Goal: Task Accomplishment & Management: Manage account settings

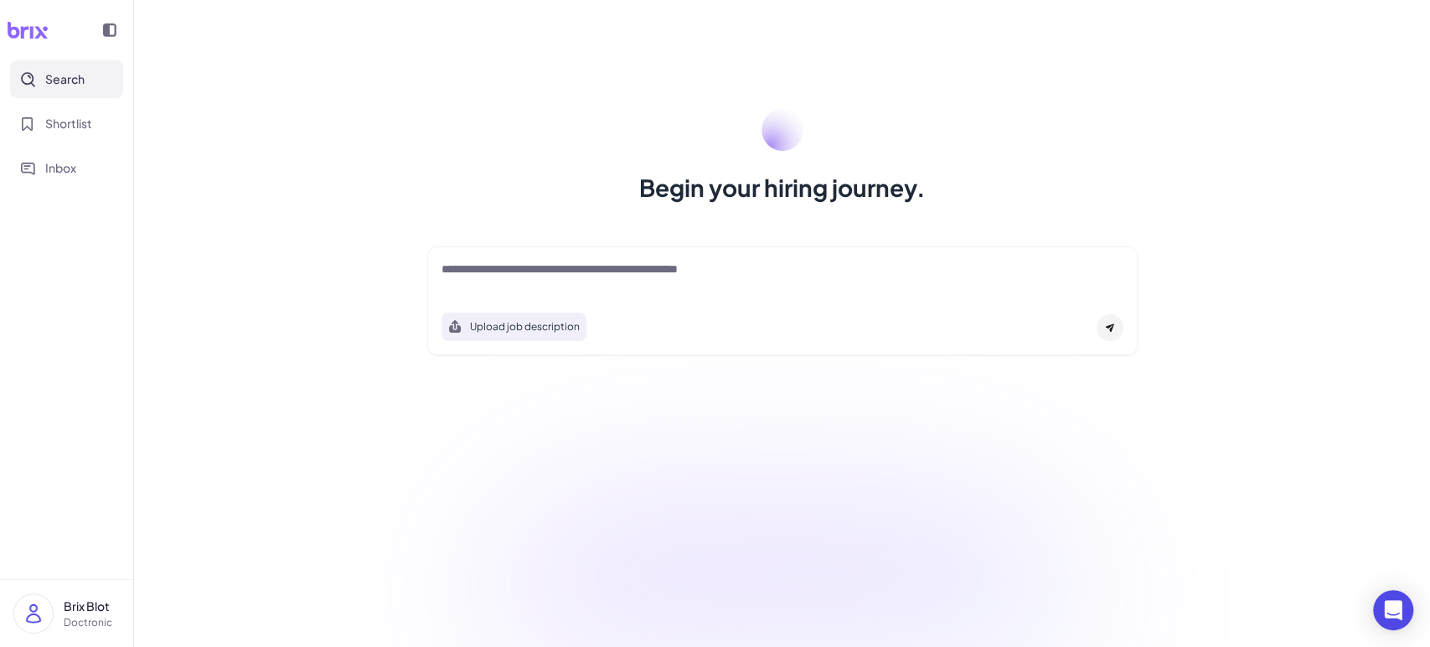
click at [811, 284] on div at bounding box center [782, 277] width 682 height 34
click at [716, 273] on textarea at bounding box center [782, 270] width 682 height 20
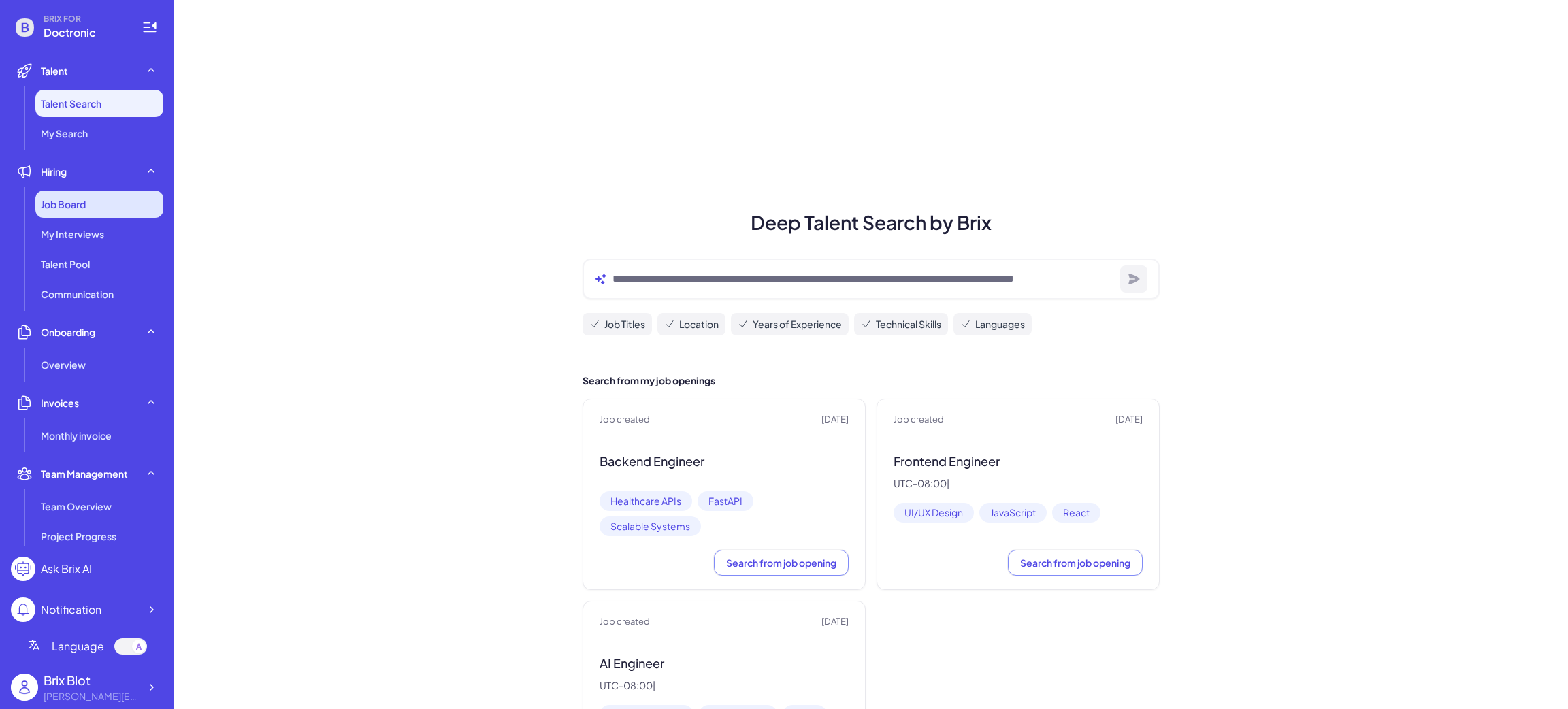
click at [120, 205] on div "Job Board" at bounding box center [99, 205] width 128 height 28
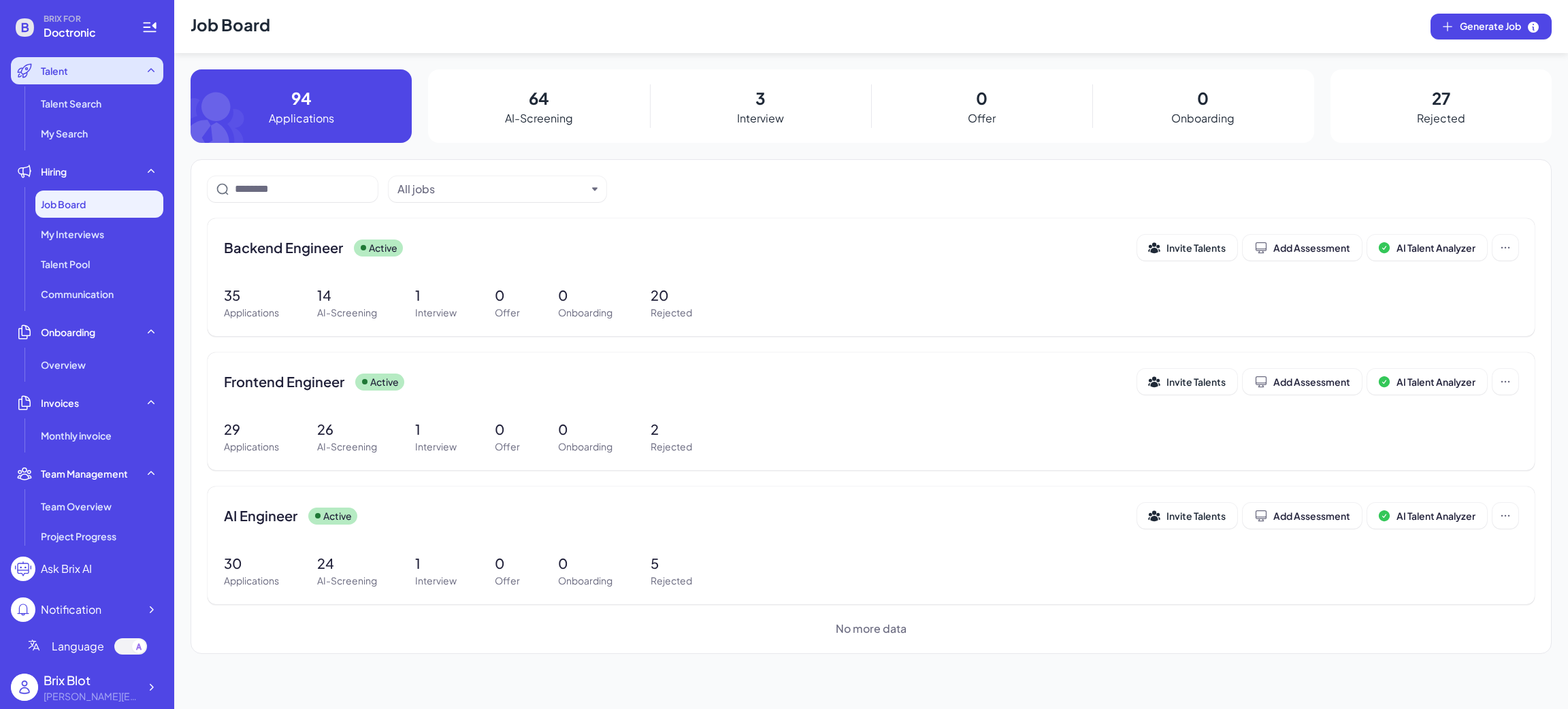
click at [90, 81] on div "Talent" at bounding box center [87, 71] width 153 height 28
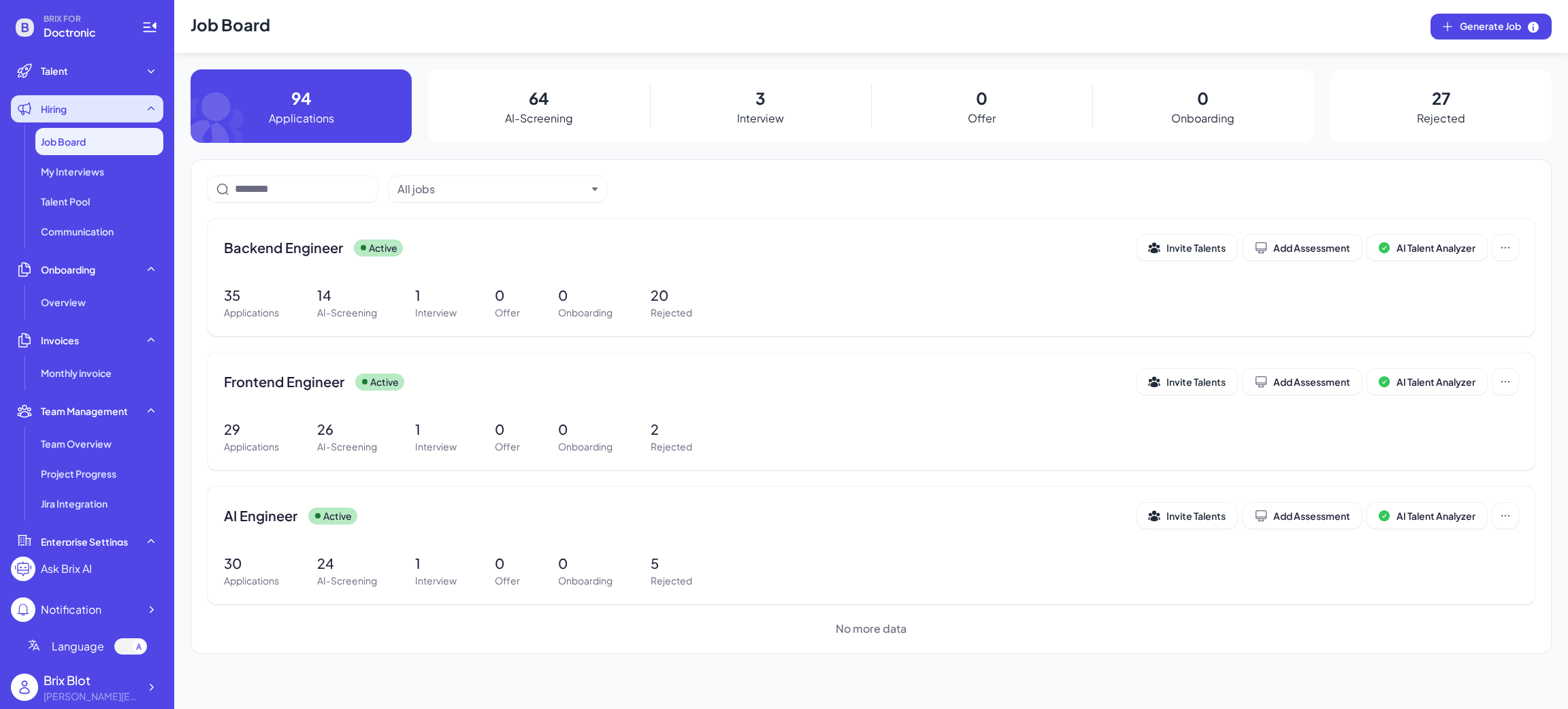
click at [92, 102] on div "Hiring" at bounding box center [87, 109] width 153 height 28
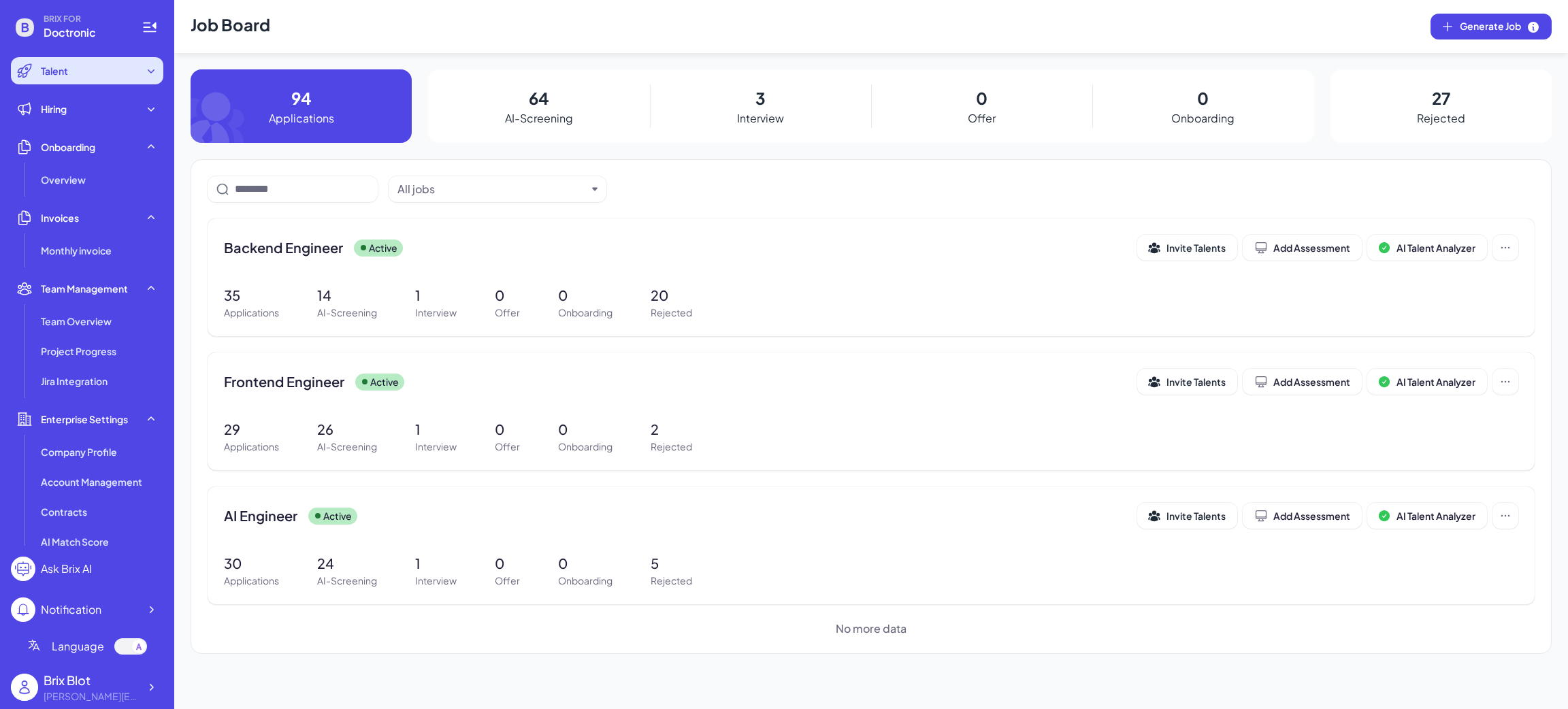
click at [93, 68] on div "Talent" at bounding box center [87, 71] width 153 height 28
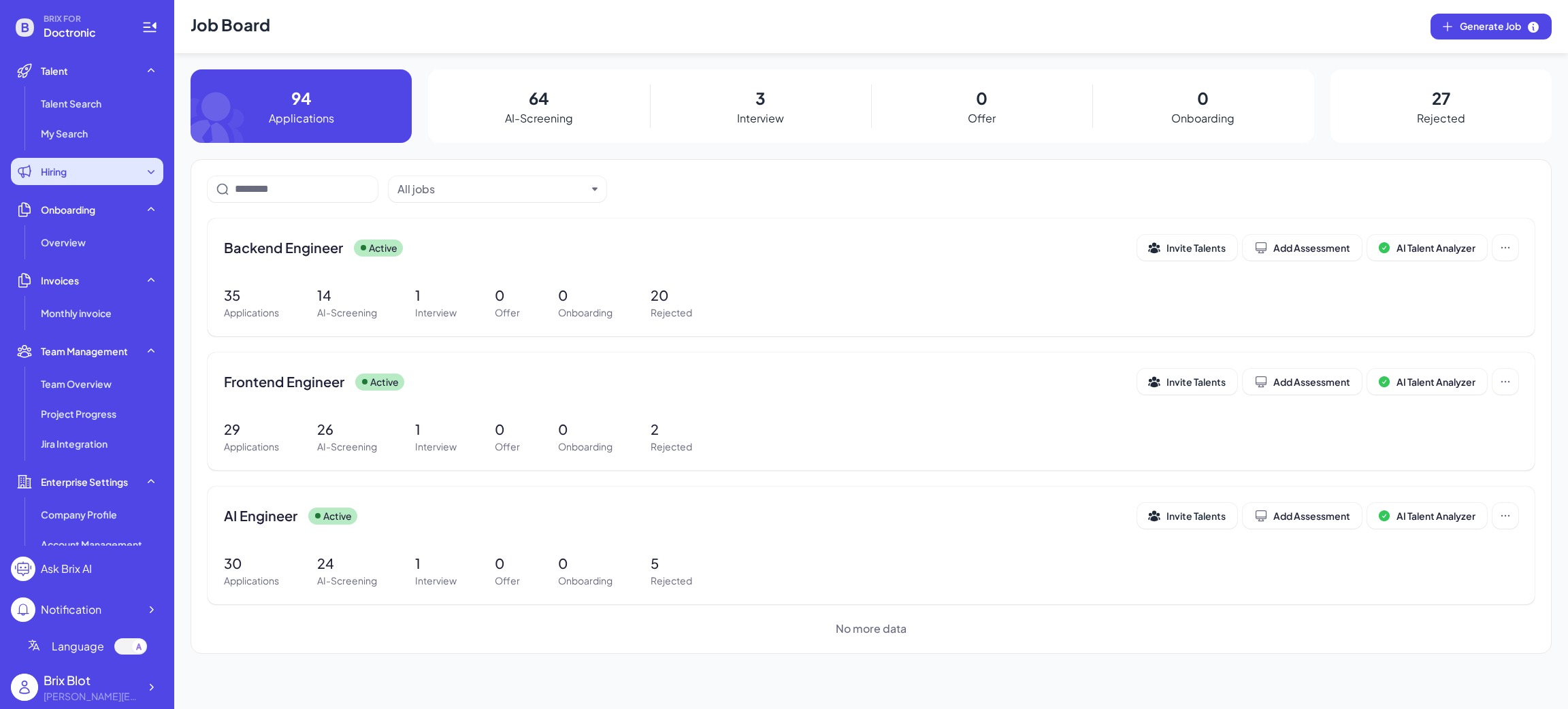
click at [103, 181] on div "Hiring" at bounding box center [87, 171] width 153 height 28
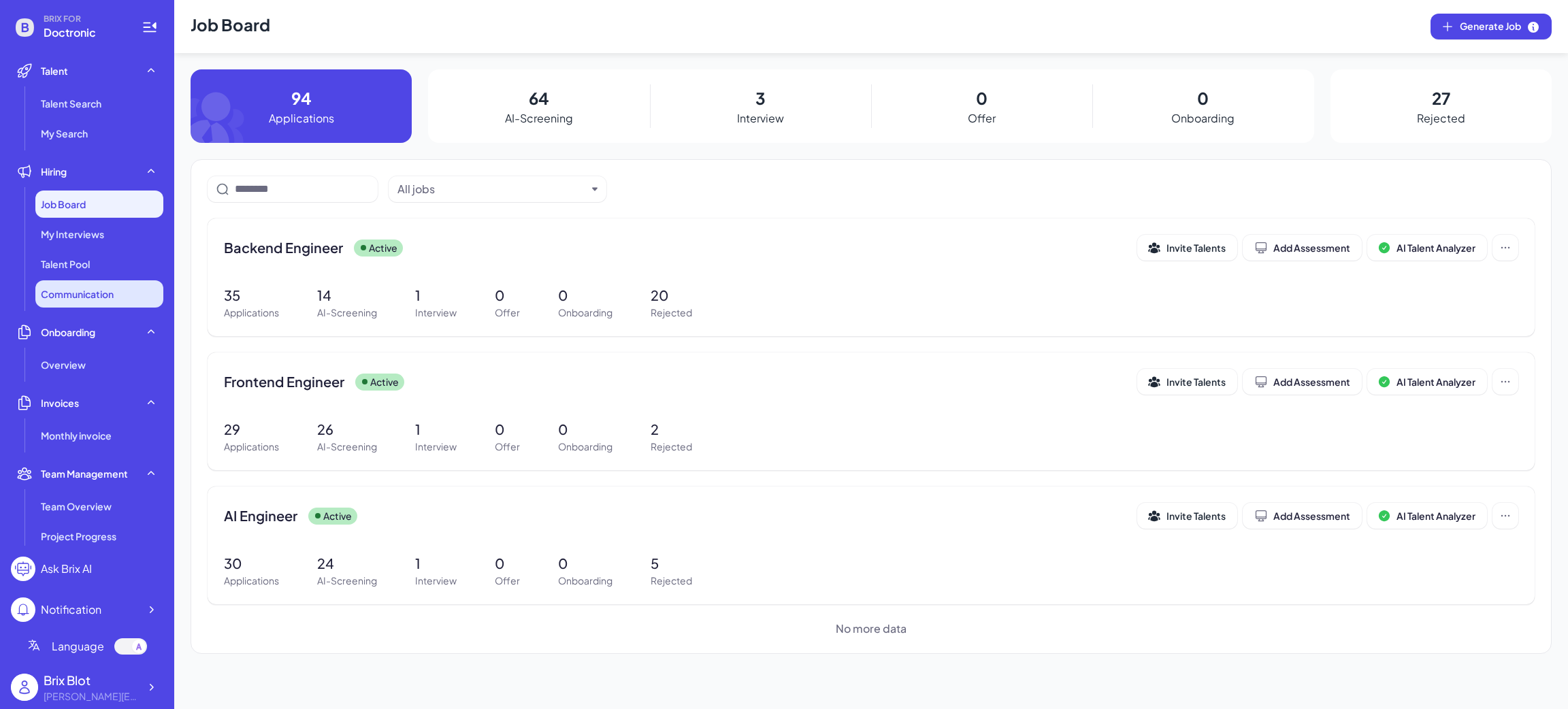
click at [102, 280] on li "Communication" at bounding box center [99, 294] width 128 height 28
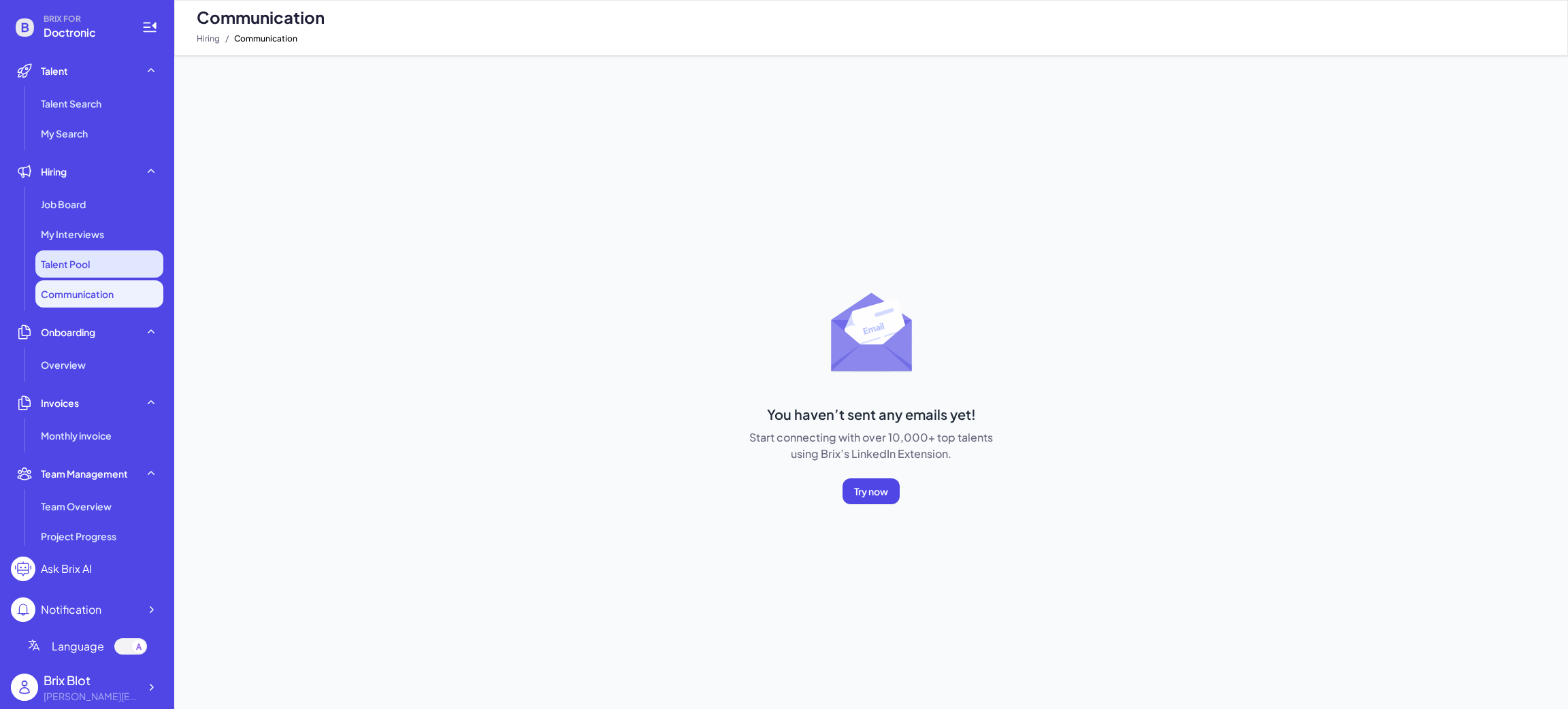
click at [66, 270] on li "Talent Pool" at bounding box center [99, 264] width 128 height 28
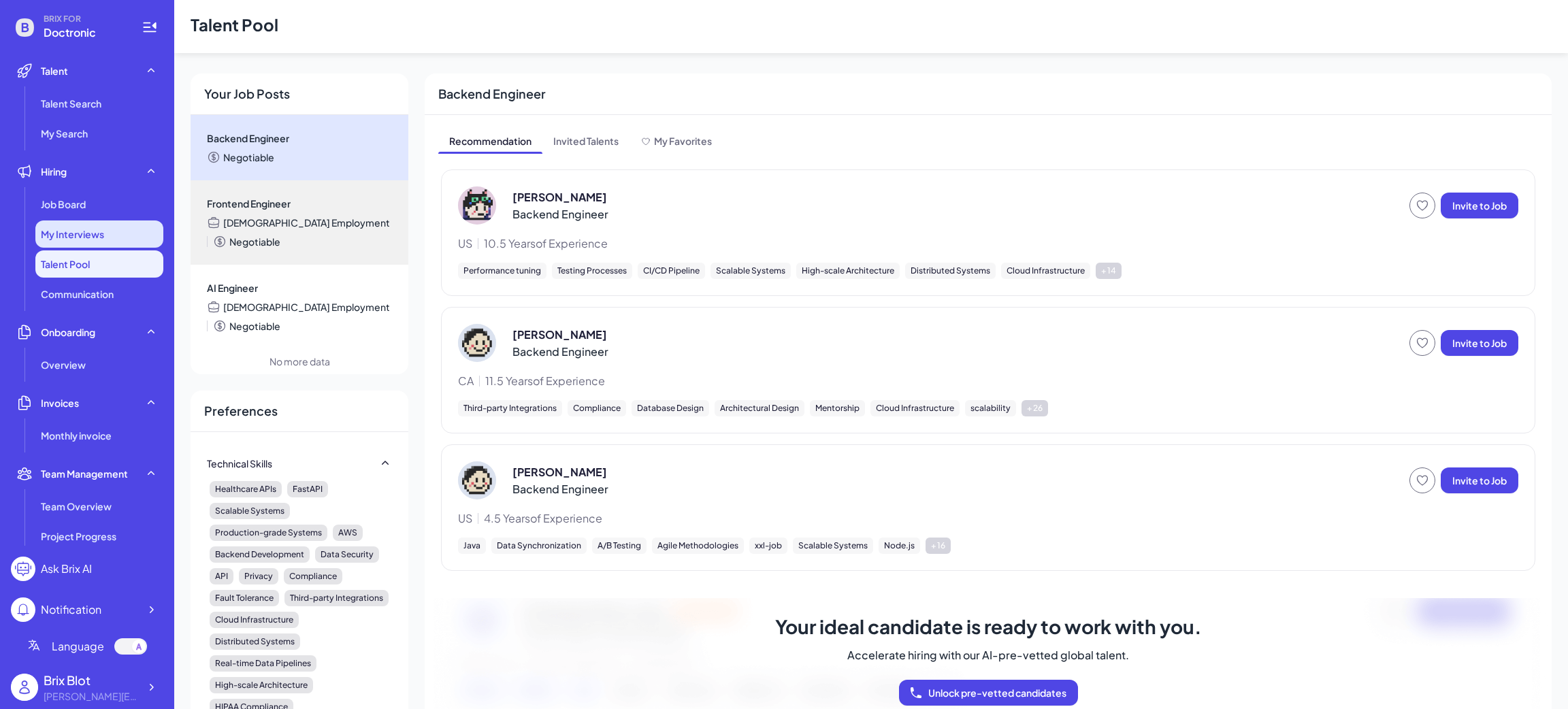
click at [75, 236] on span "My Interviews" at bounding box center [72, 234] width 63 height 14
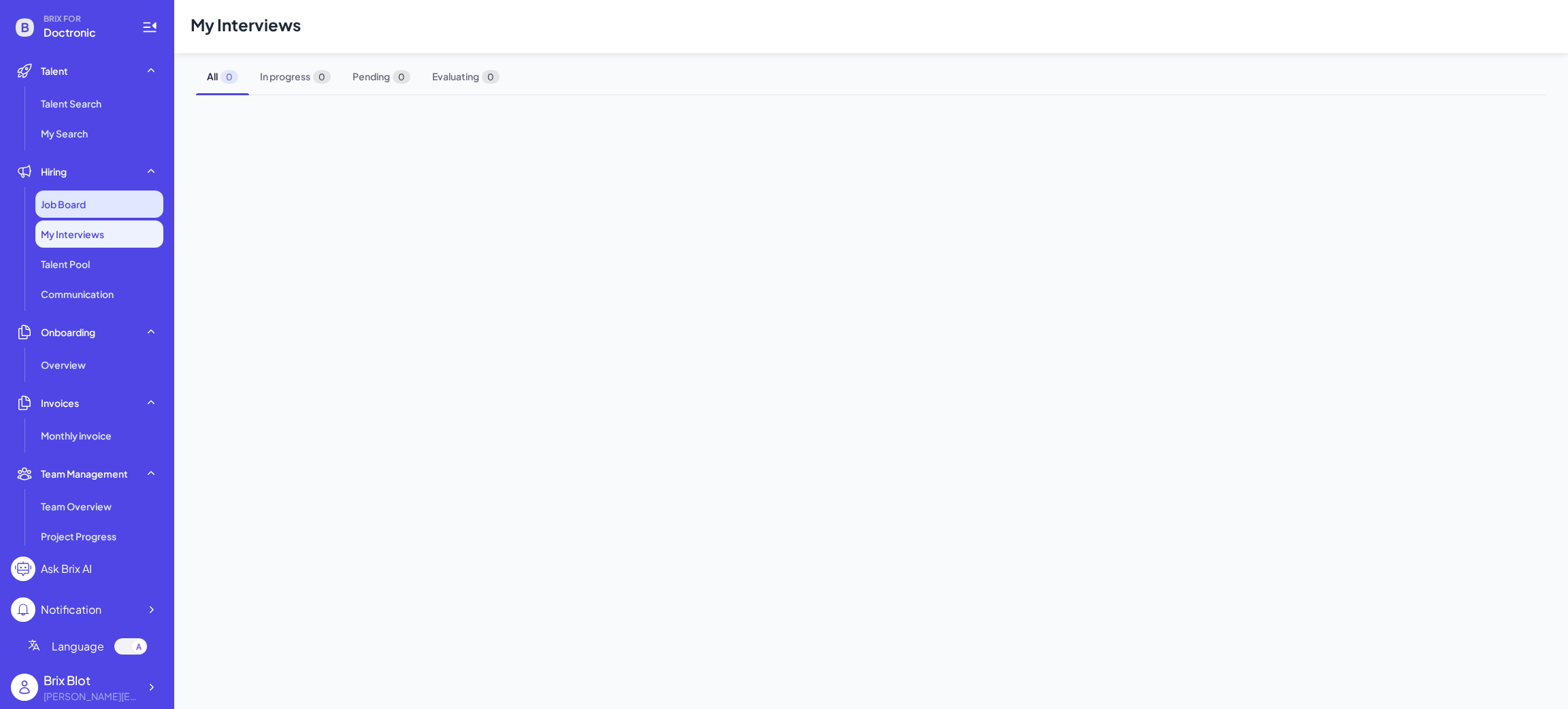
click at [58, 203] on span "Job Board" at bounding box center [63, 204] width 45 height 14
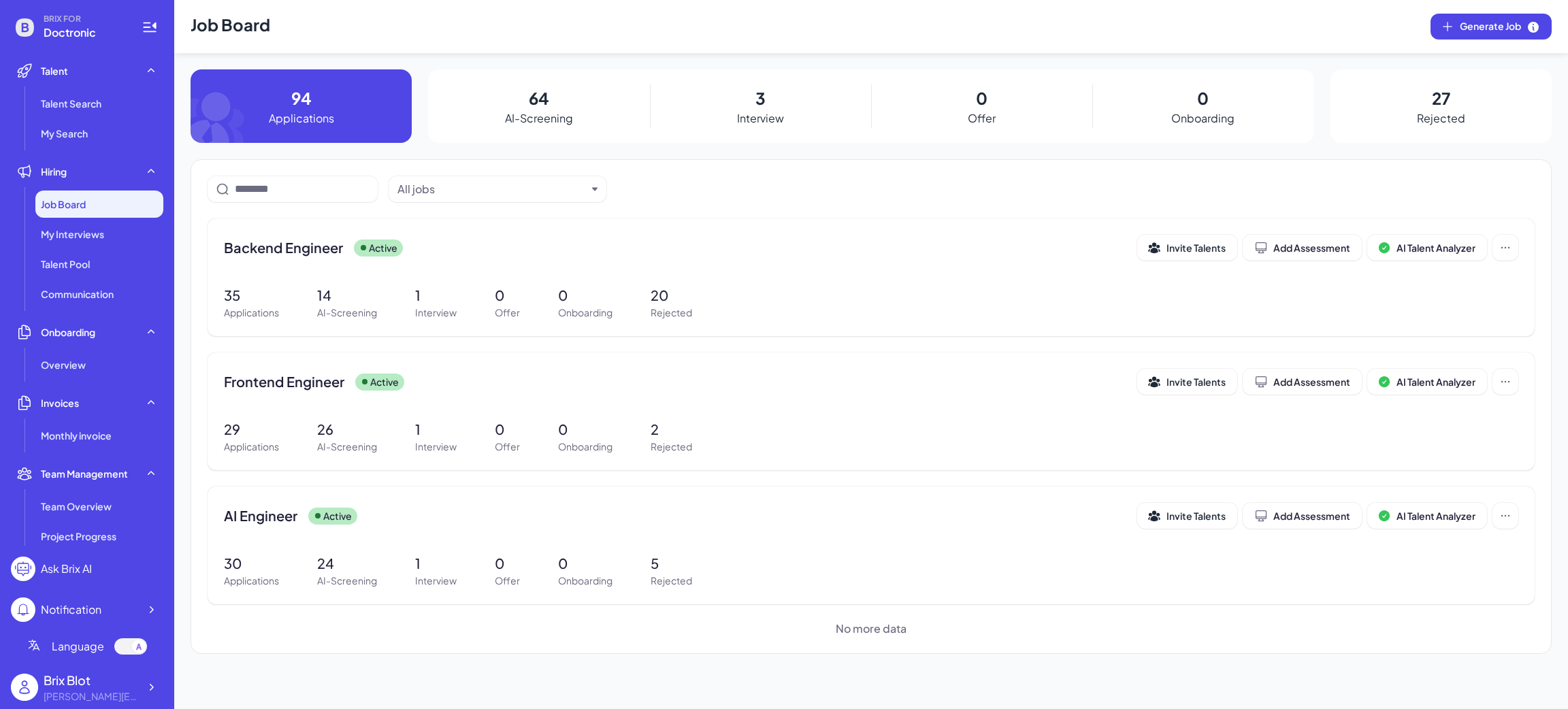
click at [530, 99] on p "64" at bounding box center [539, 98] width 20 height 24
click at [775, 106] on div "3 Interview" at bounding box center [760, 106] width 221 height 73
click at [305, 241] on span "Backend Engineer" at bounding box center [284, 247] width 119 height 19
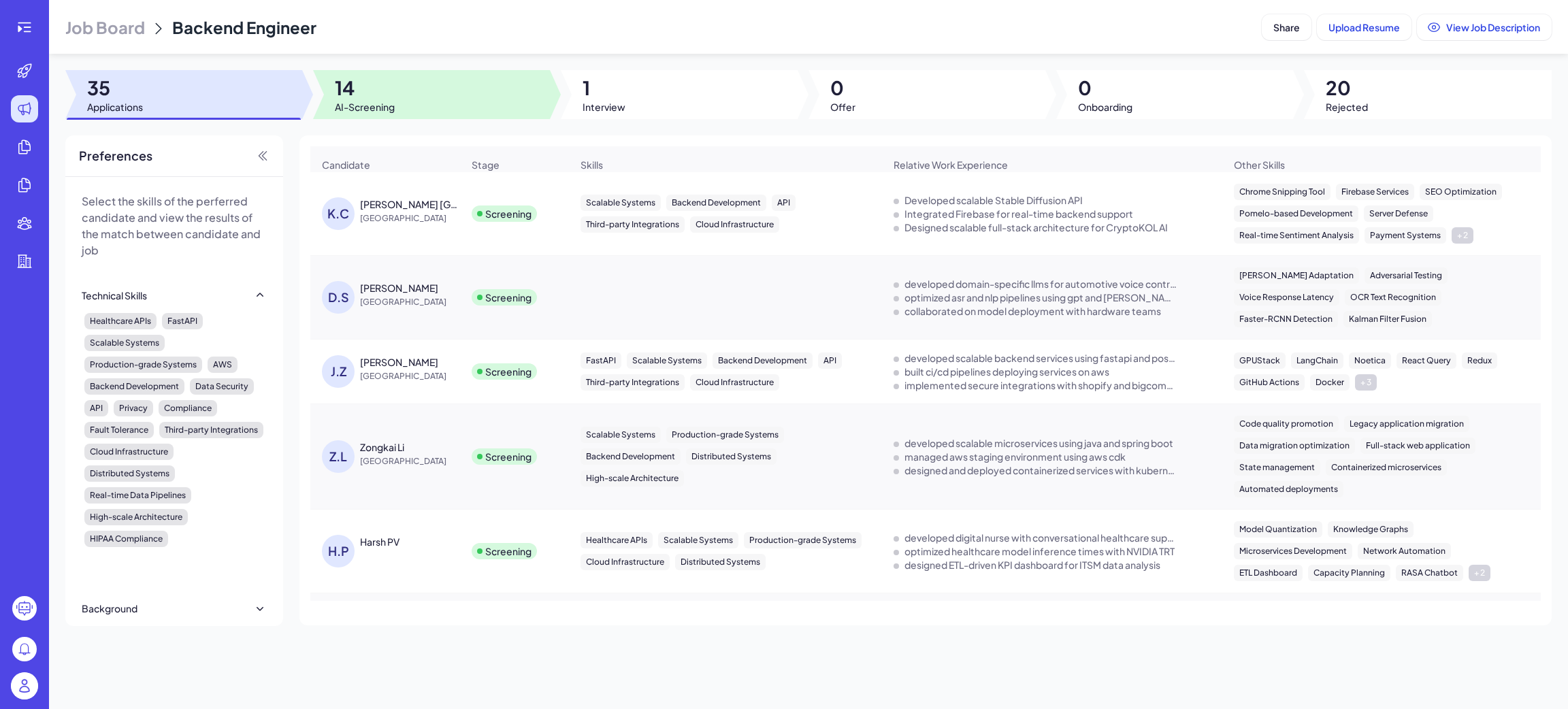
click at [394, 111] on span "AI-Screening" at bounding box center [365, 106] width 60 height 14
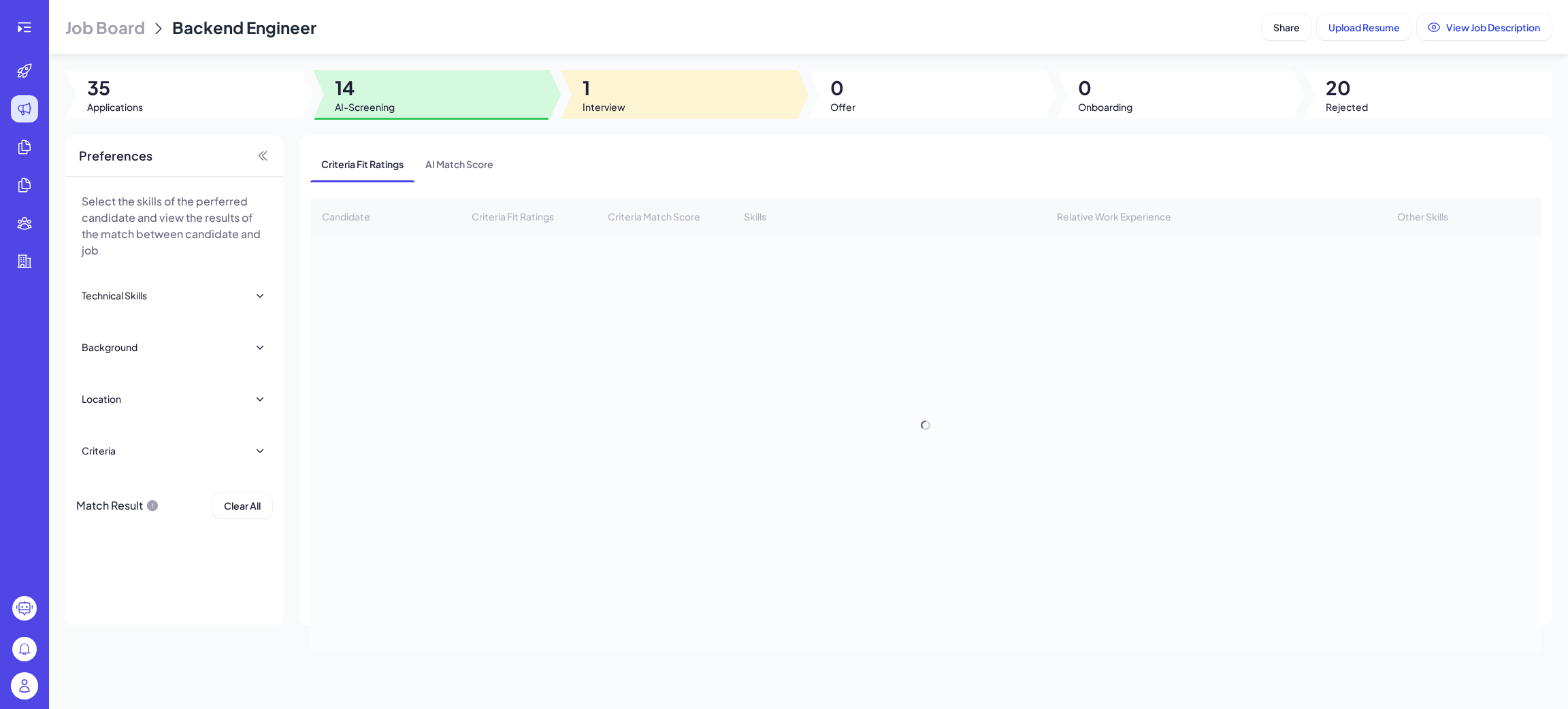
click at [675, 93] on div at bounding box center [678, 94] width 236 height 49
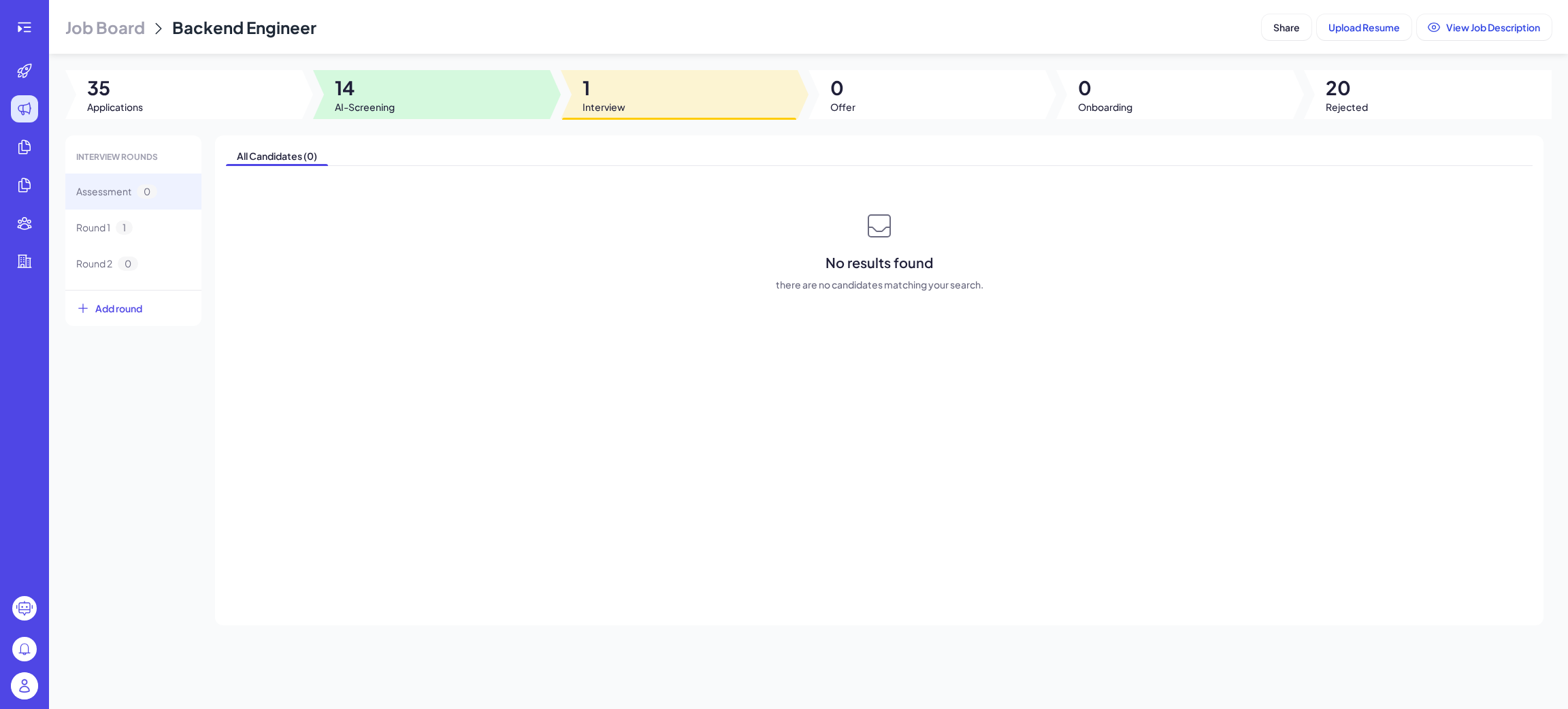
click at [487, 96] on div at bounding box center [431, 94] width 236 height 49
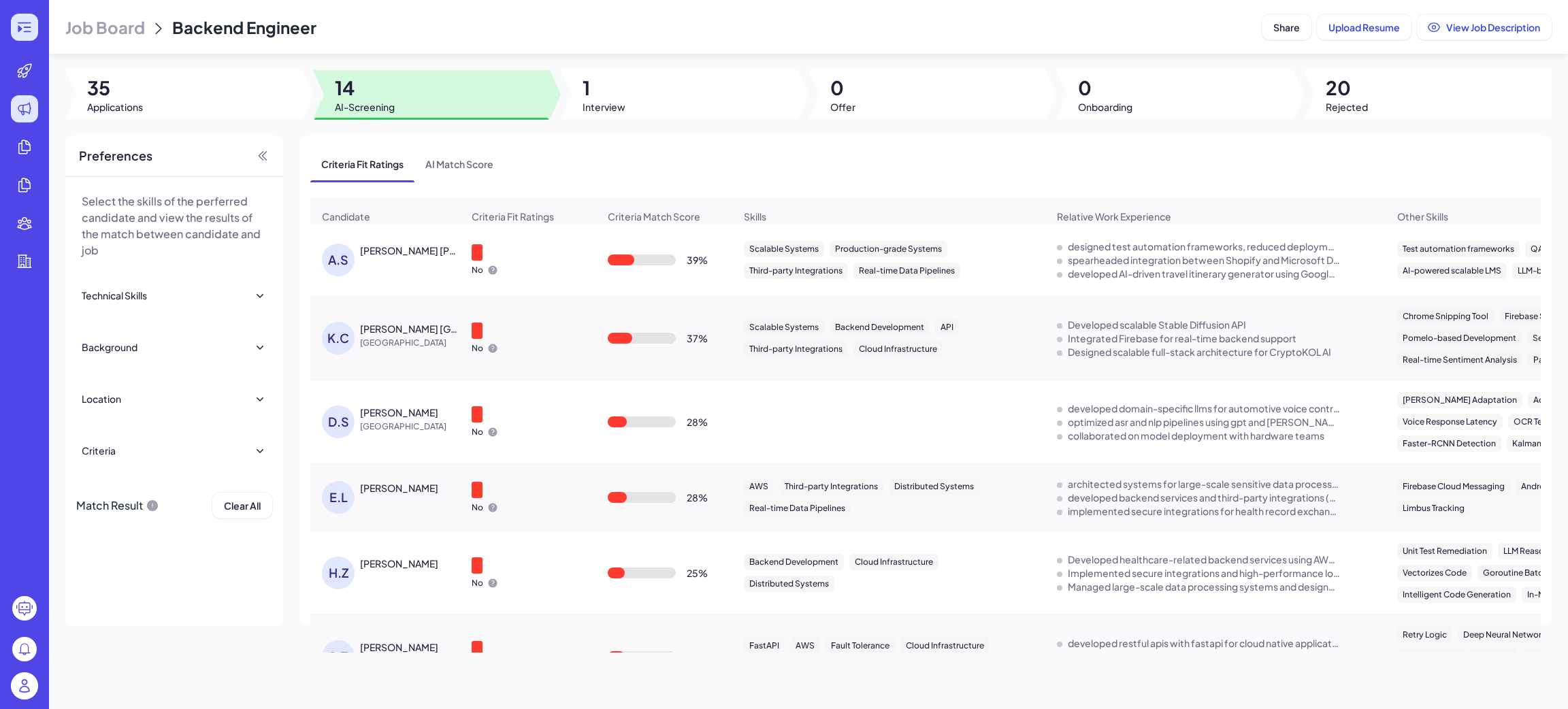
click at [27, 24] on icon at bounding box center [24, 27] width 16 height 16
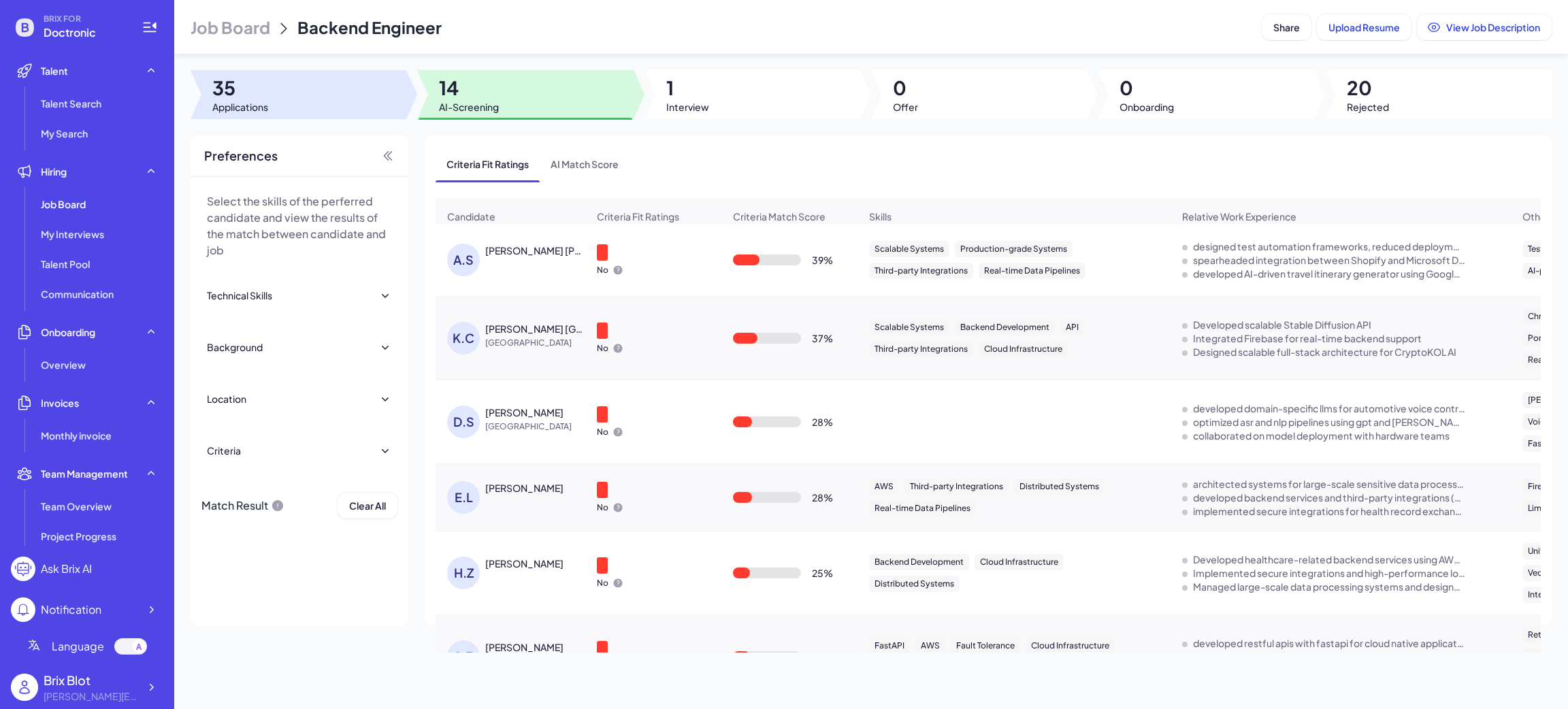
click at [358, 110] on div at bounding box center [299, 94] width 216 height 49
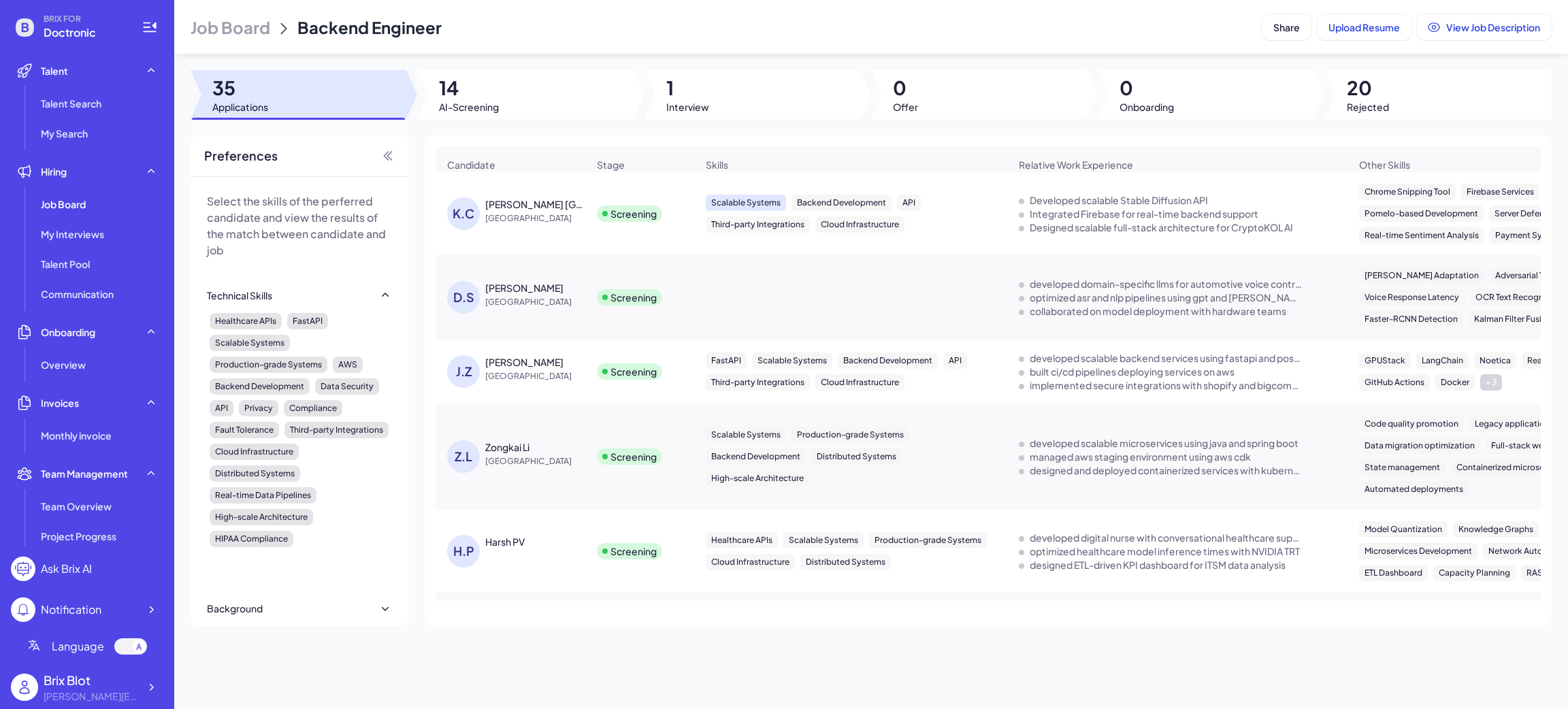
click at [731, 211] on div "Scalable Systems" at bounding box center [746, 203] width 80 height 16
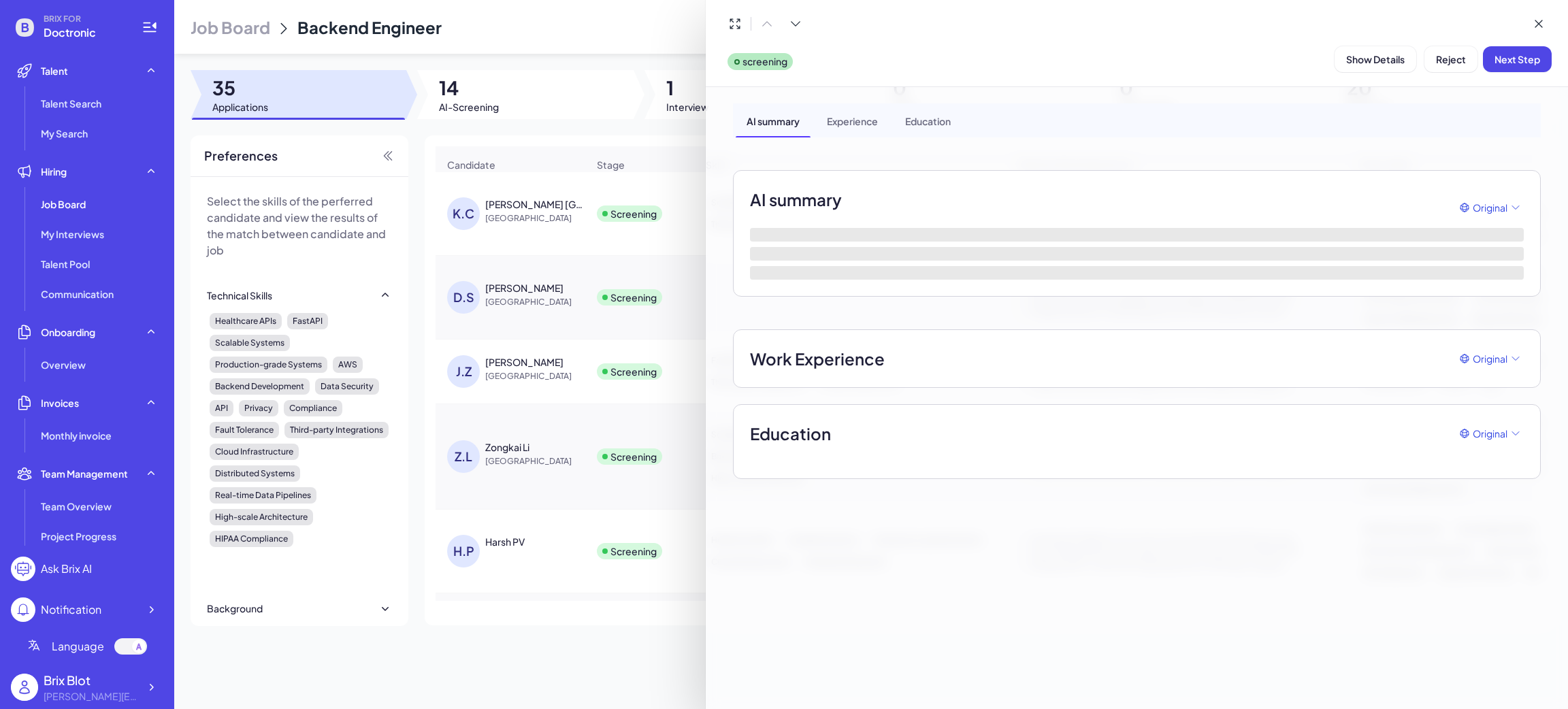
click at [622, 219] on div at bounding box center [784, 354] width 1568 height 709
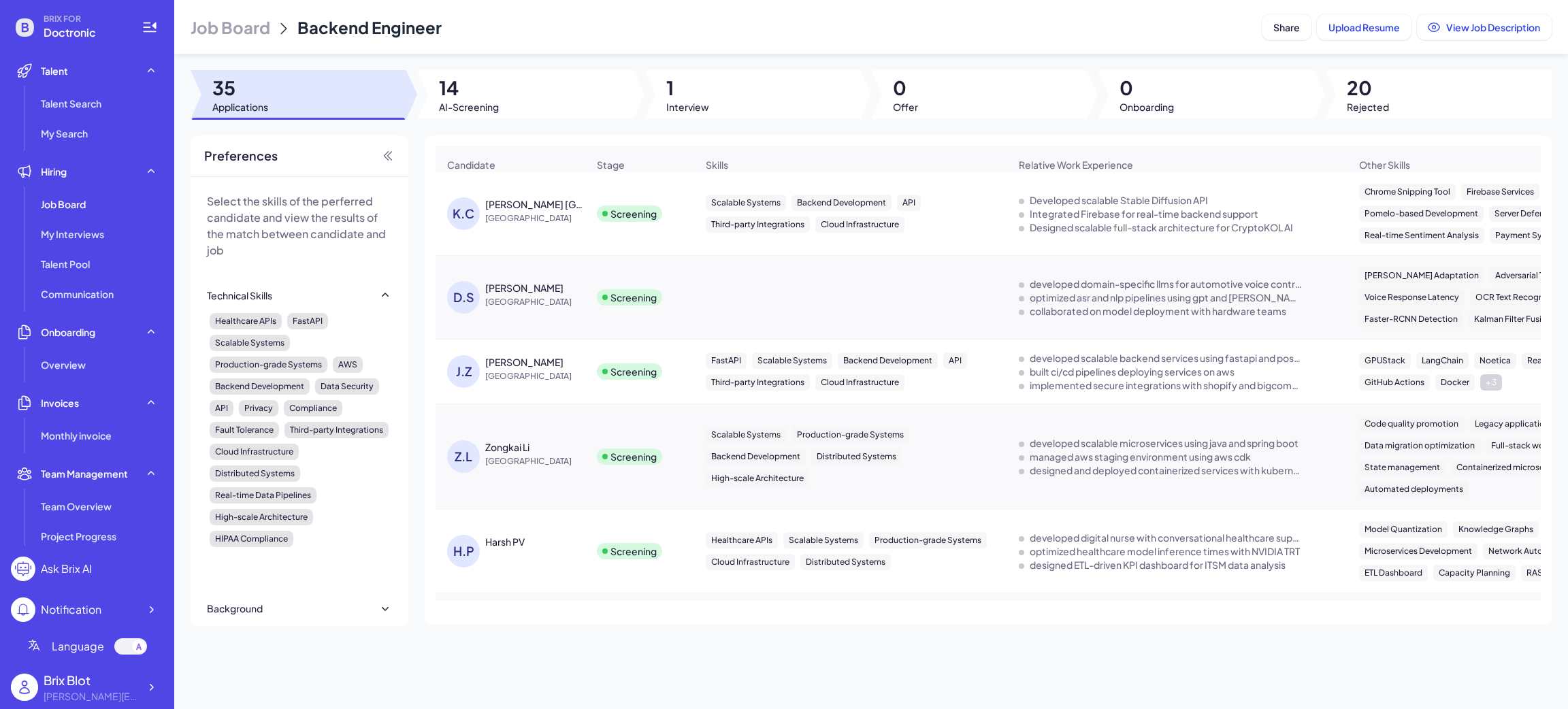
click at [551, 211] on div "Kerwin China" at bounding box center [536, 204] width 102 height 14
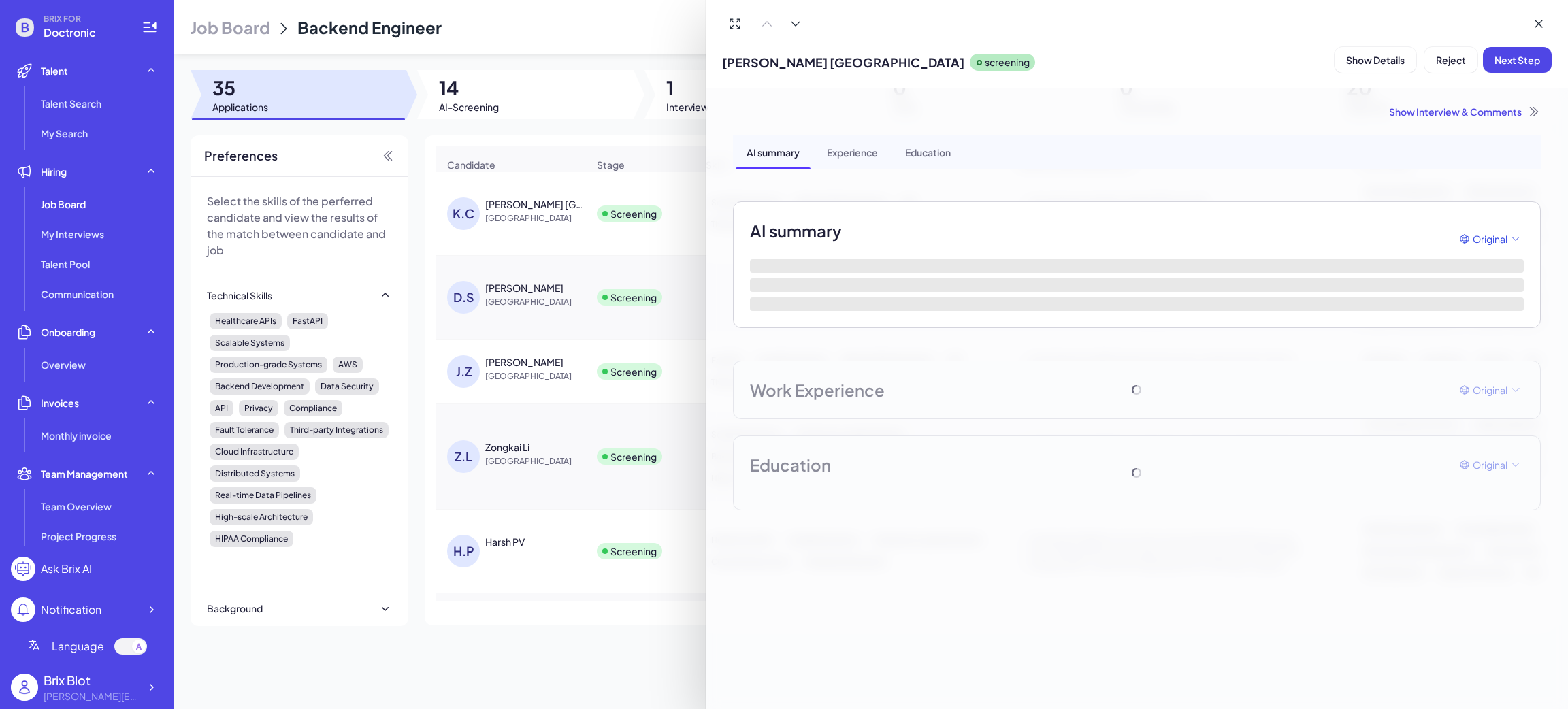
click at [500, 93] on div at bounding box center [784, 354] width 1568 height 709
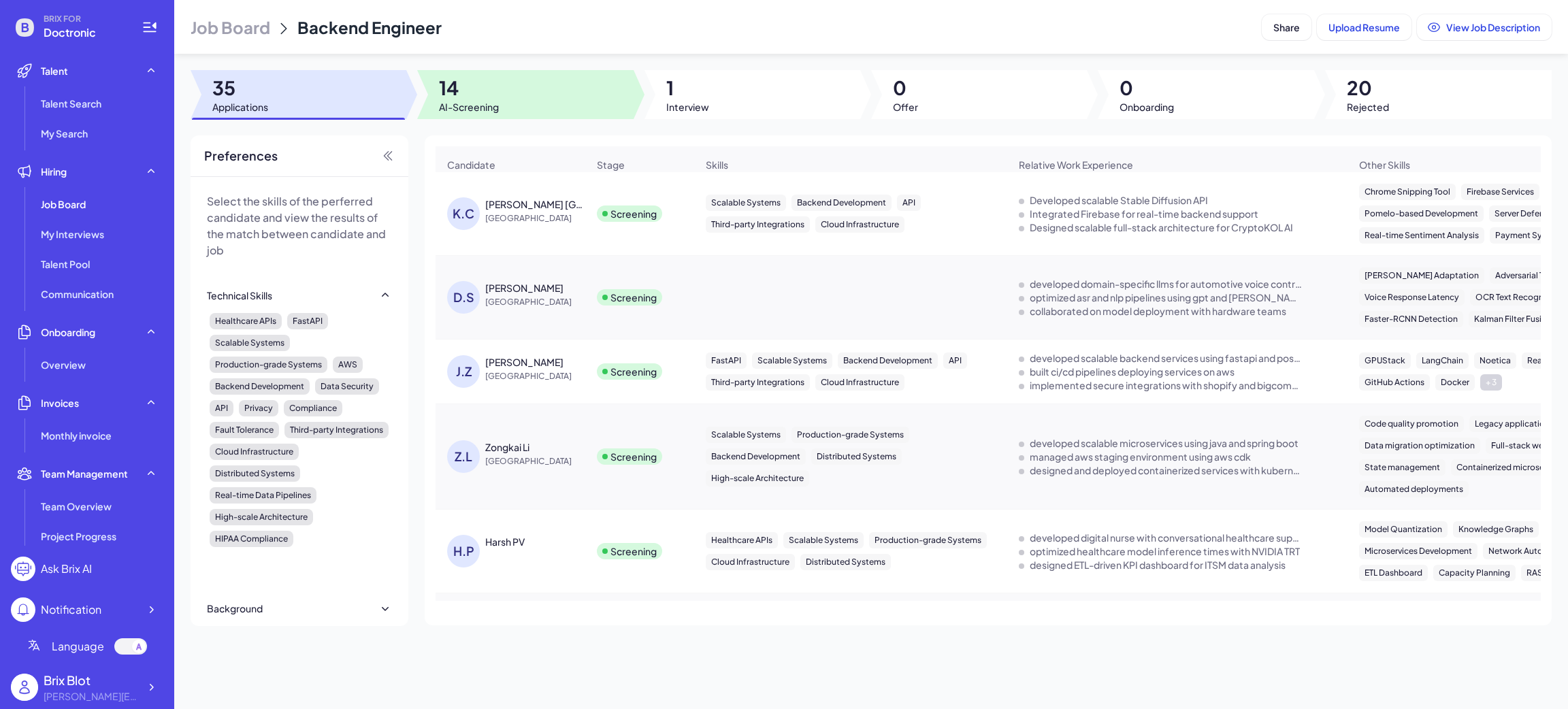
click at [492, 106] on span "AI-Screening" at bounding box center [469, 106] width 60 height 14
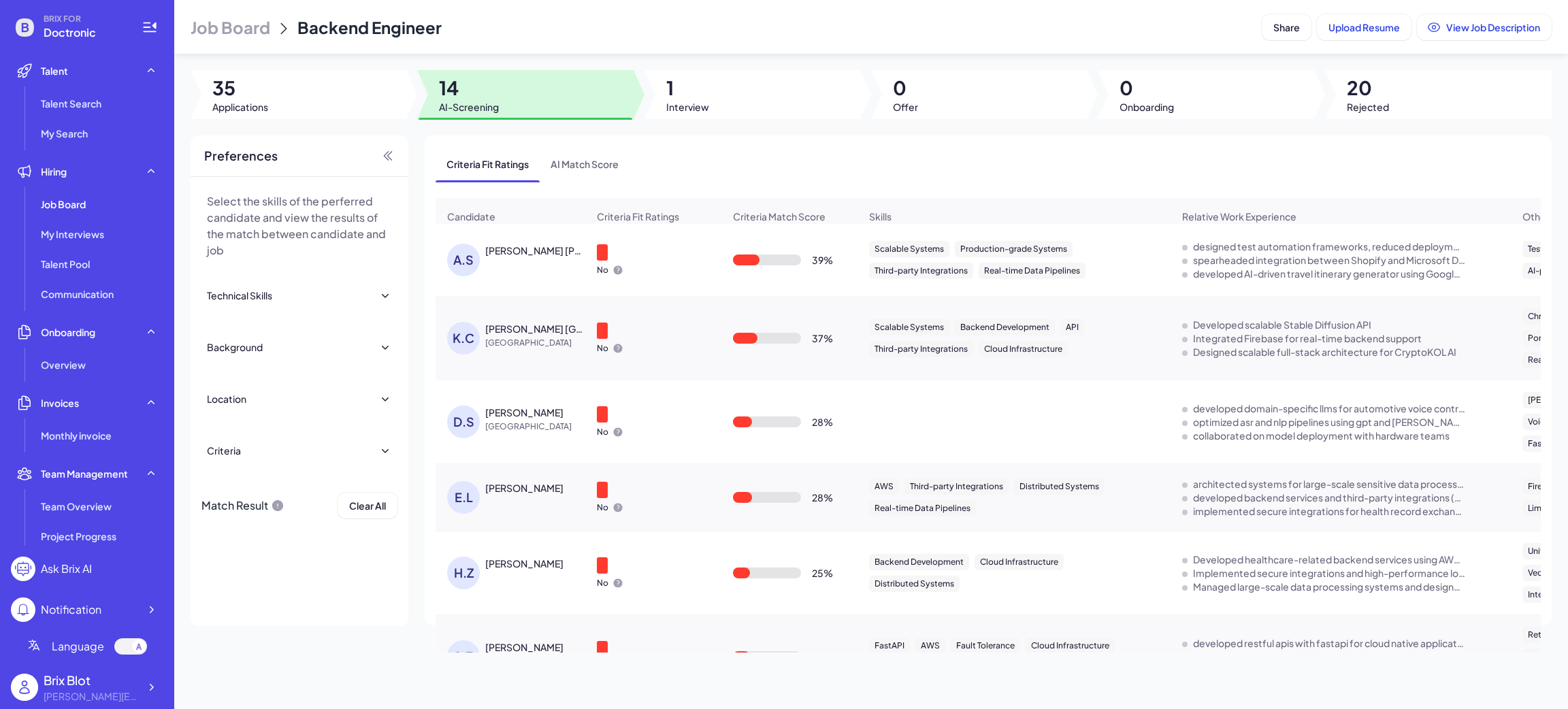
click at [505, 257] on div "Akshit Sanjay Gaur" at bounding box center [535, 250] width 101 height 14
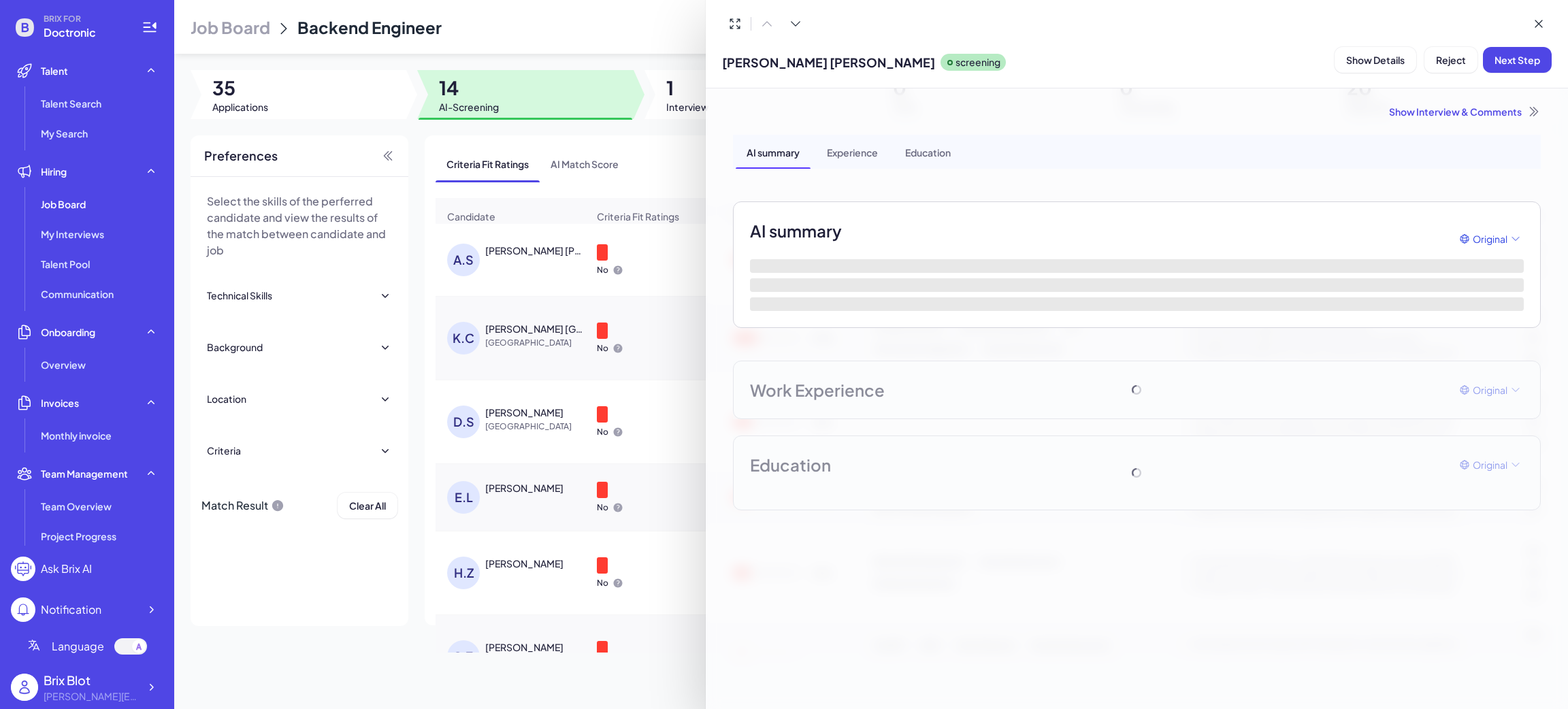
click at [864, 150] on div "Experience" at bounding box center [852, 152] width 73 height 34
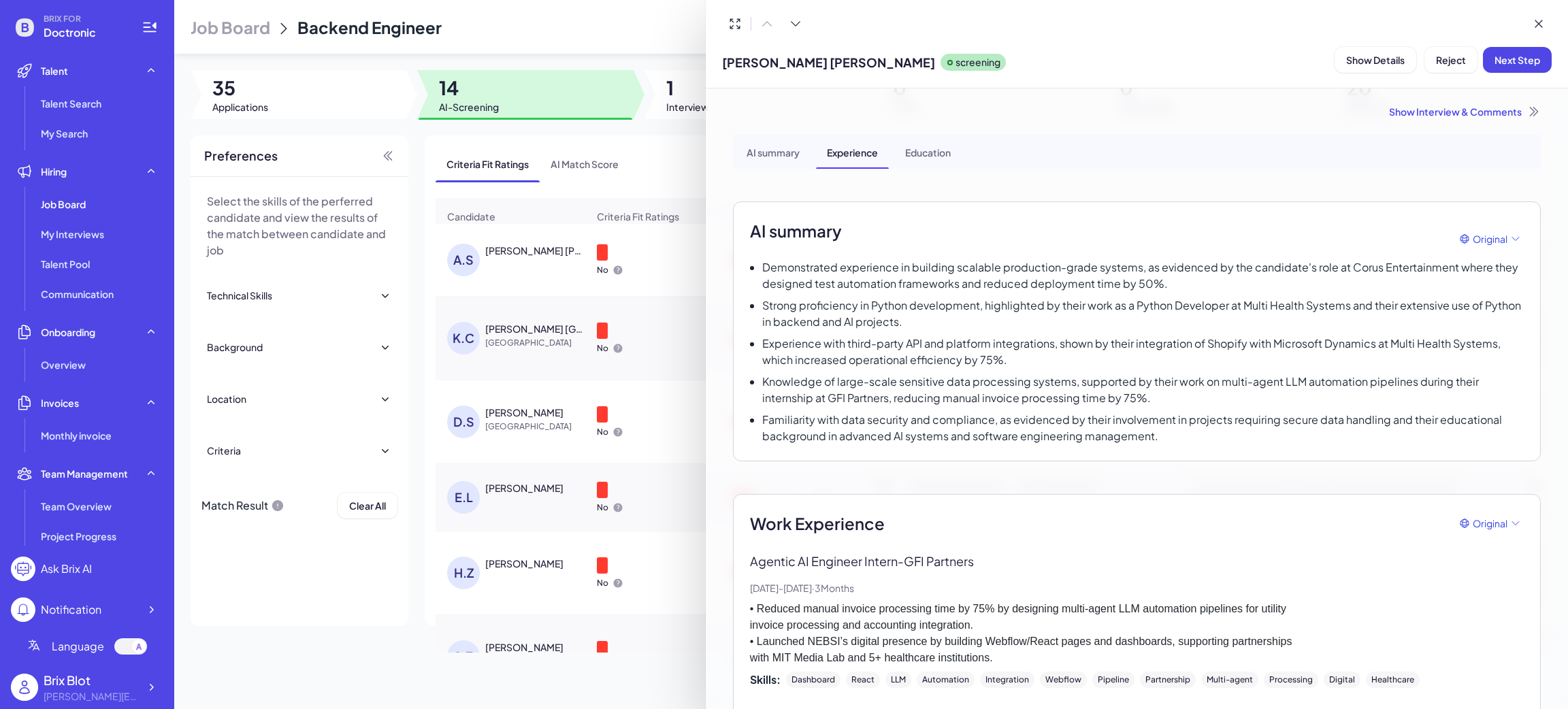
click at [153, 683] on div at bounding box center [784, 354] width 1568 height 709
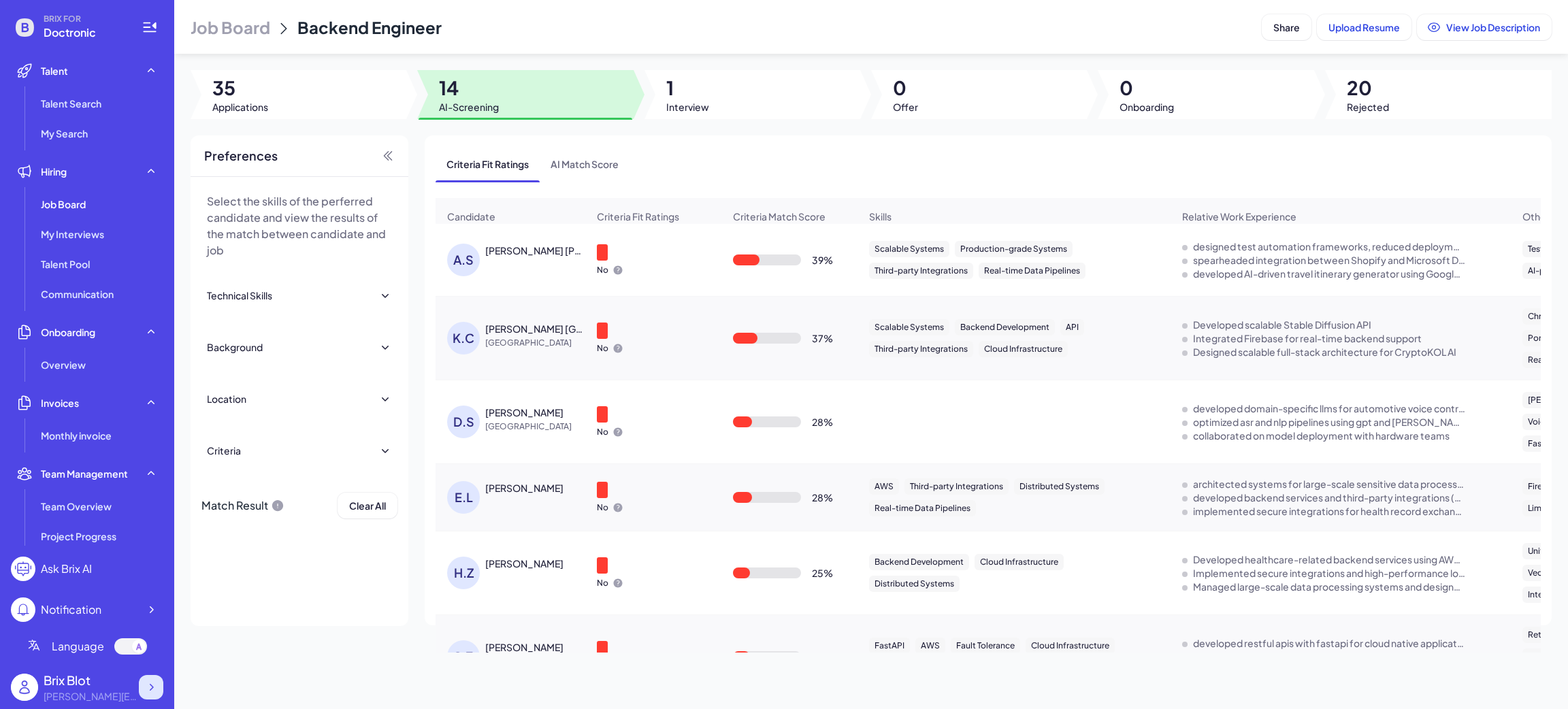
click at [157, 688] on icon at bounding box center [151, 687] width 14 height 14
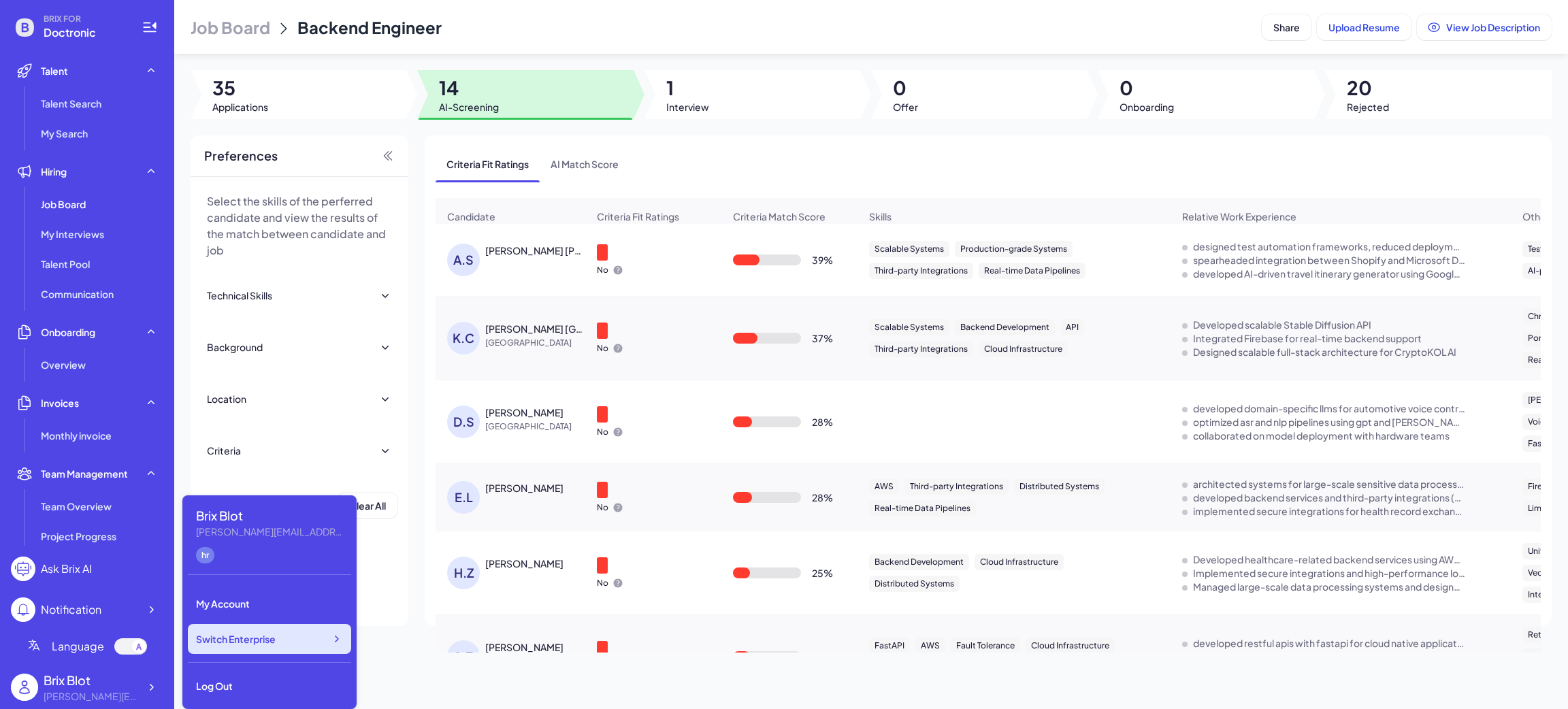
click at [275, 639] on span "Switch Enterprise" at bounding box center [236, 638] width 80 height 14
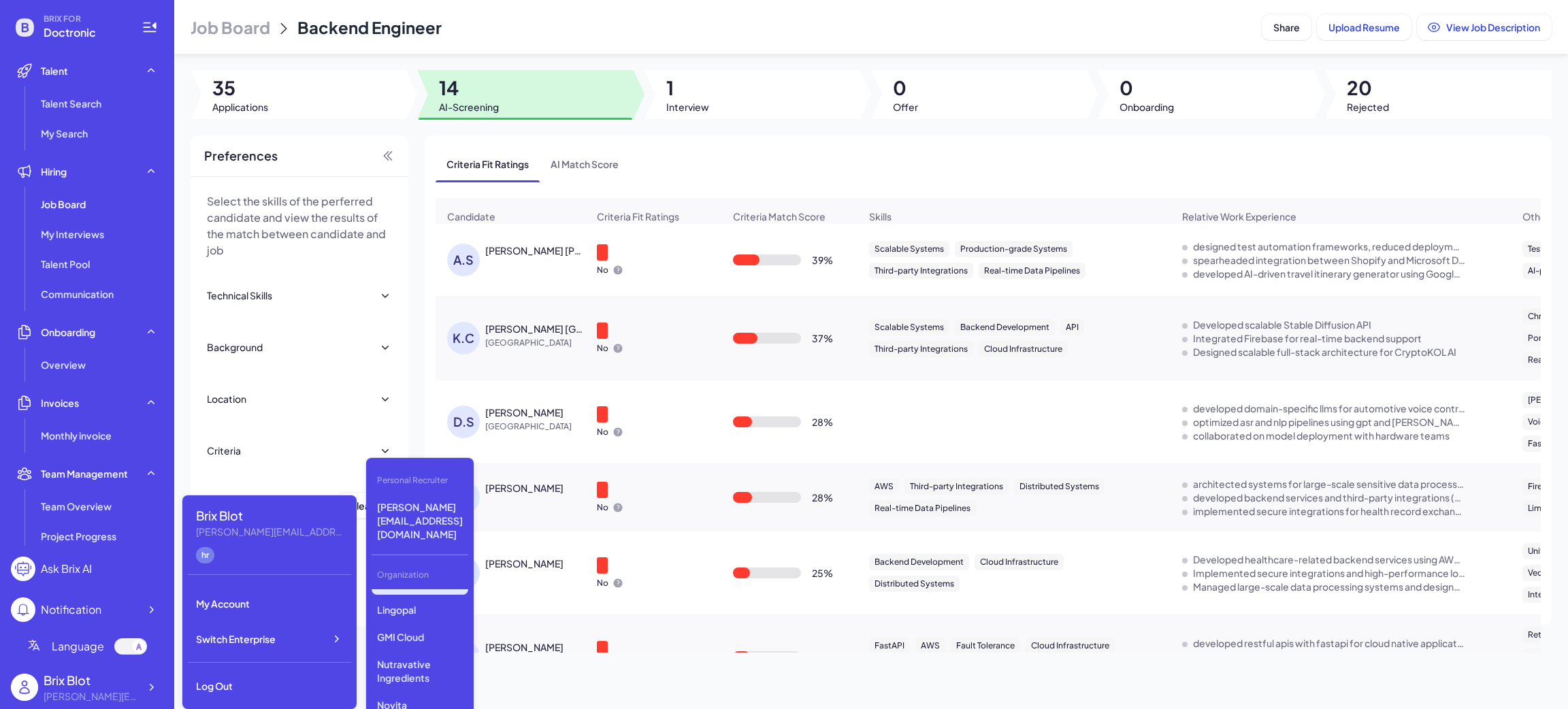
scroll to position [316, 0]
click at [420, 640] on p "ALIGNMT AI" at bounding box center [419, 652] width 97 height 24
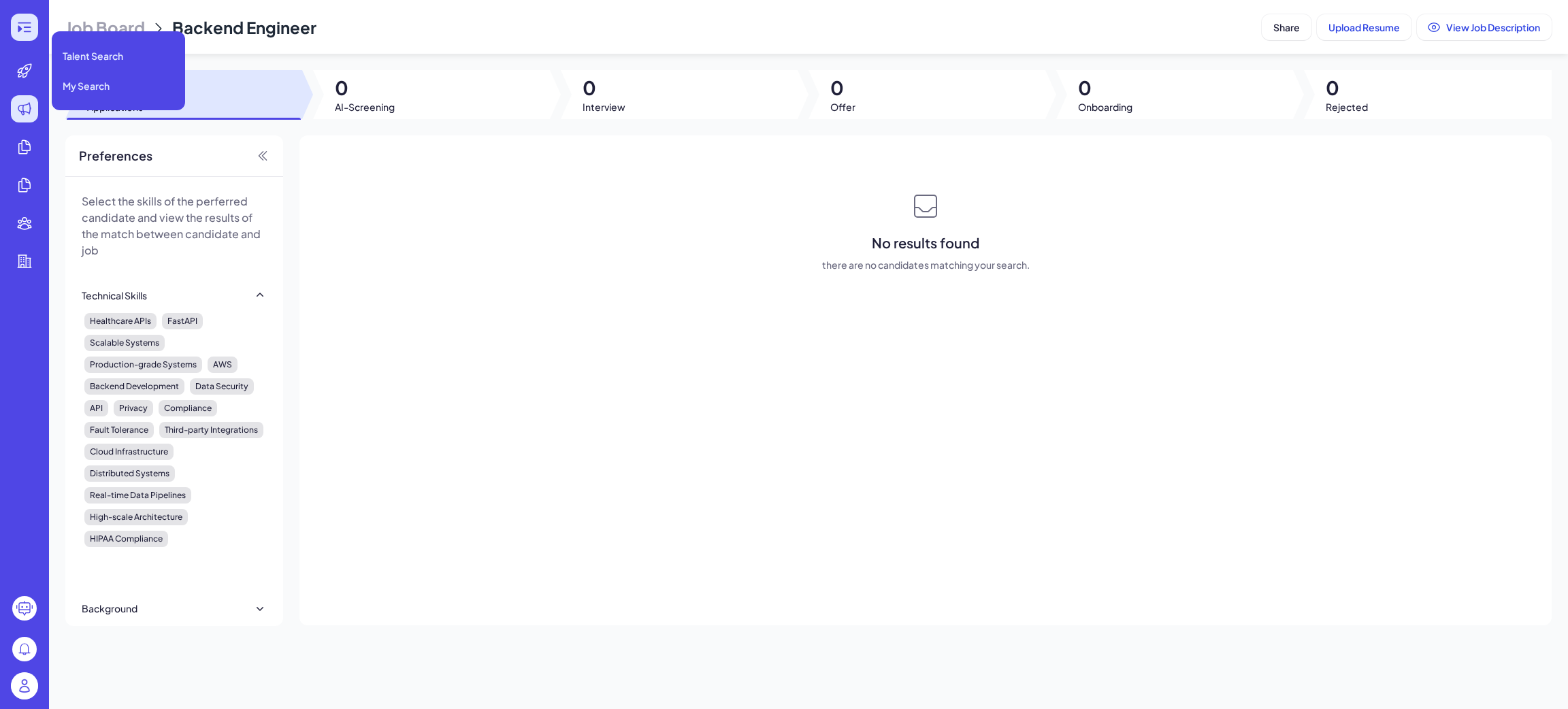
click at [28, 28] on icon at bounding box center [24, 27] width 16 height 16
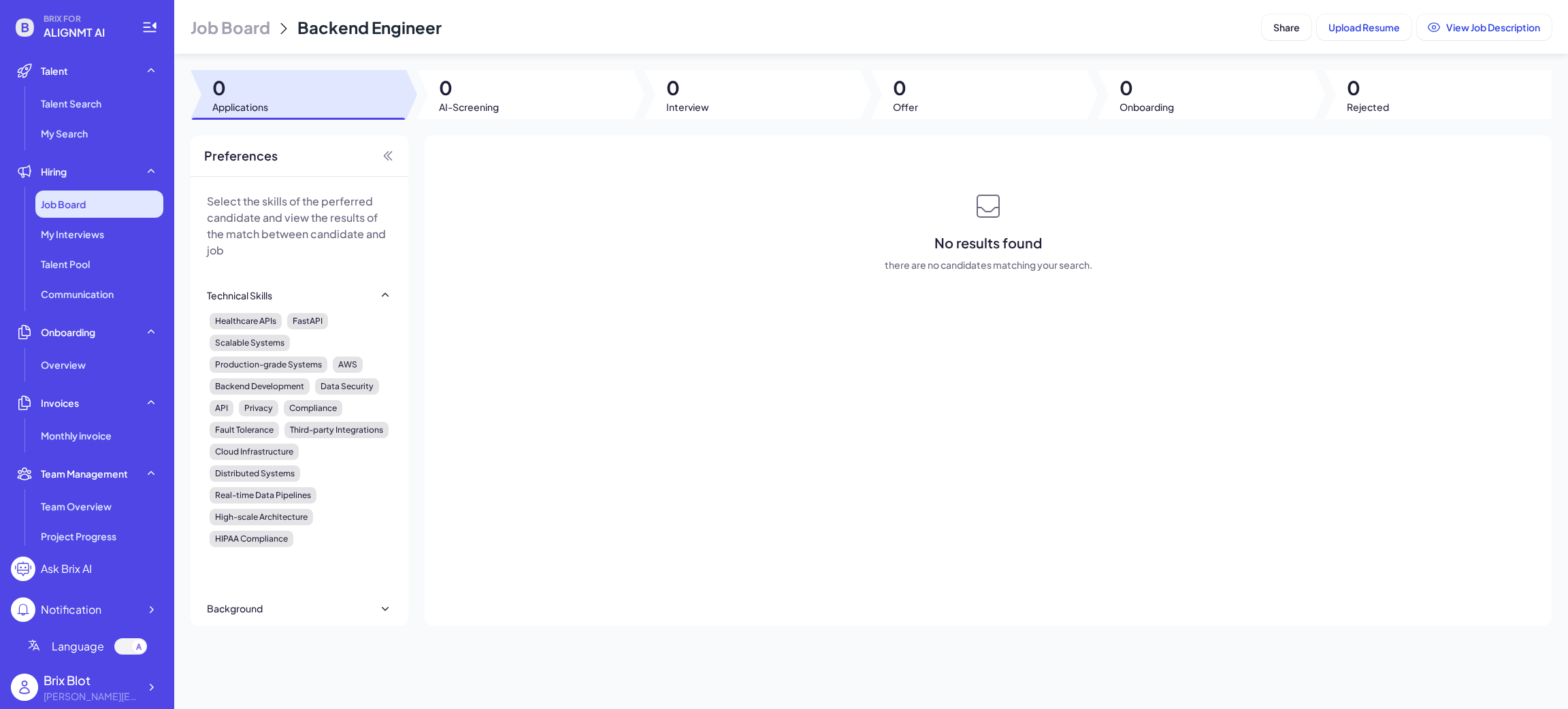
click at [72, 200] on span "Job Board" at bounding box center [63, 204] width 45 height 14
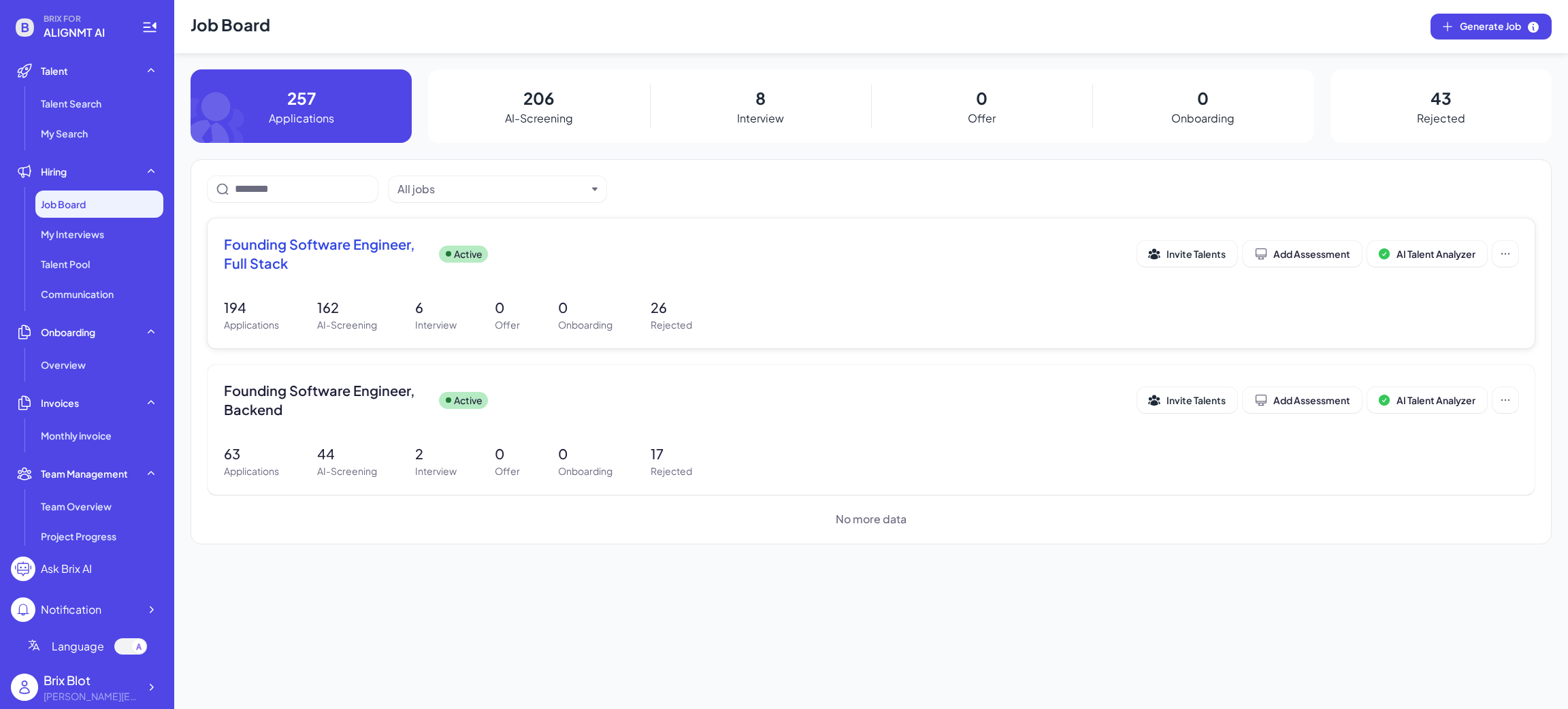
click at [337, 253] on span "Founding Software Engineer, Full Stack" at bounding box center [326, 253] width 204 height 38
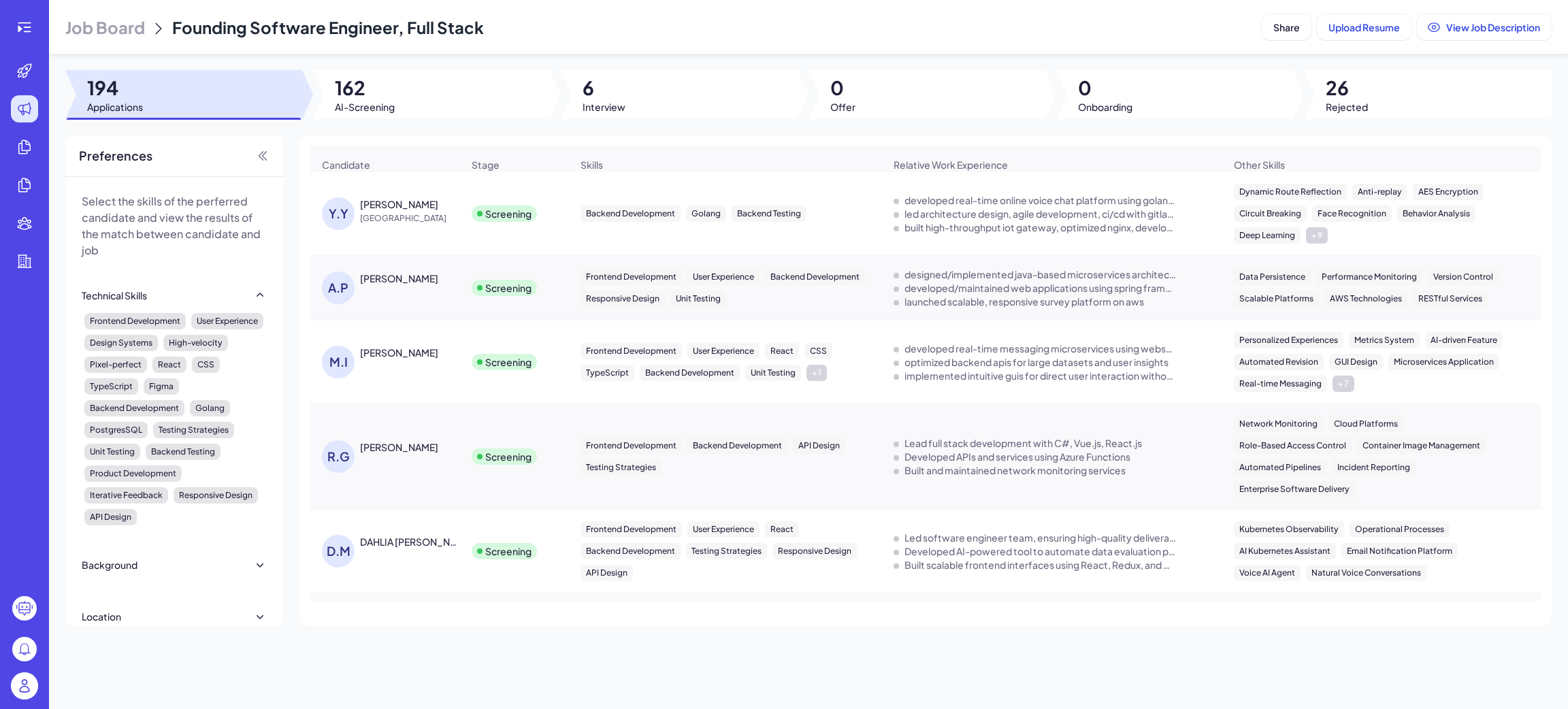
click at [360, 173] on div "Candidate" at bounding box center [385, 165] width 149 height 36
click at [362, 117] on div at bounding box center [431, 94] width 236 height 49
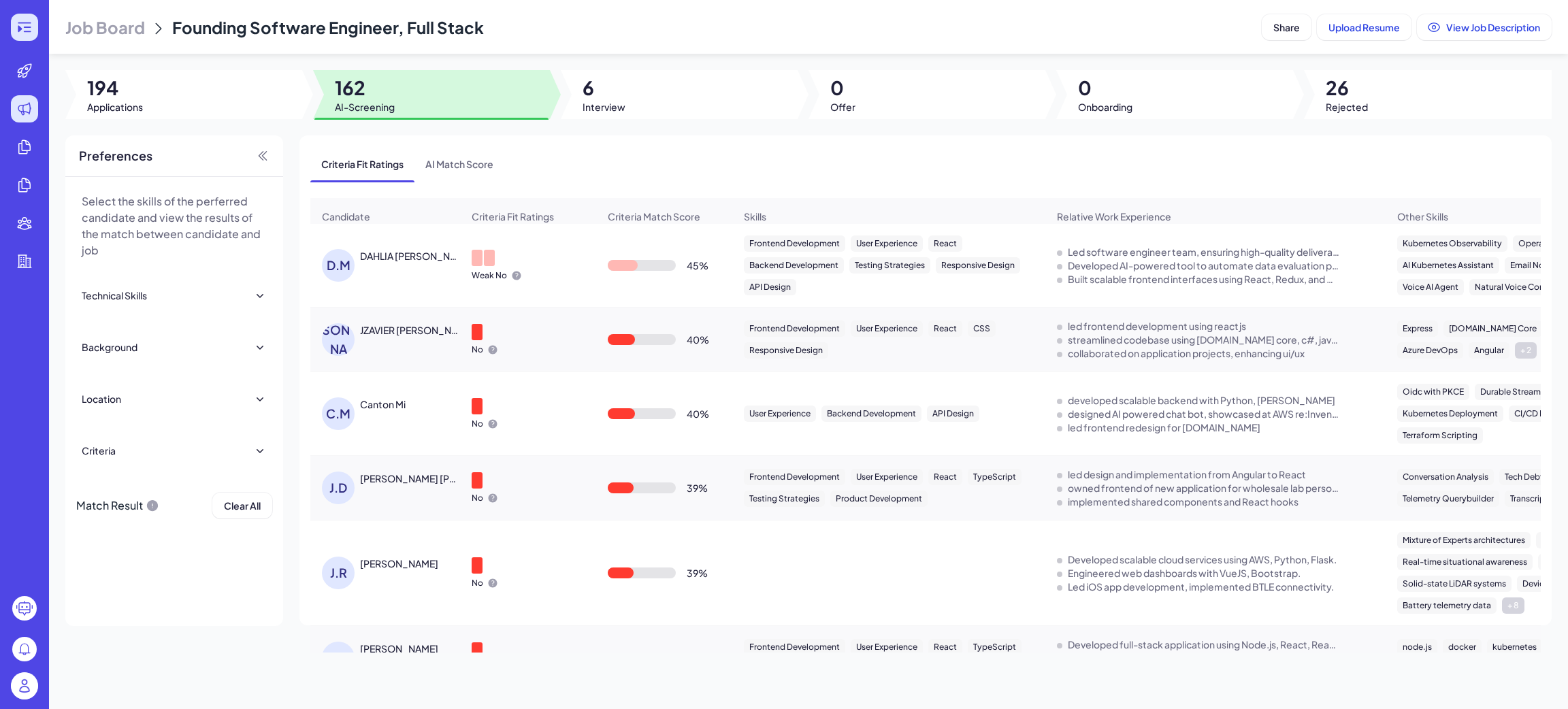
click at [19, 27] on icon at bounding box center [24, 27] width 16 height 16
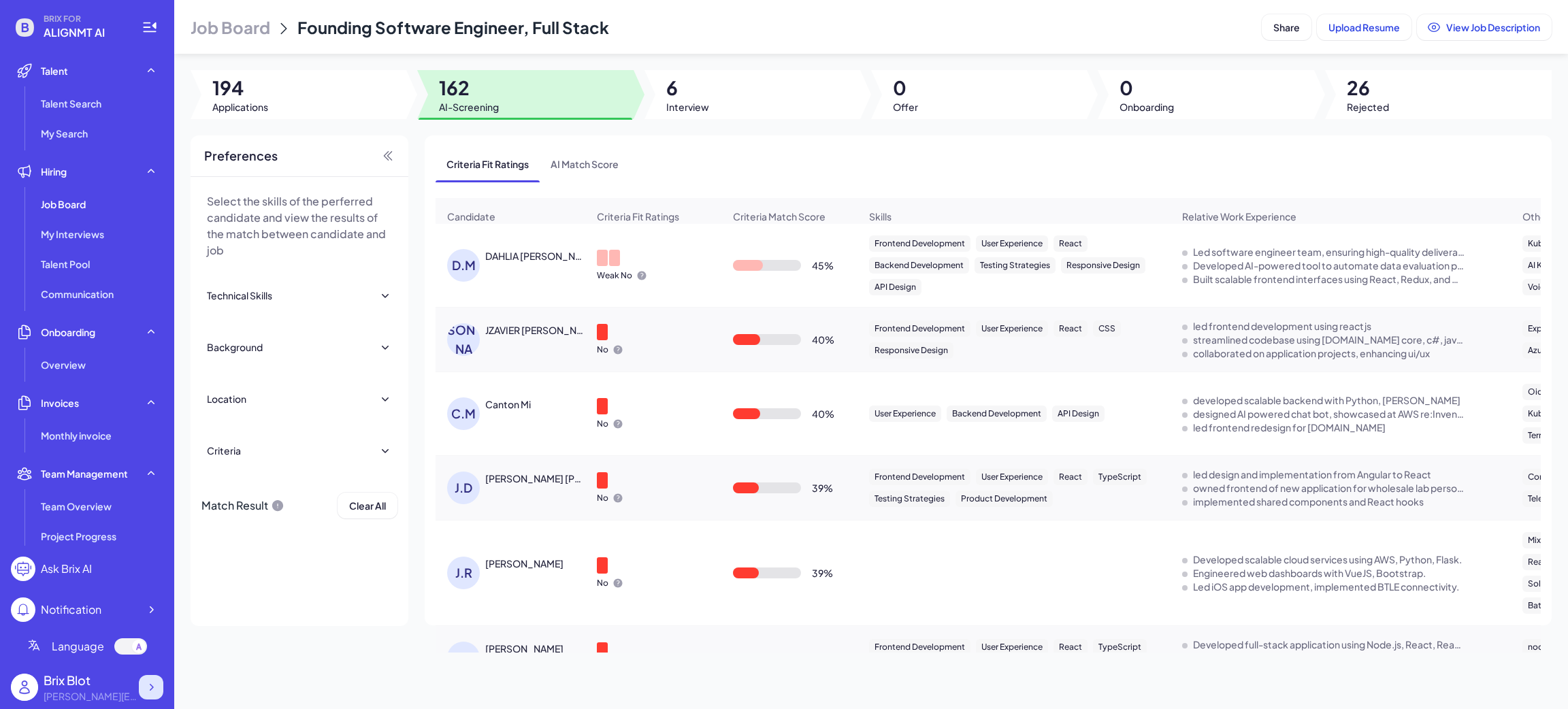
click at [154, 694] on div at bounding box center [151, 687] width 24 height 24
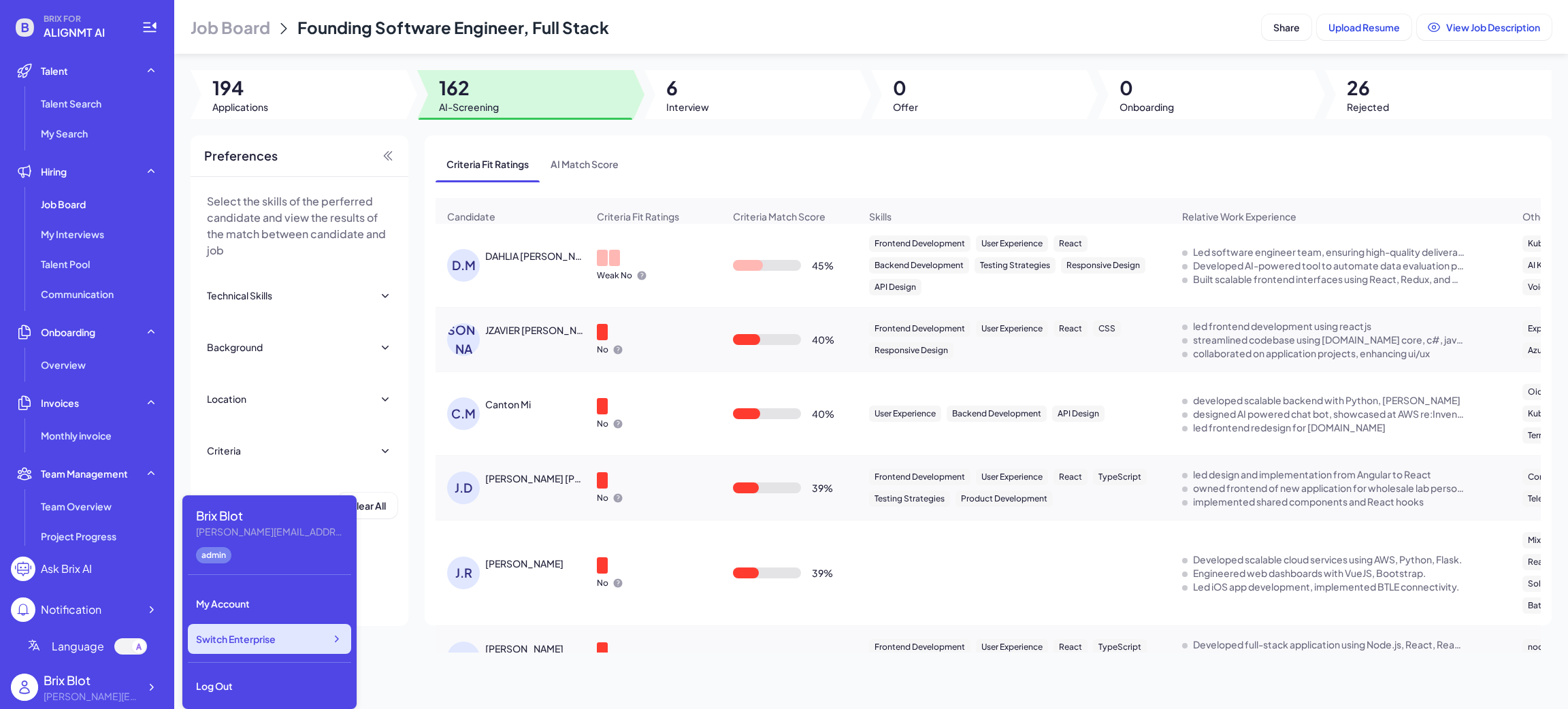
click at [348, 630] on div "Switch Enterprise" at bounding box center [269, 638] width 163 height 30
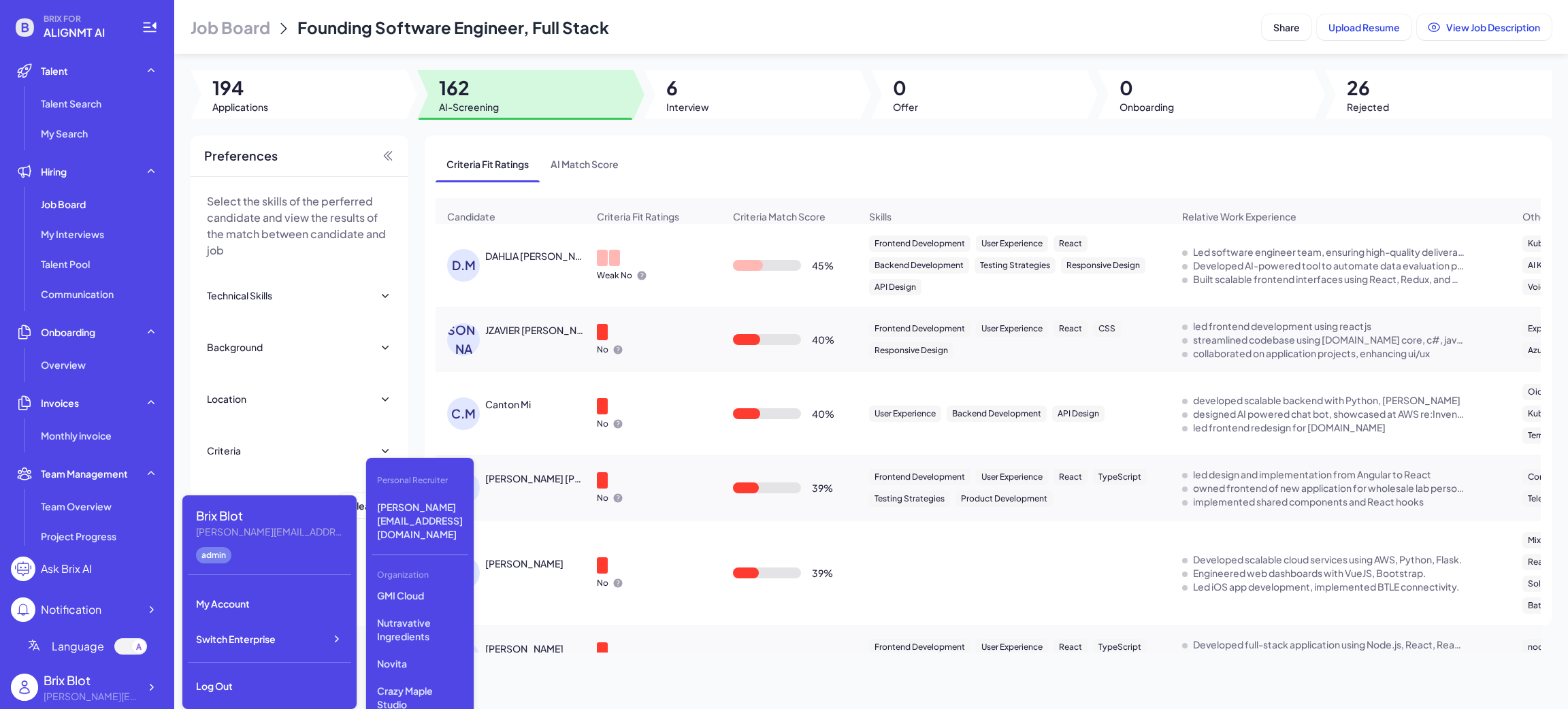
scroll to position [409, 0]
click at [107, 205] on div "Job Board" at bounding box center [99, 205] width 128 height 28
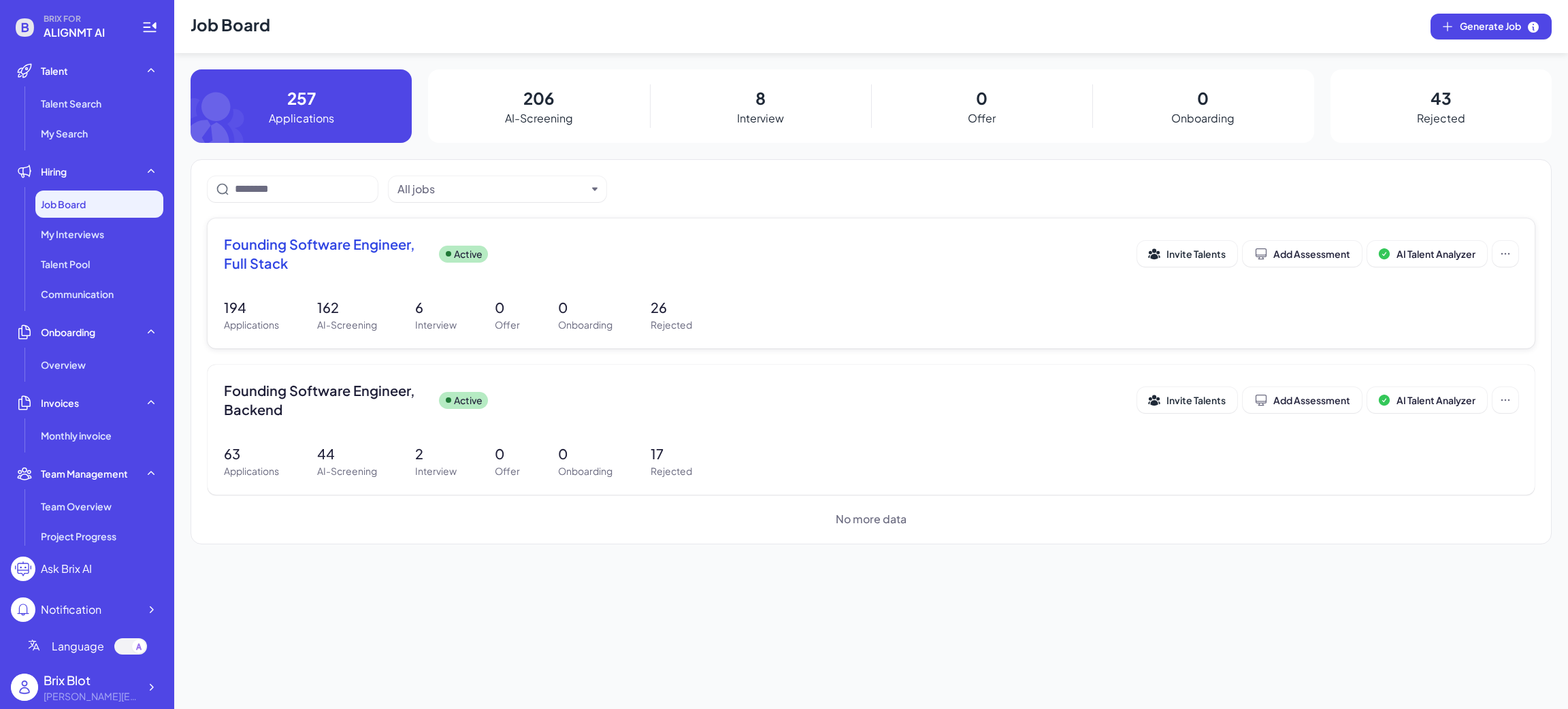
click at [336, 232] on div "Founding Software Engineer, Full Stack Active Invite Talents Add Assessment AI …" at bounding box center [870, 283] width 1327 height 130
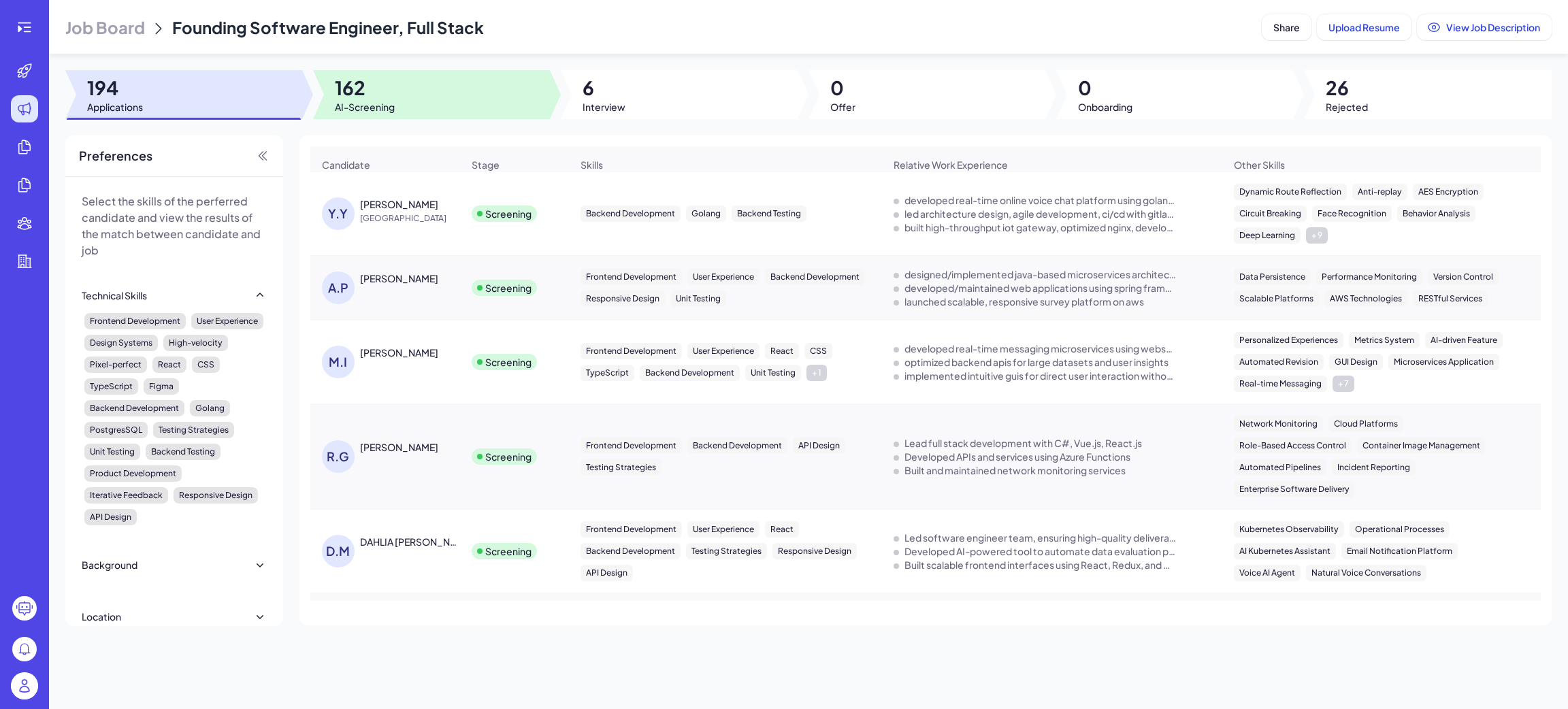
click at [391, 107] on span "AI-Screening" at bounding box center [365, 106] width 60 height 14
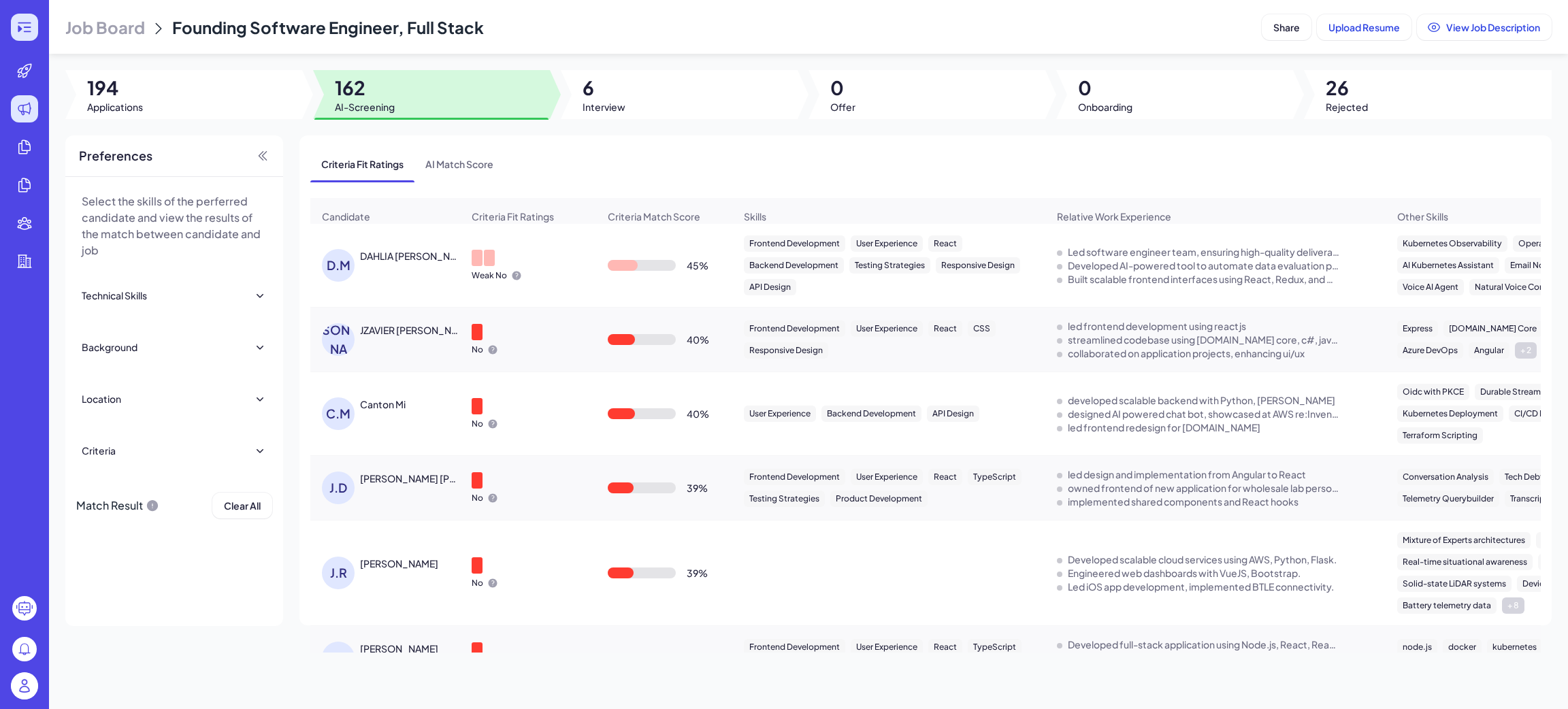
click at [18, 23] on icon at bounding box center [24, 27] width 16 height 16
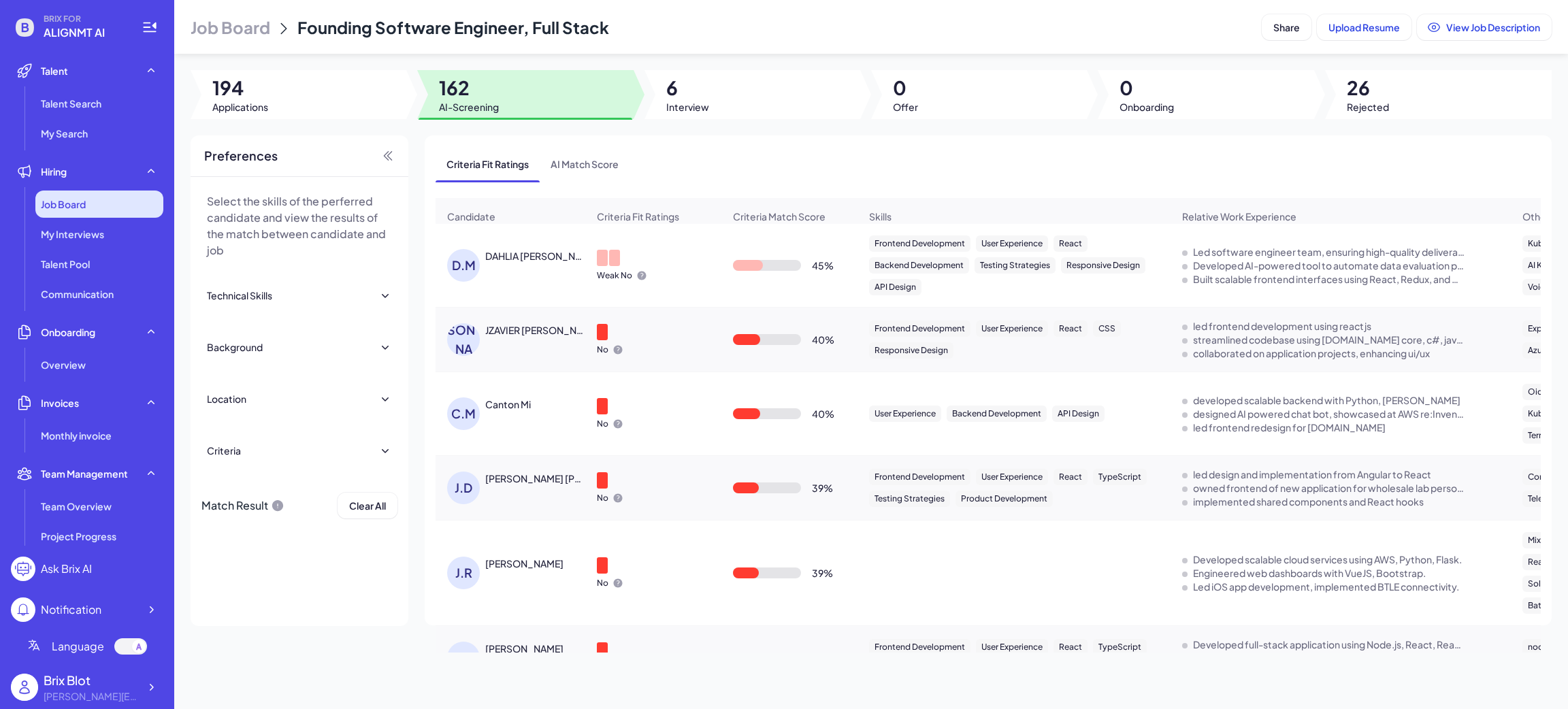
click at [90, 199] on div "Job Board" at bounding box center [99, 205] width 128 height 28
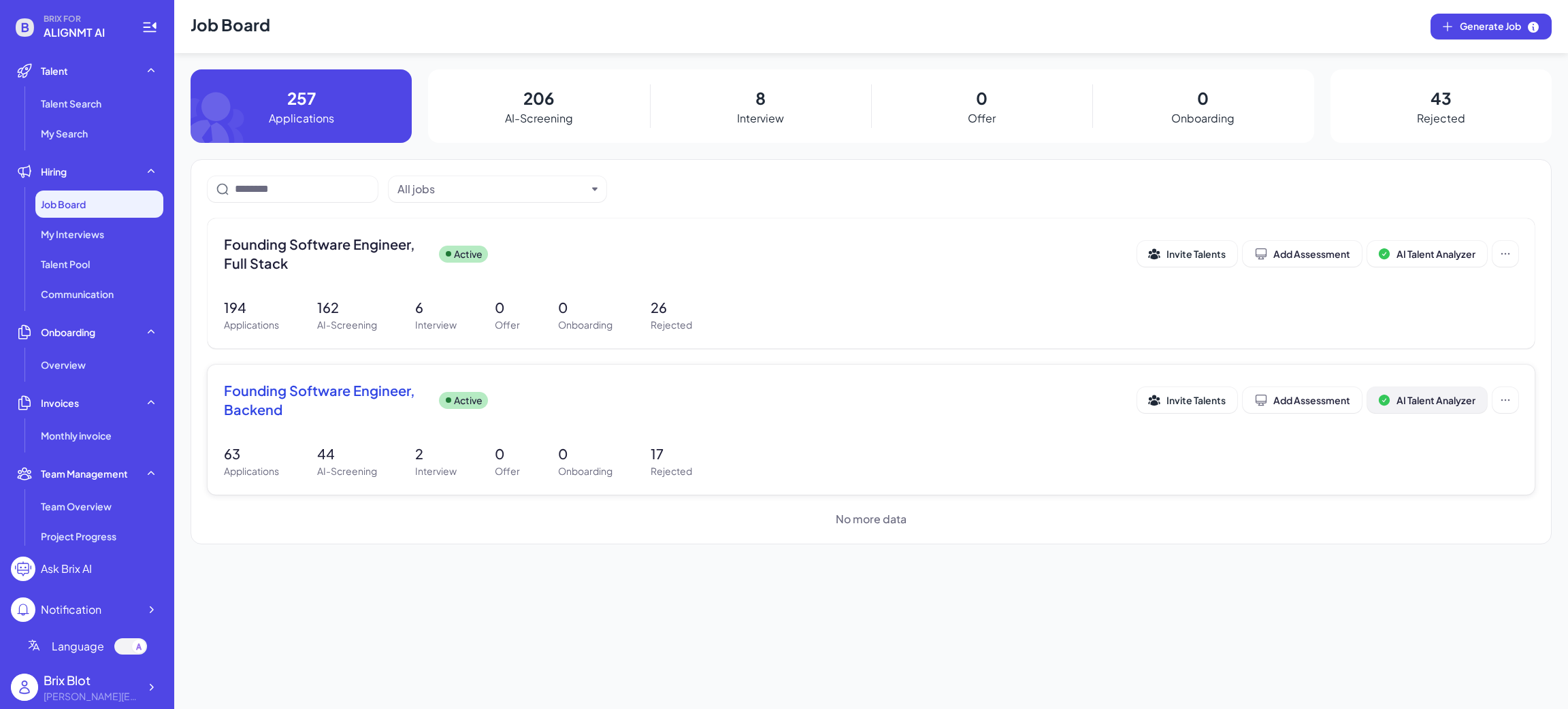
click at [1461, 402] on span "AI Talent Analyzer" at bounding box center [1436, 400] width 79 height 12
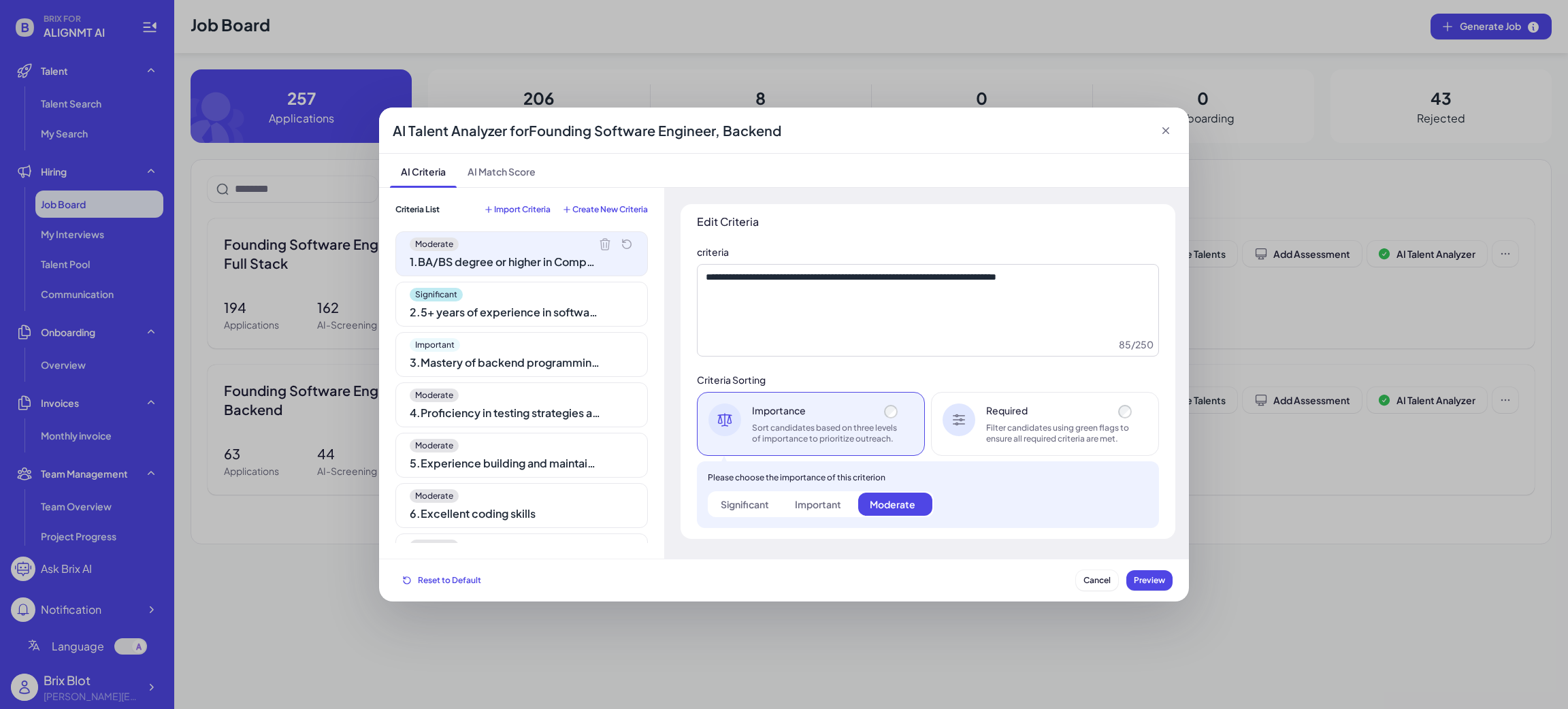
click at [1215, 516] on div "AI Talent Analyzer for Founding Software Engineer, Backend AI Criteria AI Match…" at bounding box center [784, 354] width 1568 height 709
click at [1169, 131] on icon at bounding box center [1165, 130] width 14 height 14
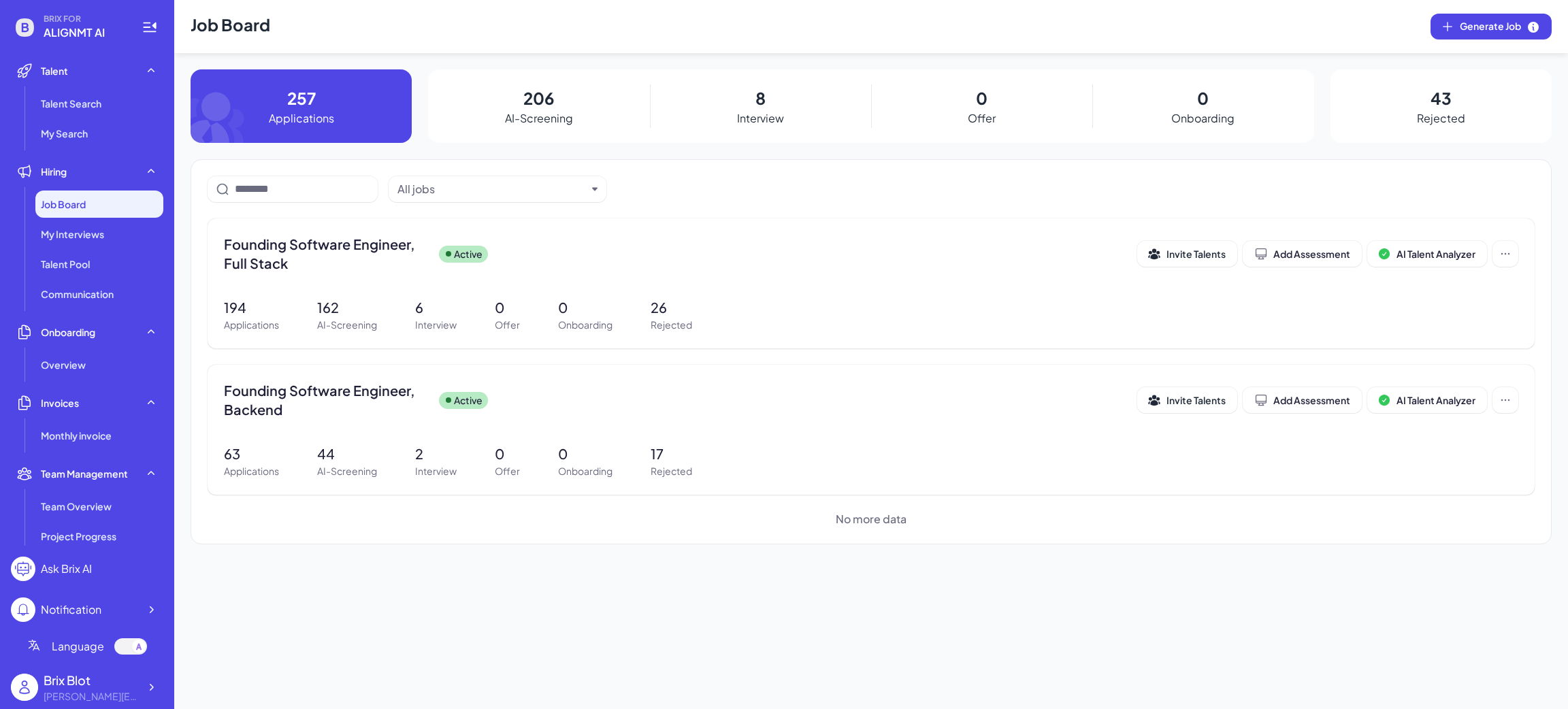
click at [513, 114] on p "AI-Screening" at bounding box center [539, 119] width 68 height 16
click at [529, 104] on p "206" at bounding box center [539, 98] width 31 height 24
click at [536, 92] on p "206" at bounding box center [539, 98] width 31 height 24
click at [349, 262] on span "Founding Software Engineer, Full Stack" at bounding box center [326, 253] width 204 height 38
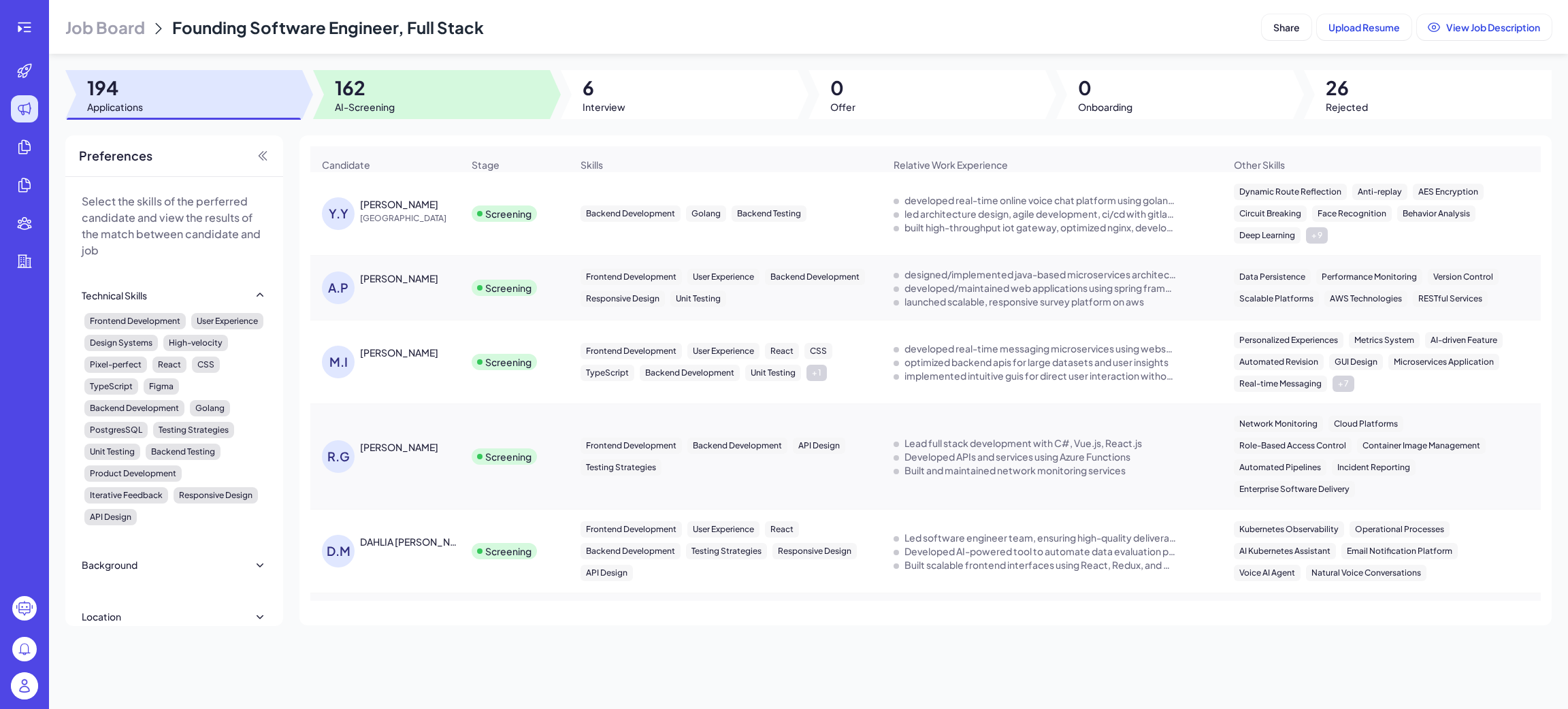
click at [385, 110] on span "AI-Screening" at bounding box center [365, 106] width 60 height 14
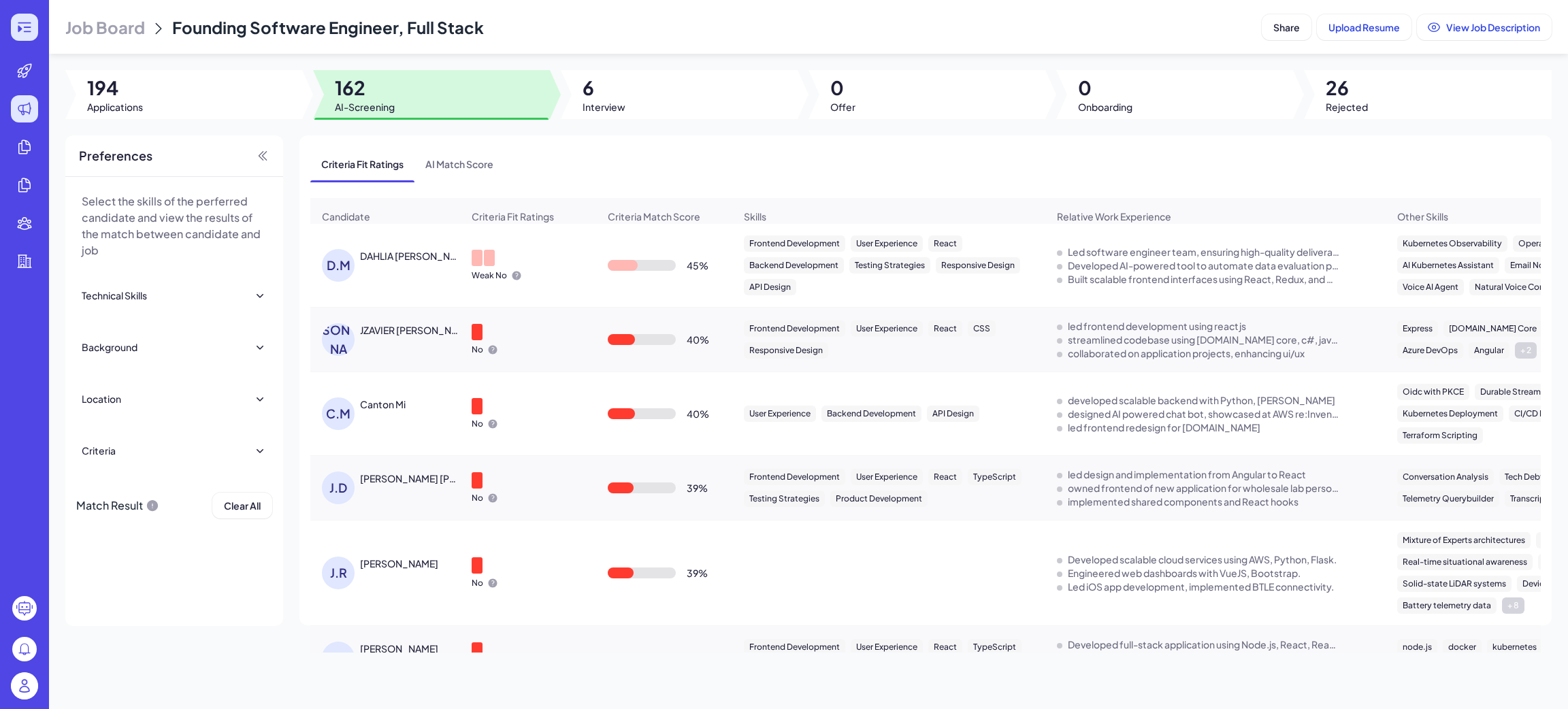
click at [26, 28] on icon at bounding box center [27, 28] width 7 height 2
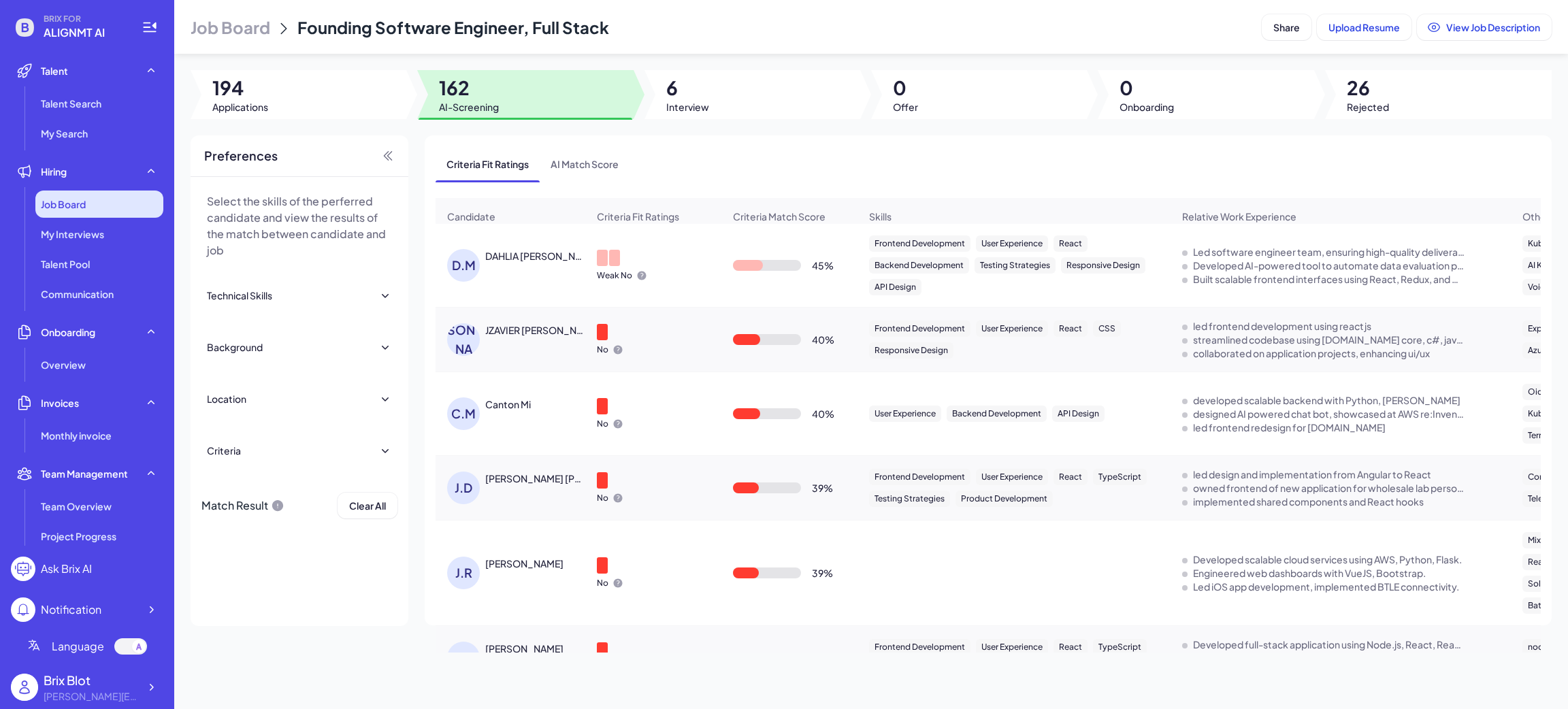
click at [98, 204] on div "Job Board" at bounding box center [99, 205] width 128 height 28
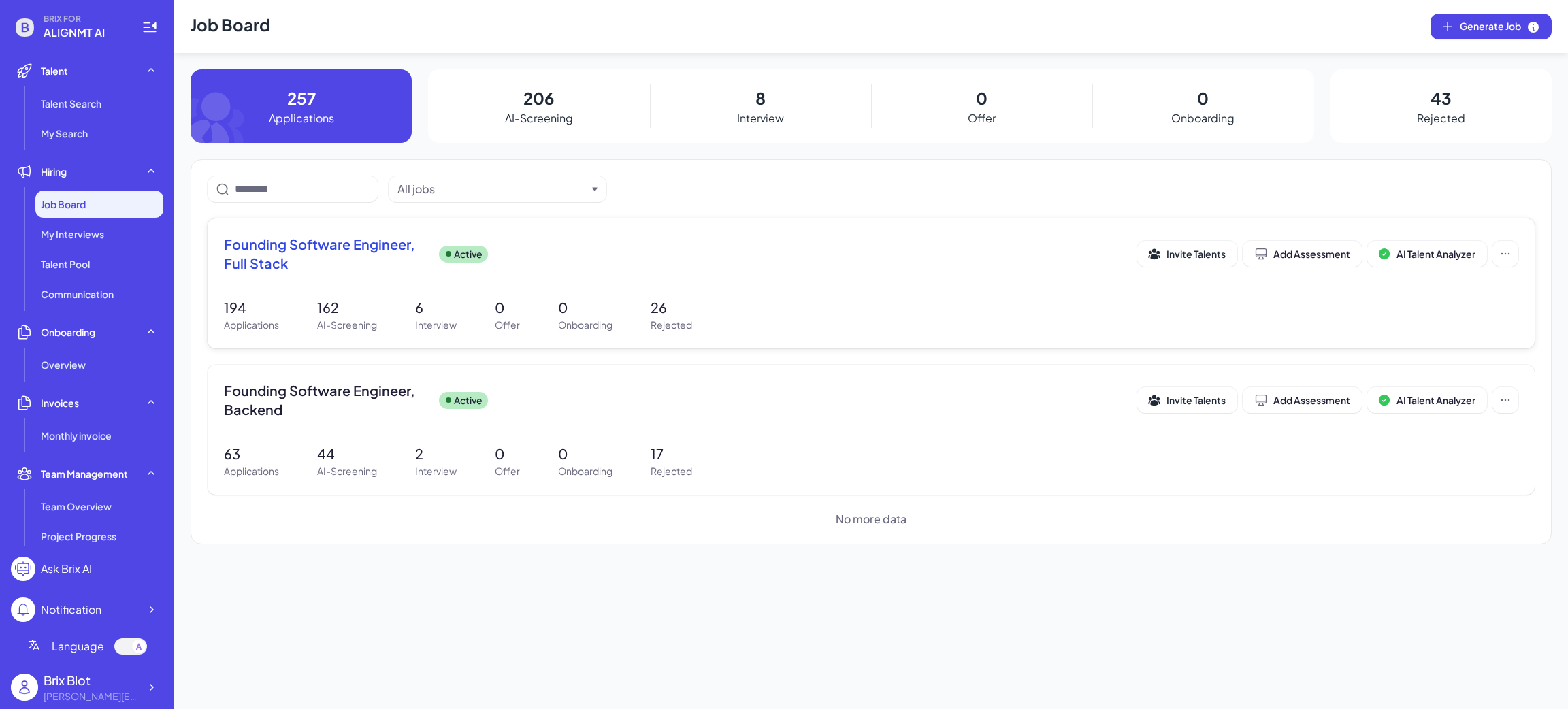
click at [295, 251] on span "Founding Software Engineer, Full Stack" at bounding box center [326, 253] width 204 height 38
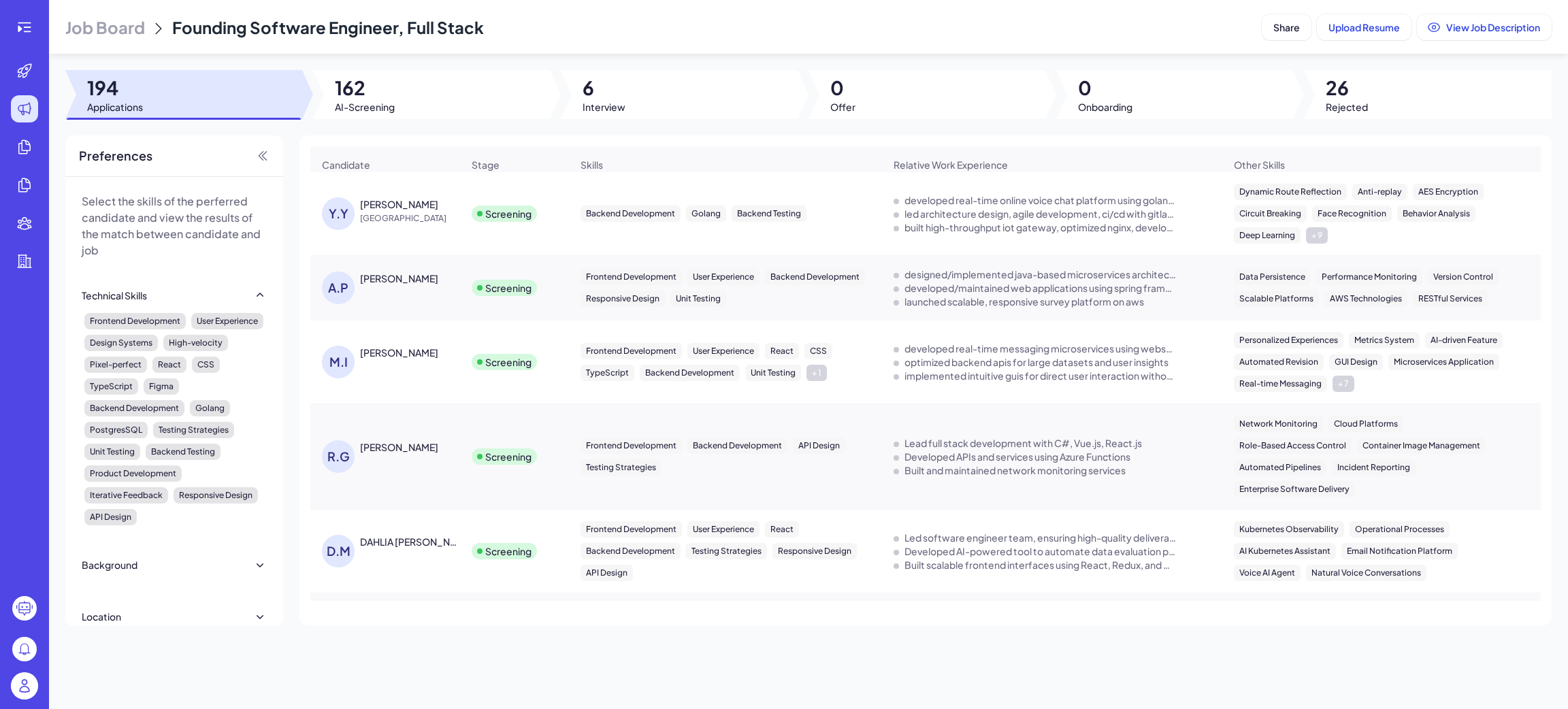
click at [160, 89] on div at bounding box center [183, 94] width 236 height 49
click at [26, 24] on icon at bounding box center [24, 27] width 16 height 16
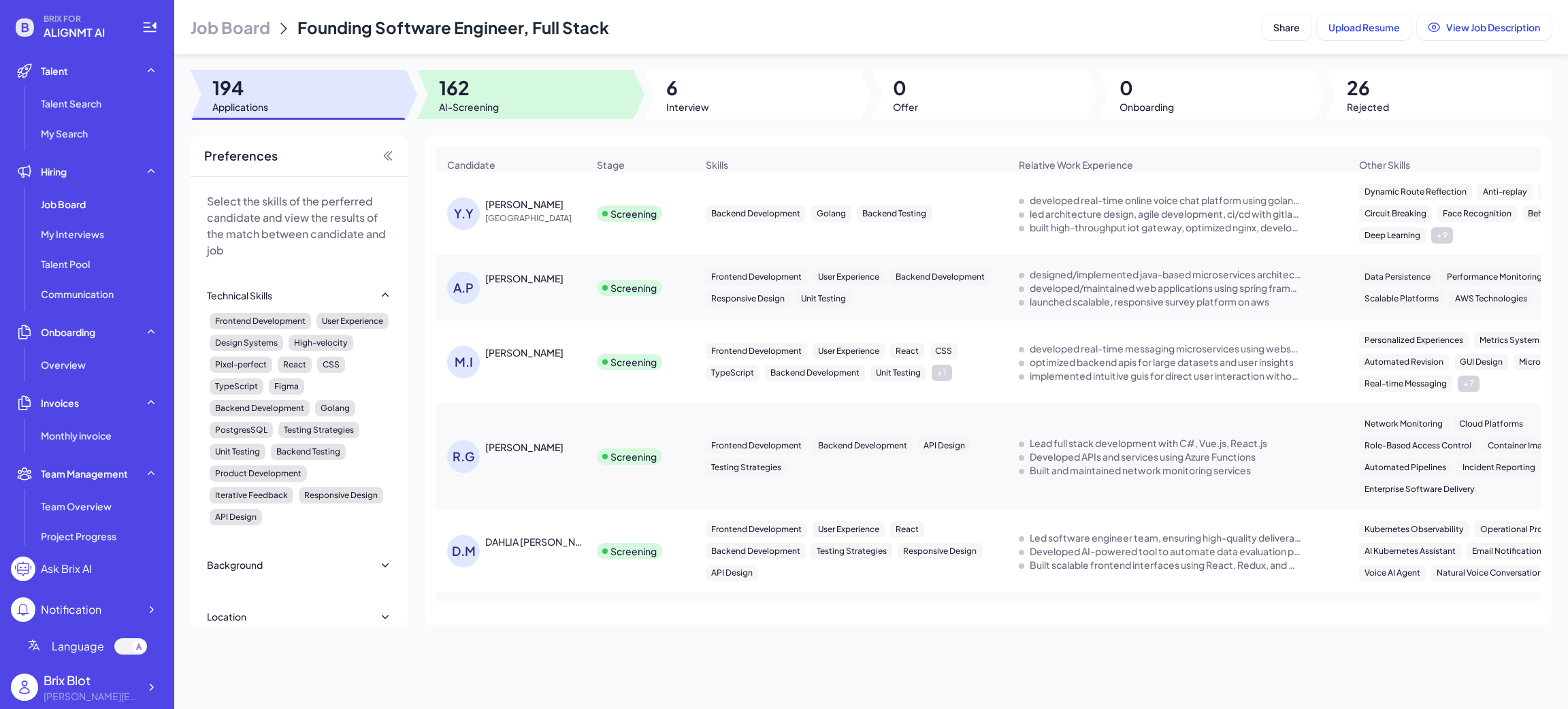
click at [508, 107] on div at bounding box center [525, 94] width 216 height 49
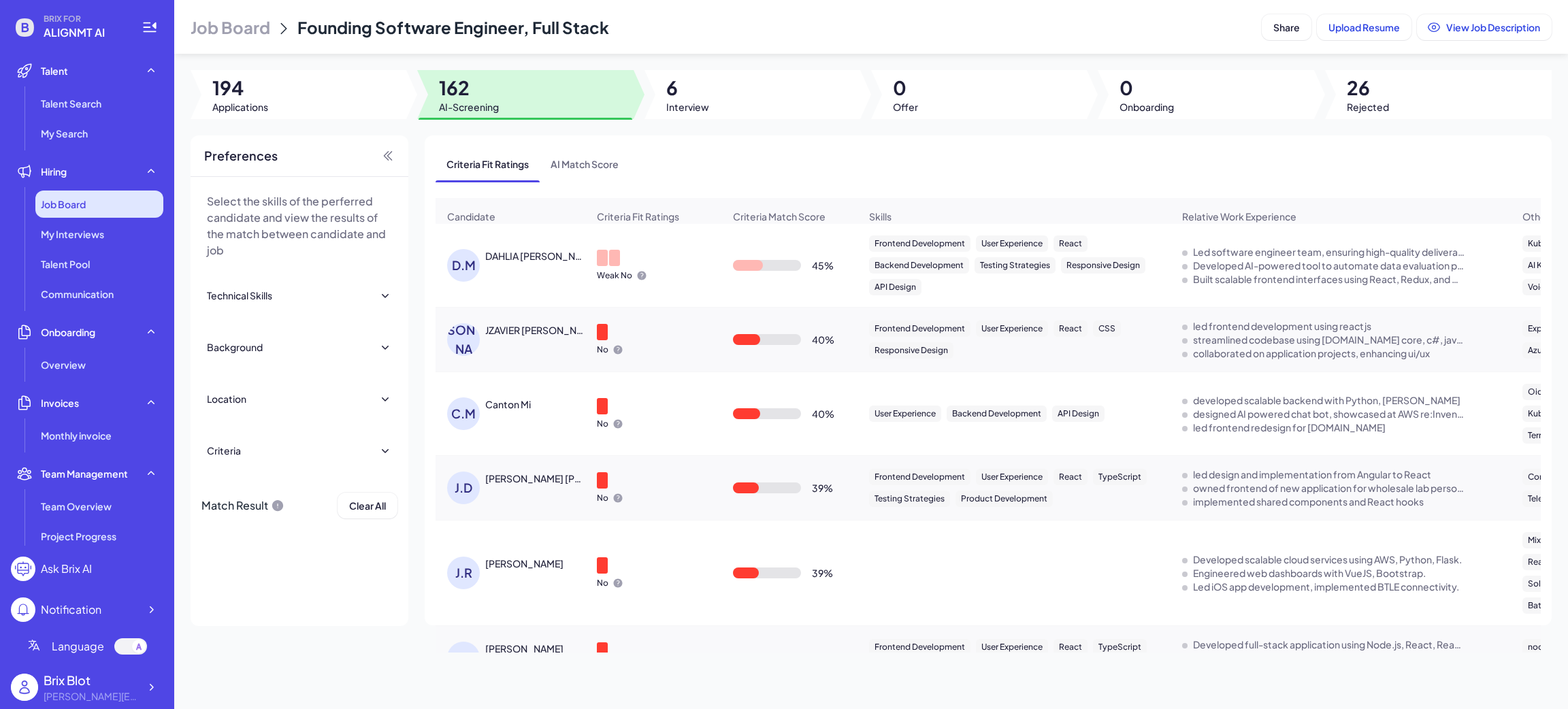
click at [67, 197] on span "Job Board" at bounding box center [63, 204] width 45 height 14
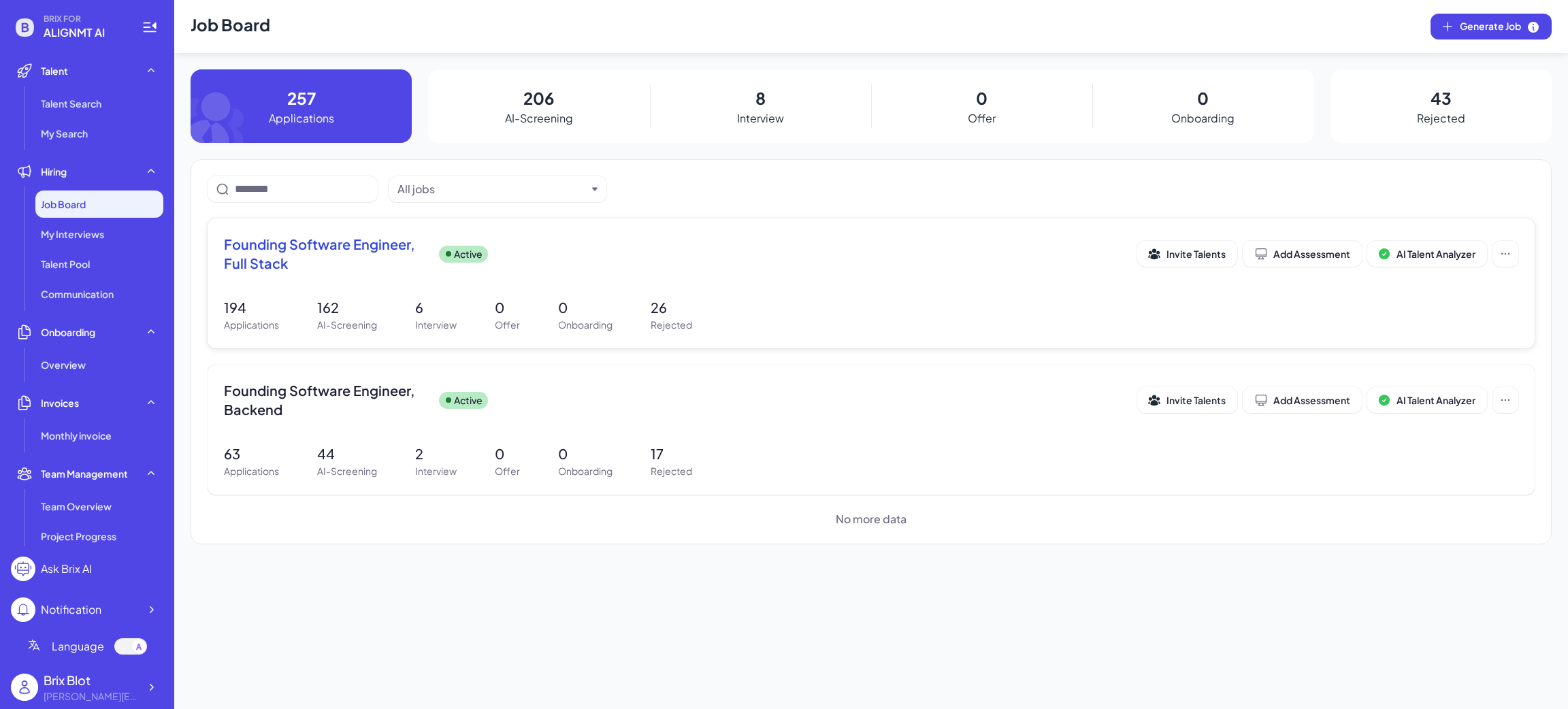
click at [394, 266] on span "Founding Software Engineer, Full Stack" at bounding box center [326, 253] width 204 height 38
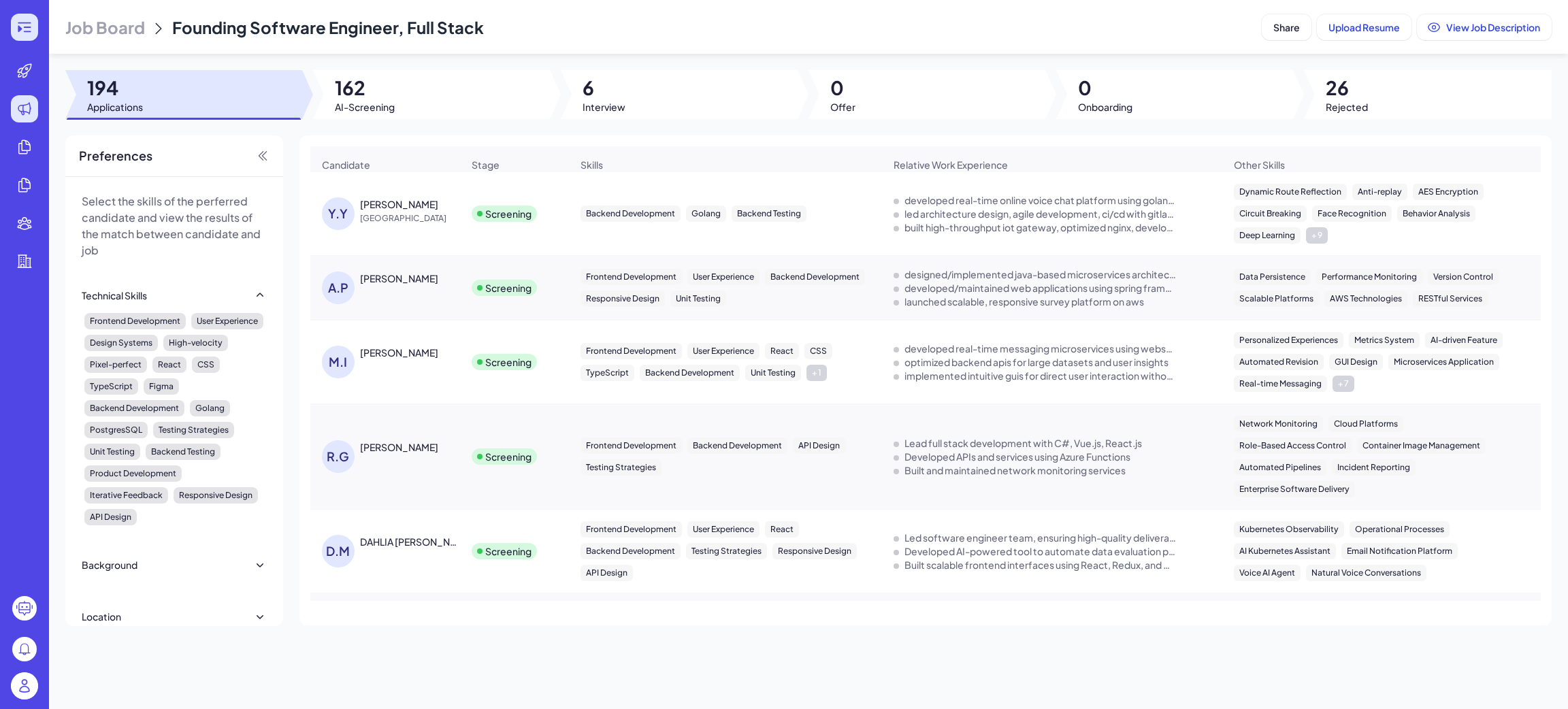
click at [18, 32] on icon at bounding box center [24, 27] width 16 height 16
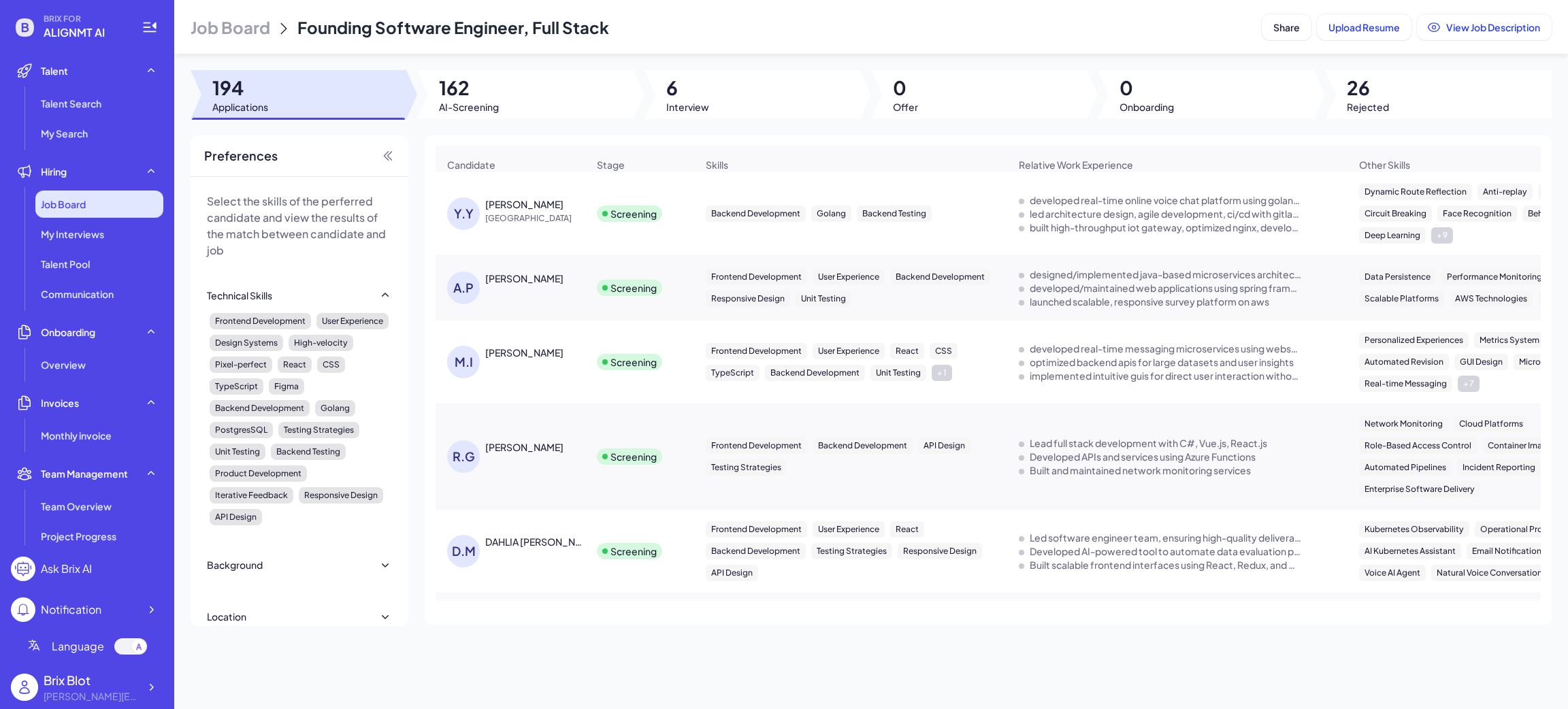
click at [94, 195] on div "Job Board" at bounding box center [99, 205] width 128 height 28
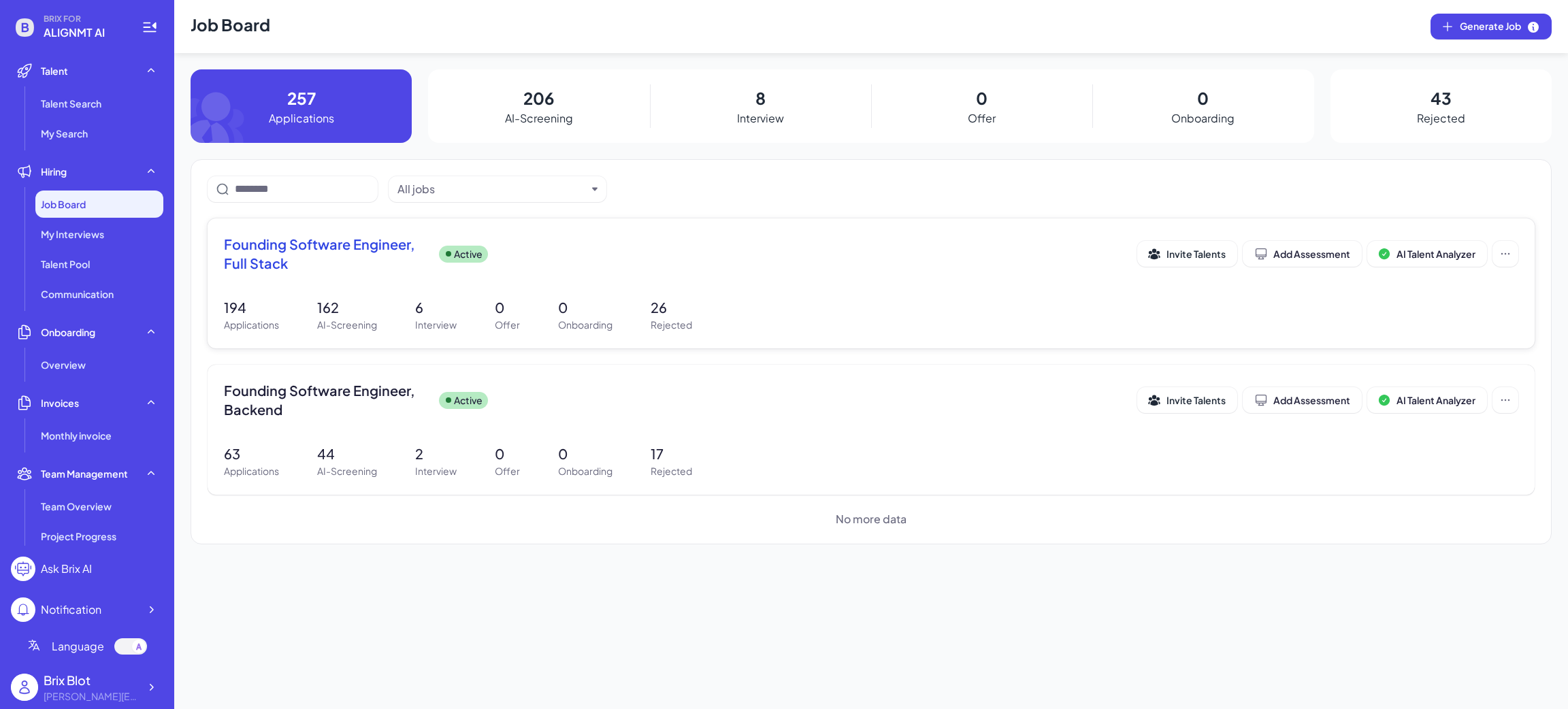
click at [794, 266] on div "Founding Software Engineer, Full Stack Active" at bounding box center [681, 253] width 913 height 38
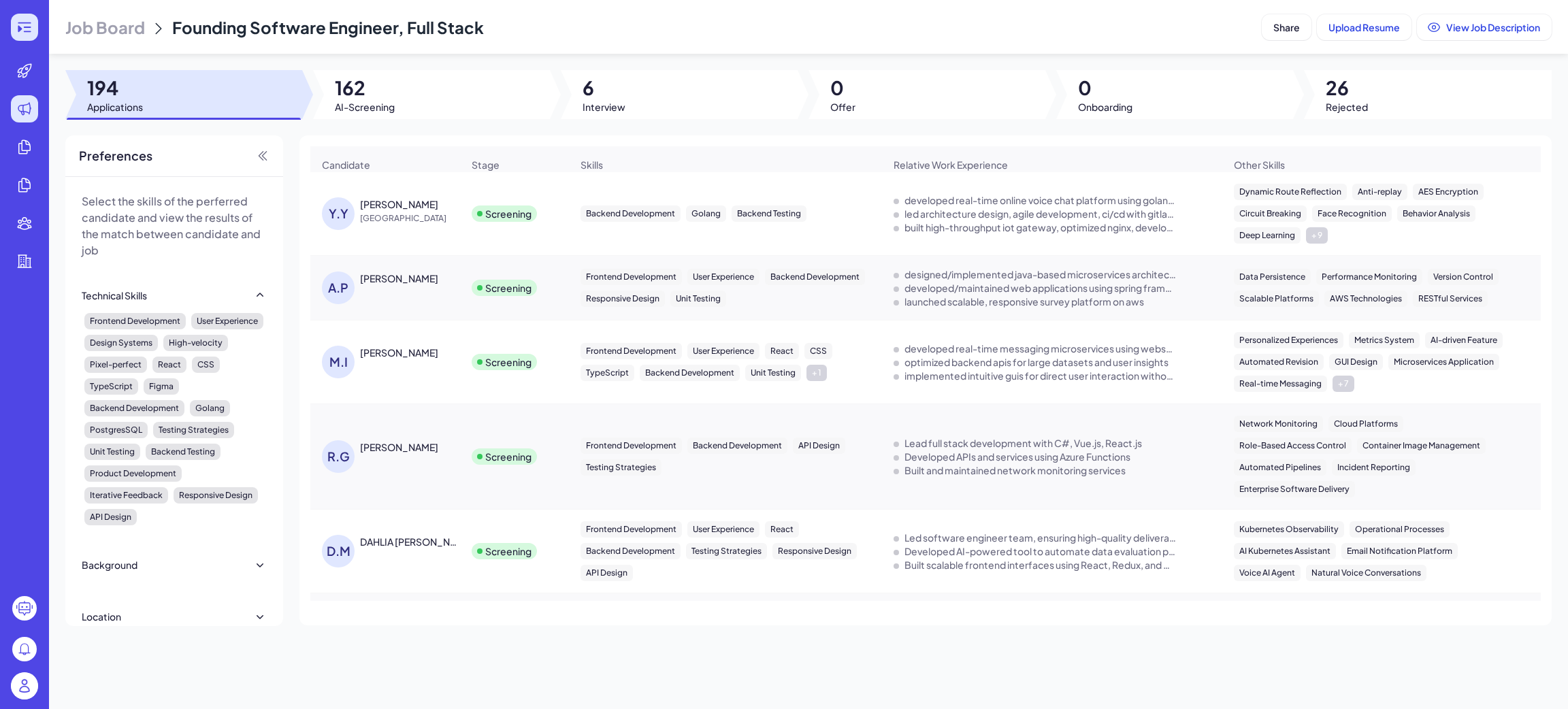
click at [11, 27] on div at bounding box center [24, 28] width 28 height 28
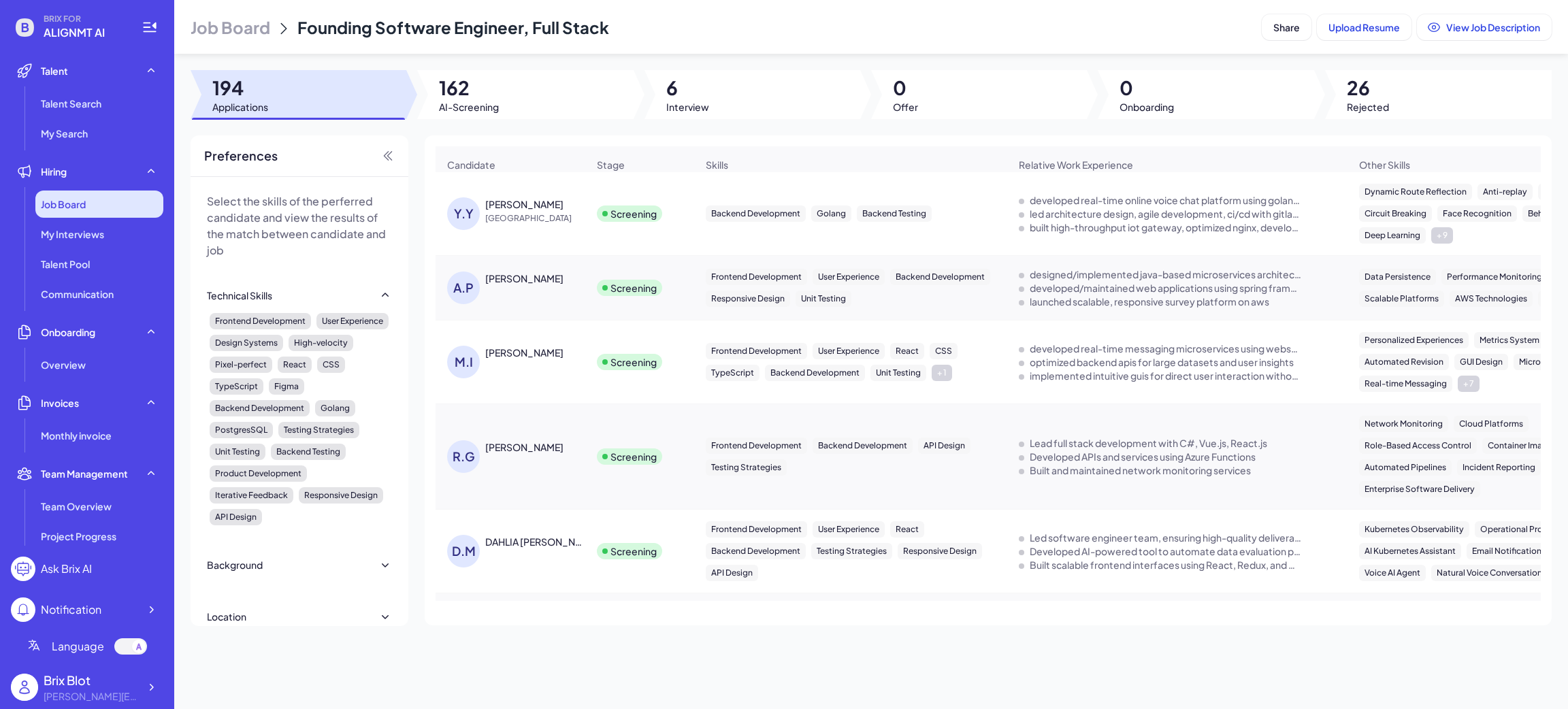
click at [54, 199] on span "Job Board" at bounding box center [63, 204] width 45 height 14
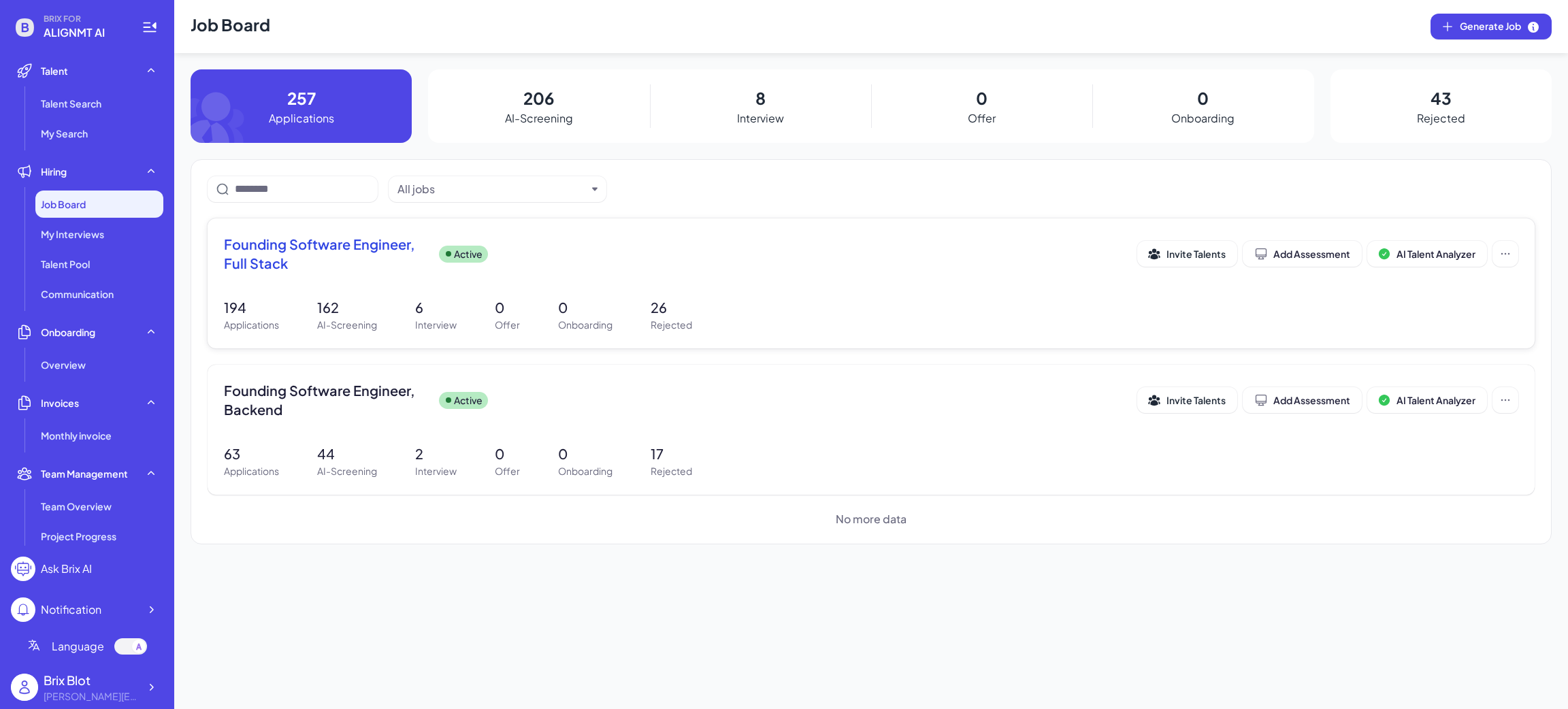
click at [1030, 276] on div "Founding Software Engineer, Full Stack Active Invite Talents Add Assessment AI …" at bounding box center [871, 257] width 1294 height 46
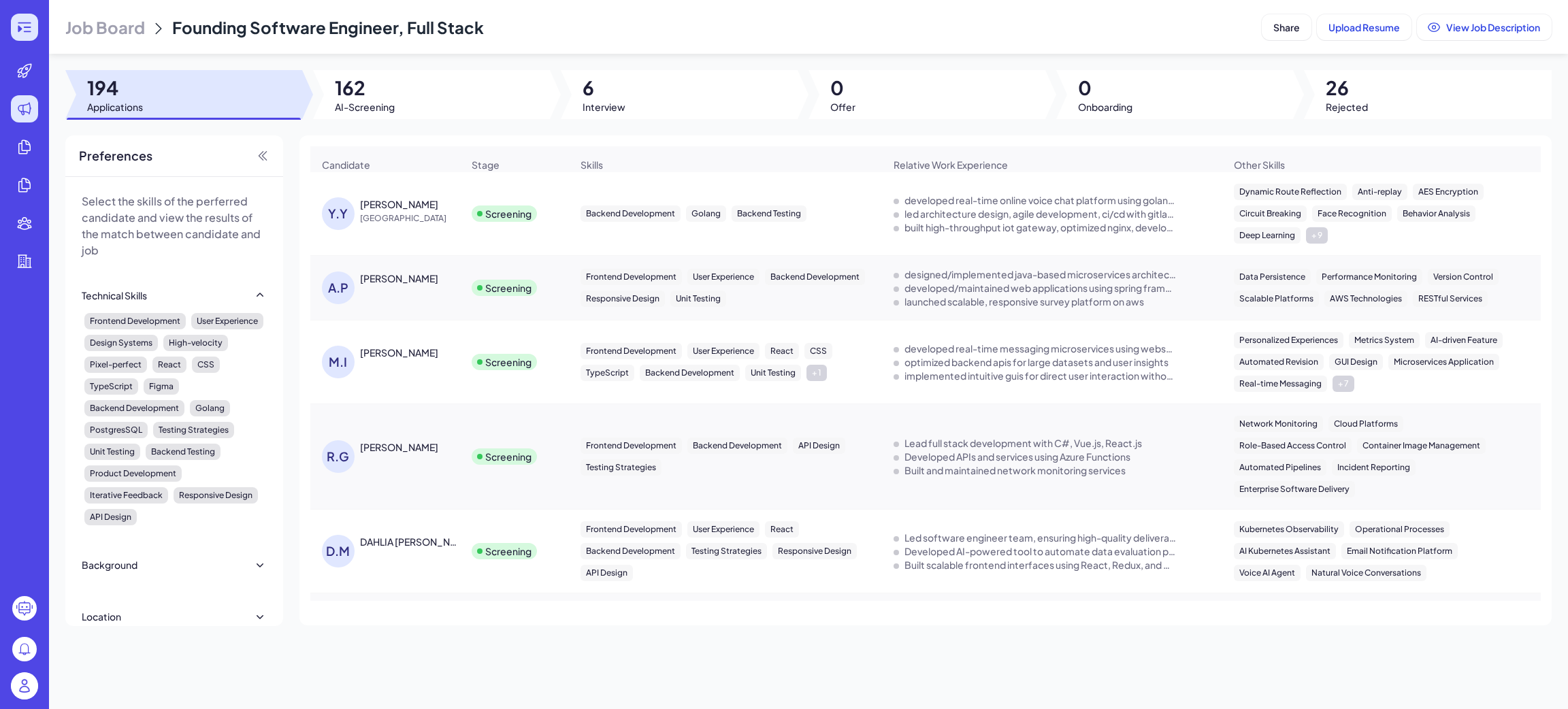
click at [32, 32] on icon at bounding box center [24, 27] width 16 height 16
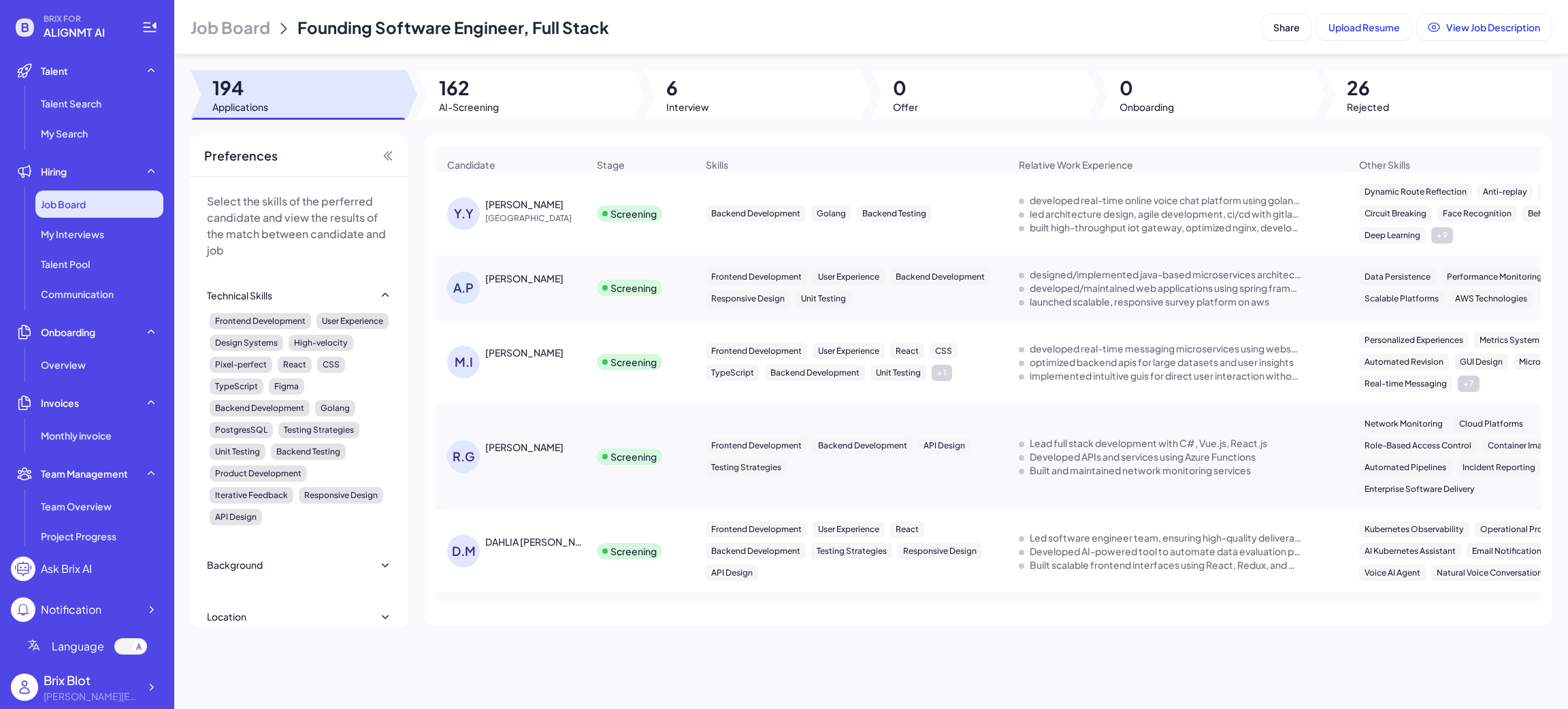
click at [84, 203] on span "Job Board" at bounding box center [63, 204] width 45 height 14
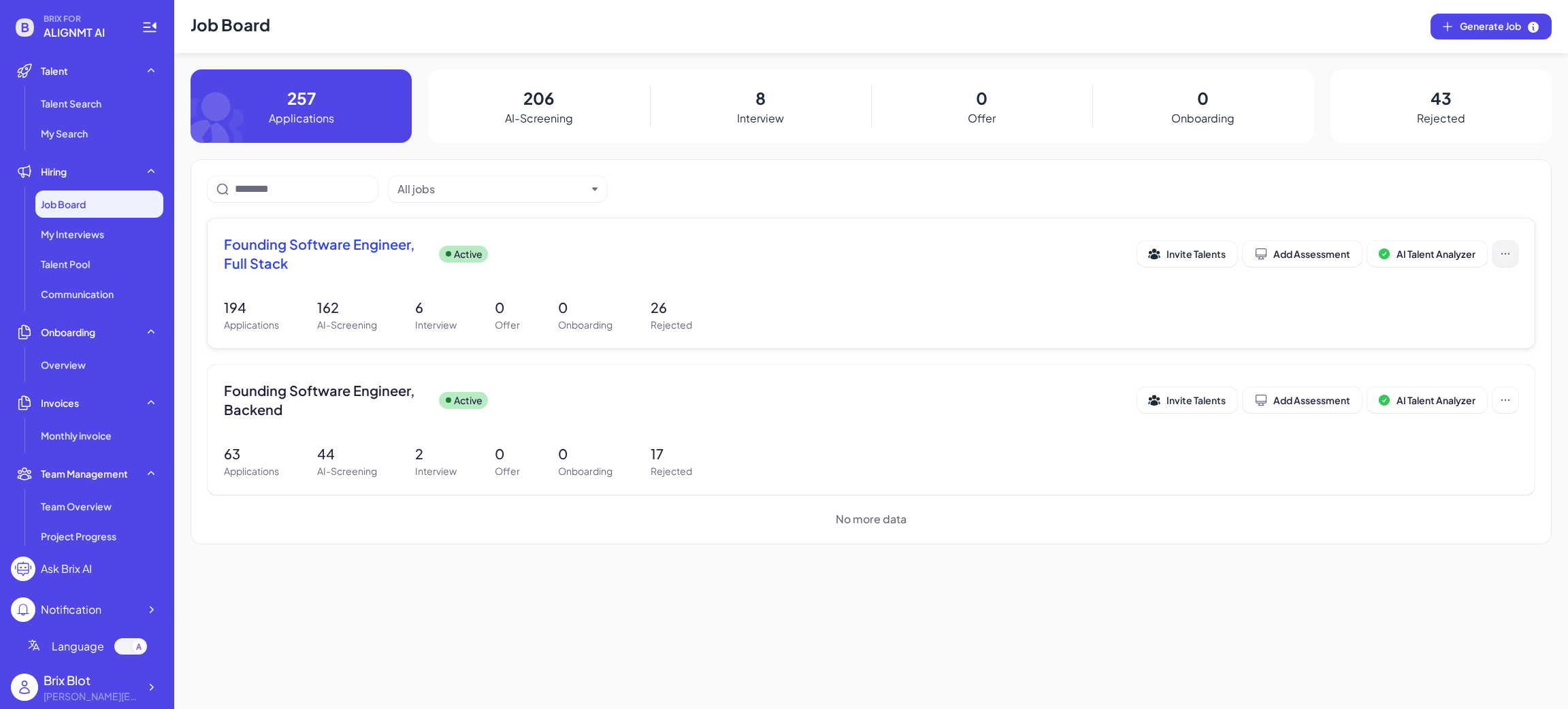
click at [1501, 260] on icon at bounding box center [1505, 253] width 14 height 14
click at [1471, 250] on span "AI Talent Analyzer" at bounding box center [1436, 253] width 79 height 12
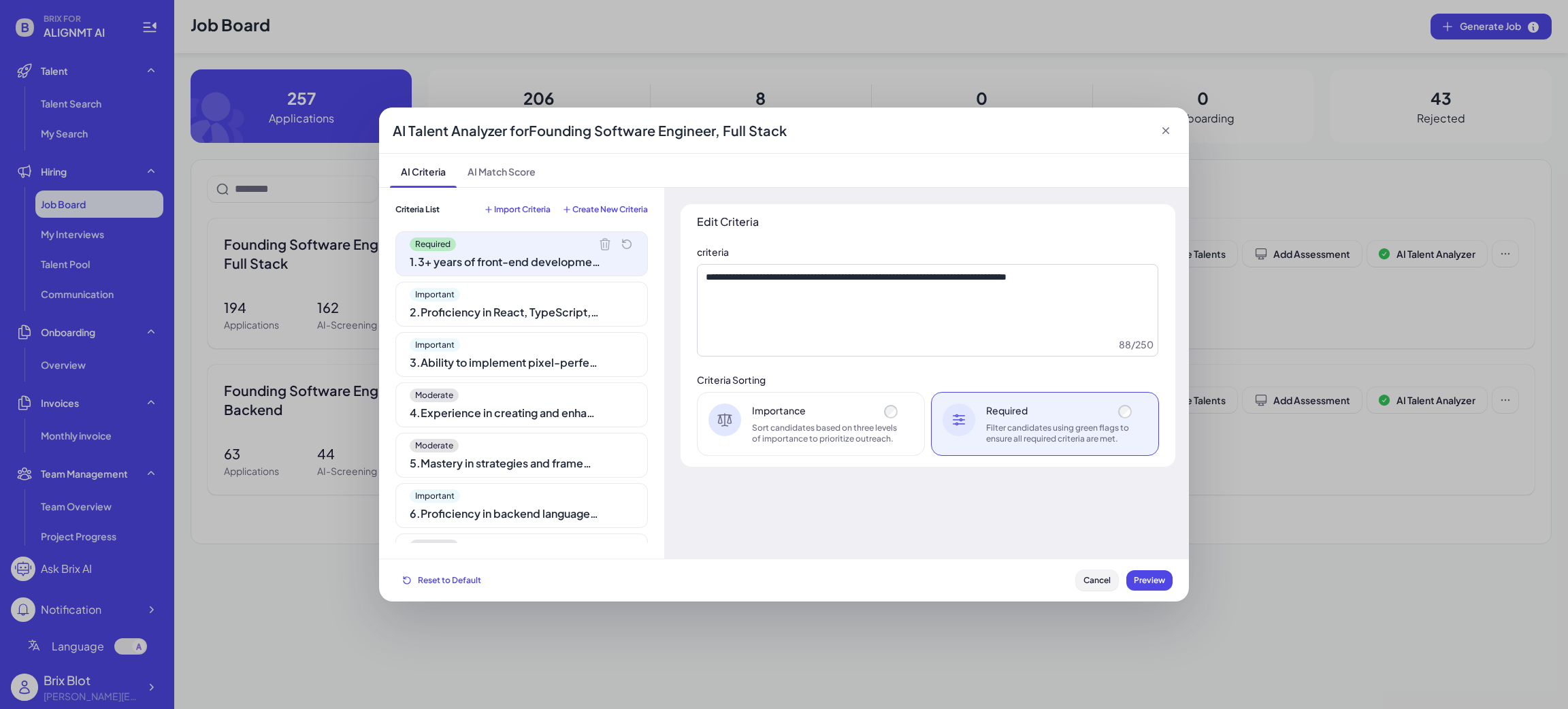
click at [1099, 578] on span "Cancel" at bounding box center [1097, 580] width 28 height 11
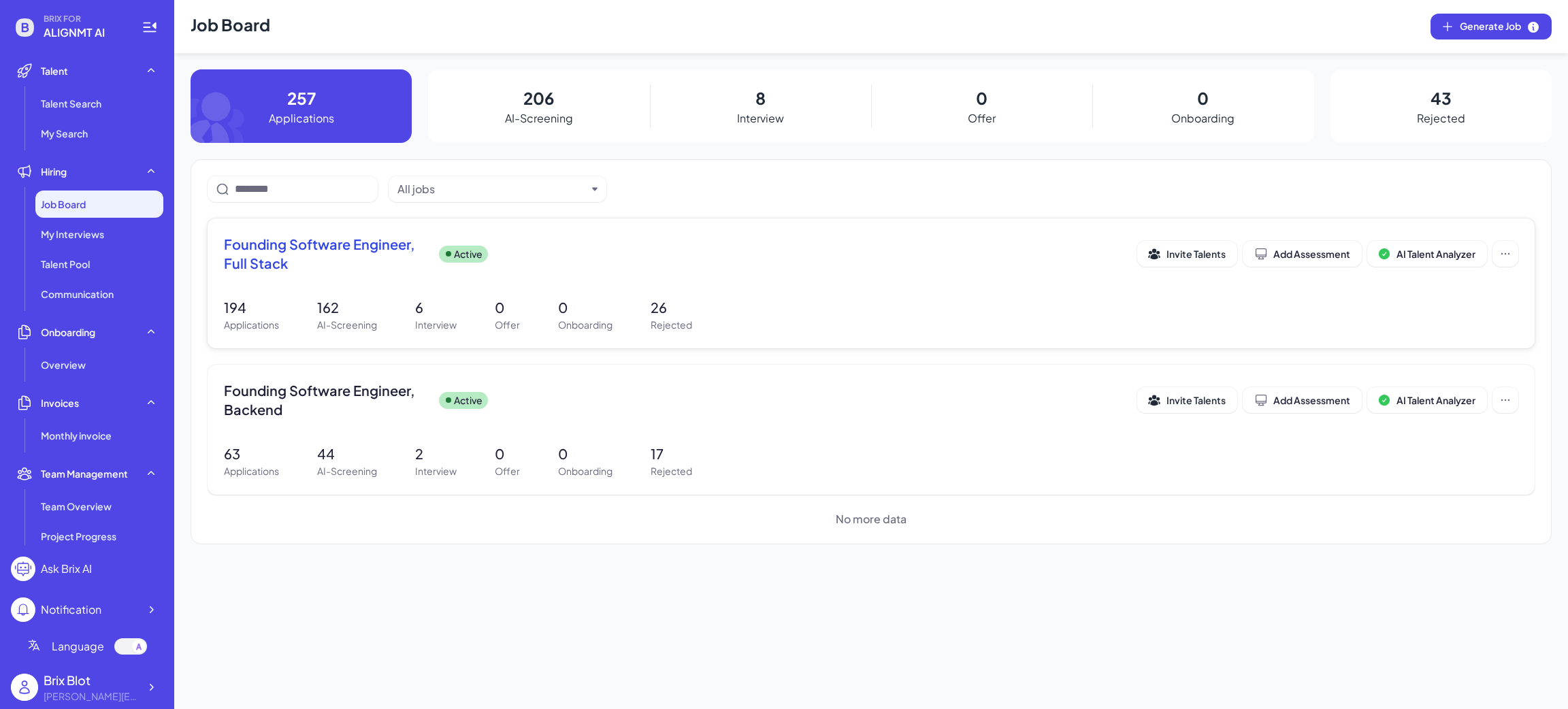
click at [673, 254] on div "Founding Software Engineer, Full Stack Active" at bounding box center [681, 253] width 913 height 38
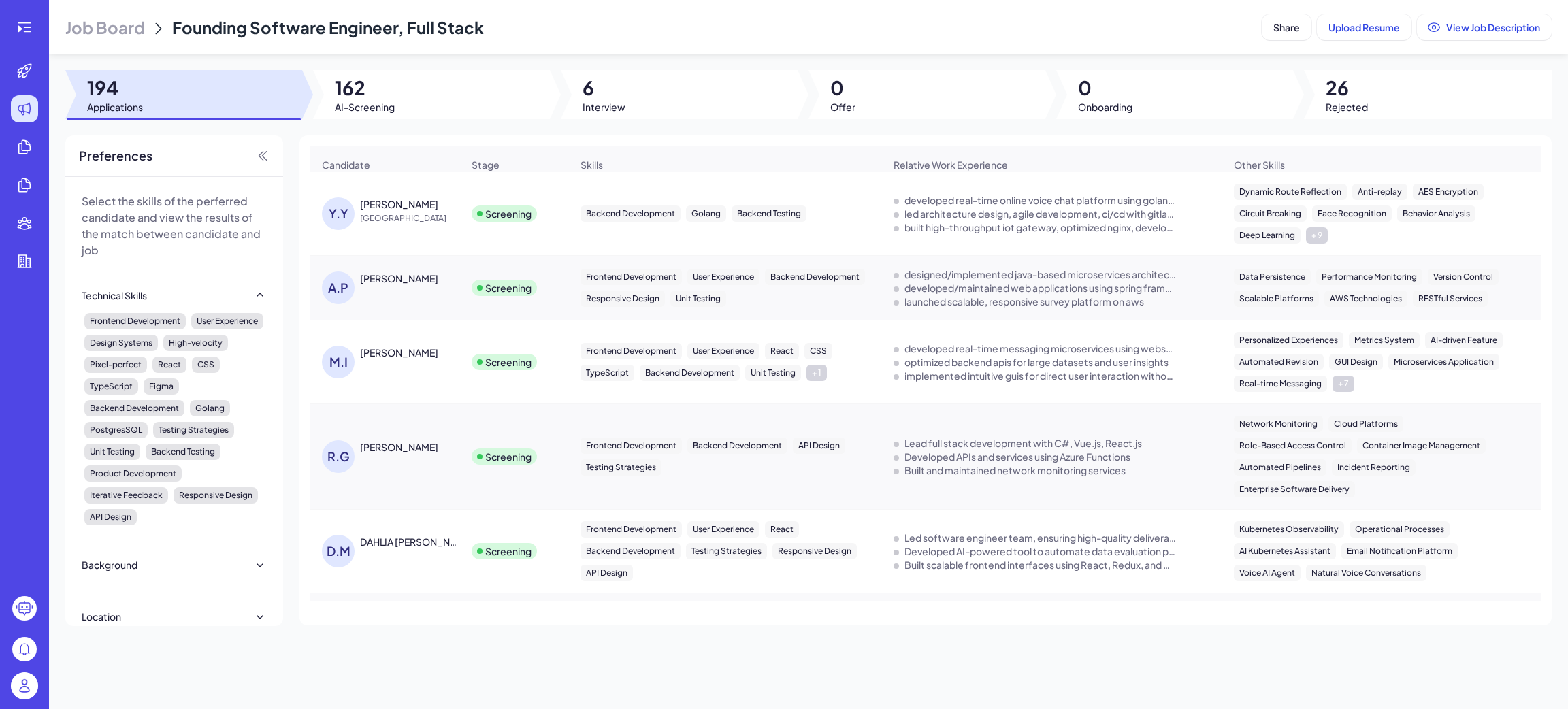
click at [447, 103] on div at bounding box center [431, 94] width 236 height 49
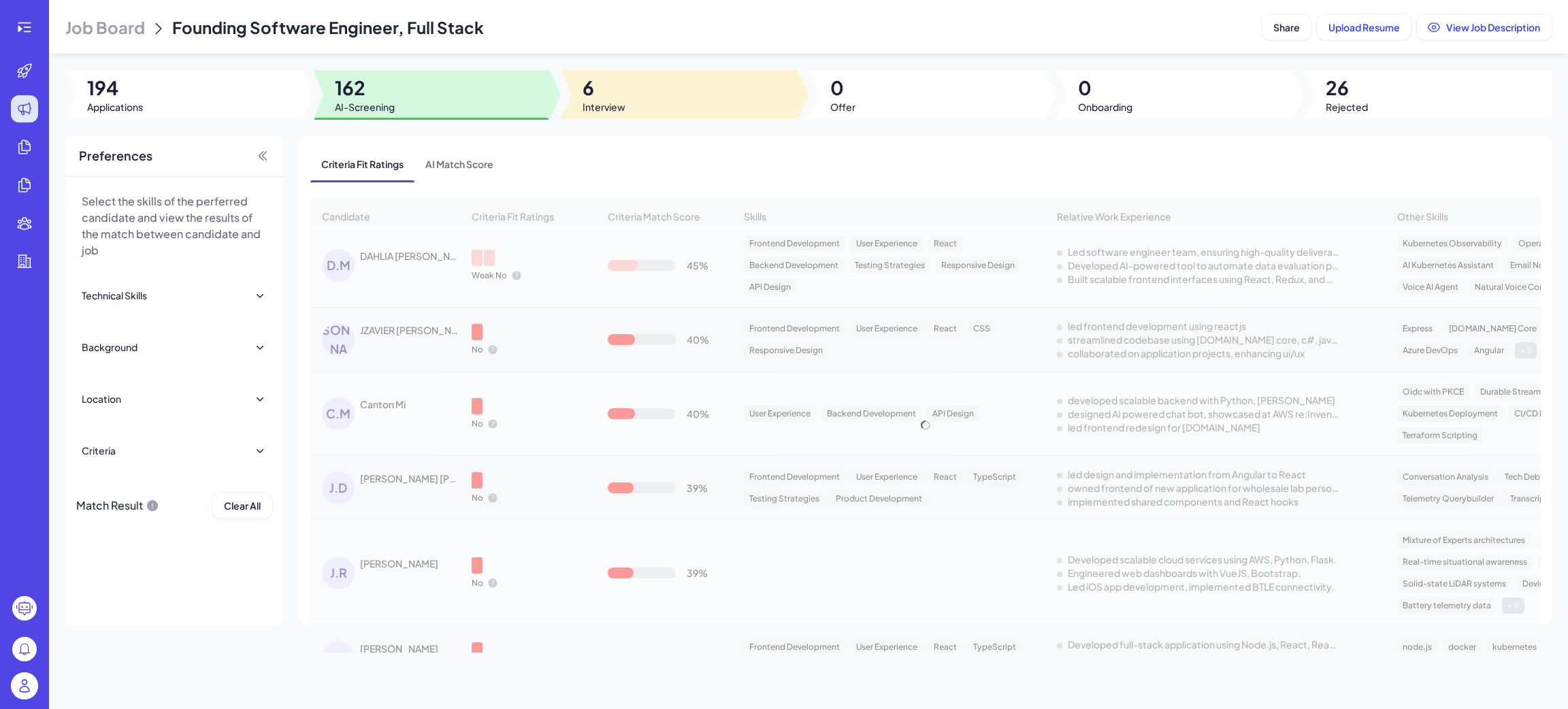
click at [615, 107] on span "Interview" at bounding box center [604, 106] width 43 height 14
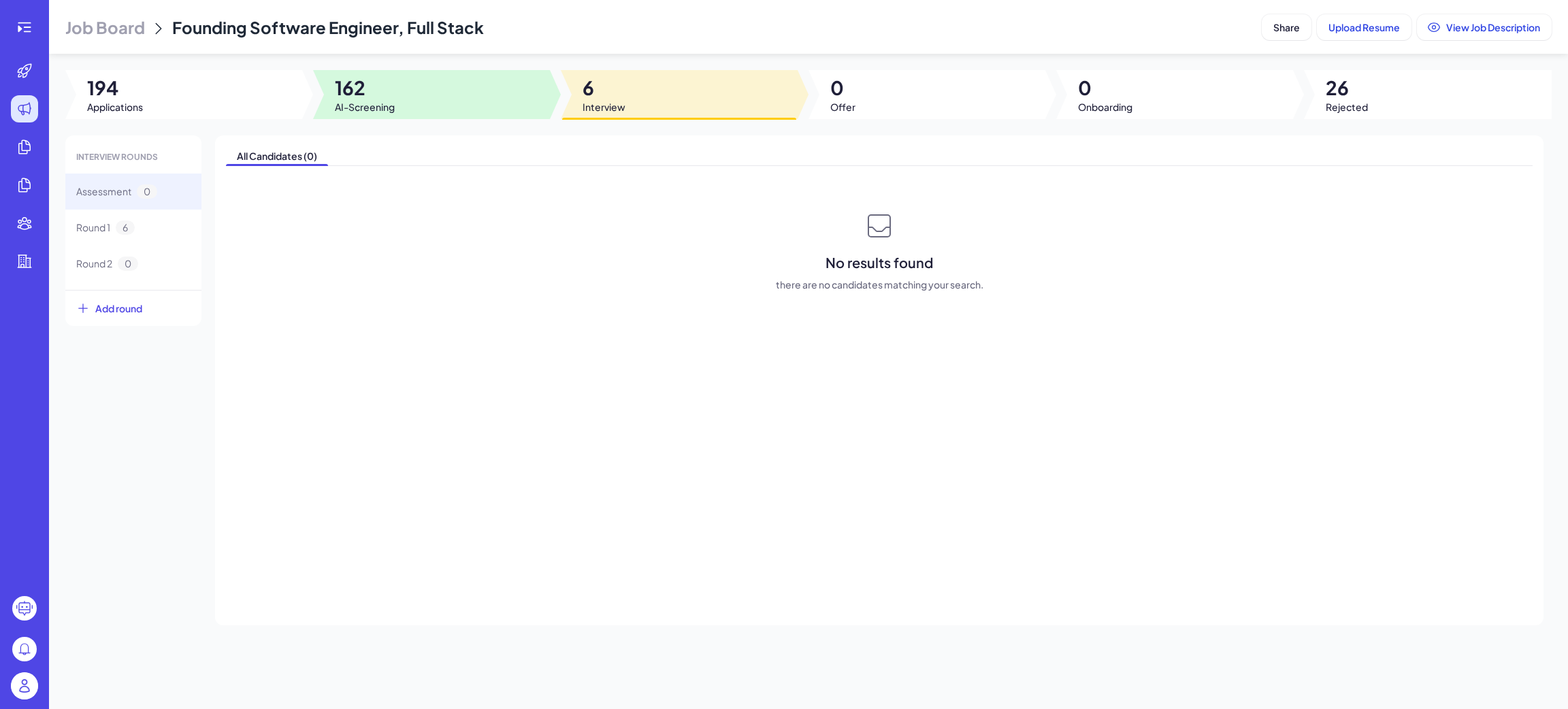
drag, startPoint x: 417, startPoint y: 104, endPoint x: 370, endPoint y: 114, distance: 48.1
click at [417, 104] on div at bounding box center [431, 94] width 236 height 49
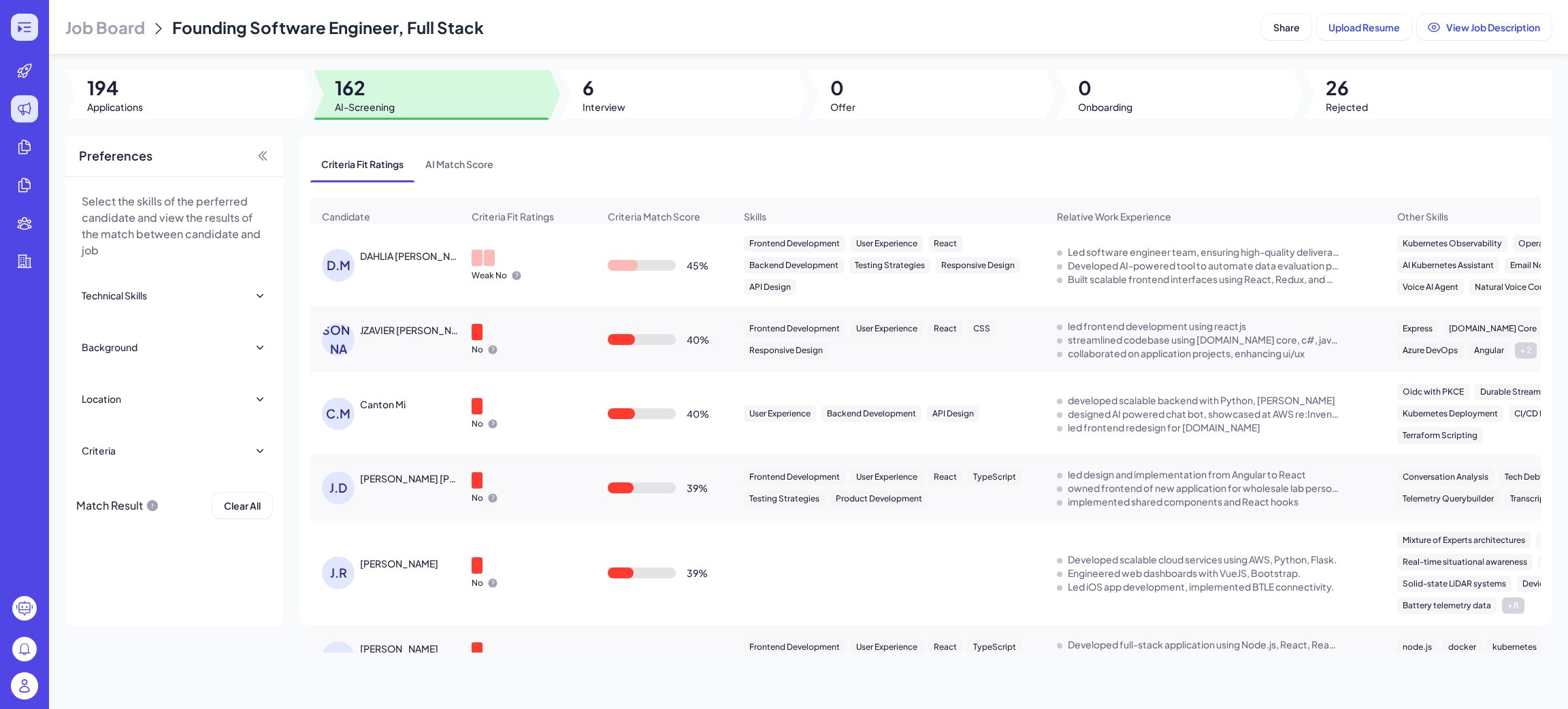
click at [23, 24] on icon at bounding box center [24, 27] width 16 height 16
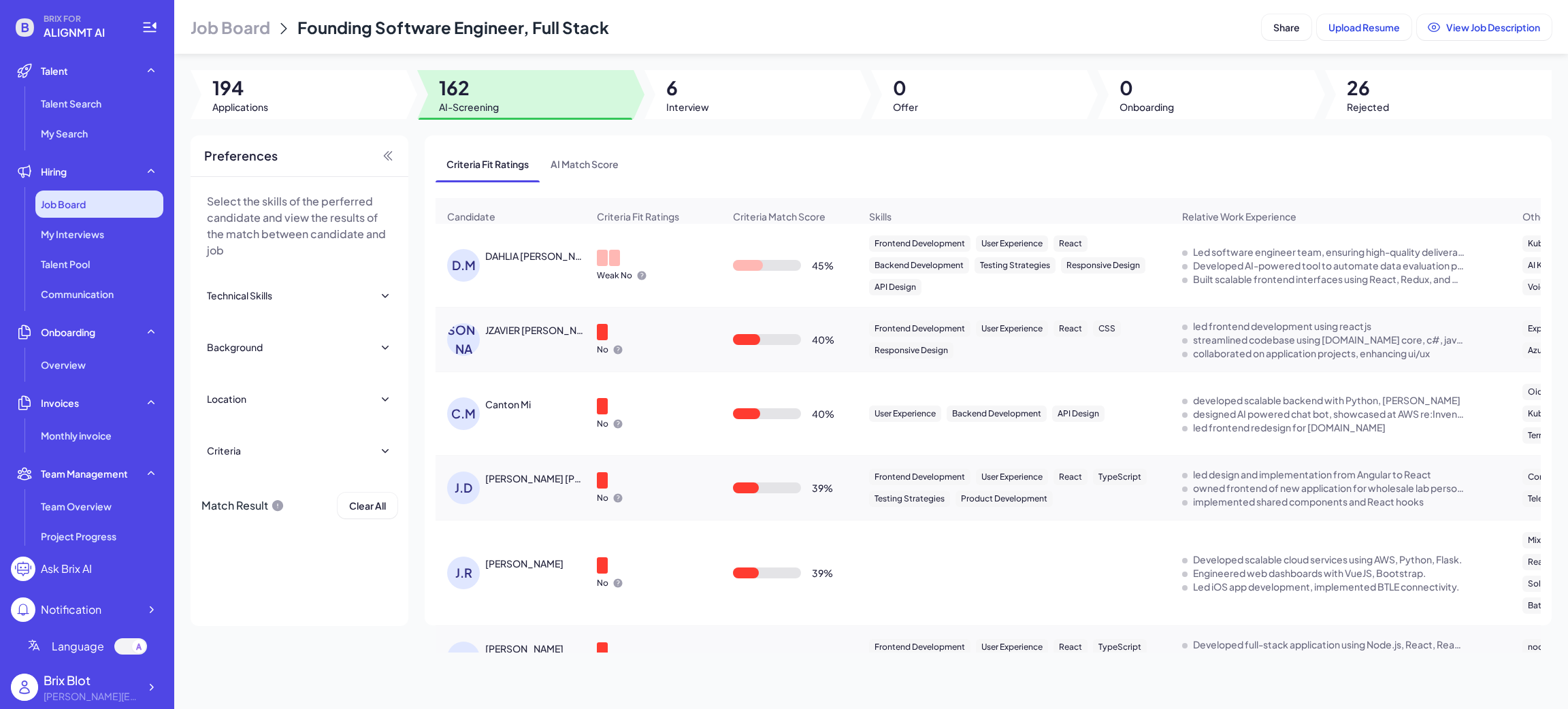
click at [65, 202] on span "Job Board" at bounding box center [63, 204] width 45 height 14
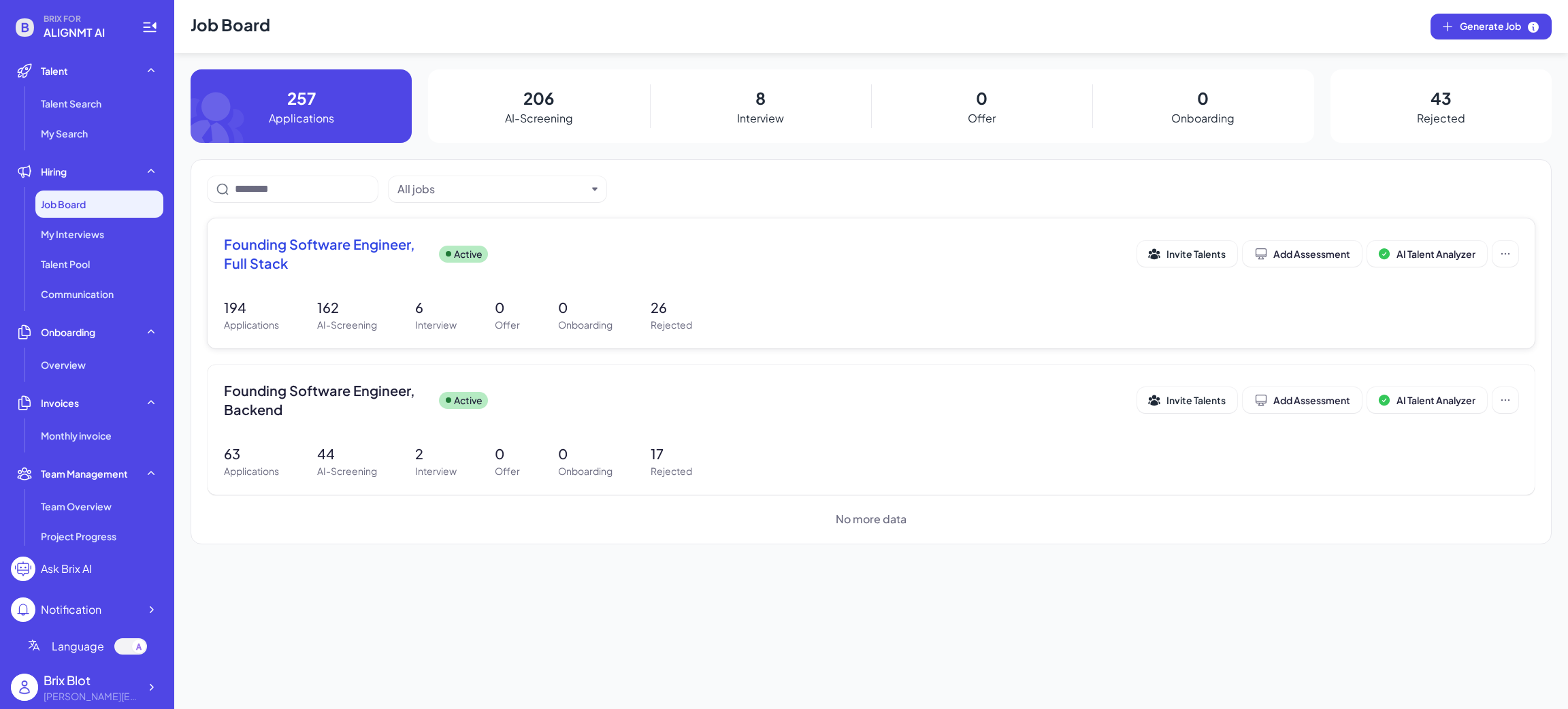
click at [652, 263] on div "Founding Software Engineer, Full Stack Active" at bounding box center [681, 253] width 913 height 38
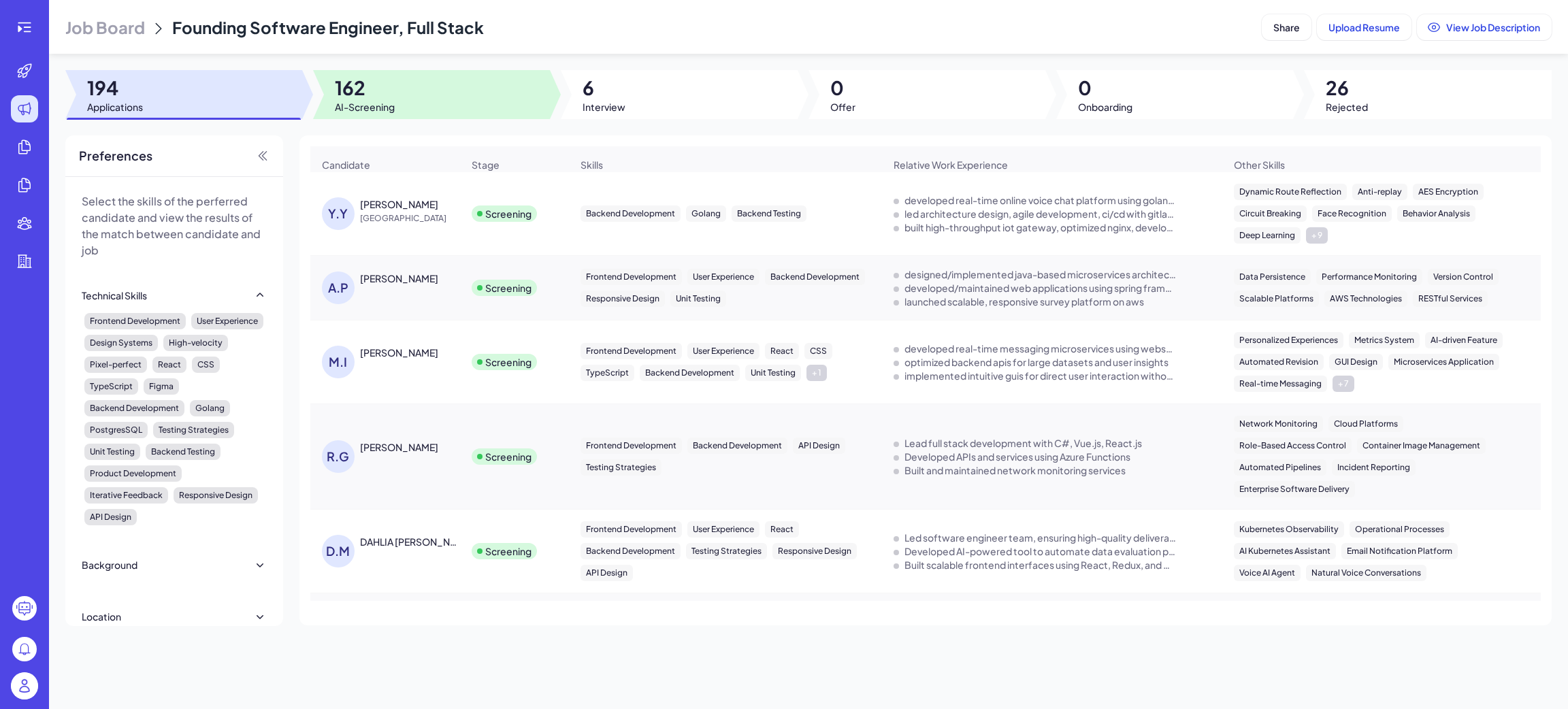
click at [404, 92] on div at bounding box center [431, 94] width 236 height 49
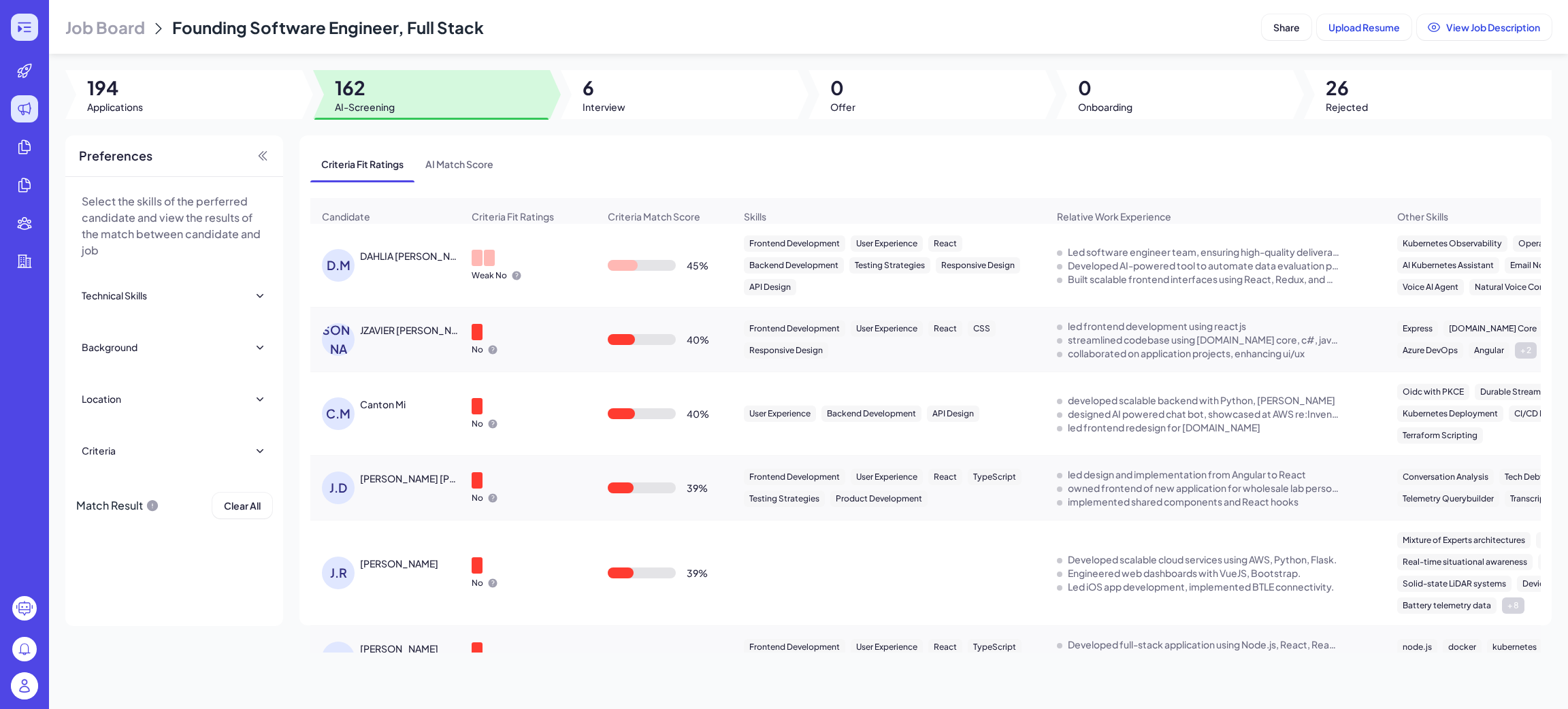
click at [30, 36] on div at bounding box center [24, 28] width 28 height 28
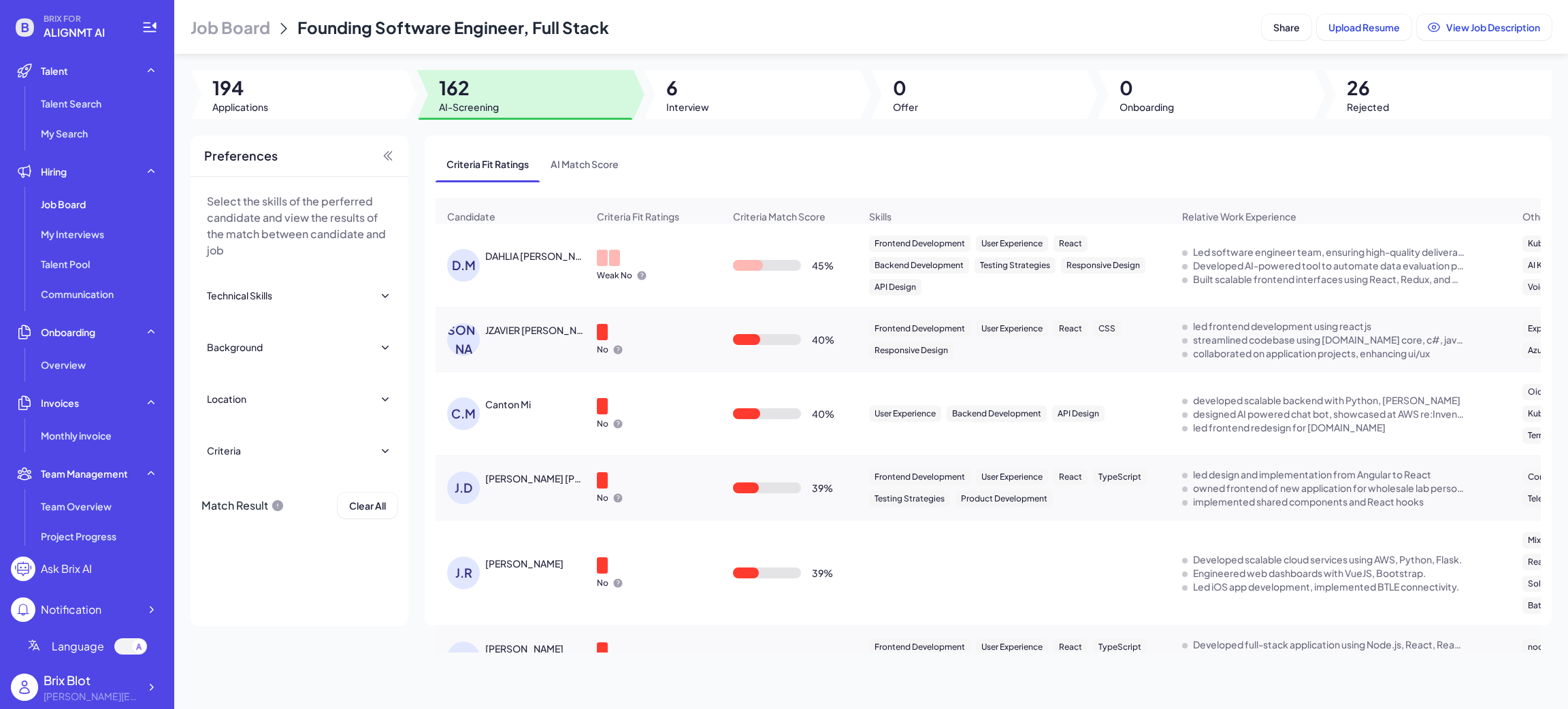
click at [332, 626] on div "Select the skills of the perferred candidate and view the results of the match …" at bounding box center [300, 401] width 218 height 449
click at [361, 55] on div "Job Board Founding Software Engineer, Full Stack Share Upload Resume View Job D…" at bounding box center [870, 354] width 1393 height 709
click at [80, 228] on span "My Interviews" at bounding box center [72, 234] width 63 height 14
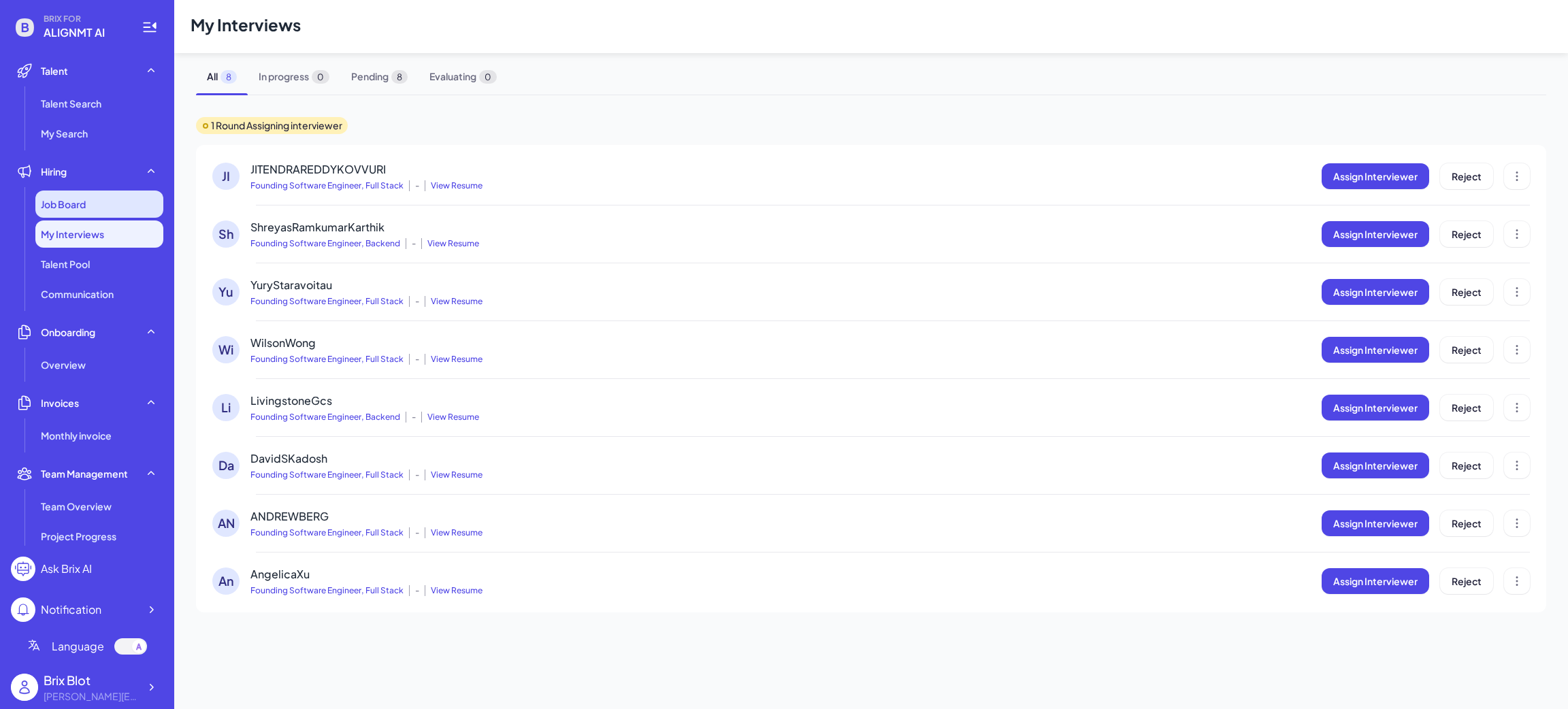
click at [80, 211] on div "Job Board" at bounding box center [99, 205] width 128 height 28
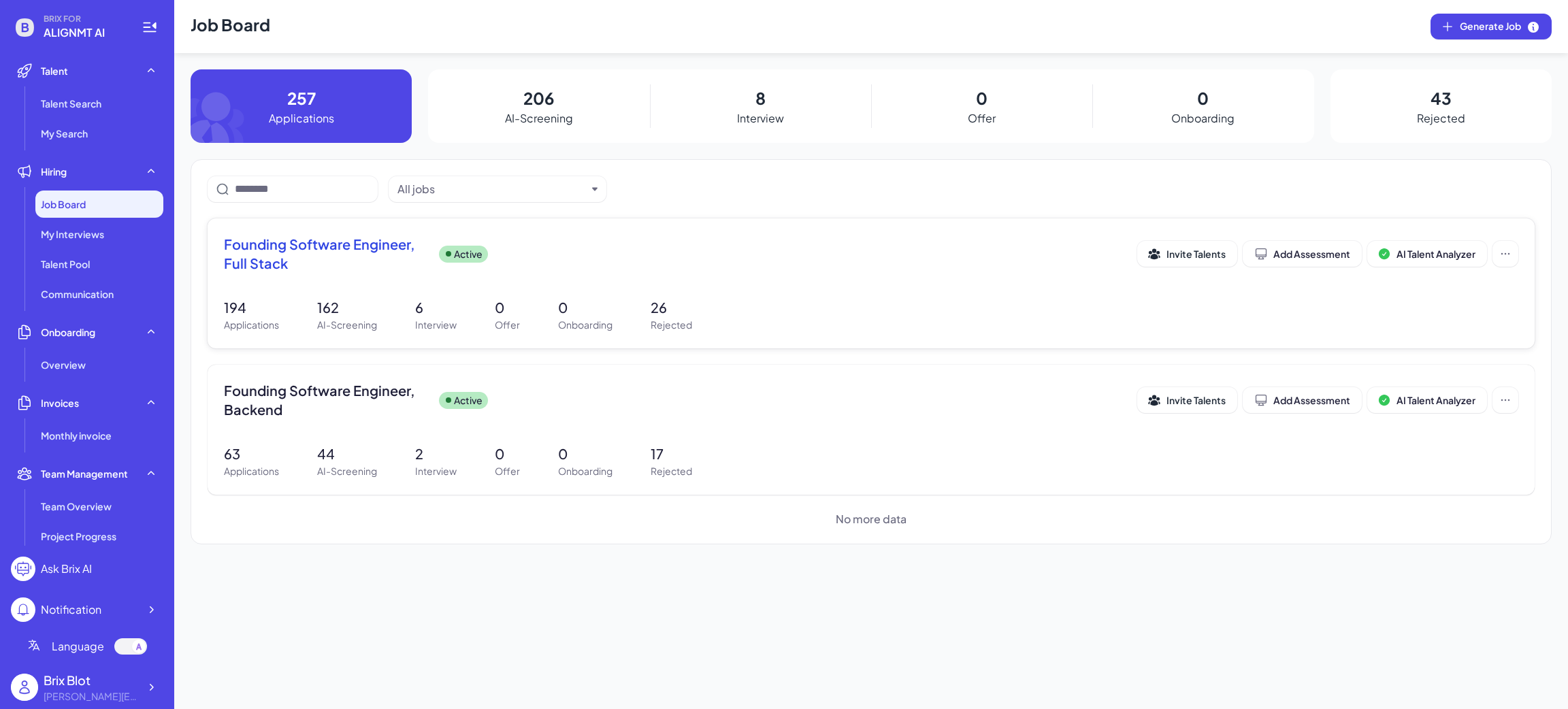
click at [329, 256] on span "Founding Software Engineer, Full Stack" at bounding box center [326, 253] width 204 height 38
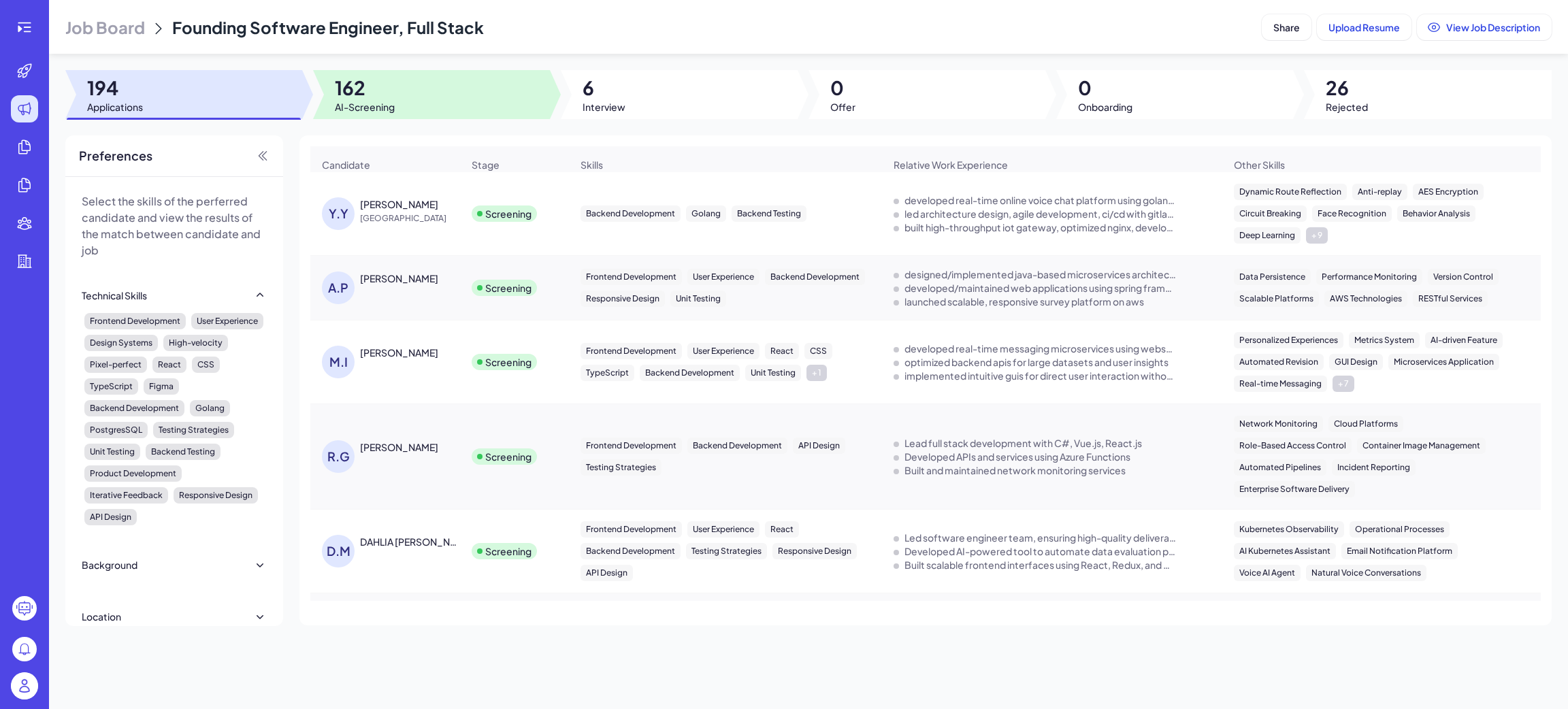
click at [398, 94] on div at bounding box center [431, 94] width 236 height 49
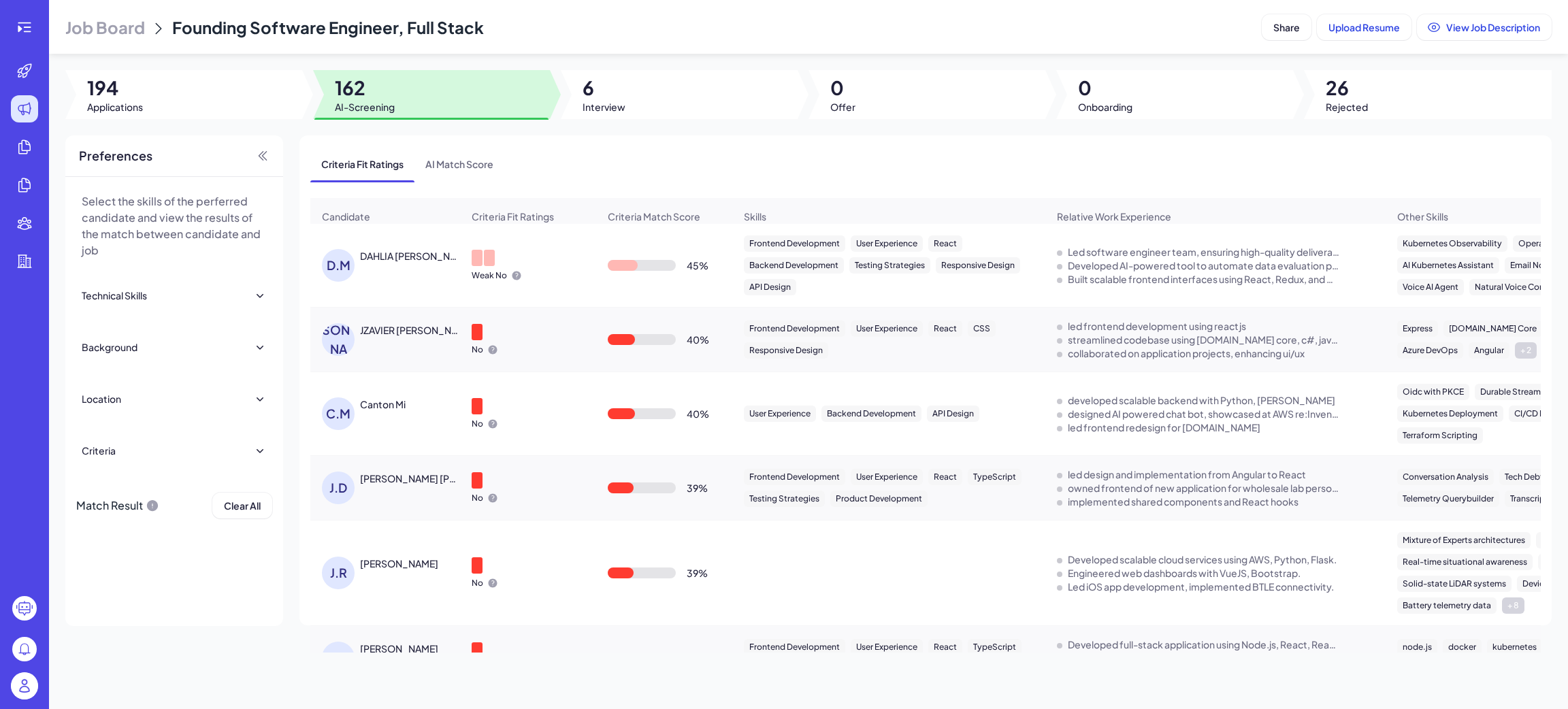
click at [258, 112] on div at bounding box center [183, 94] width 236 height 49
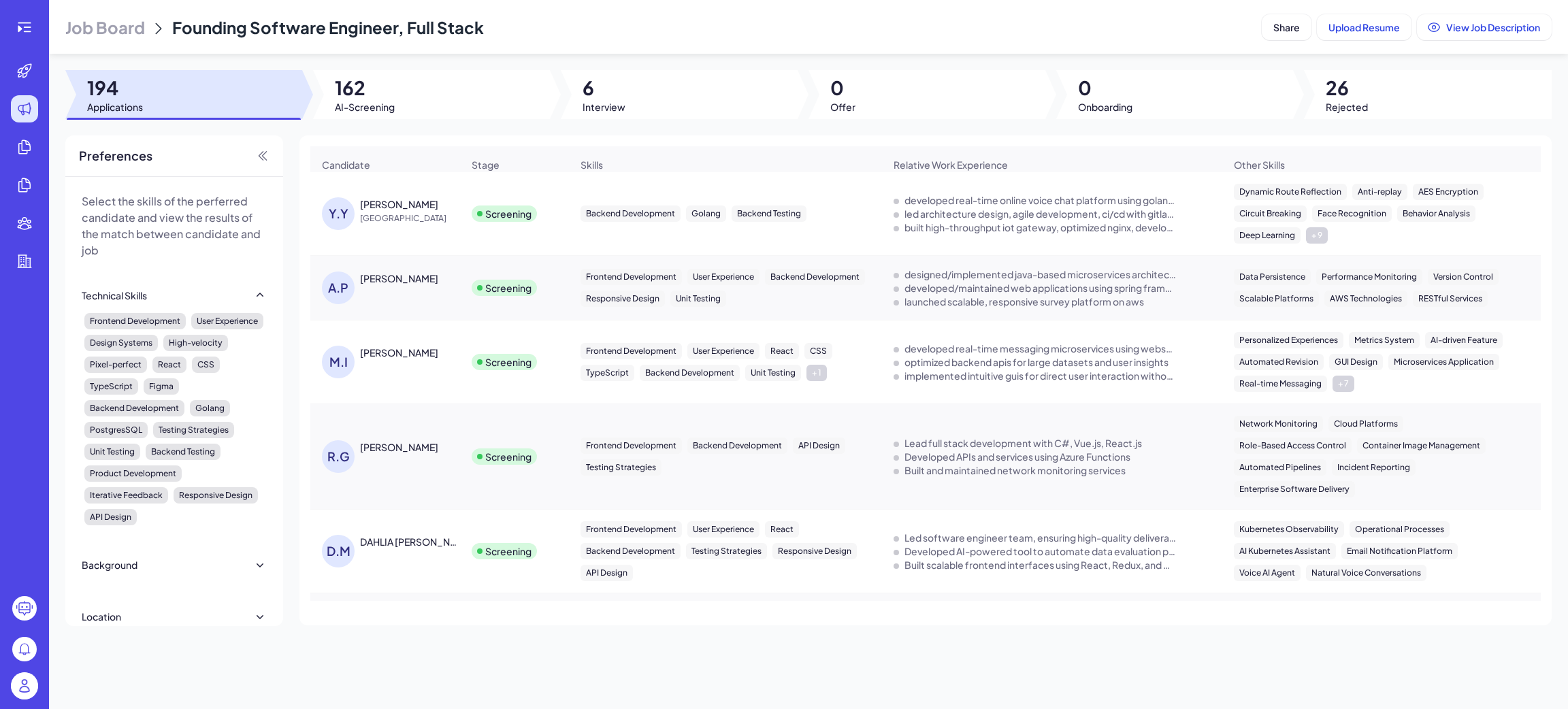
click at [622, 44] on header "Job Board Founding Software Engineer, Full Stack Share Upload Resume View Job D…" at bounding box center [808, 27] width 1519 height 54
click at [21, 19] on icon at bounding box center [24, 27] width 16 height 16
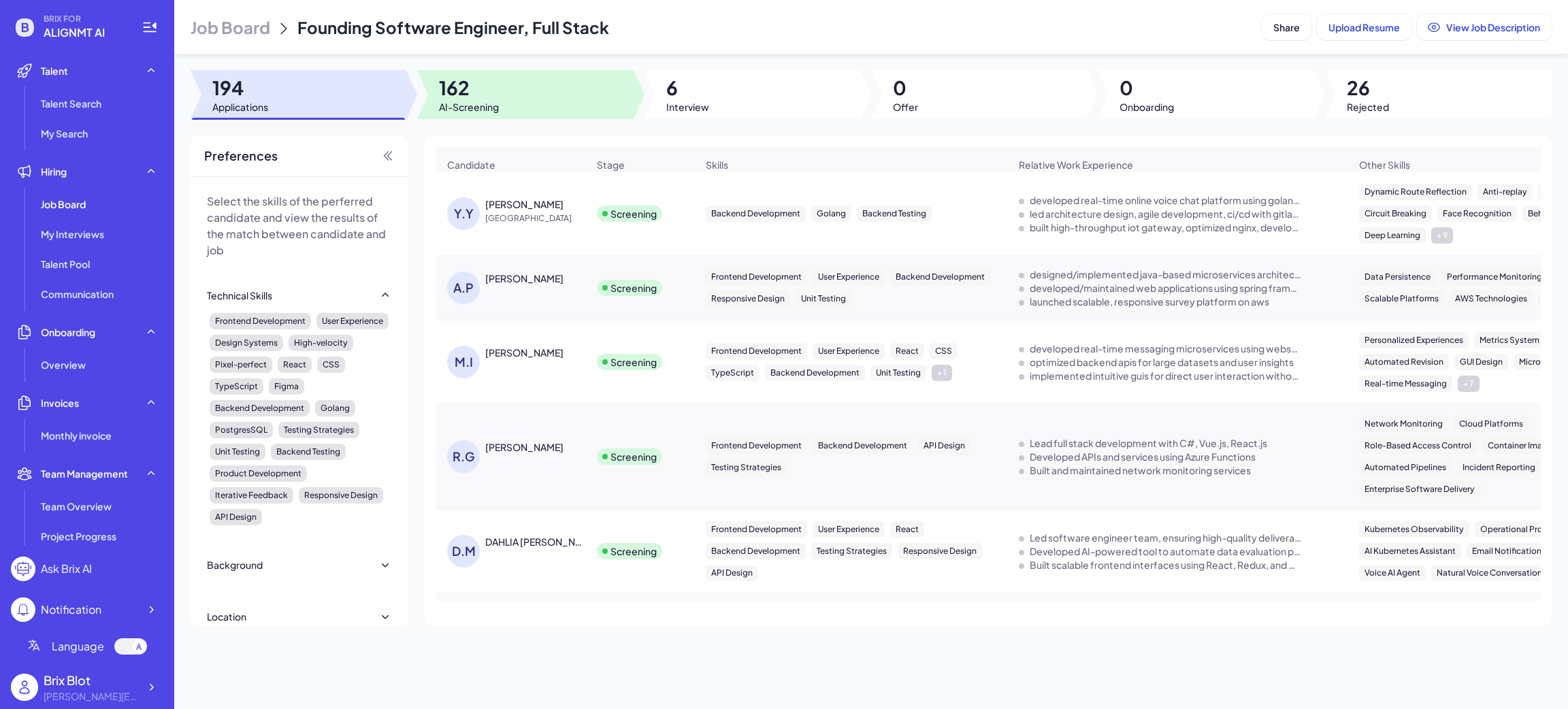
click at [488, 116] on div at bounding box center [525, 94] width 216 height 49
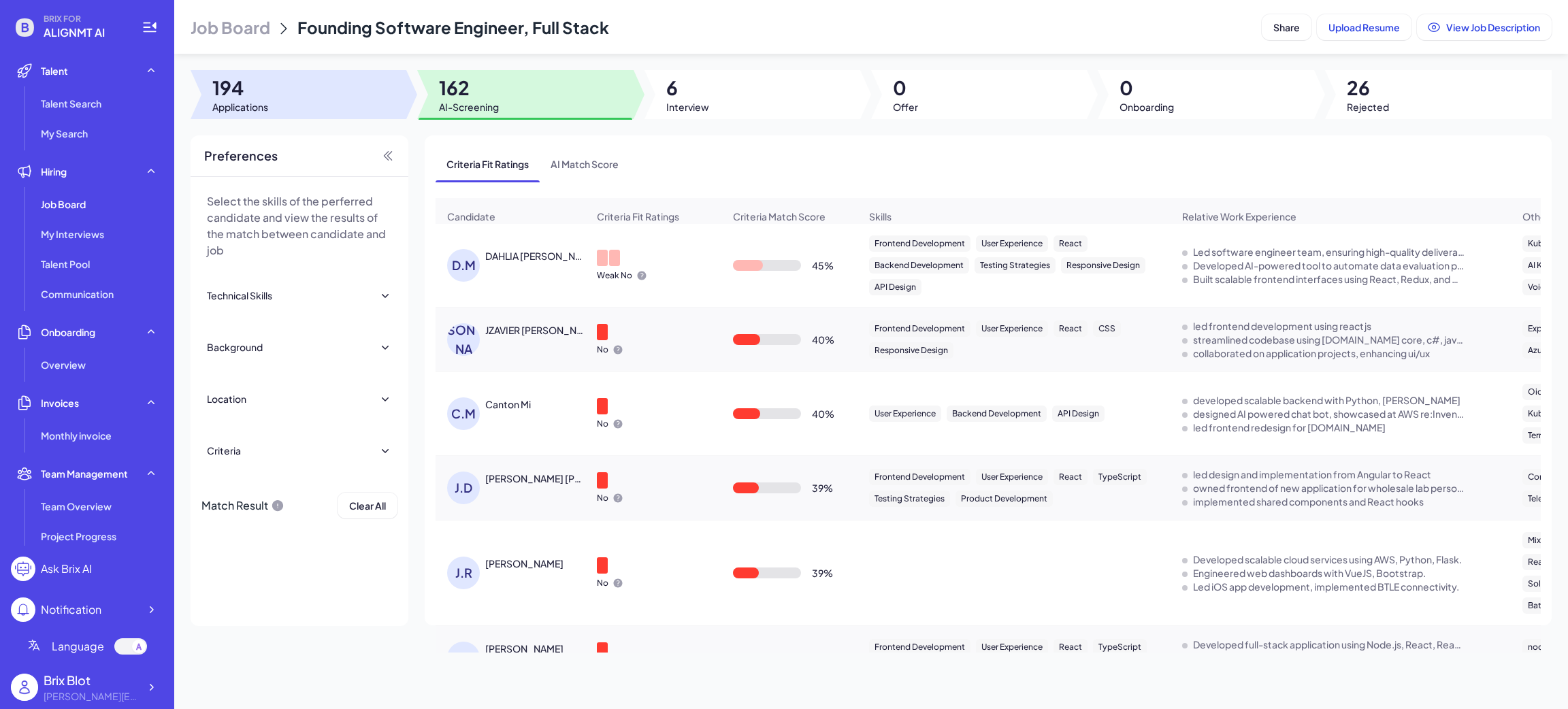
click at [345, 86] on div at bounding box center [299, 94] width 216 height 49
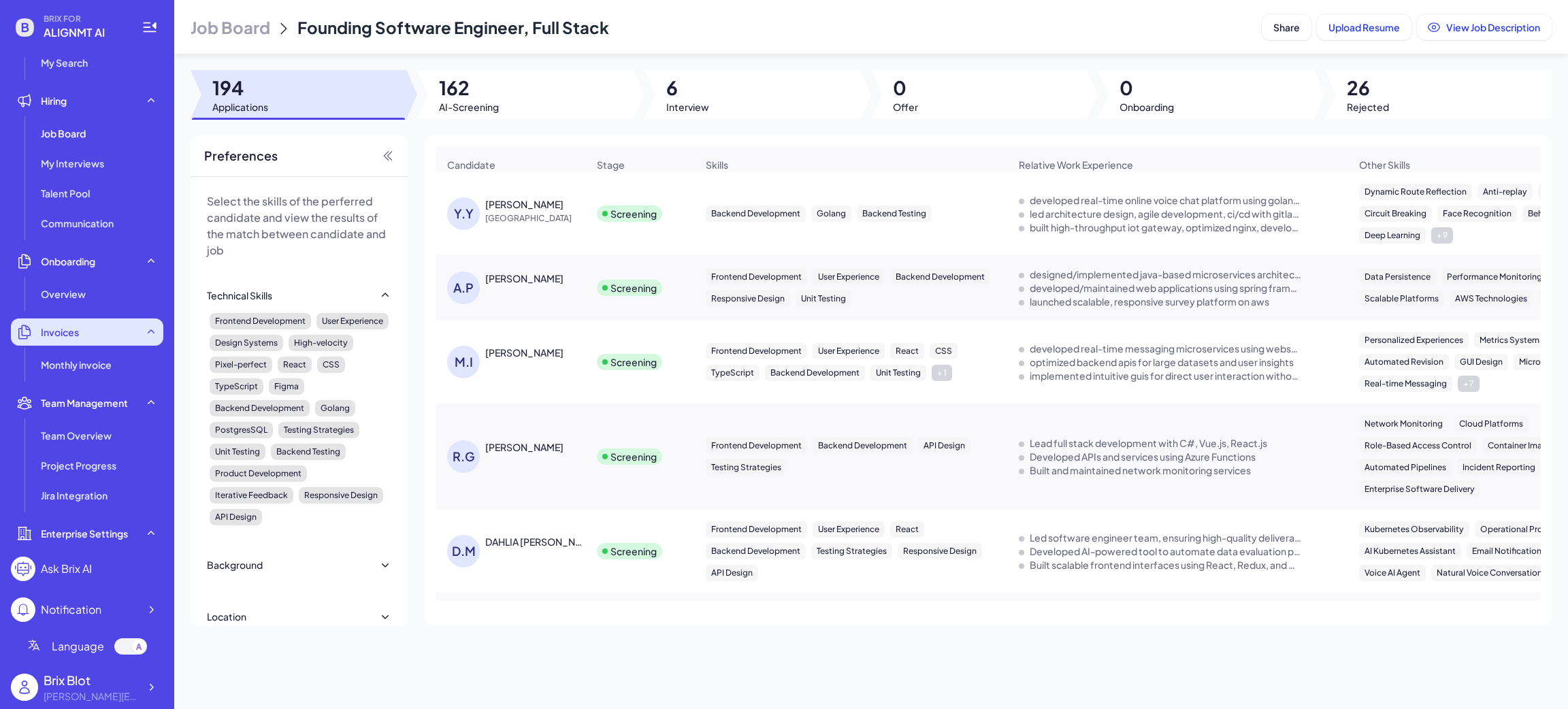
scroll to position [204, 0]
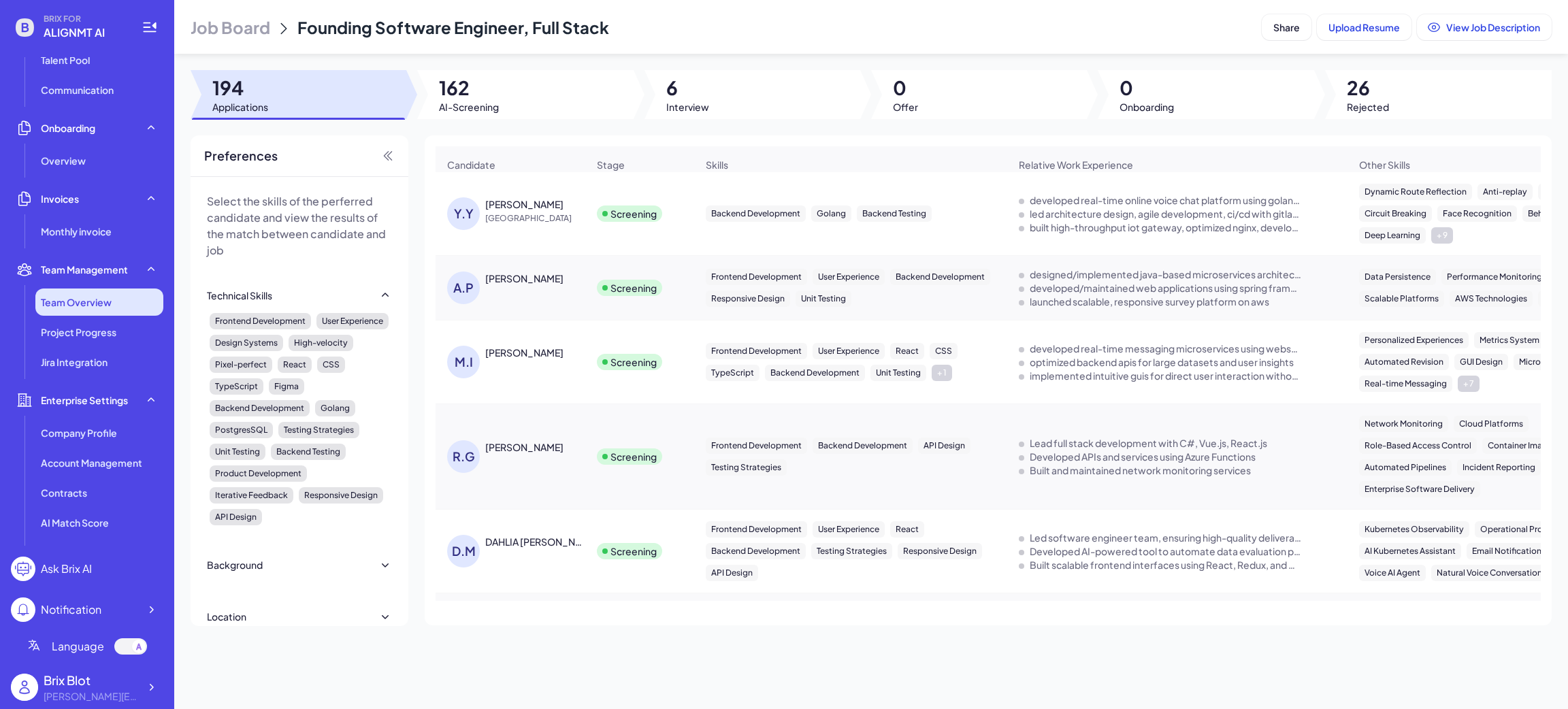
click at [68, 289] on li "Team Overview" at bounding box center [99, 302] width 128 height 28
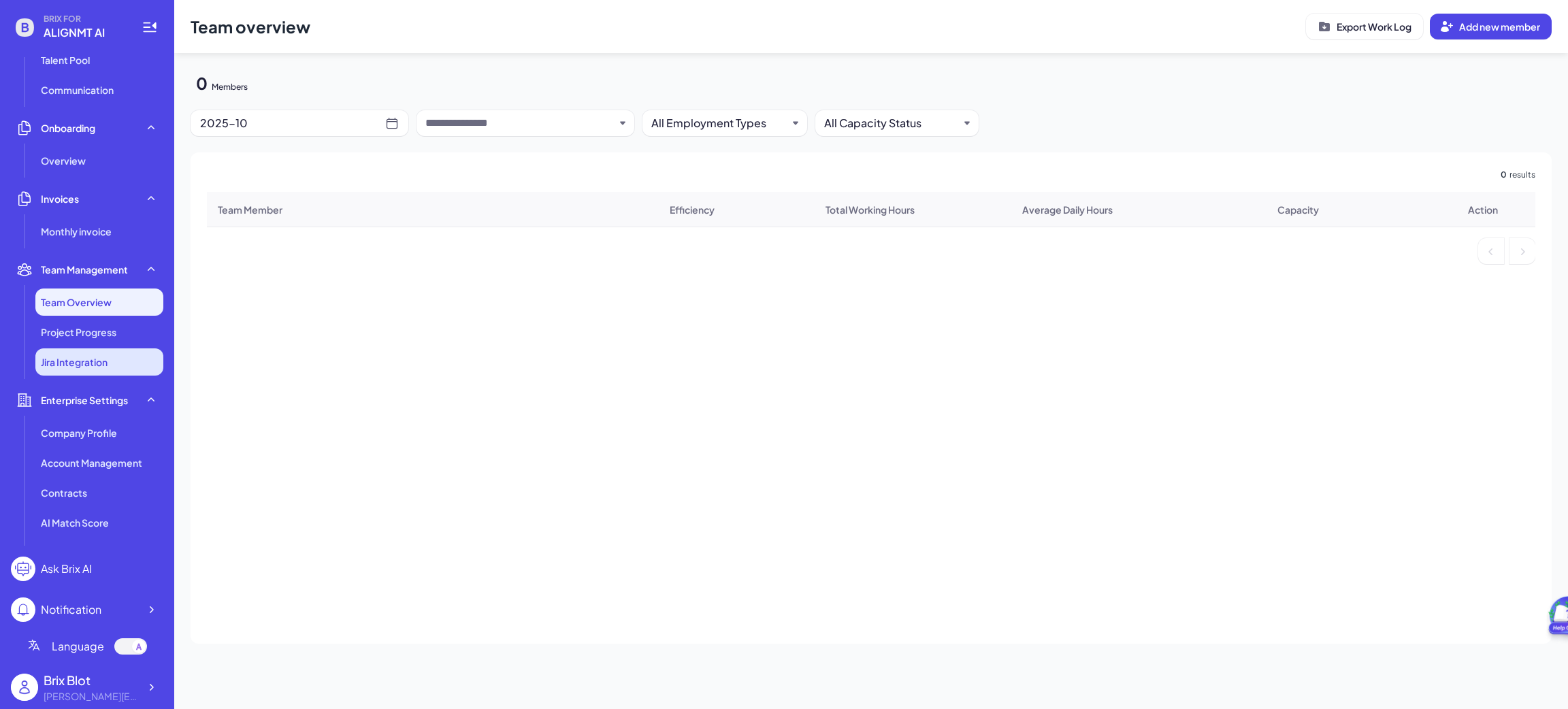
click at [86, 365] on span "Jira Integration" at bounding box center [74, 361] width 67 height 14
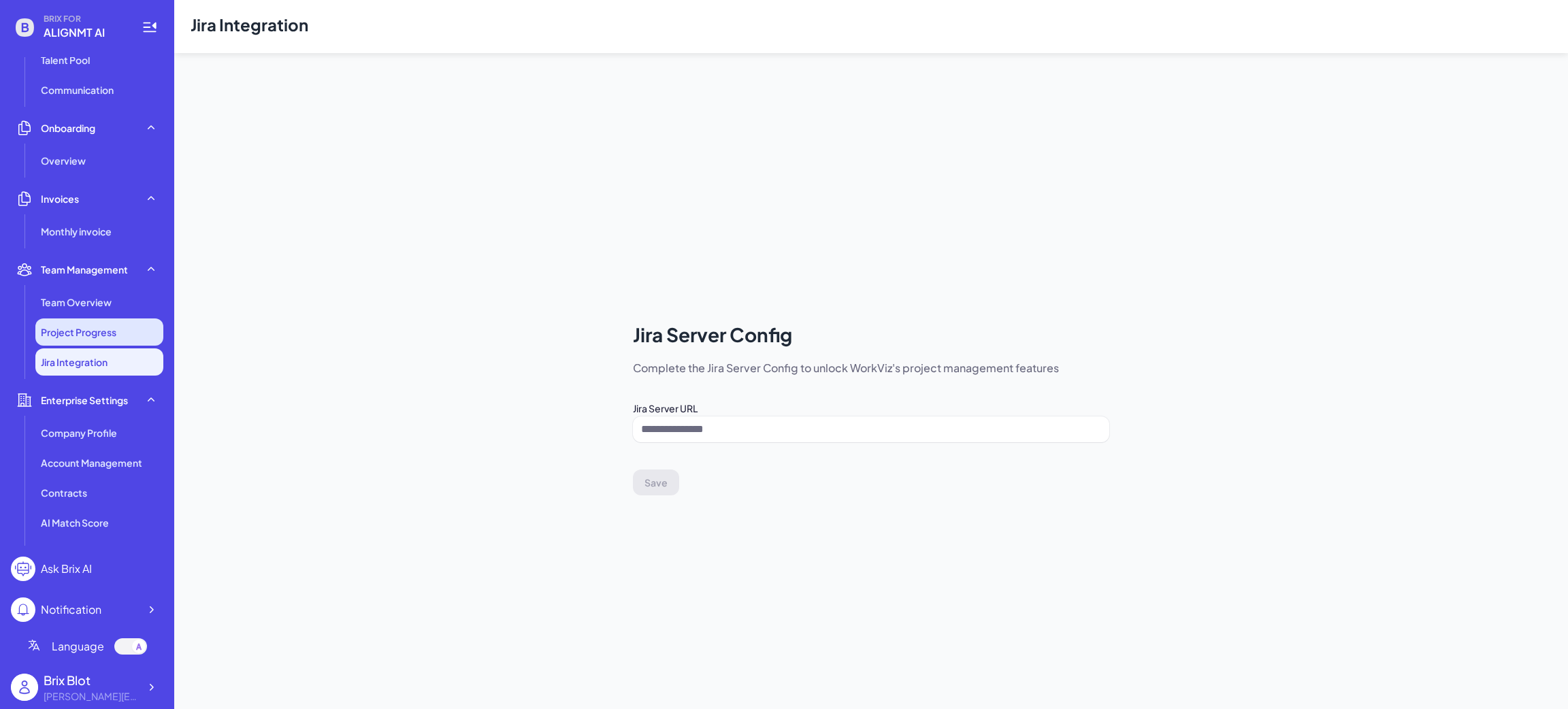
click at [86, 342] on li "Project Progress" at bounding box center [99, 332] width 128 height 28
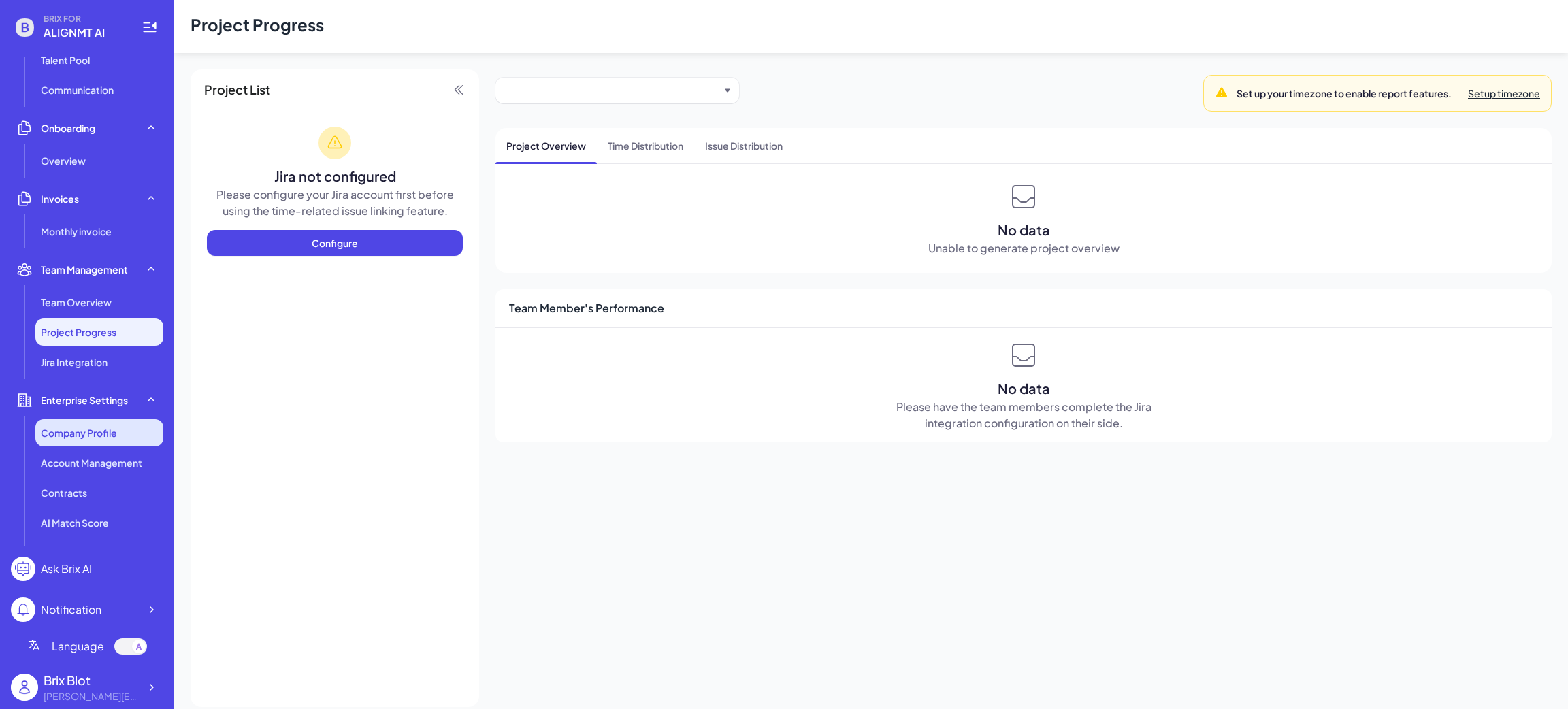
click at [90, 445] on li "Company Profile" at bounding box center [99, 433] width 128 height 28
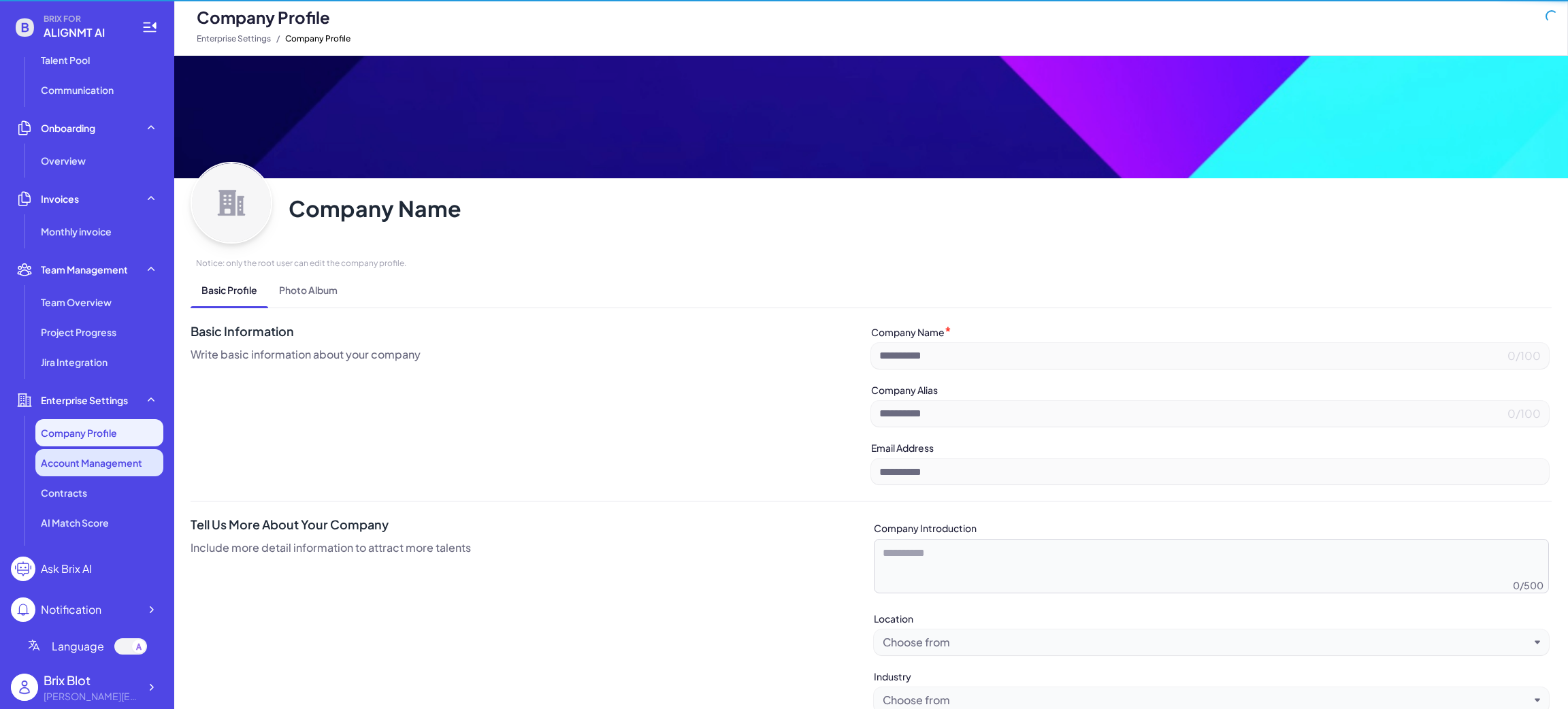
type input "**********"
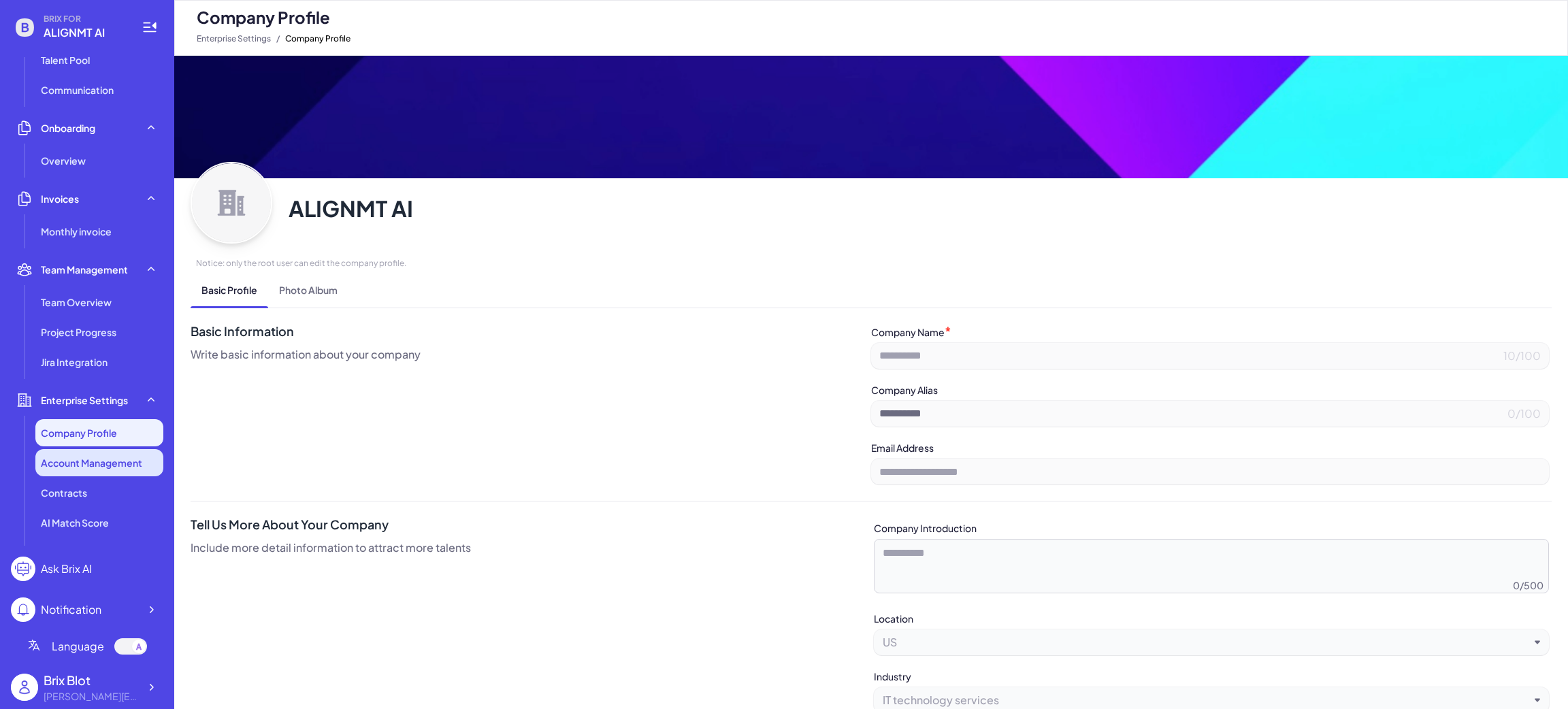
click at [89, 469] on li "Account Management" at bounding box center [99, 463] width 128 height 28
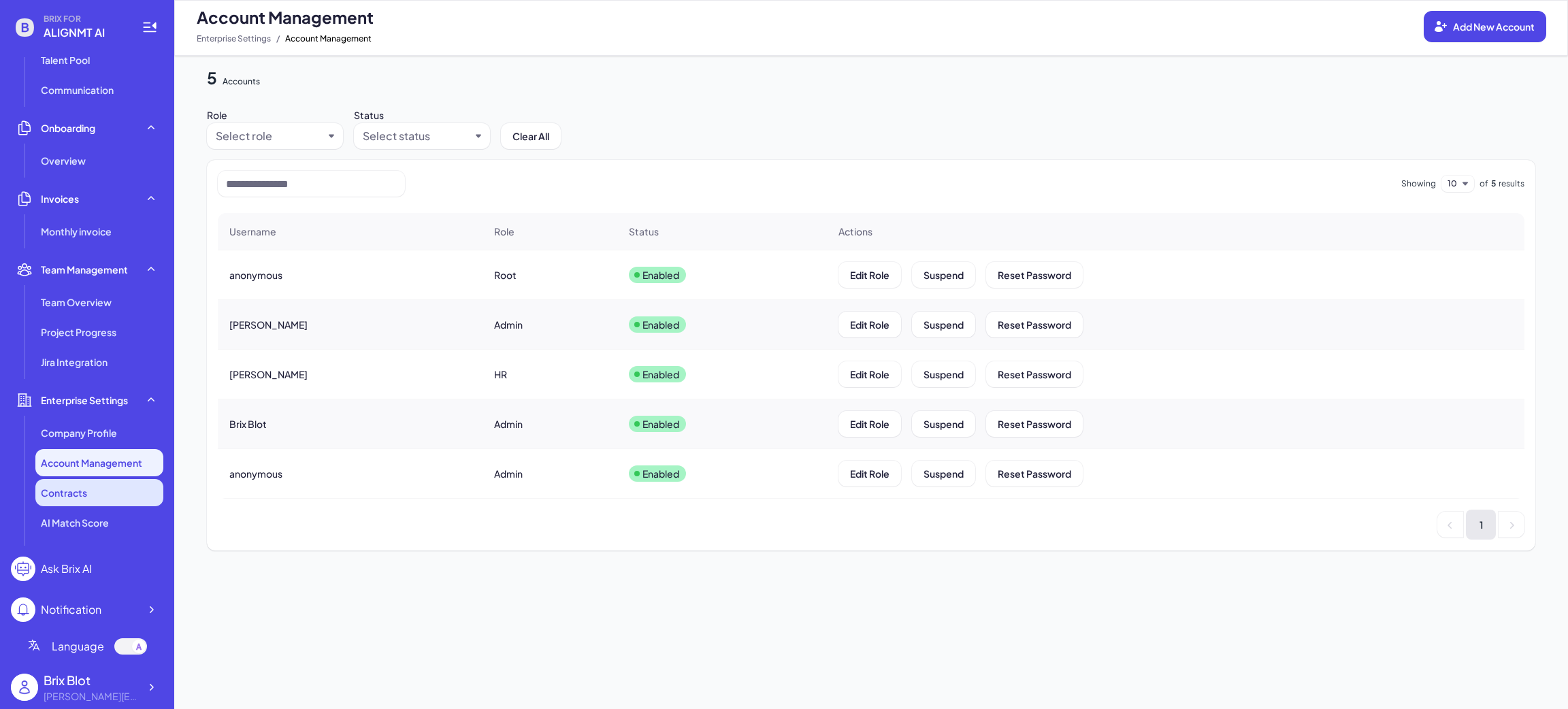
click at [58, 496] on span "Contracts" at bounding box center [63, 492] width 46 height 14
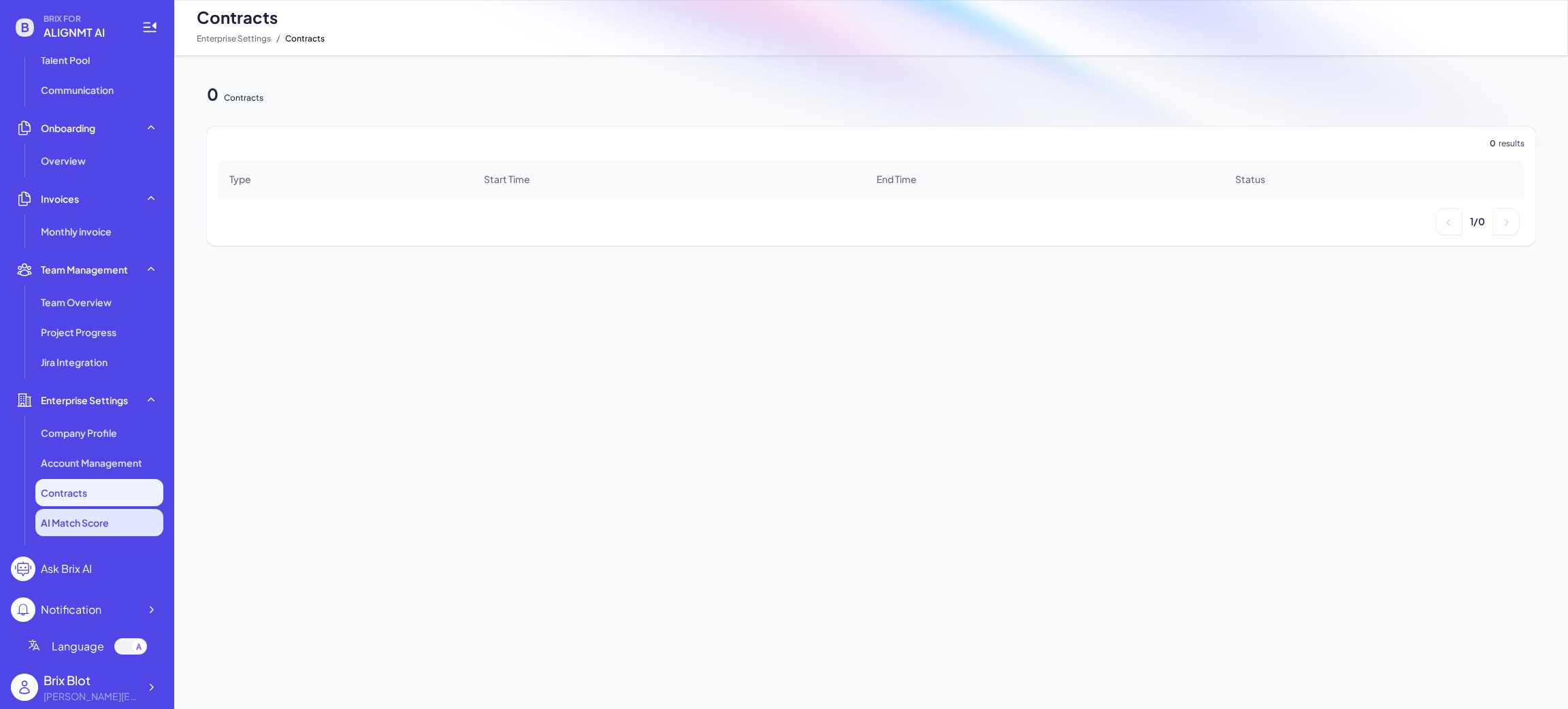
click at [58, 521] on span "AI Match Score" at bounding box center [75, 522] width 68 height 14
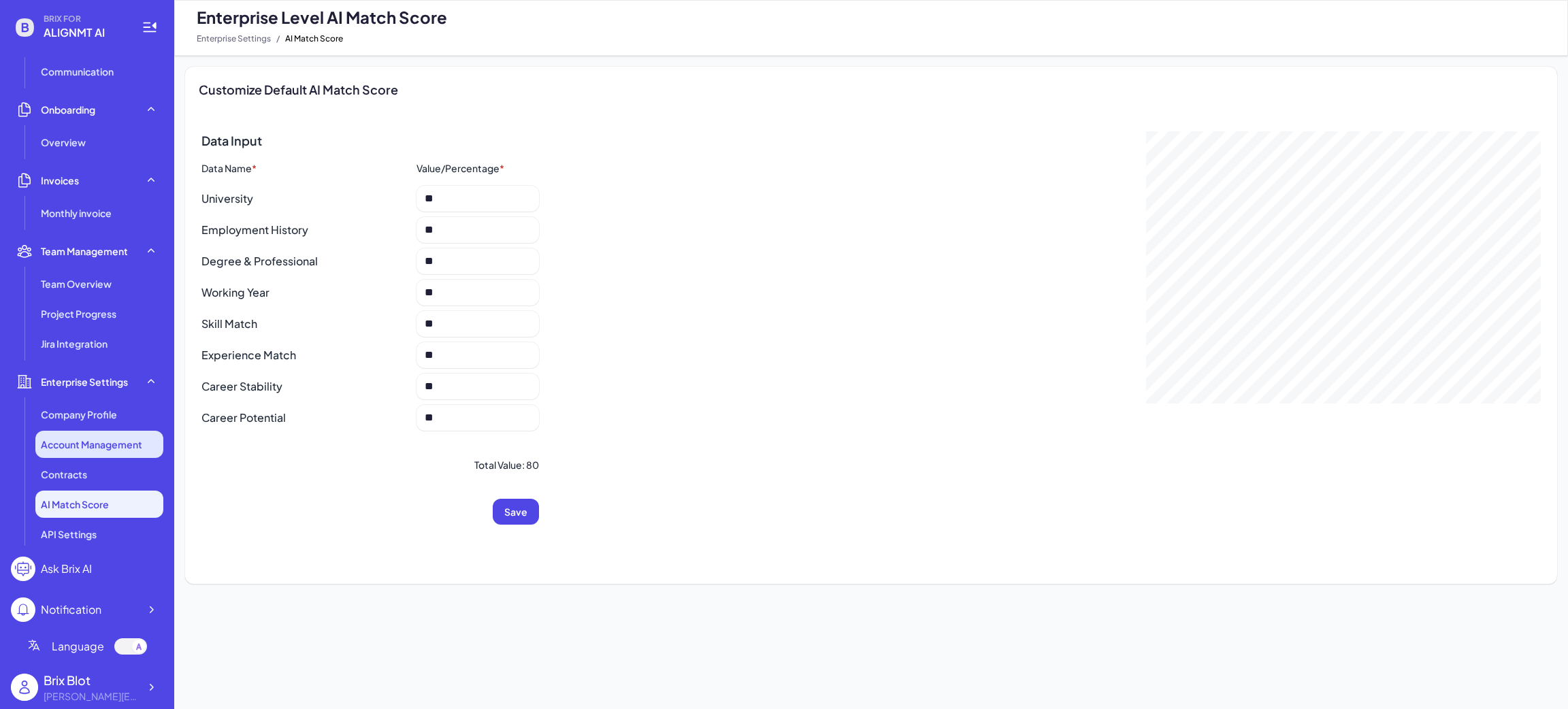
scroll to position [227, 0]
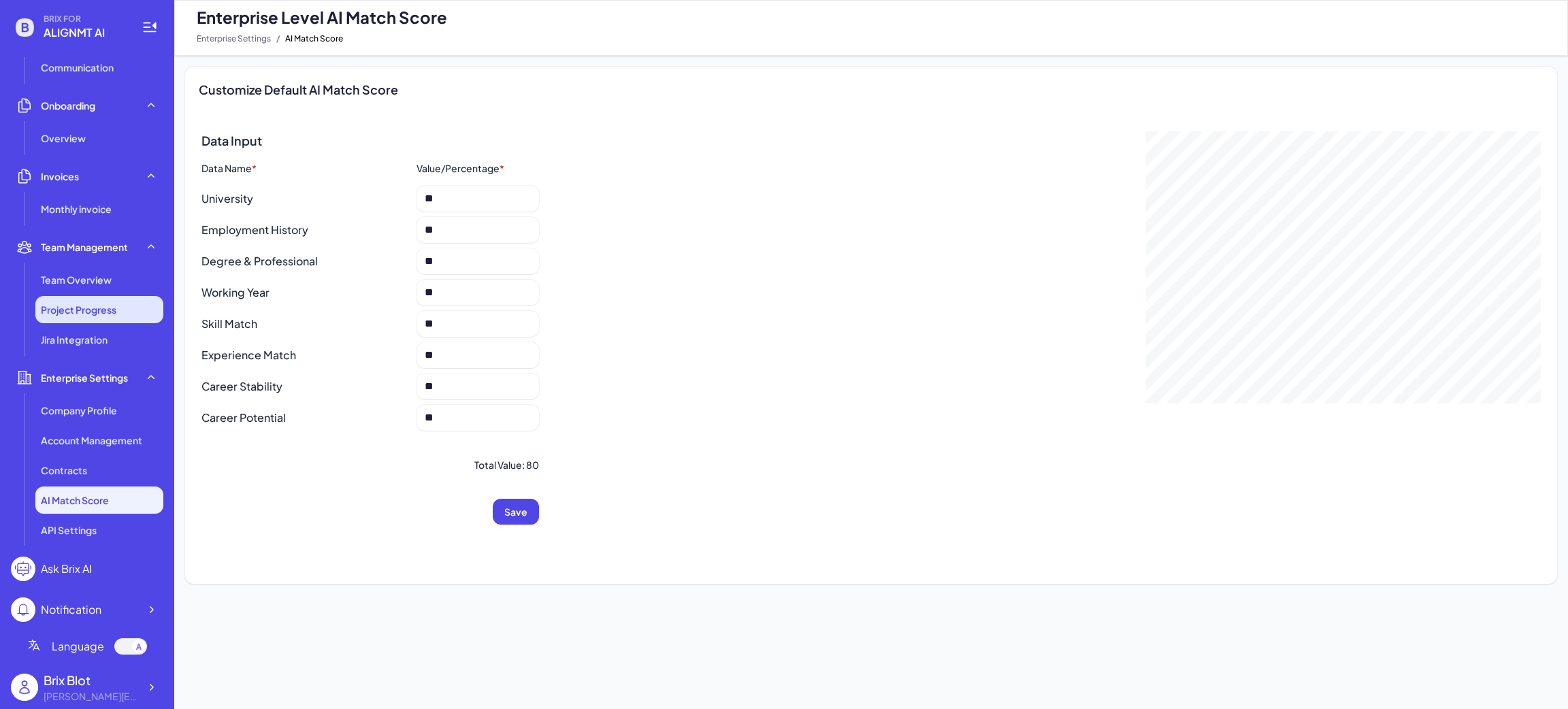
click at [70, 313] on span "Project Progress" at bounding box center [78, 309] width 76 height 14
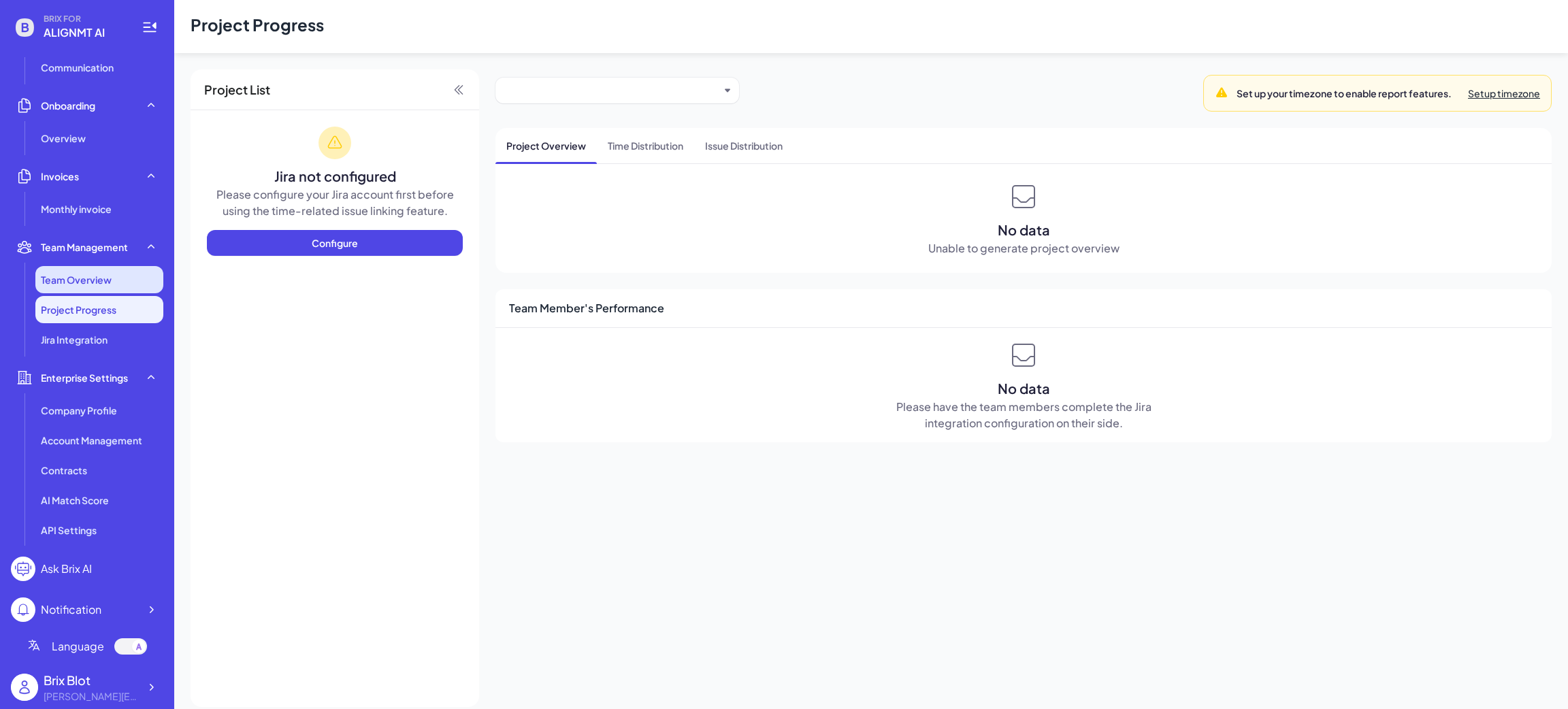
click at [76, 279] on span "Team Overview" at bounding box center [76, 279] width 71 height 14
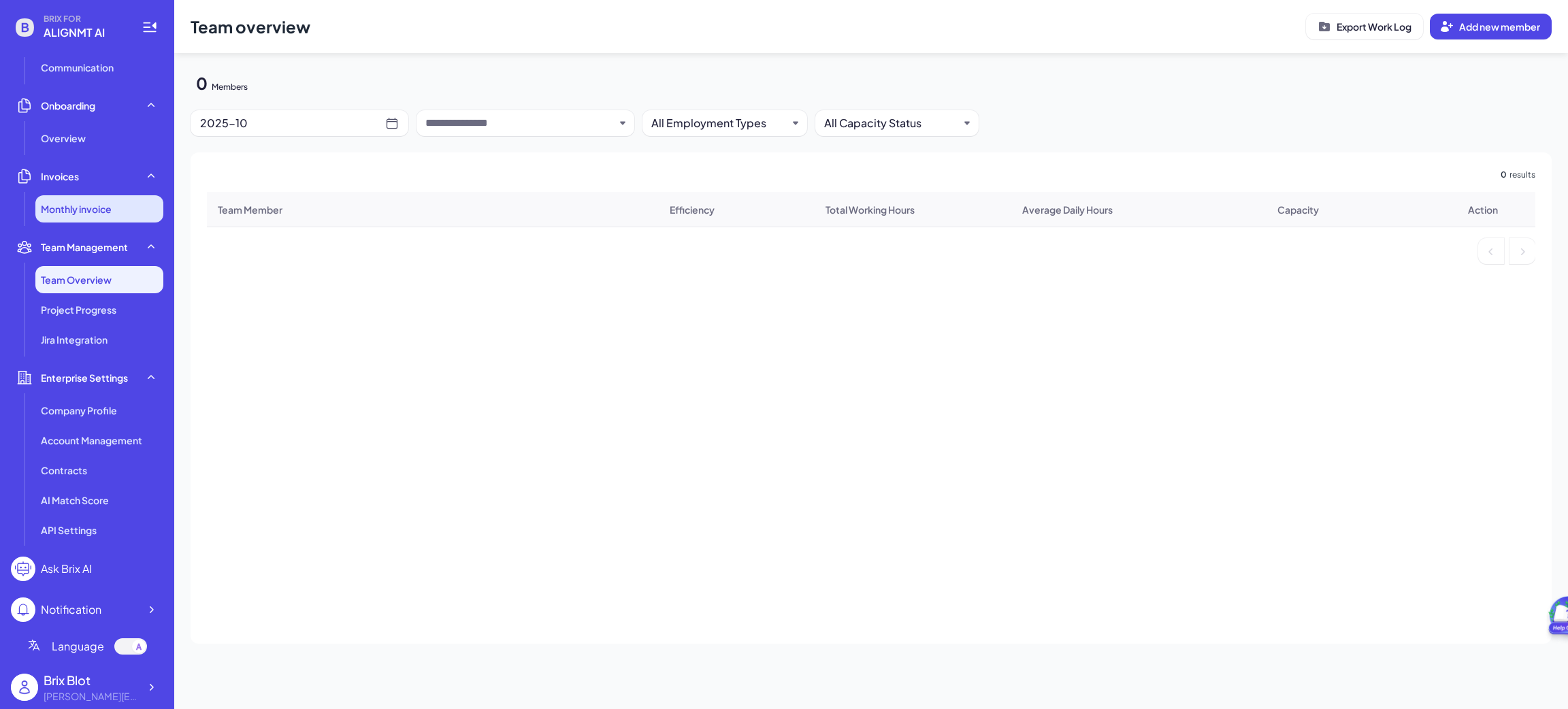
click at [108, 219] on li "Monthly invoice" at bounding box center [99, 209] width 128 height 28
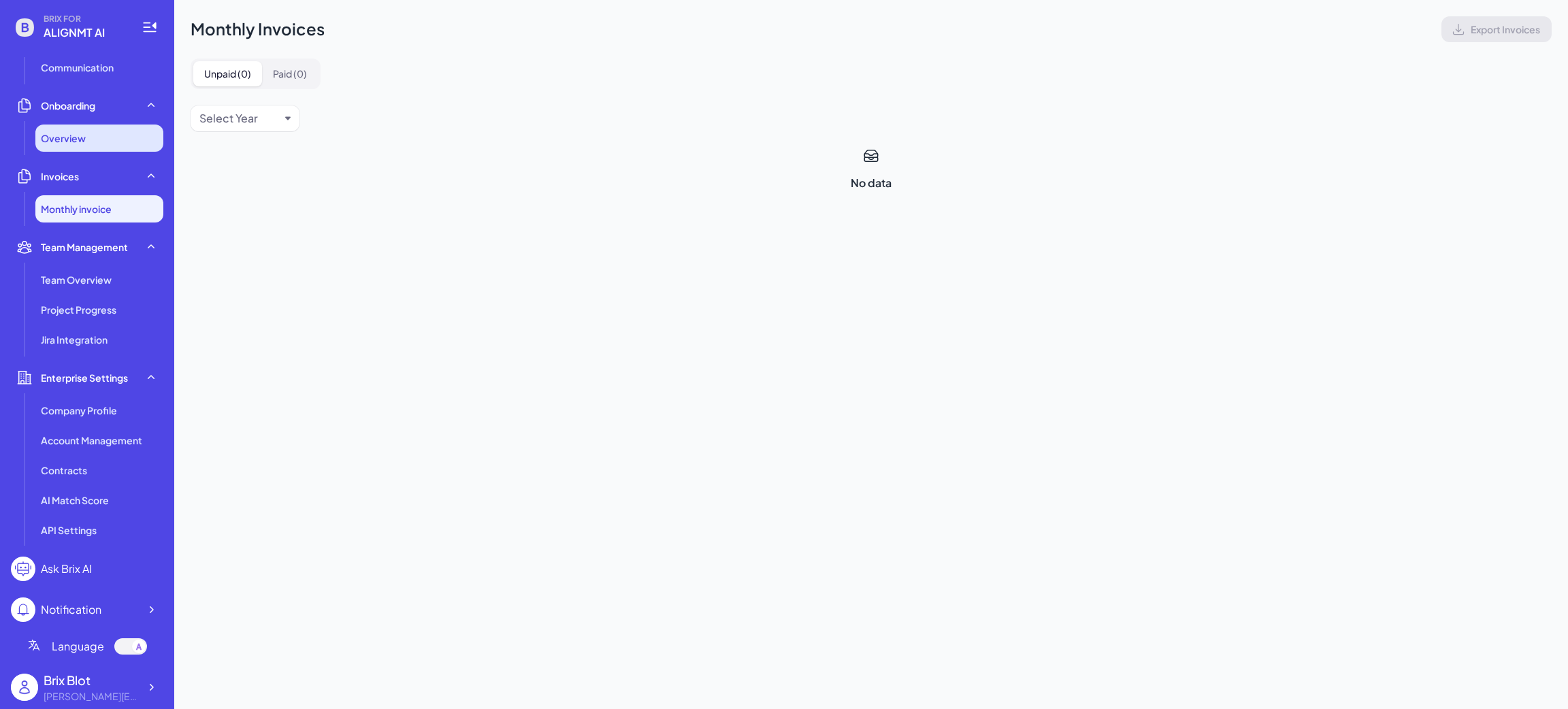
click at [112, 142] on div "Overview" at bounding box center [99, 138] width 128 height 28
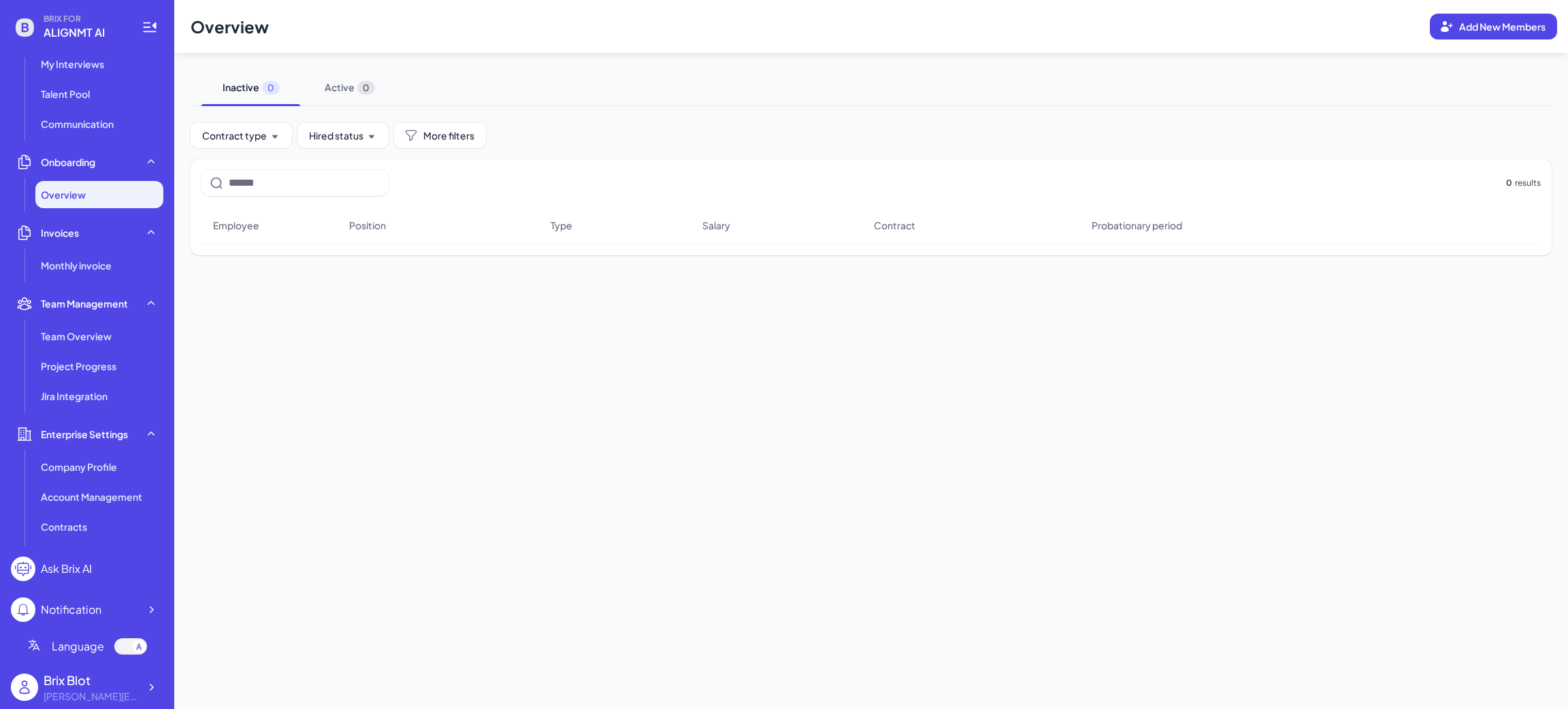
scroll to position [124, 0]
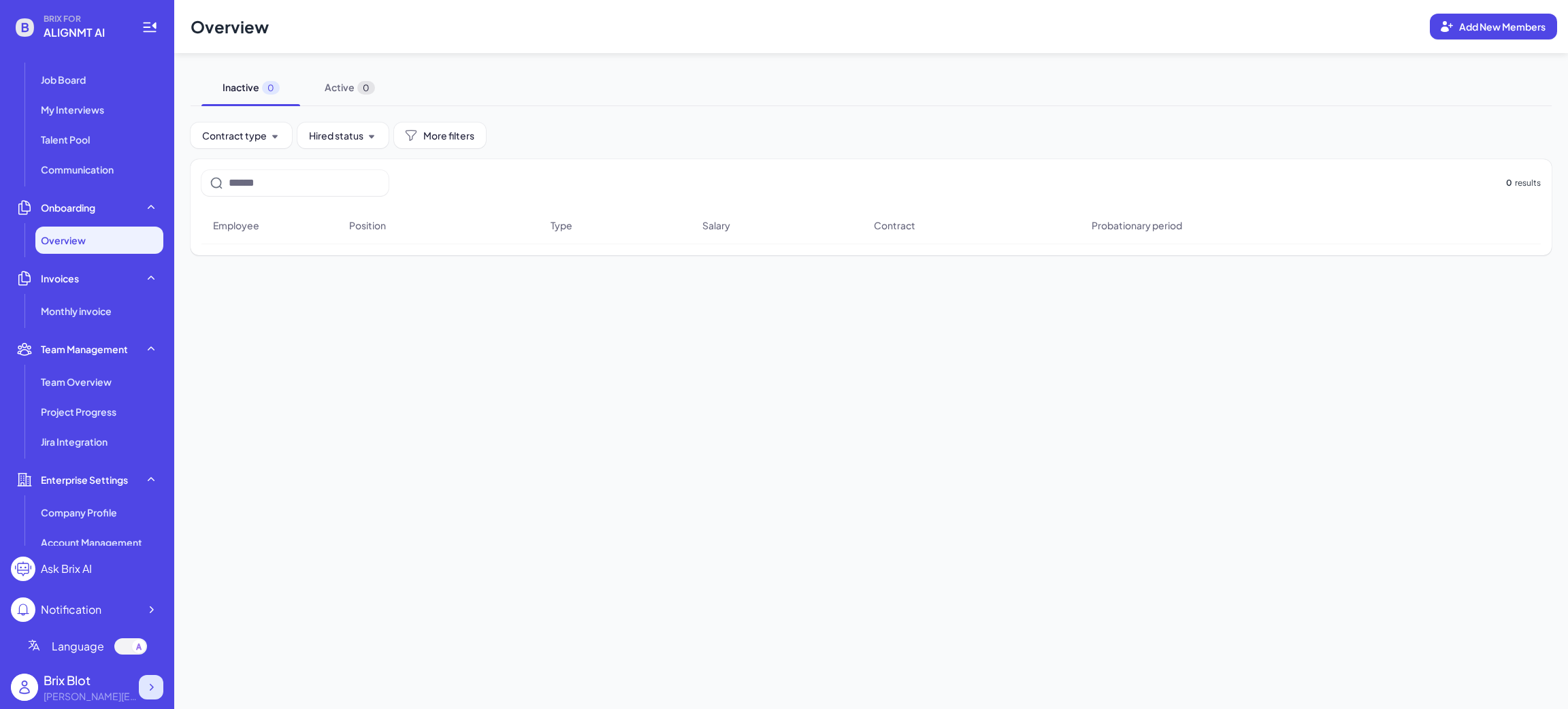
click at [158, 687] on div at bounding box center [151, 687] width 24 height 24
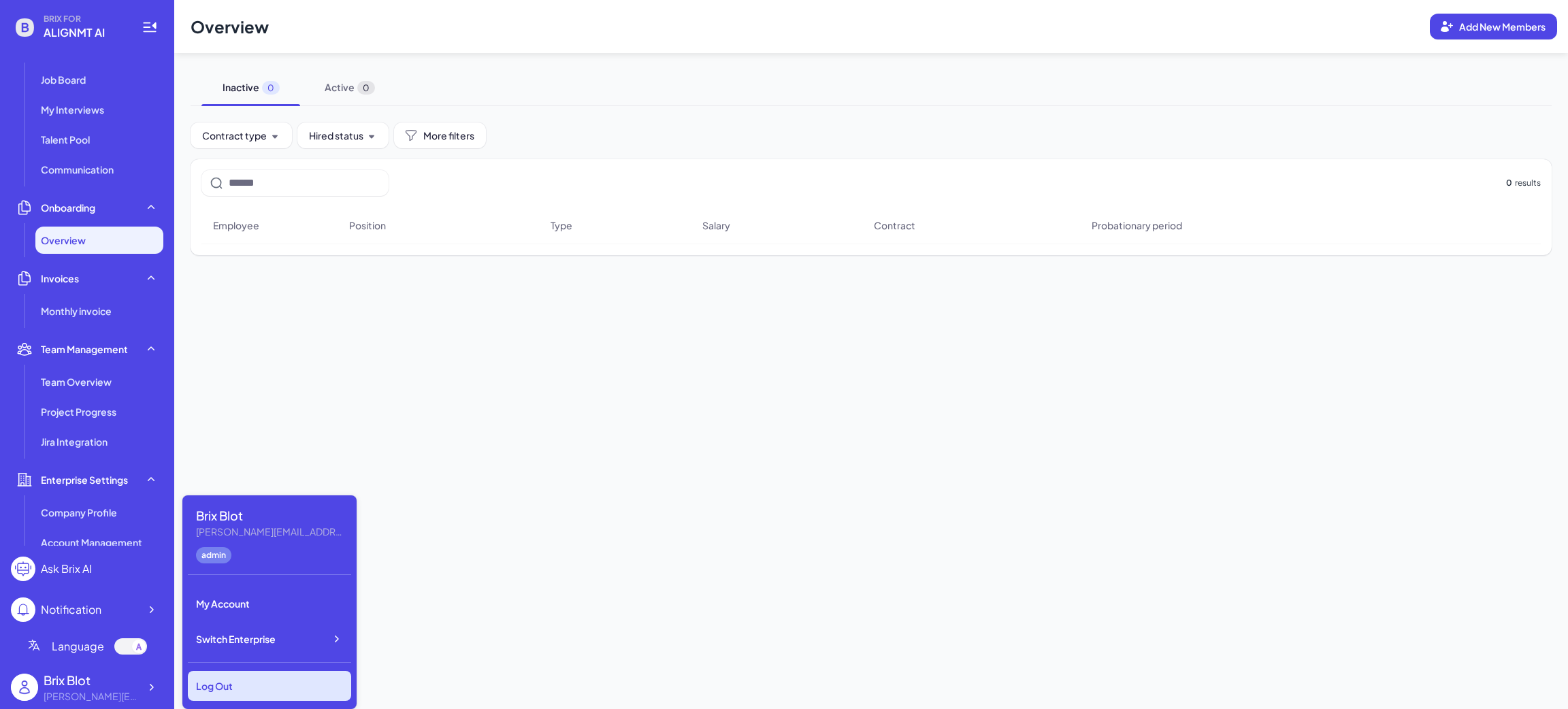
click at [240, 685] on div "Log Out" at bounding box center [269, 685] width 163 height 30
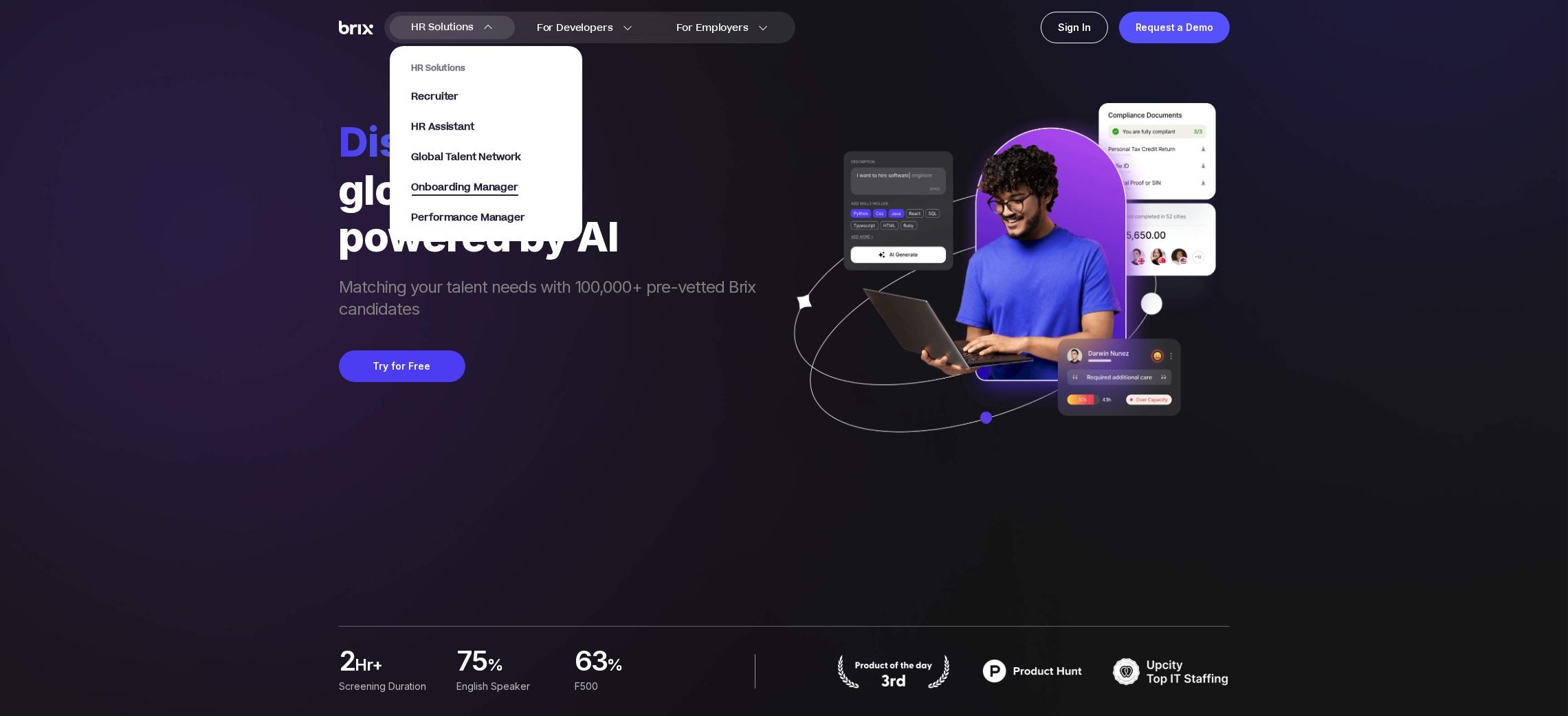
click at [463, 183] on span "Onboarding Manager" at bounding box center [465, 187] width 107 height 16
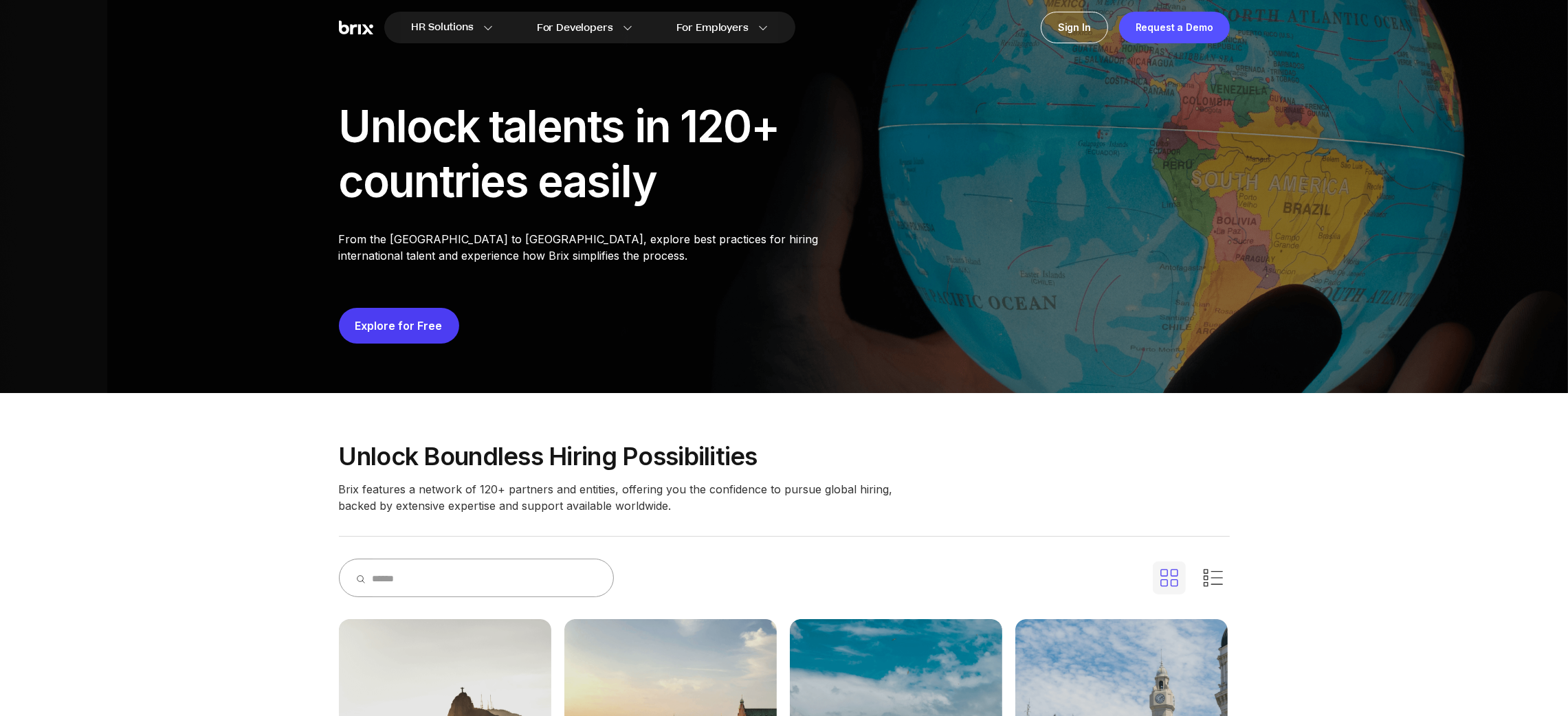
click at [401, 324] on link "Explore for Free" at bounding box center [399, 326] width 87 height 14
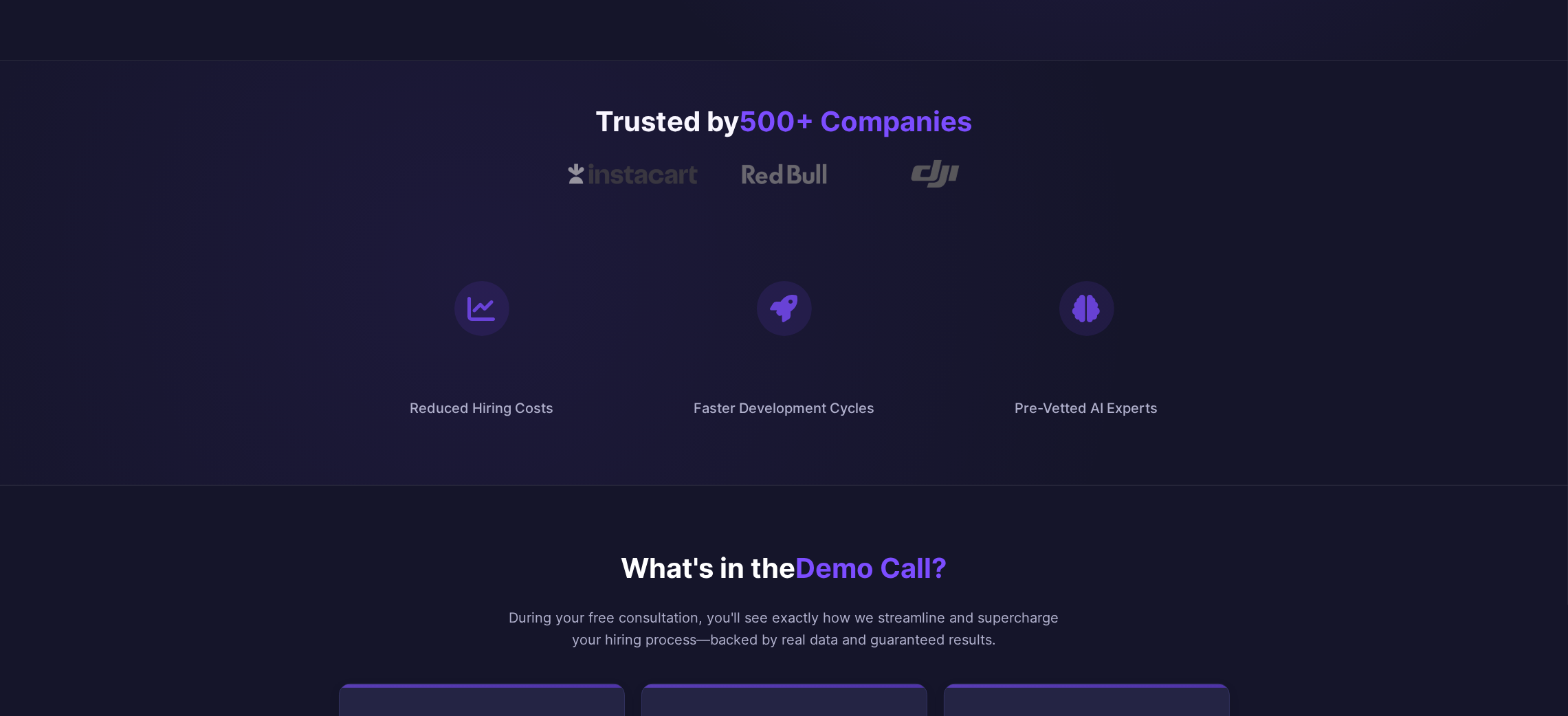
scroll to position [824, 0]
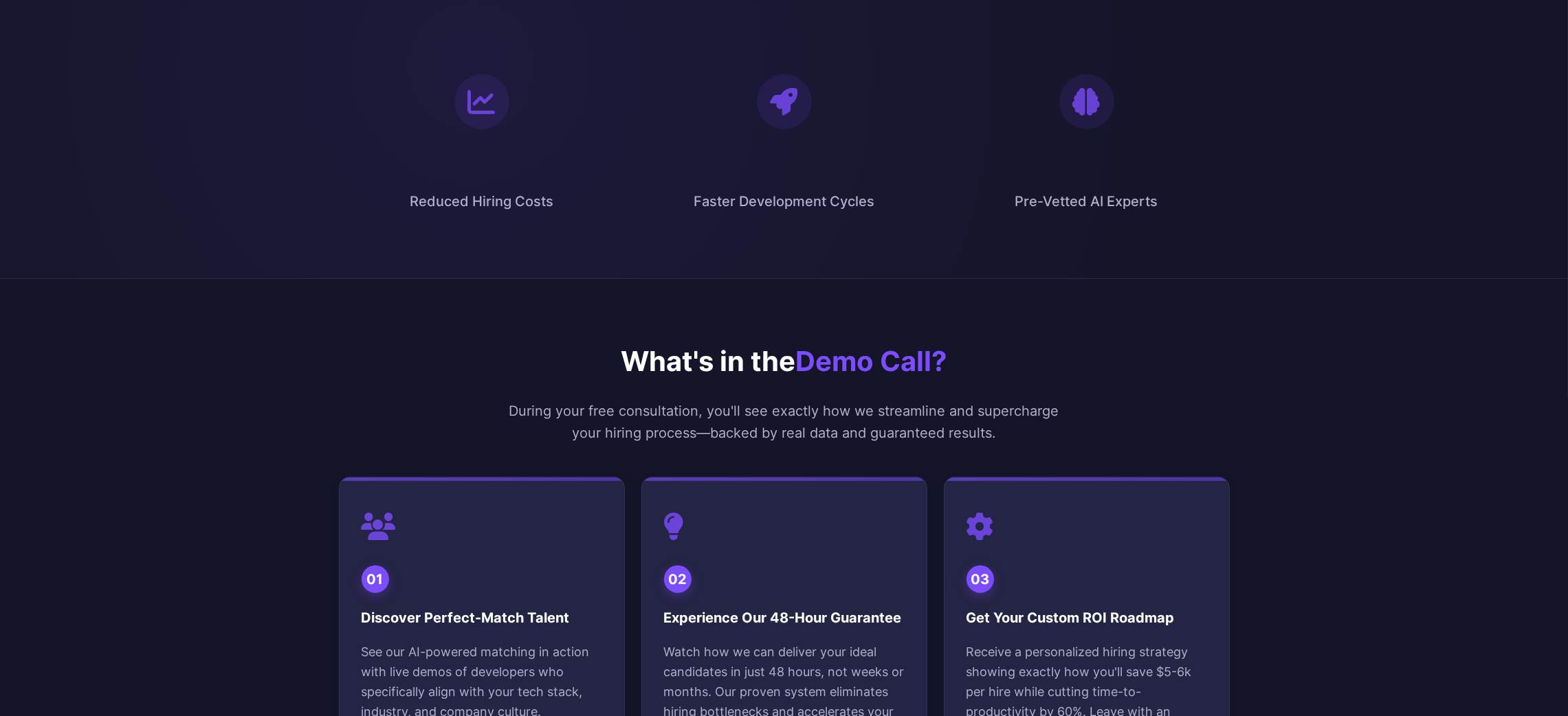
click at [296, 332] on section "What's in the Demo Call? During your free consultation, you'll see exactly how …" at bounding box center [784, 573] width 1568 height 590
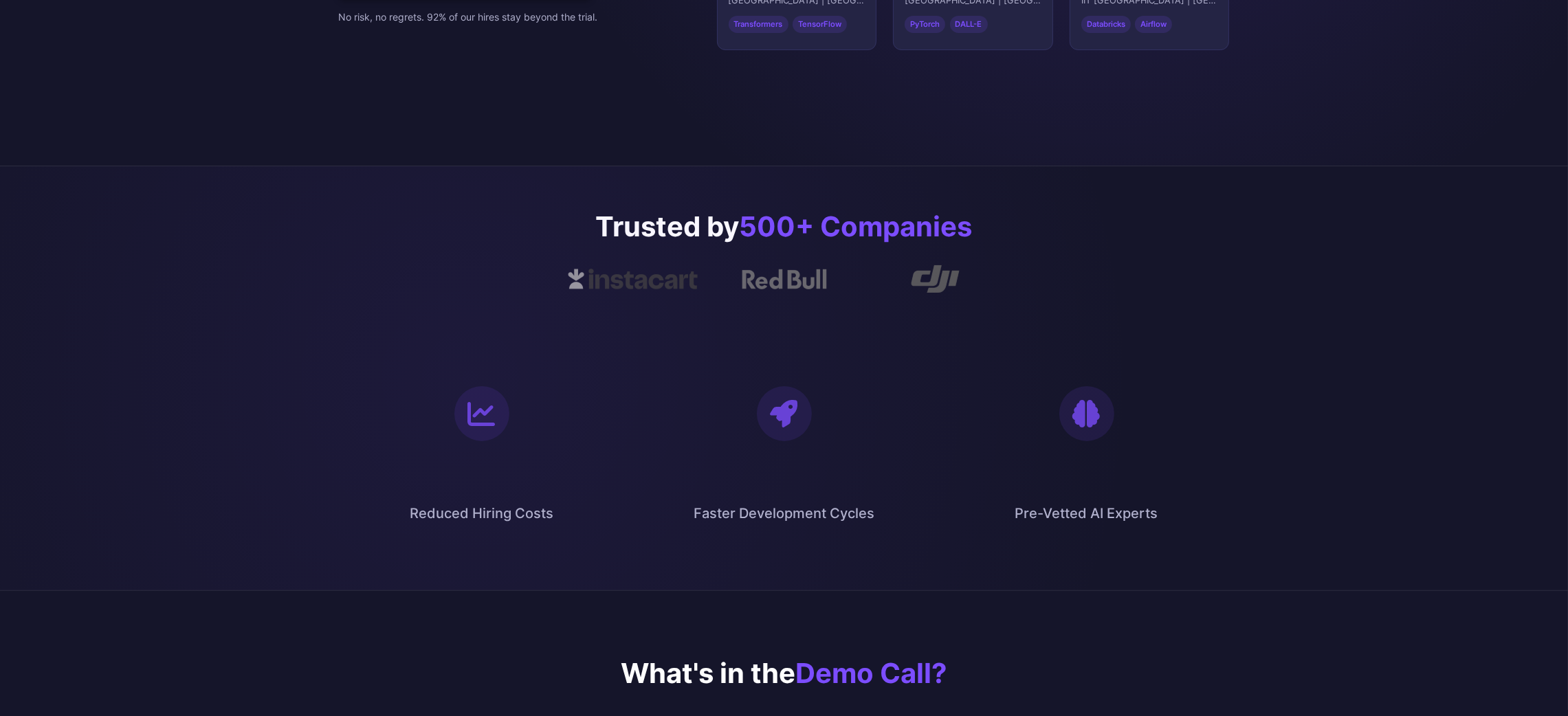
scroll to position [514, 0]
drag, startPoint x: 589, startPoint y: 225, endPoint x: 876, endPoint y: 358, distance: 316.3
click at [1043, 301] on section "Trusted by 500+ Companies 60% Reduced Hiring Costs 2x Faster Development Cycles…" at bounding box center [784, 376] width 1568 height 426
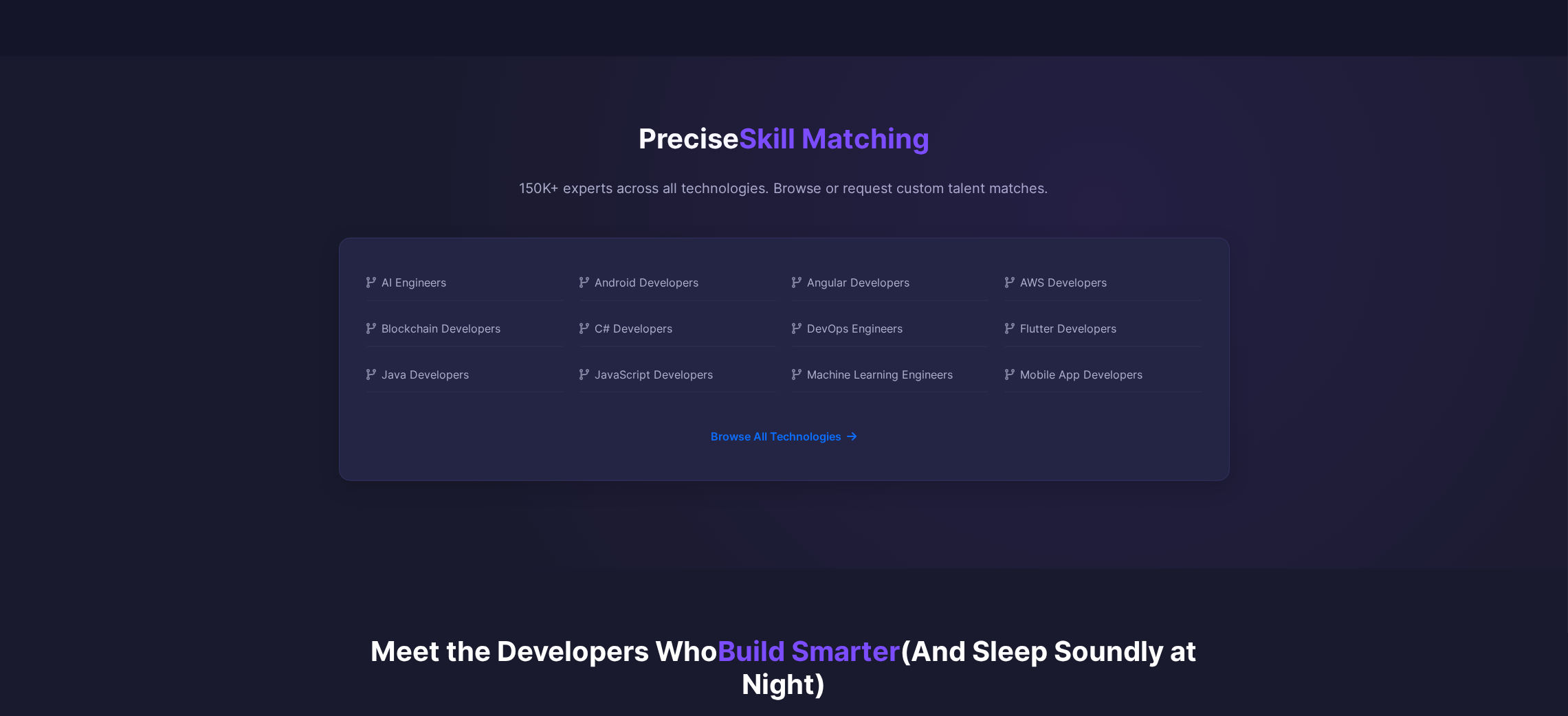
scroll to position [1649, 0]
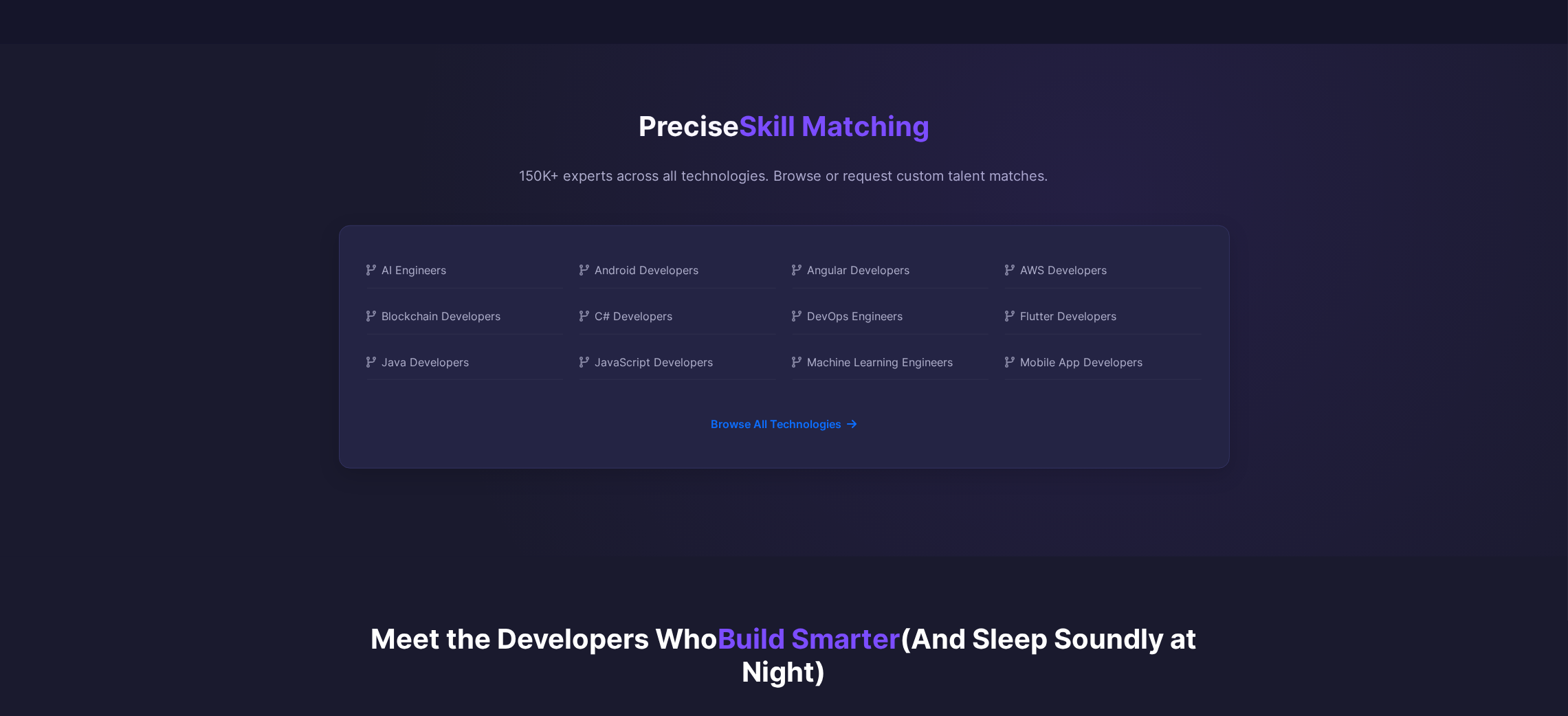
drag, startPoint x: 617, startPoint y: 134, endPoint x: 930, endPoint y: 158, distance: 313.9
click at [930, 158] on section "Precise Skill Matching 150K+ experts across all technologies. Browse or request…" at bounding box center [784, 300] width 1568 height 513
drag, startPoint x: 1049, startPoint y: 173, endPoint x: 813, endPoint y: 164, distance: 236.2
click at [819, 165] on section "Precise Skill Matching 150K+ experts across all technologies. Browse or request…" at bounding box center [784, 300] width 1568 height 513
click at [781, 426] on link "Browse All Technologies" at bounding box center [784, 424] width 184 height 33
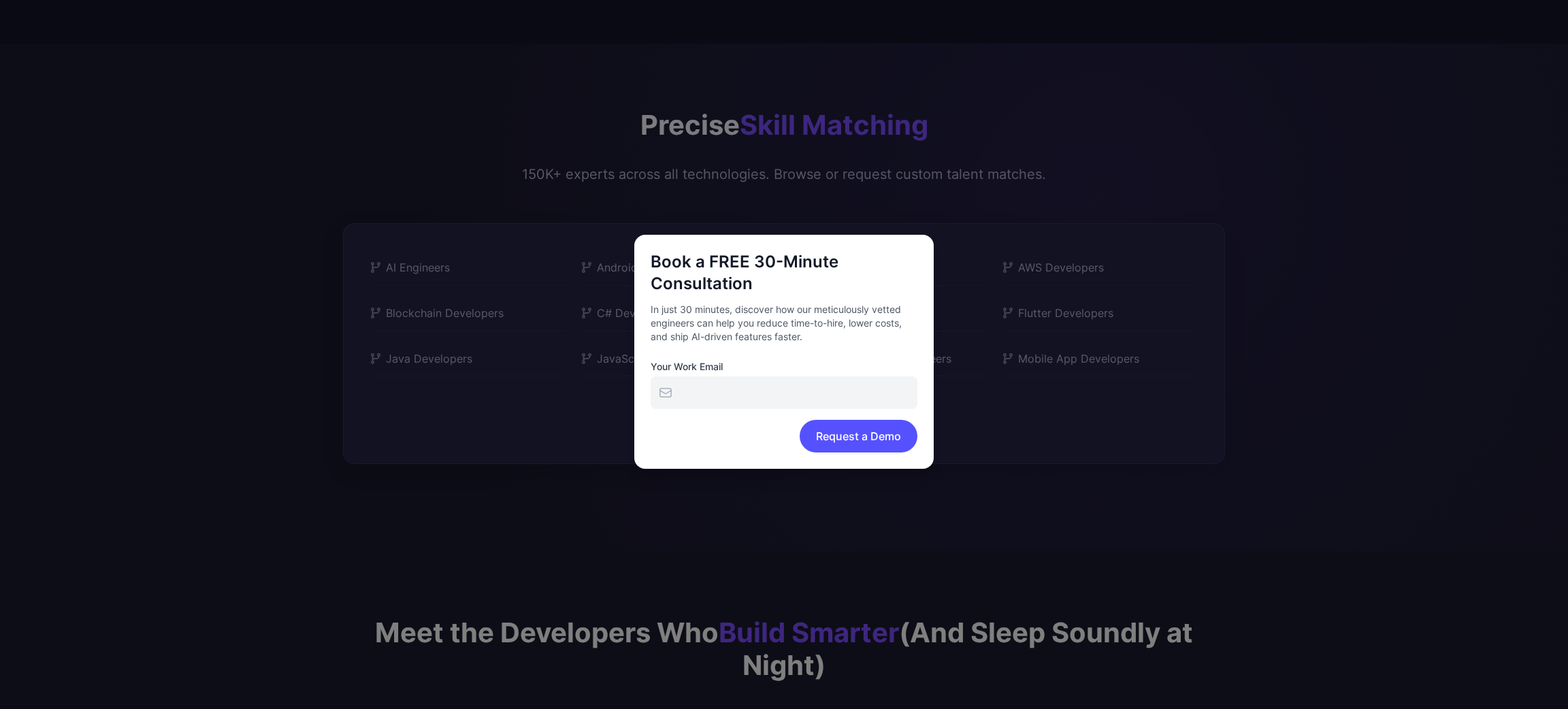
click at [536, 504] on div at bounding box center [784, 354] width 1568 height 709
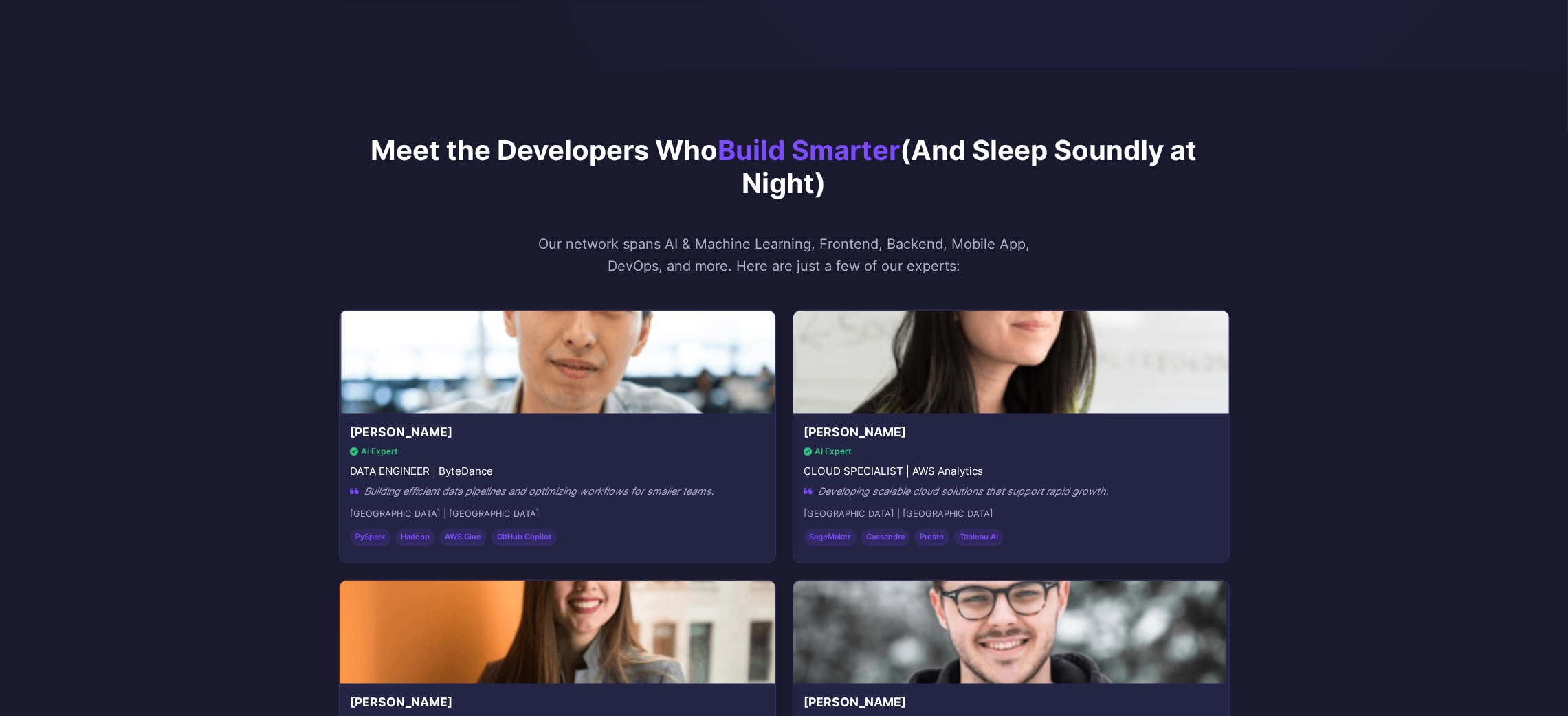
scroll to position [2164, 0]
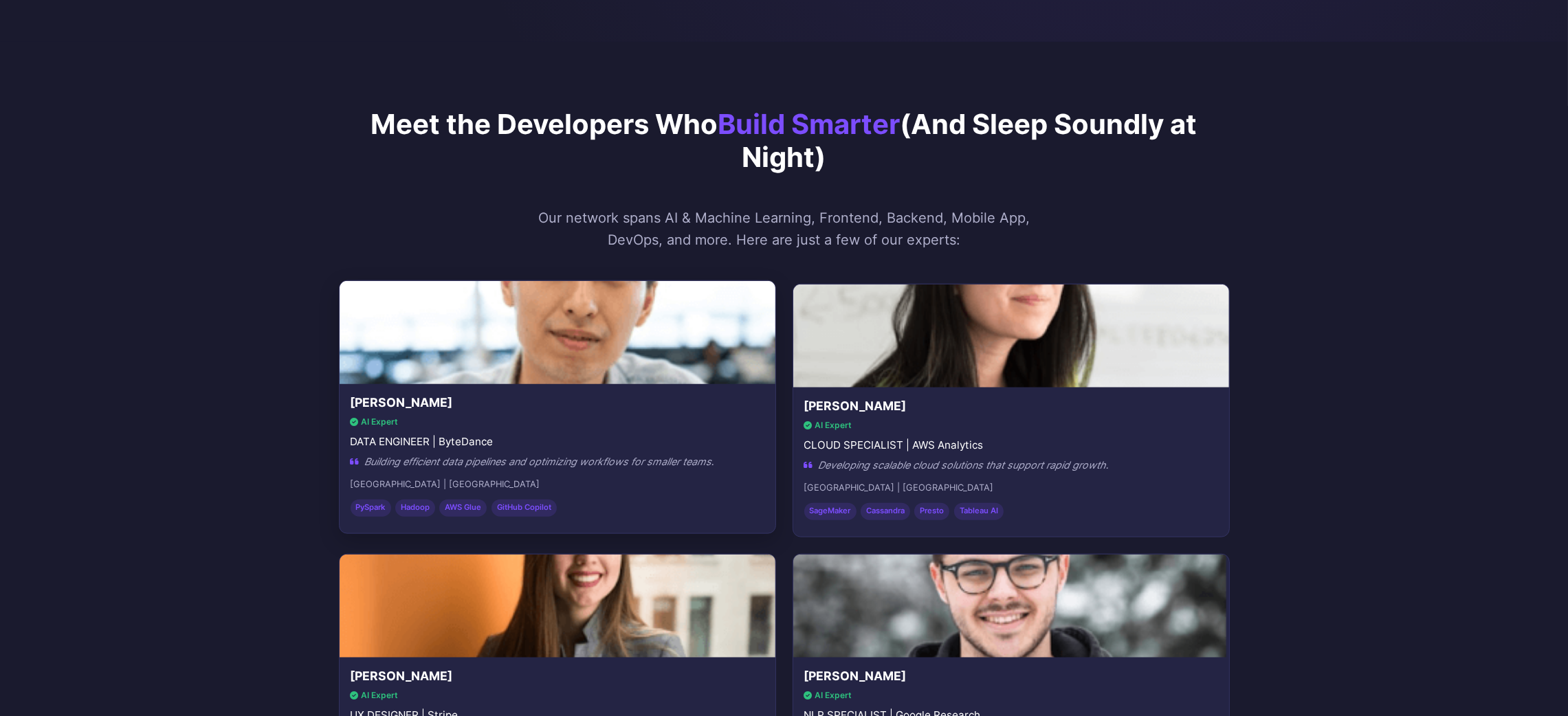
click at [542, 376] on img at bounding box center [557, 332] width 458 height 108
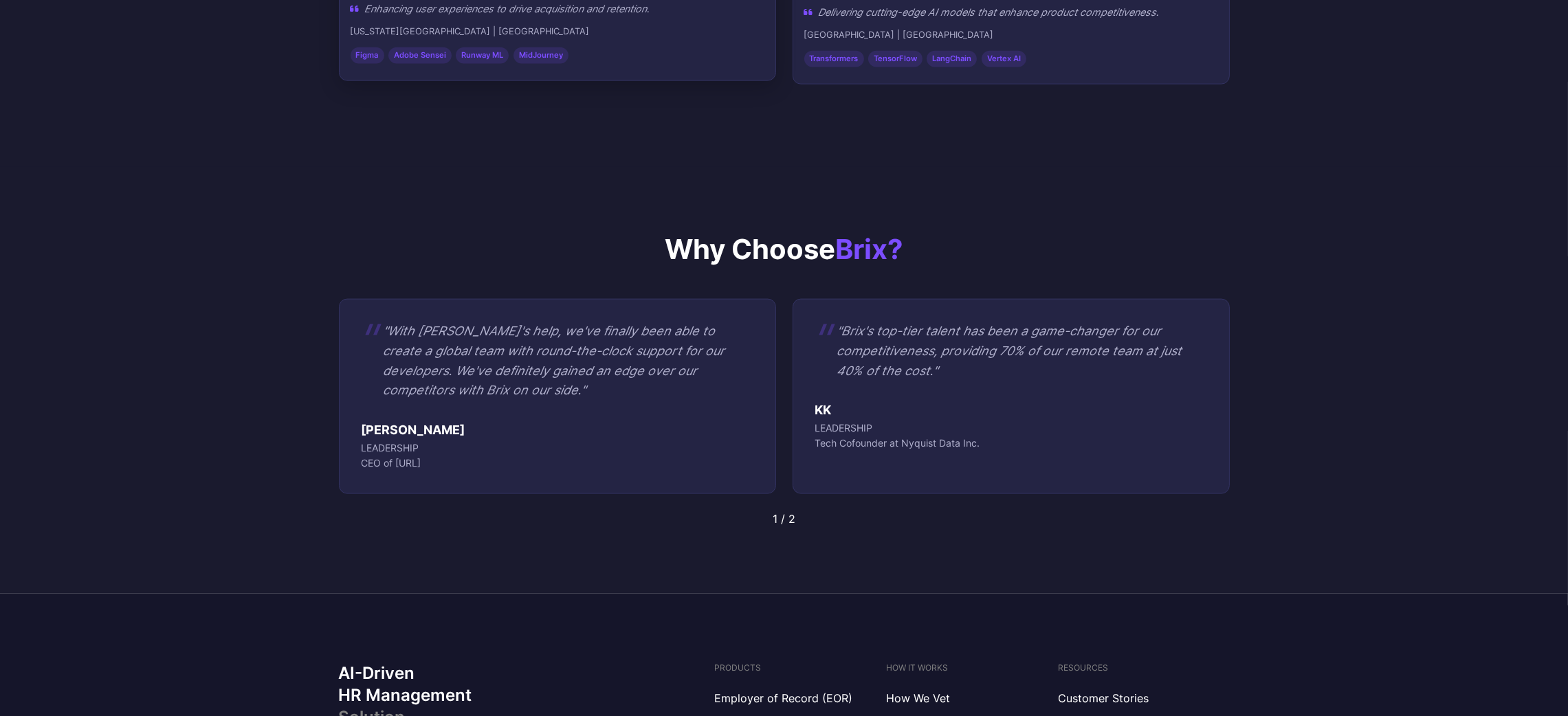
scroll to position [3091, 0]
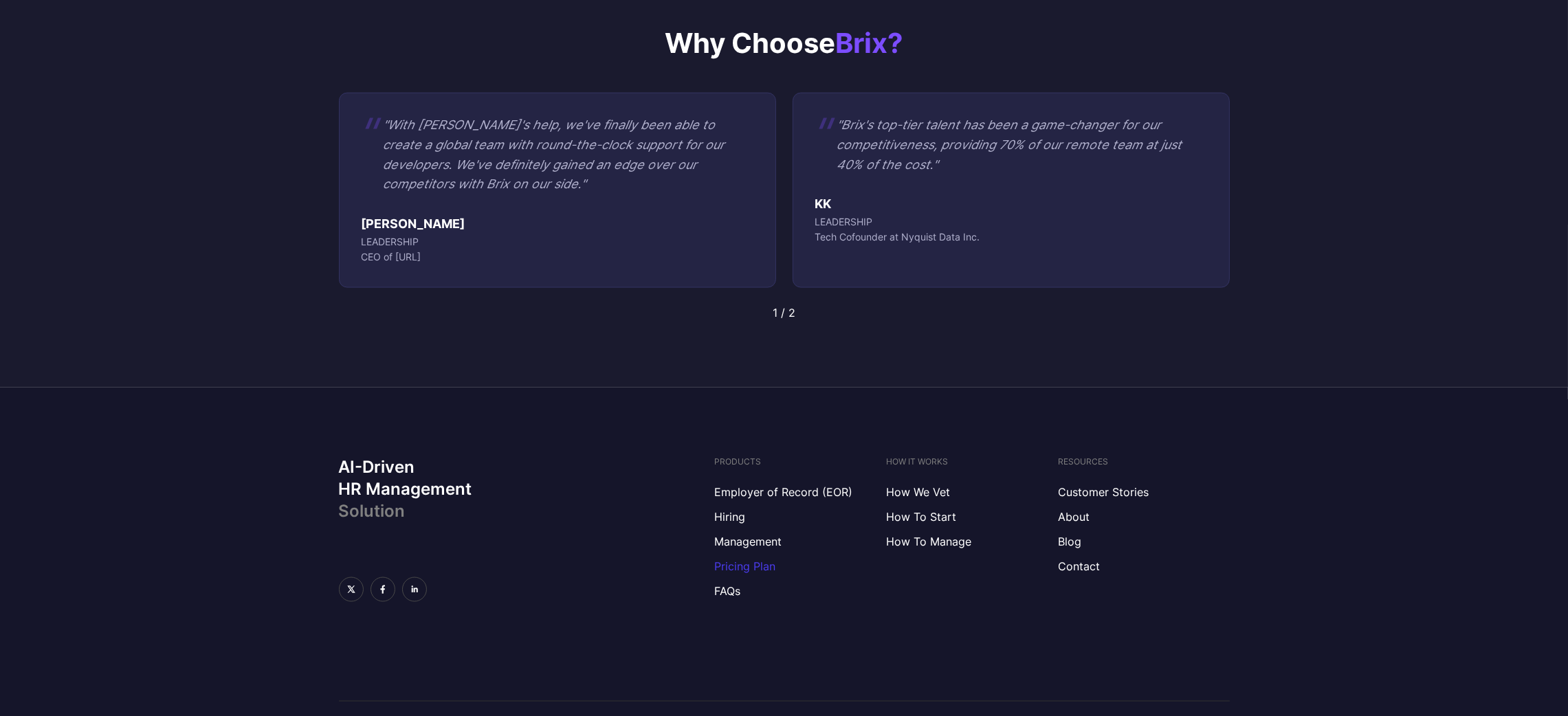
click at [760, 567] on link "Pricing Plan" at bounding box center [799, 566] width 171 height 16
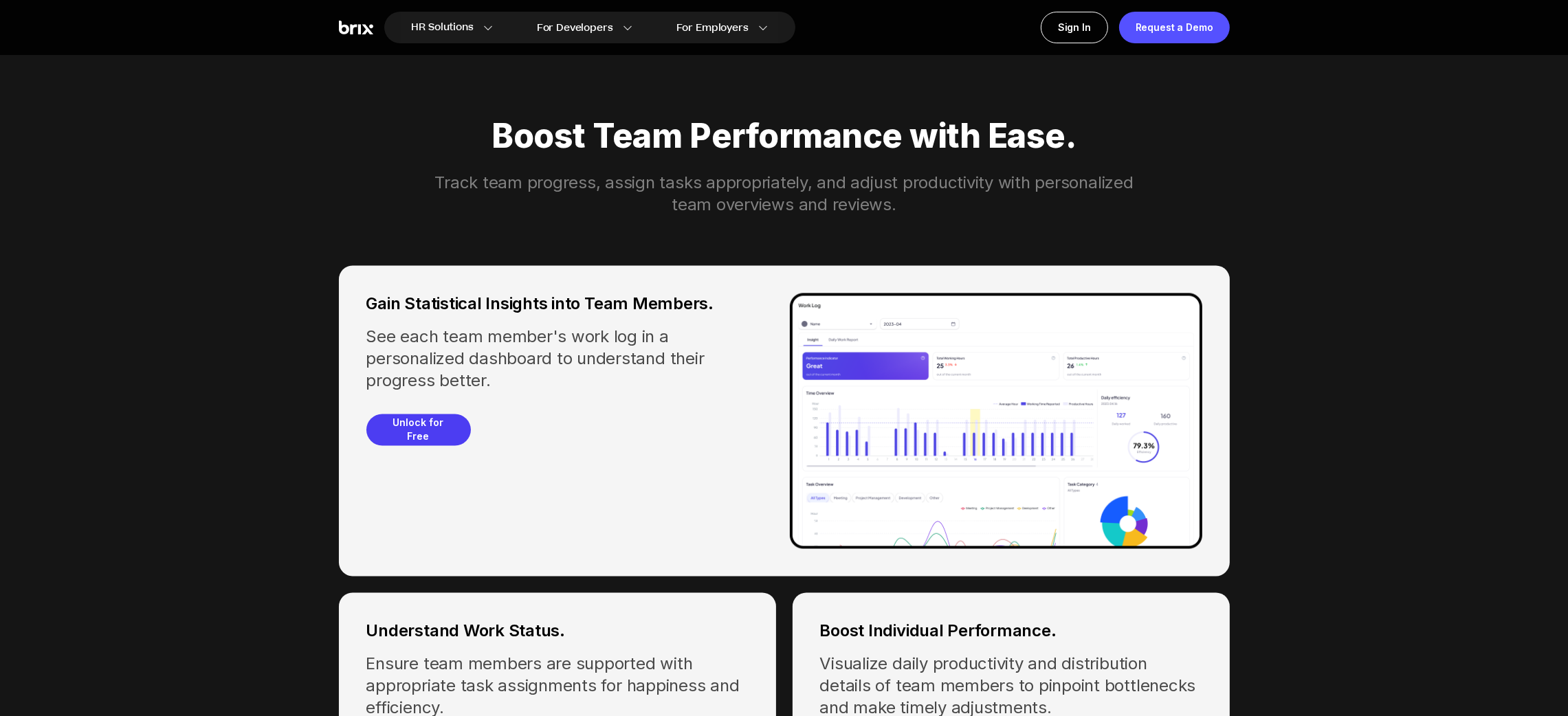
scroll to position [5385, 0]
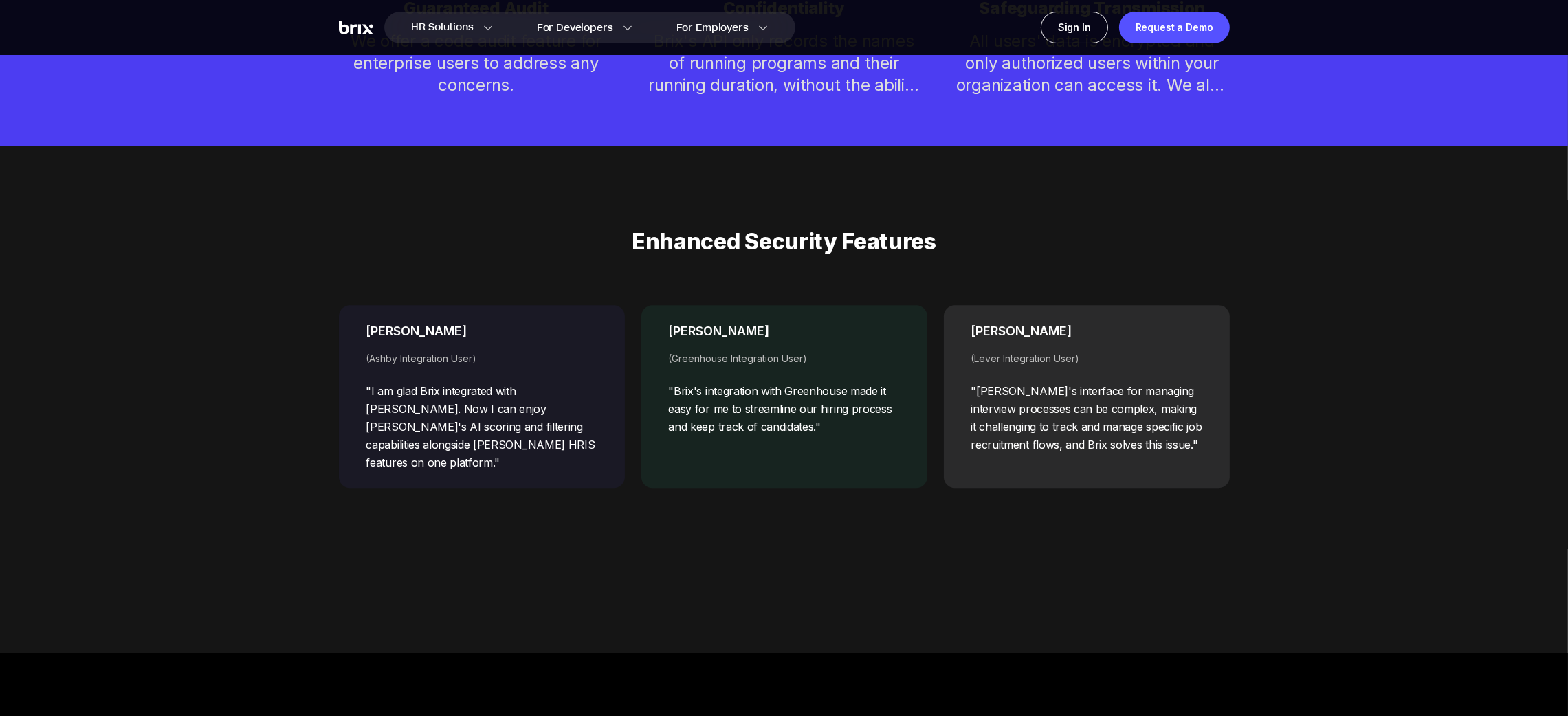
click at [473, 340] on div "[PERSON_NAME]" at bounding box center [481, 331] width 231 height 19
click at [480, 461] on div "[PERSON_NAME] ([PERSON_NAME] Integration User) "I am glad Brix integrated with …" at bounding box center [482, 396] width 286 height 183
click at [487, 449] on div ""I am glad Brix integrated with [PERSON_NAME]. Now I can enjoy [PERSON_NAME]'s …" at bounding box center [481, 426] width 231 height 89
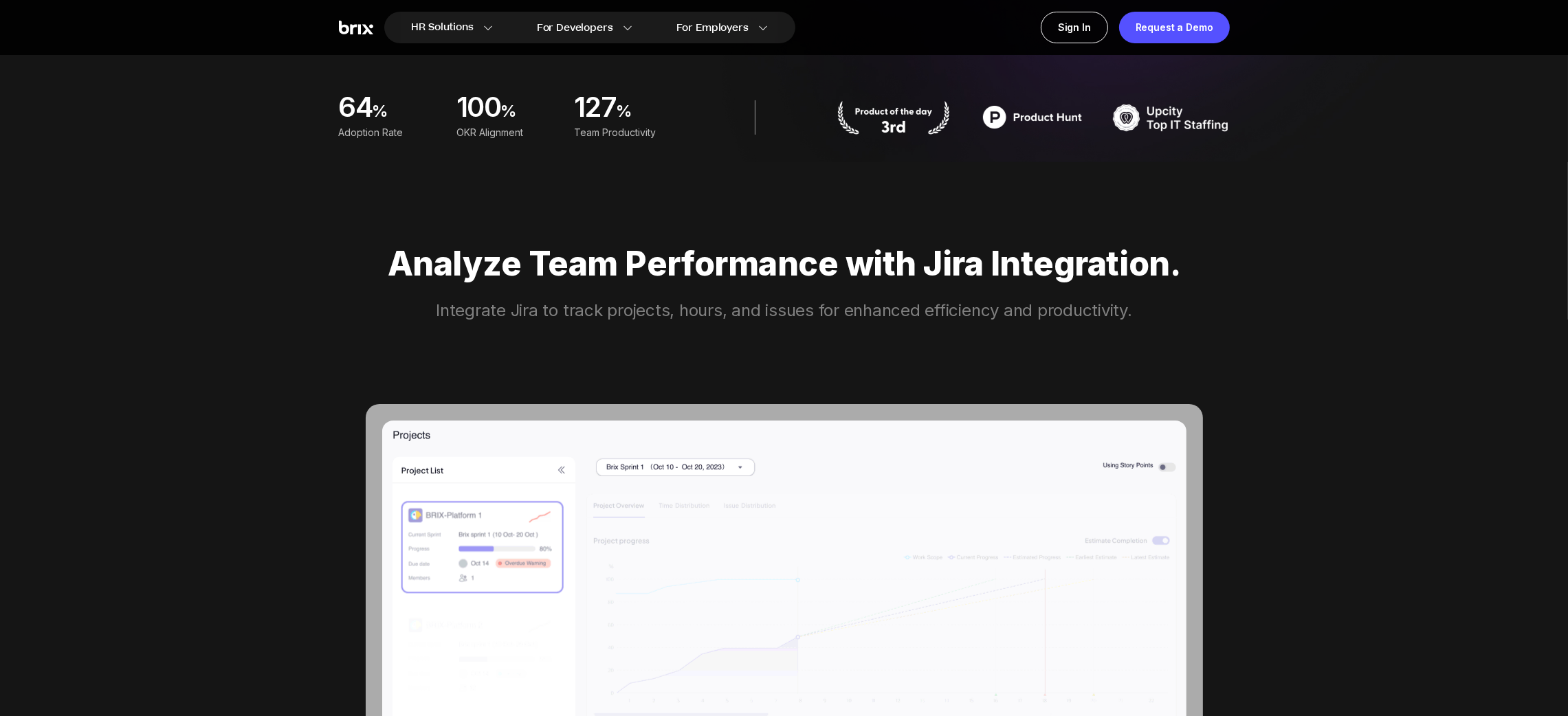
scroll to position [0, 0]
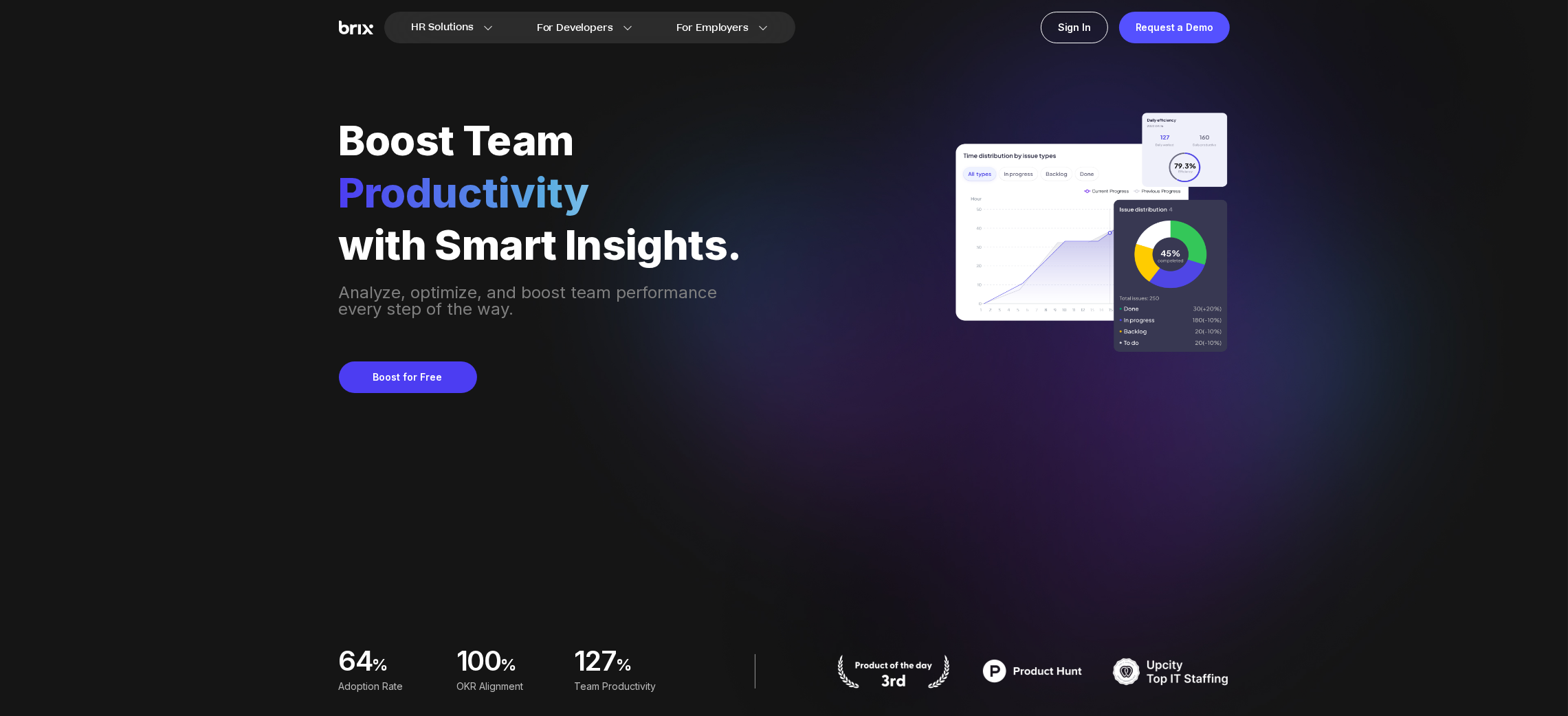
click at [360, 26] on img at bounding box center [356, 28] width 34 height 15
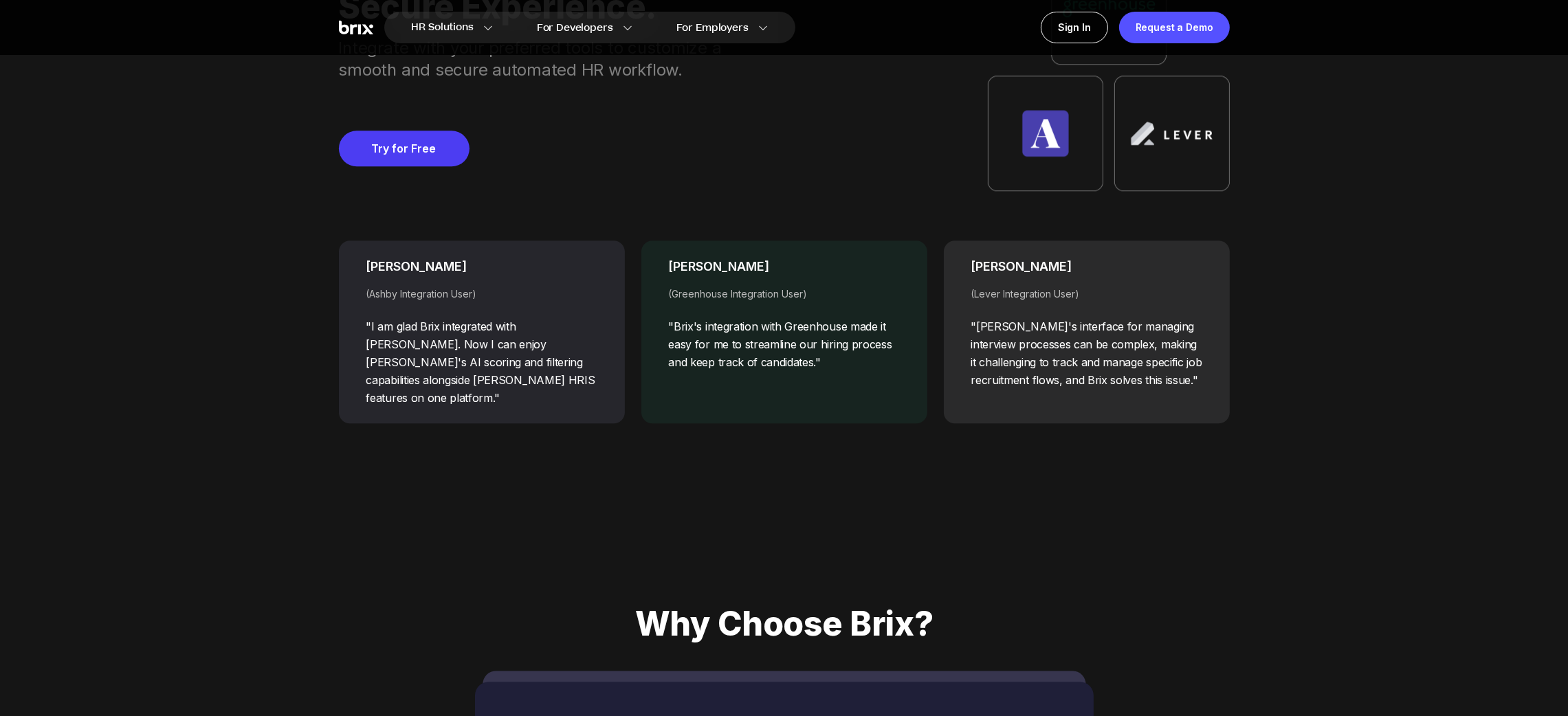
scroll to position [5470, 0]
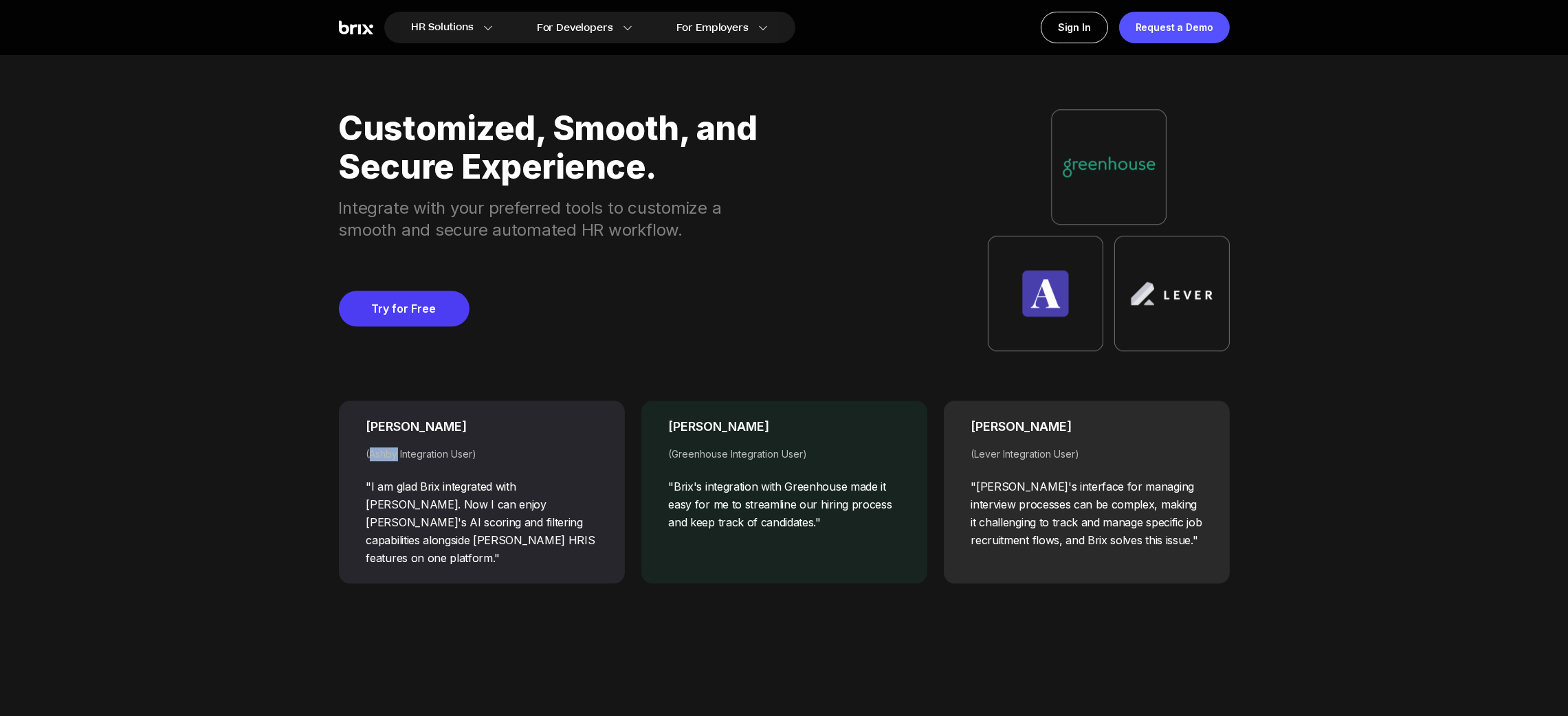
drag, startPoint x: 397, startPoint y: 452, endPoint x: 372, endPoint y: 456, distance: 25.3
click at [372, 456] on div "(Ashby Integration User)" at bounding box center [481, 454] width 231 height 14
copy div "Ashby"
click at [547, 509] on div ""I am glad Brix integrated with Ashby. Now I can enjoy Brix's AI scoring and fi…" at bounding box center [481, 522] width 231 height 89
click at [839, 445] on div "David (Greenhouse Integration User) "Brix's integration with Greenhouse made it…" at bounding box center [784, 491] width 286 height 183
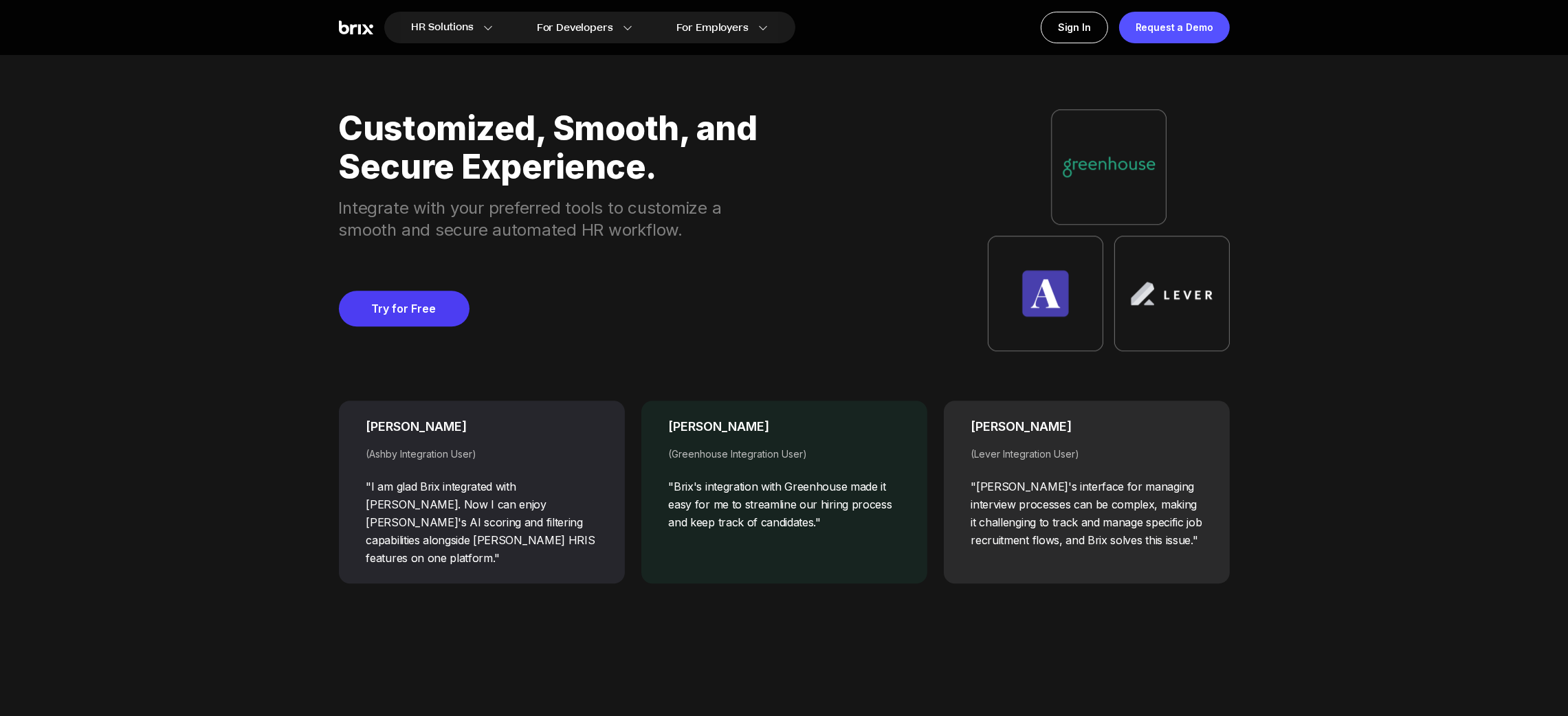
click at [903, 230] on div "Customized, Smooth, and Secure Experience. Integrate with your preferred tools …" at bounding box center [784, 230] width 891 height 242
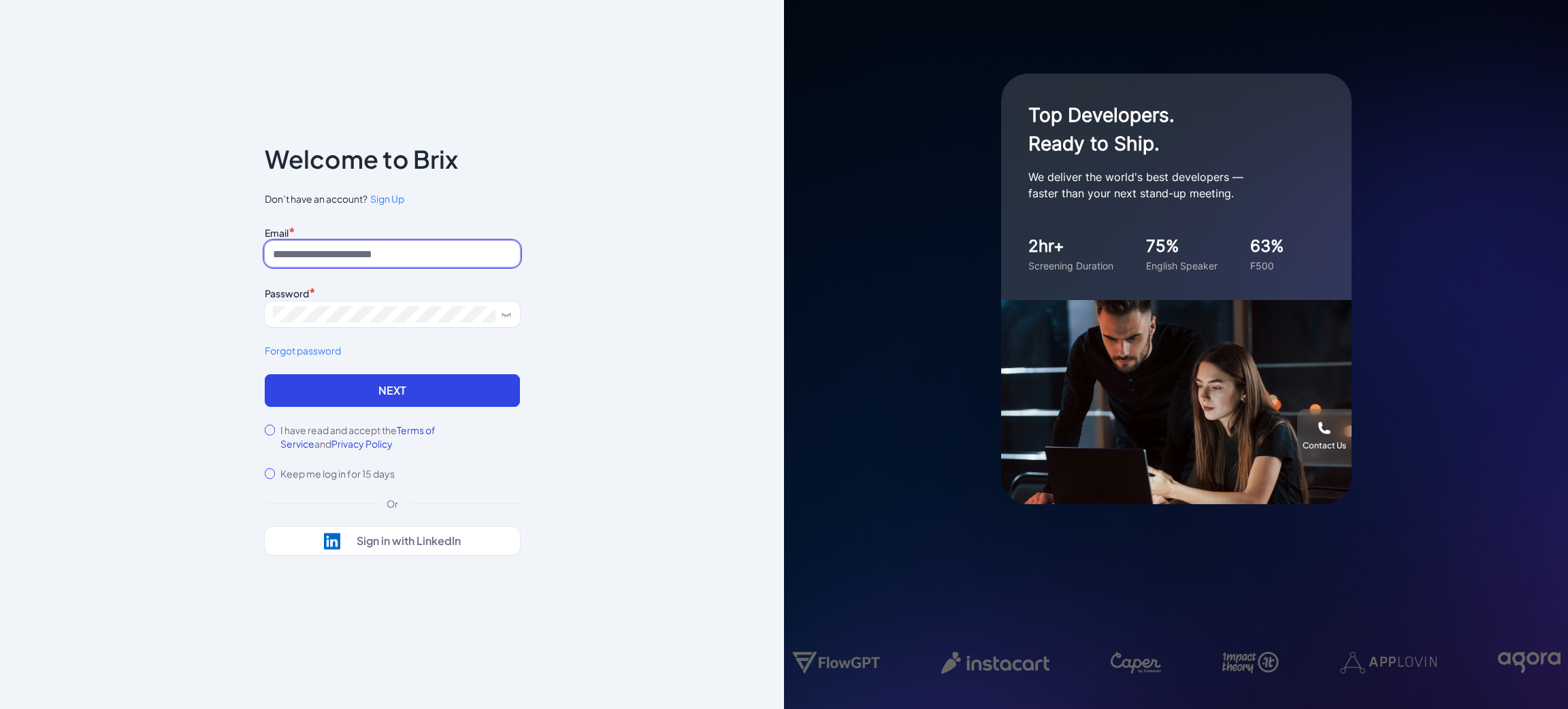
click at [430, 263] on input at bounding box center [392, 254] width 255 height 26
type input "**********"
click at [271, 436] on div "I have read and accept the Terms of Service and Privacy Policy" at bounding box center [392, 437] width 255 height 28
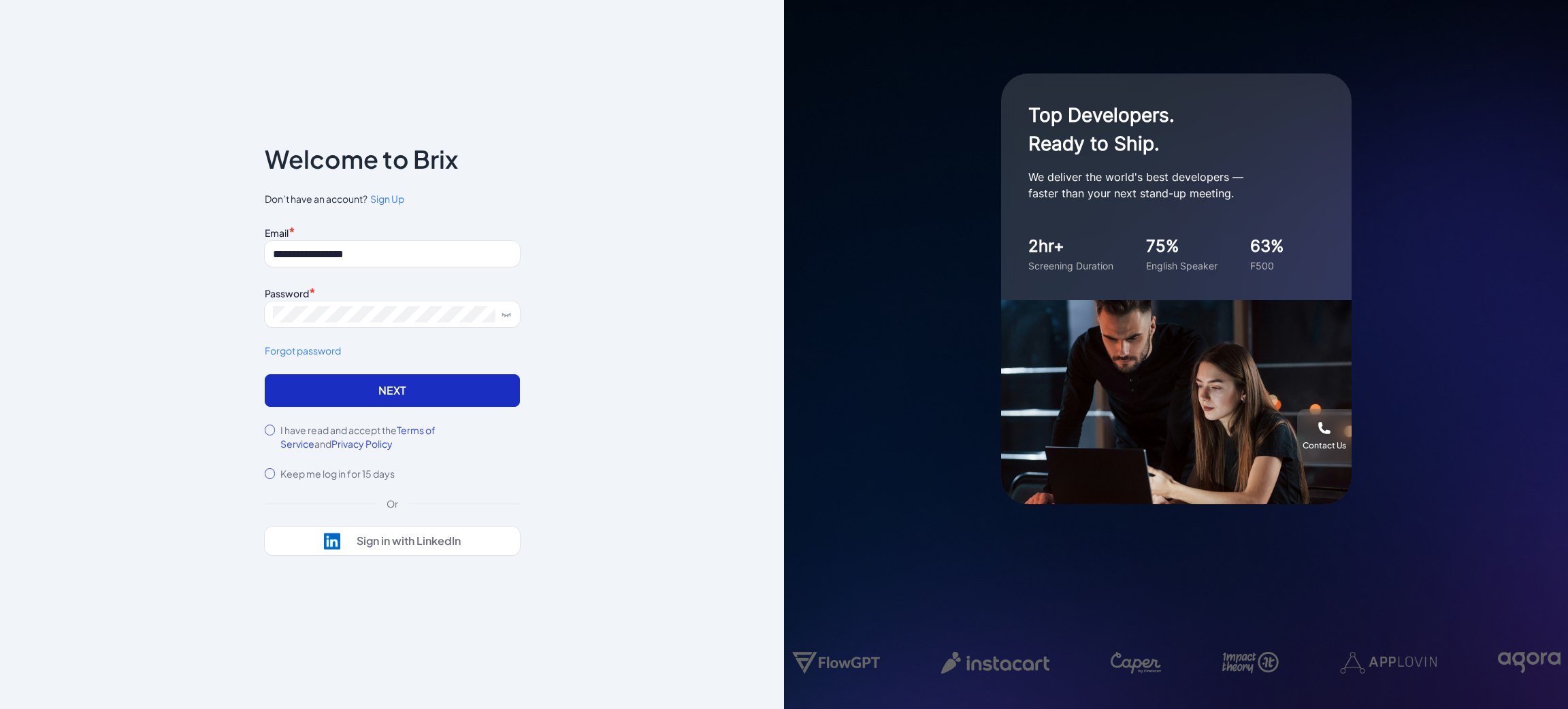
click at [332, 387] on button "Next" at bounding box center [392, 391] width 255 height 32
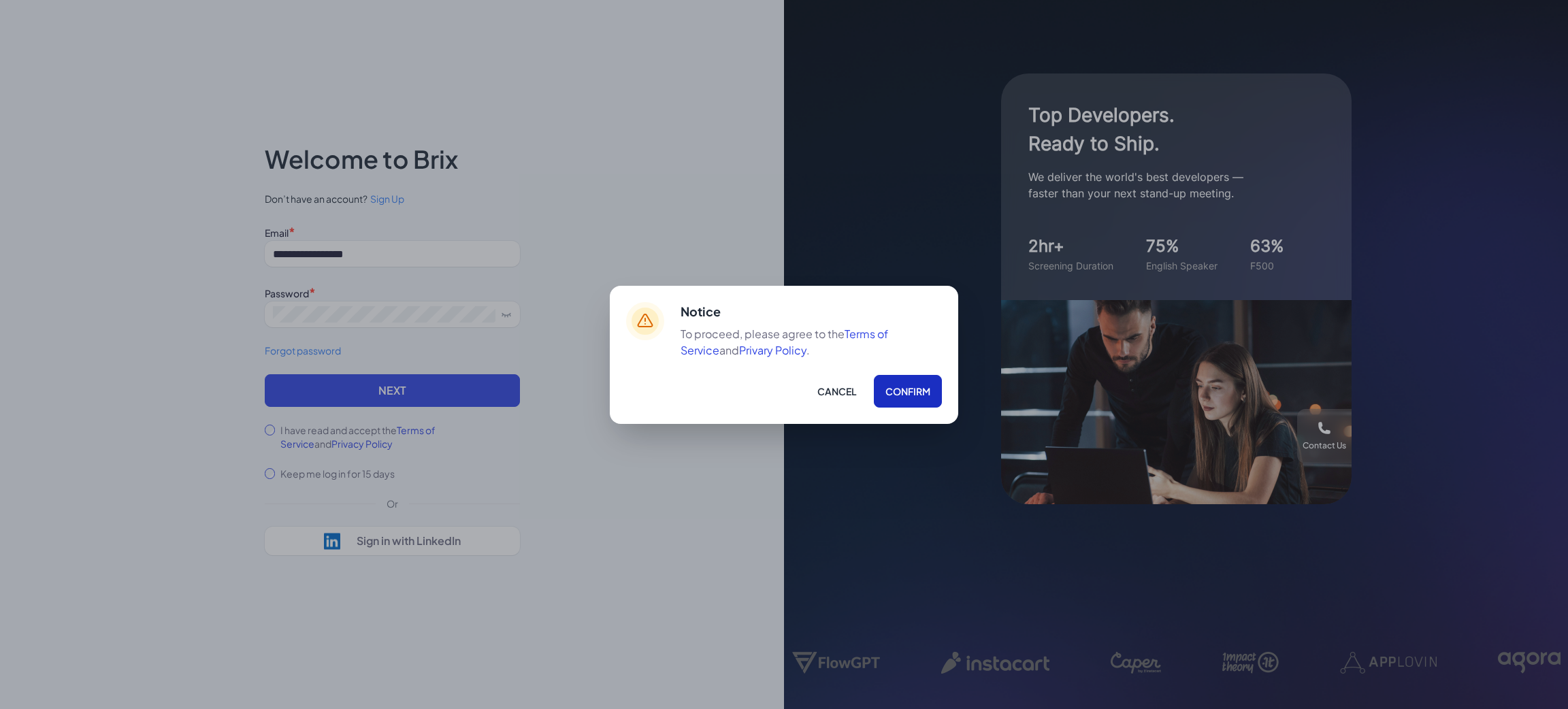
click at [898, 379] on button "Confirm" at bounding box center [907, 391] width 68 height 32
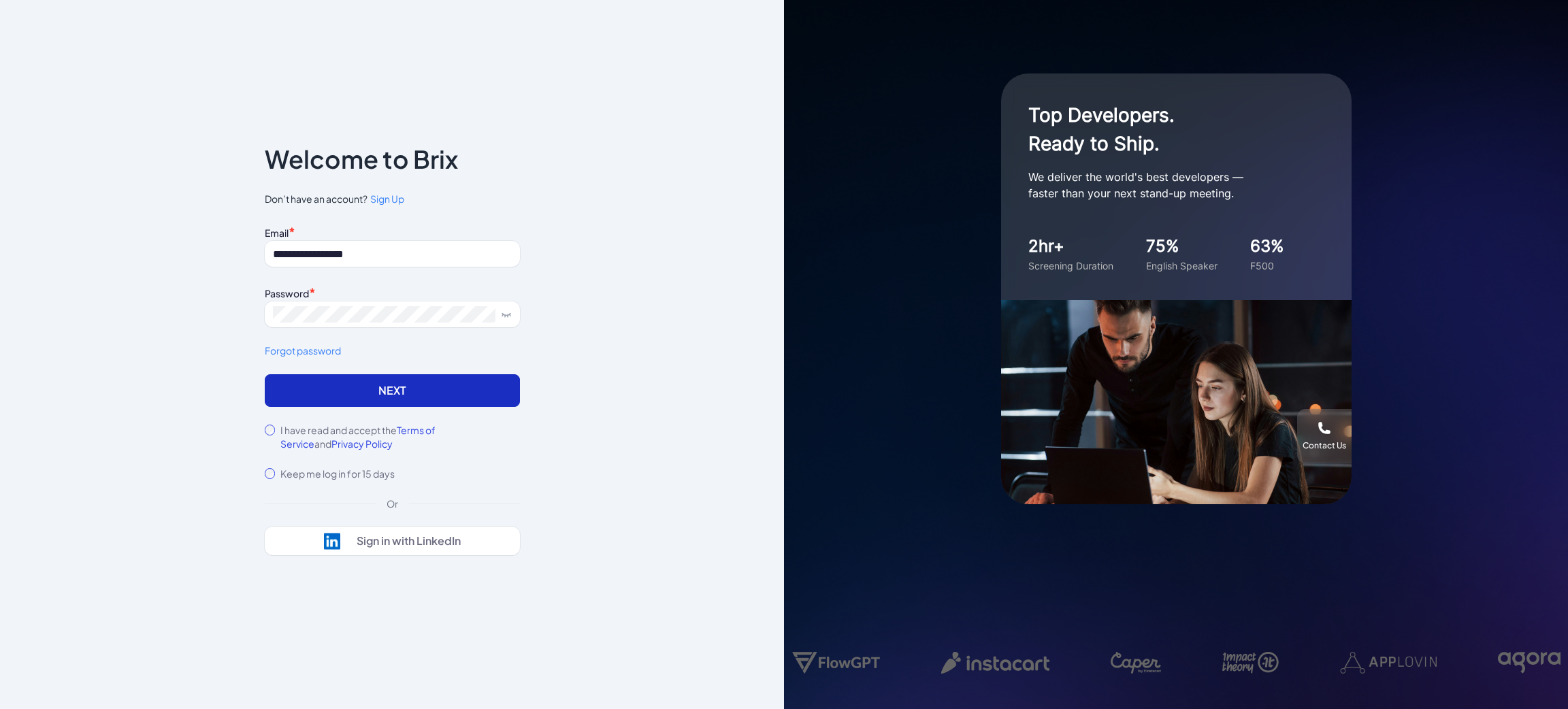
click at [435, 400] on button "Next" at bounding box center [392, 391] width 255 height 32
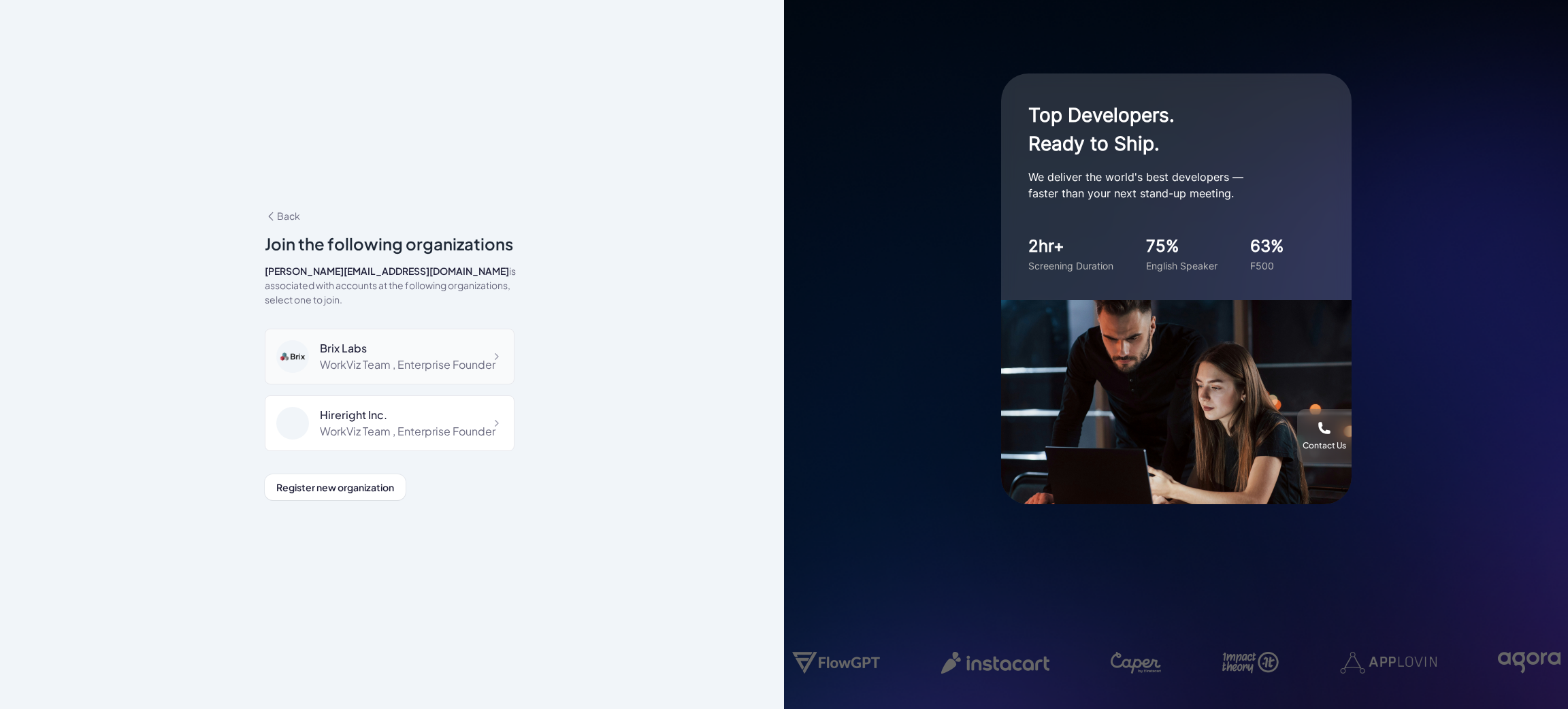
click at [392, 373] on div "WorkViz Team , Enterprise Founder" at bounding box center [408, 365] width 175 height 16
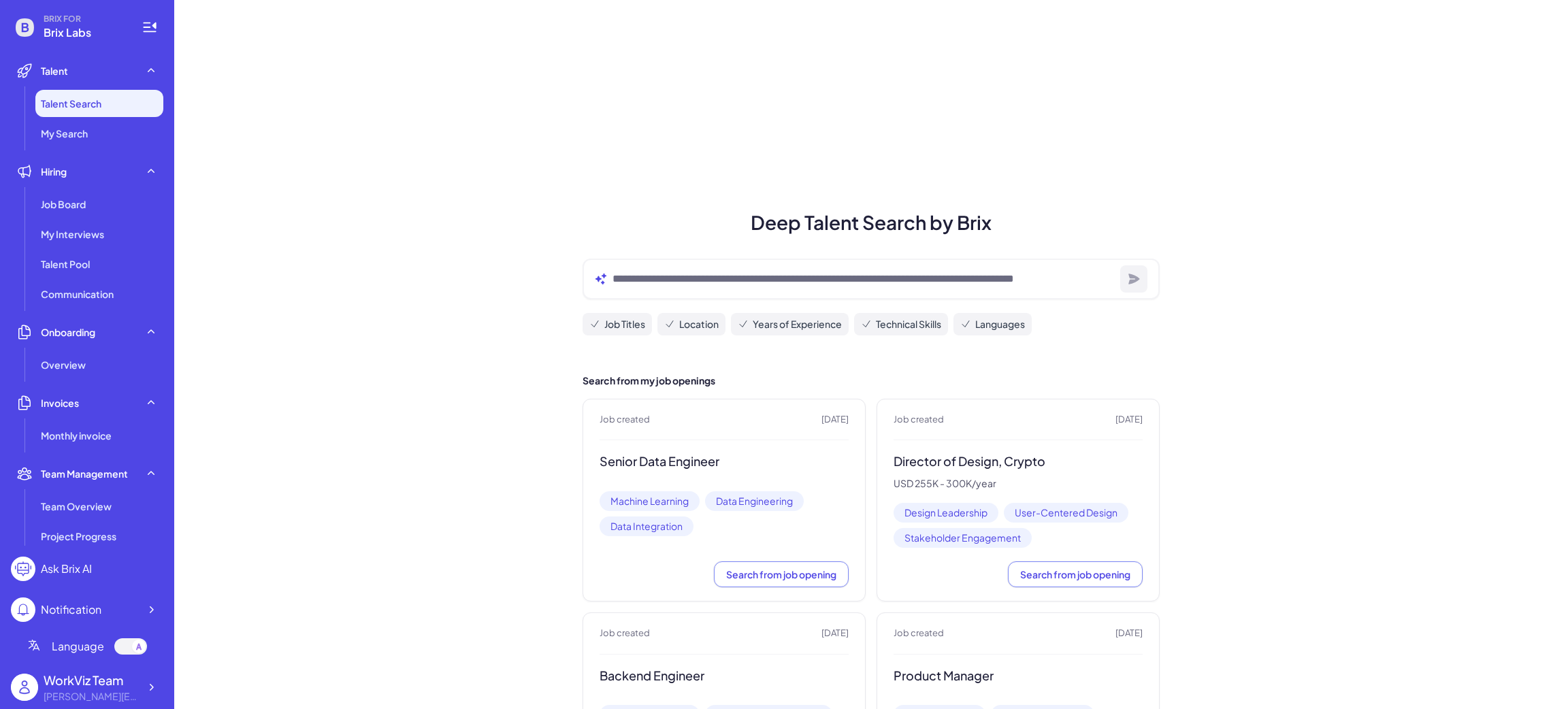
click at [65, 491] on li "Team Management Team Overview Project Progress Jira Integration OKR Setting Tea…" at bounding box center [87, 564] width 153 height 210
click at [66, 517] on li "Team Overview" at bounding box center [99, 506] width 128 height 28
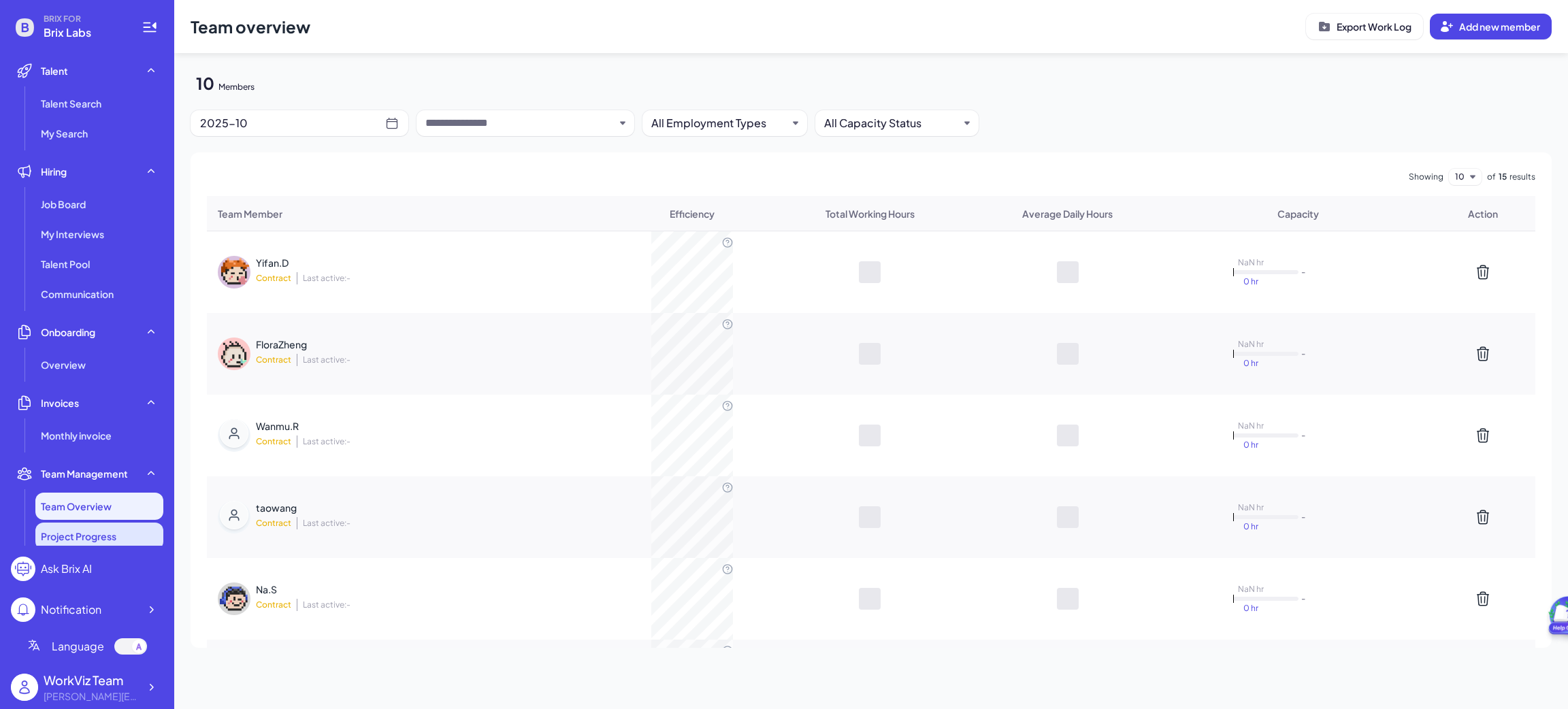
click at [71, 544] on li "Project Progress" at bounding box center [99, 536] width 128 height 28
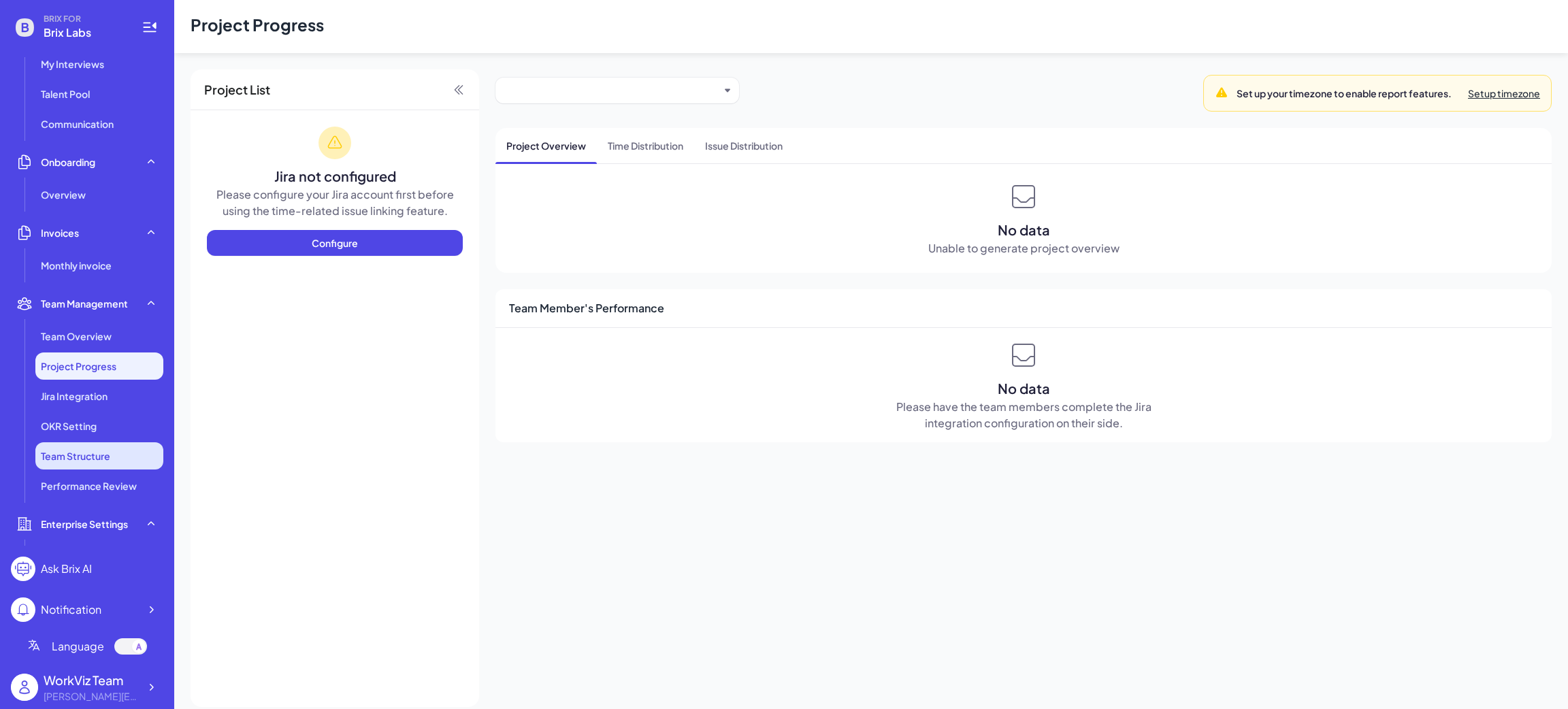
scroll to position [204, 0]
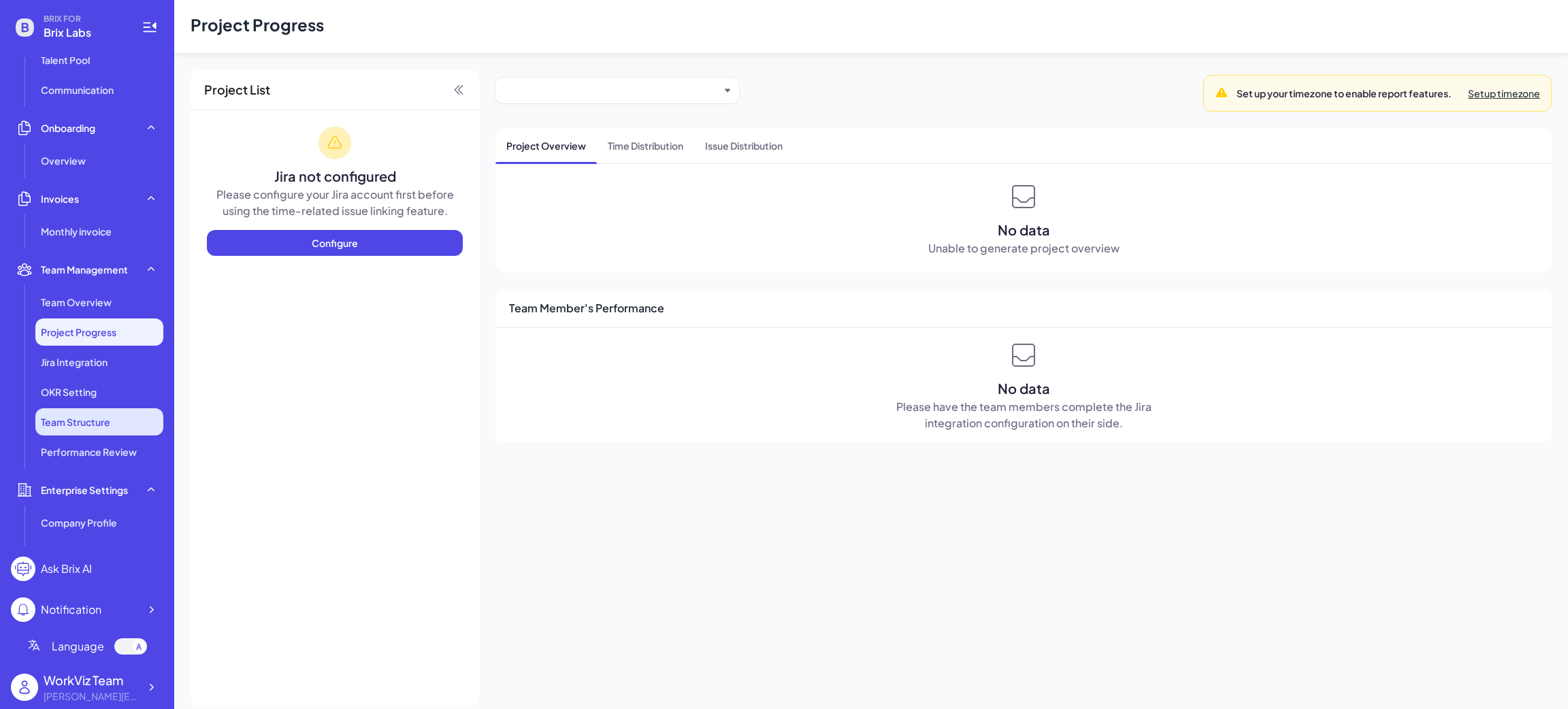
click at [97, 430] on li "Team Structure" at bounding box center [99, 422] width 128 height 28
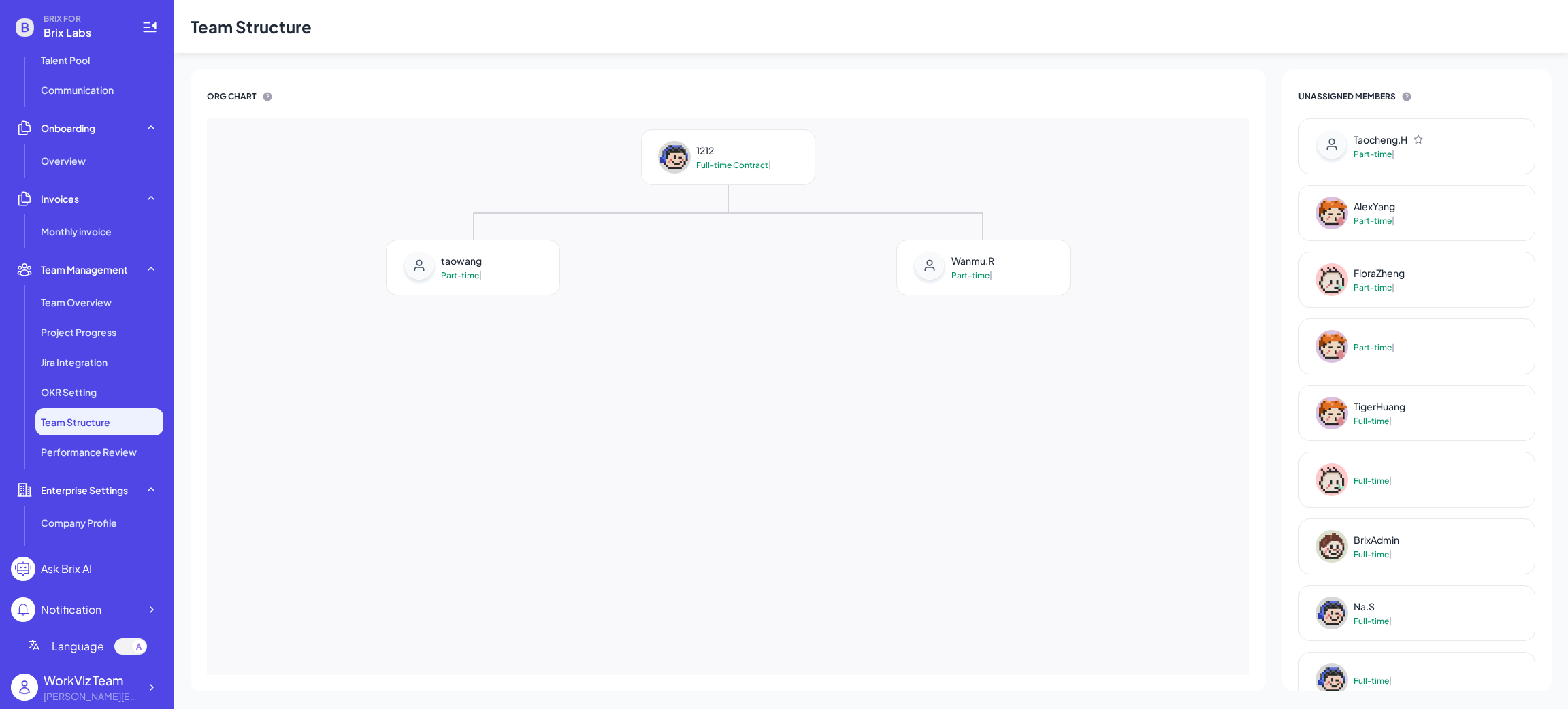
click at [86, 434] on li "Team Structure" at bounding box center [99, 422] width 128 height 28
click at [86, 448] on span "Performance Review" at bounding box center [89, 452] width 96 height 14
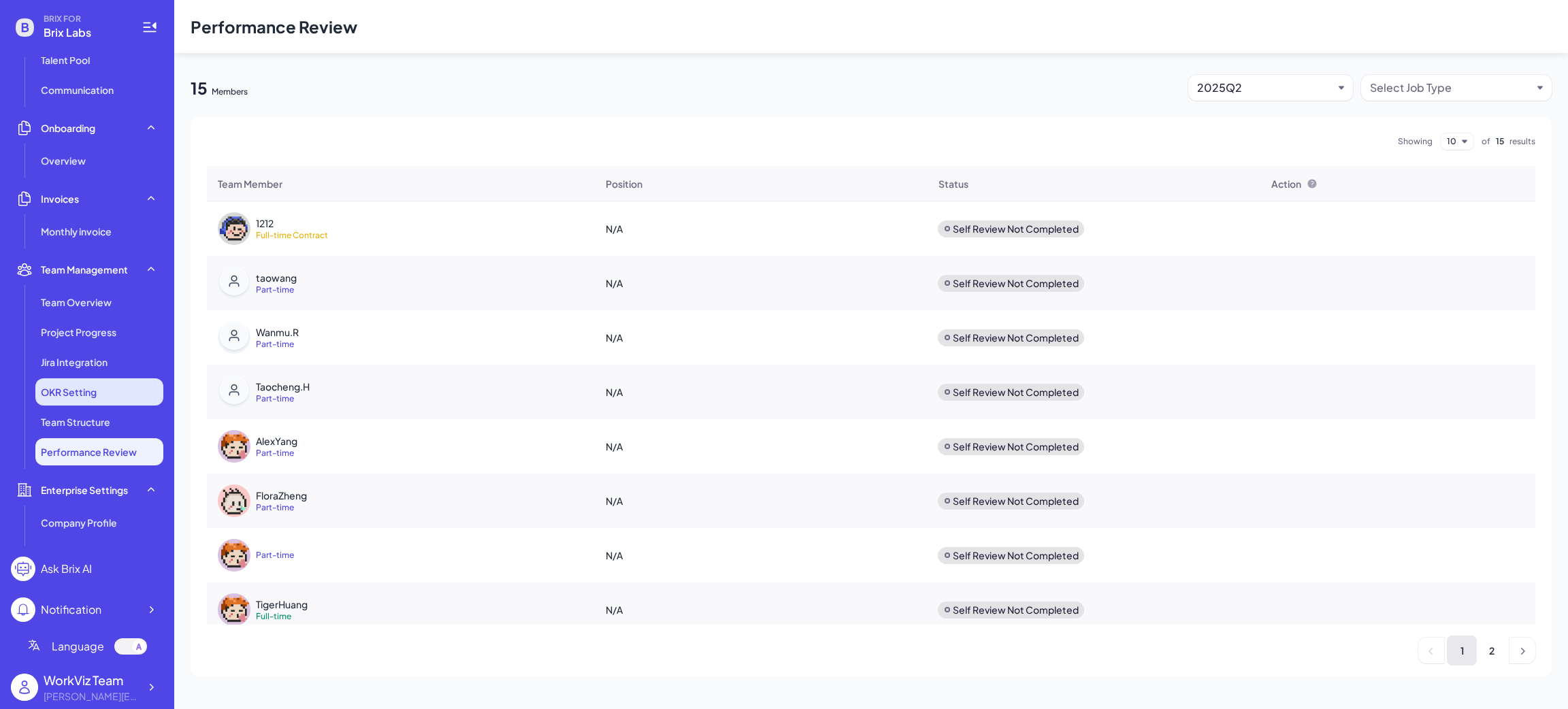
click at [93, 400] on li "OKR Setting" at bounding box center [99, 392] width 128 height 28
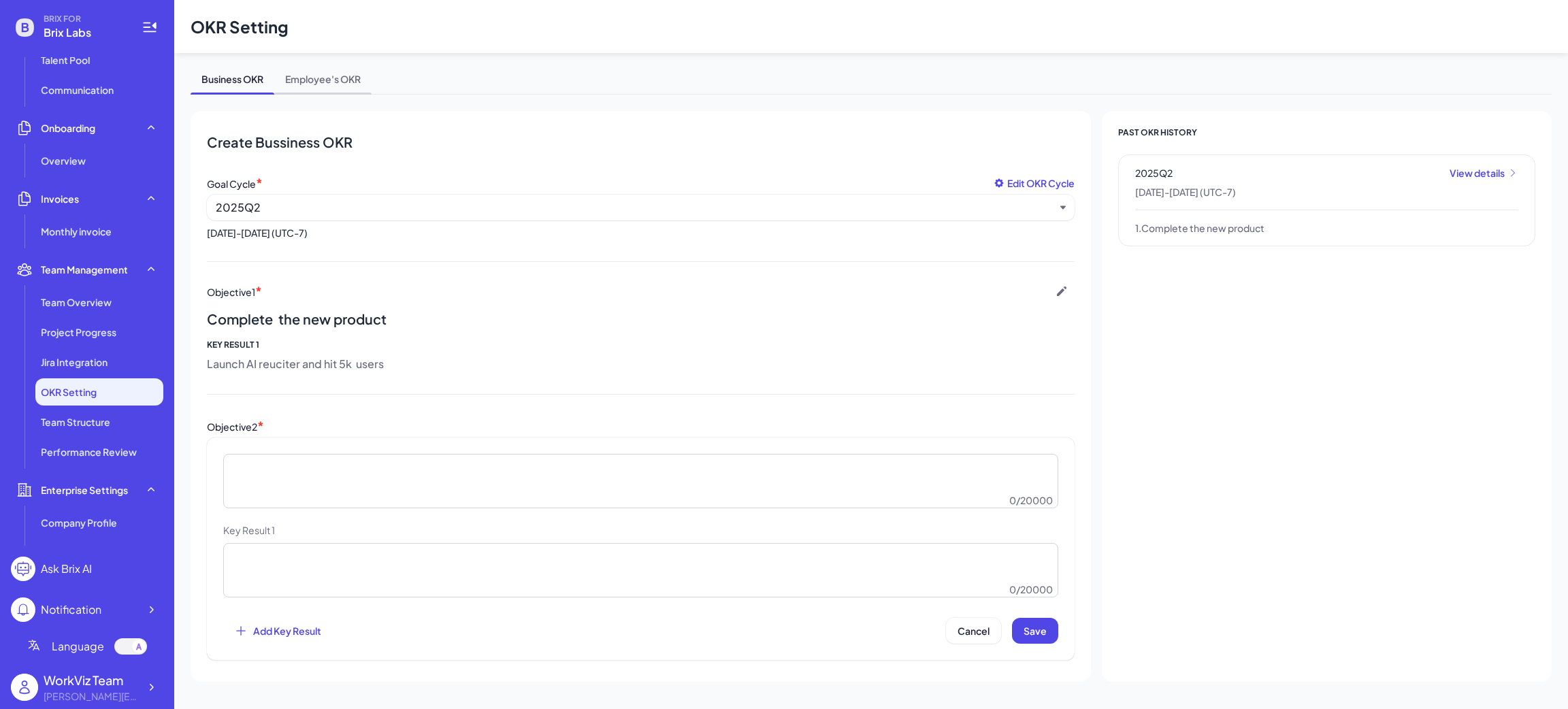
click at [319, 76] on span "Employee's OKR" at bounding box center [323, 81] width 97 height 24
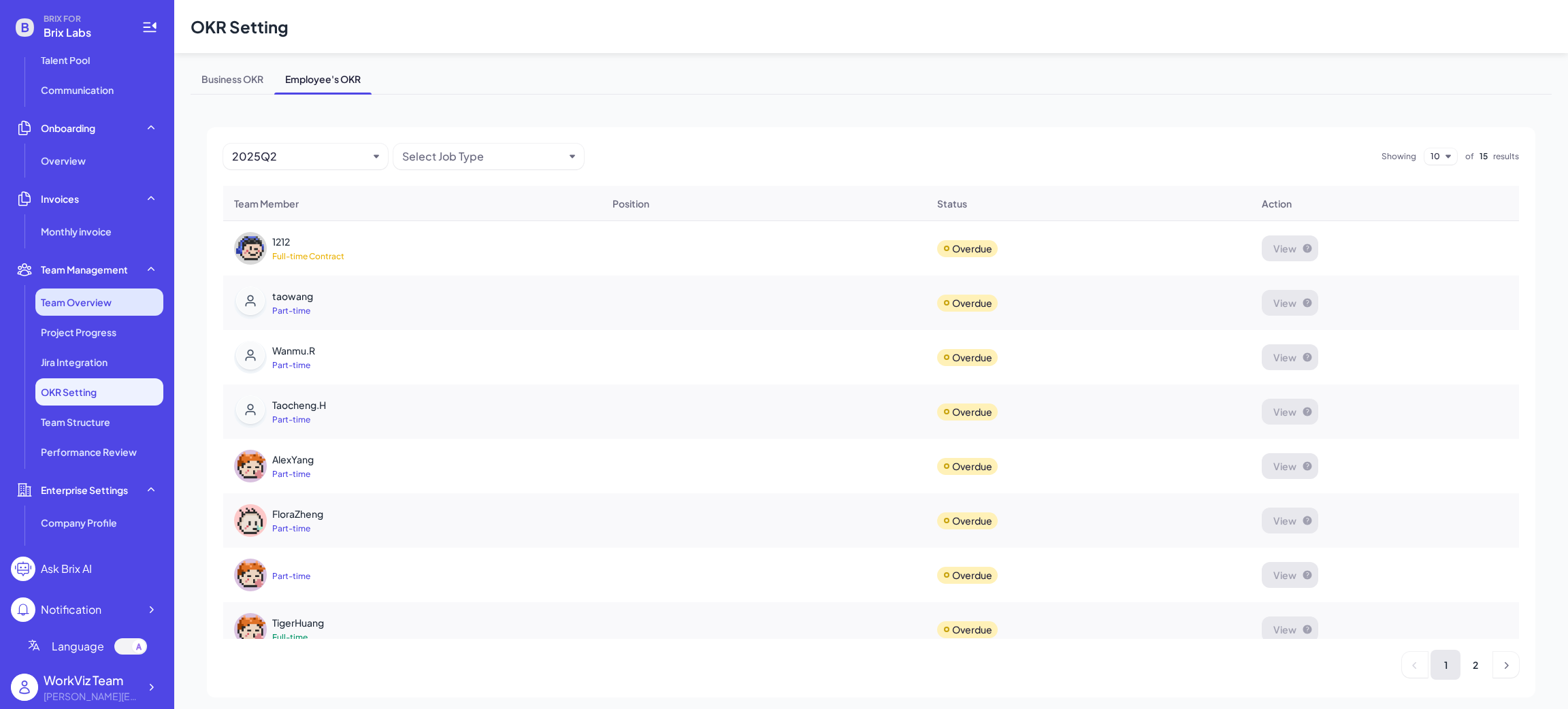
click at [108, 308] on span "Team Overview" at bounding box center [76, 302] width 71 height 14
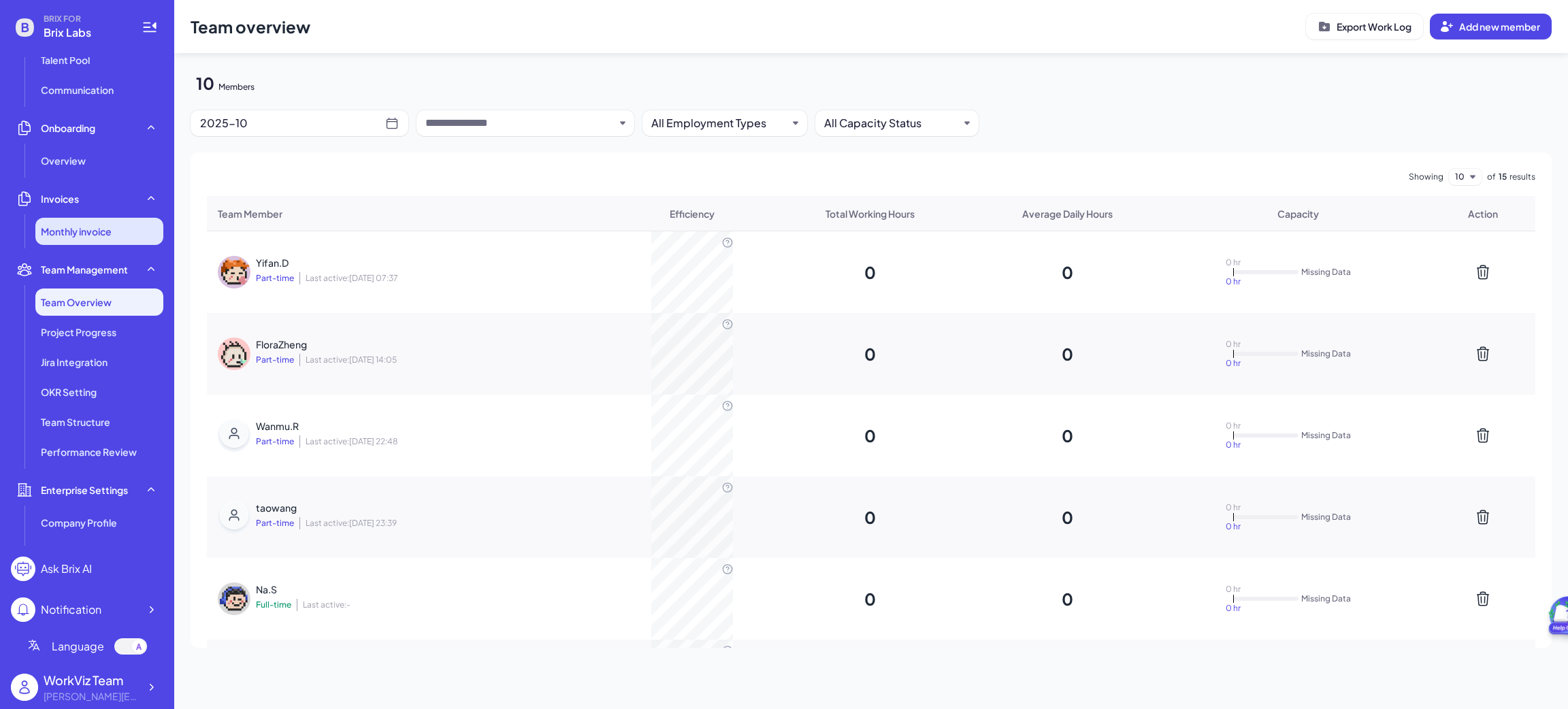
click at [99, 223] on li "Monthly invoice" at bounding box center [99, 231] width 128 height 28
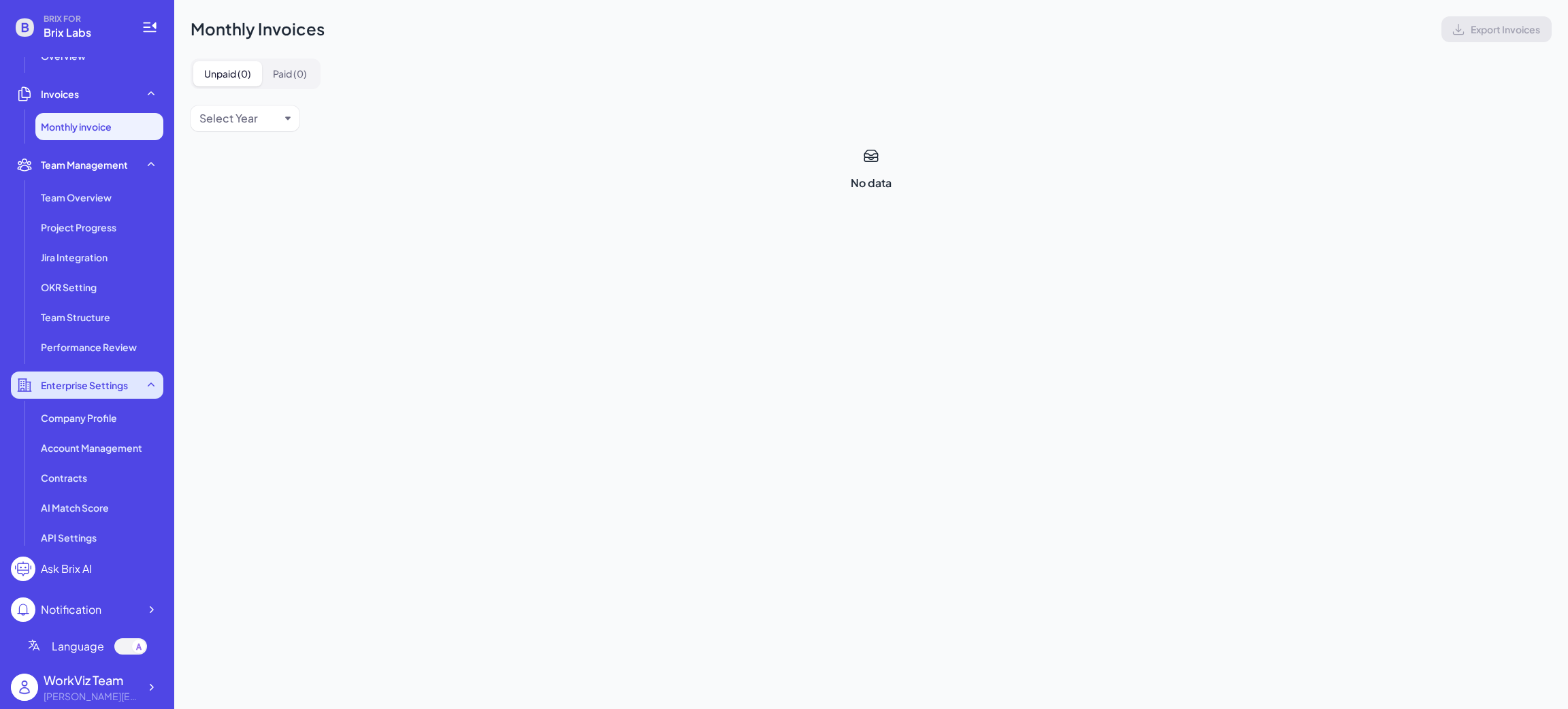
scroll to position [316, 0]
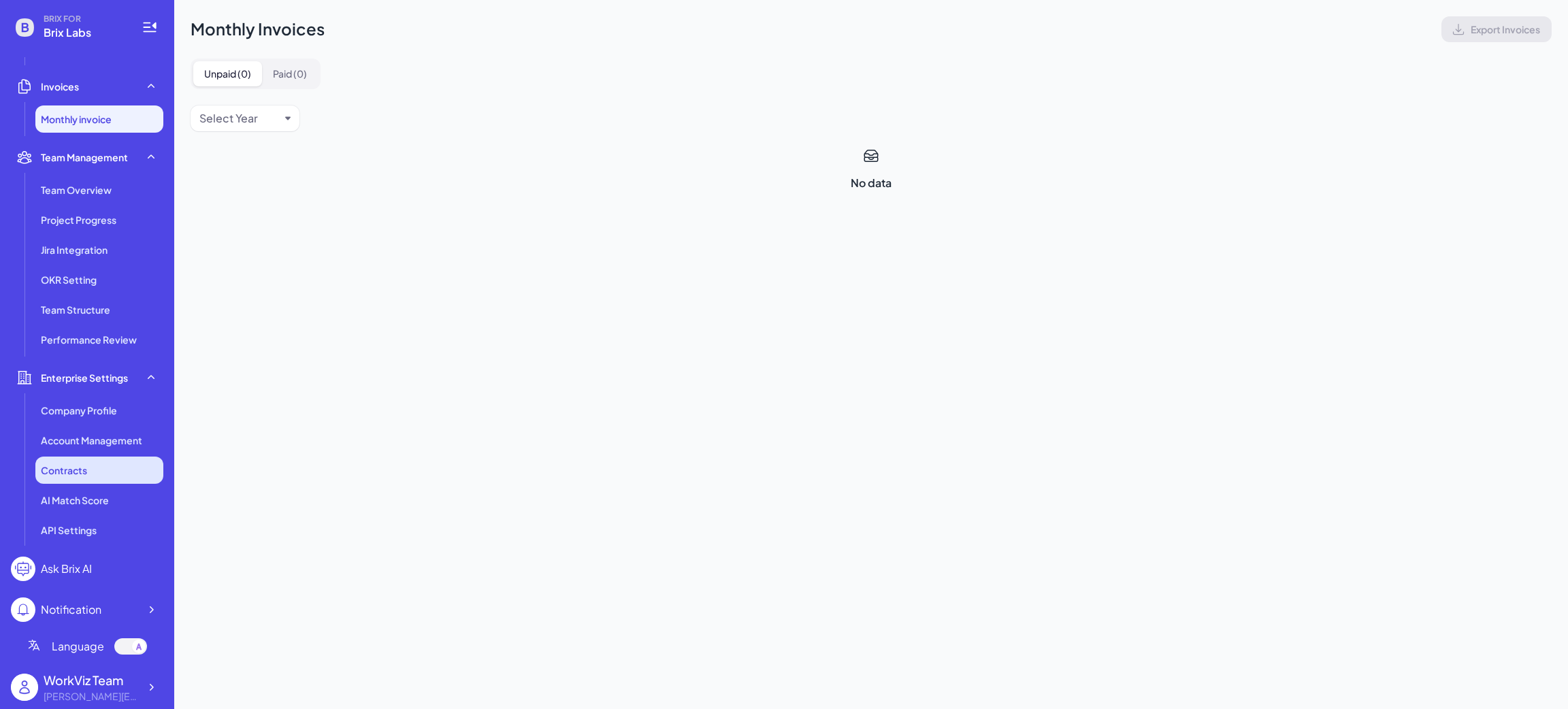
click at [75, 459] on div "Contracts" at bounding box center [99, 470] width 128 height 28
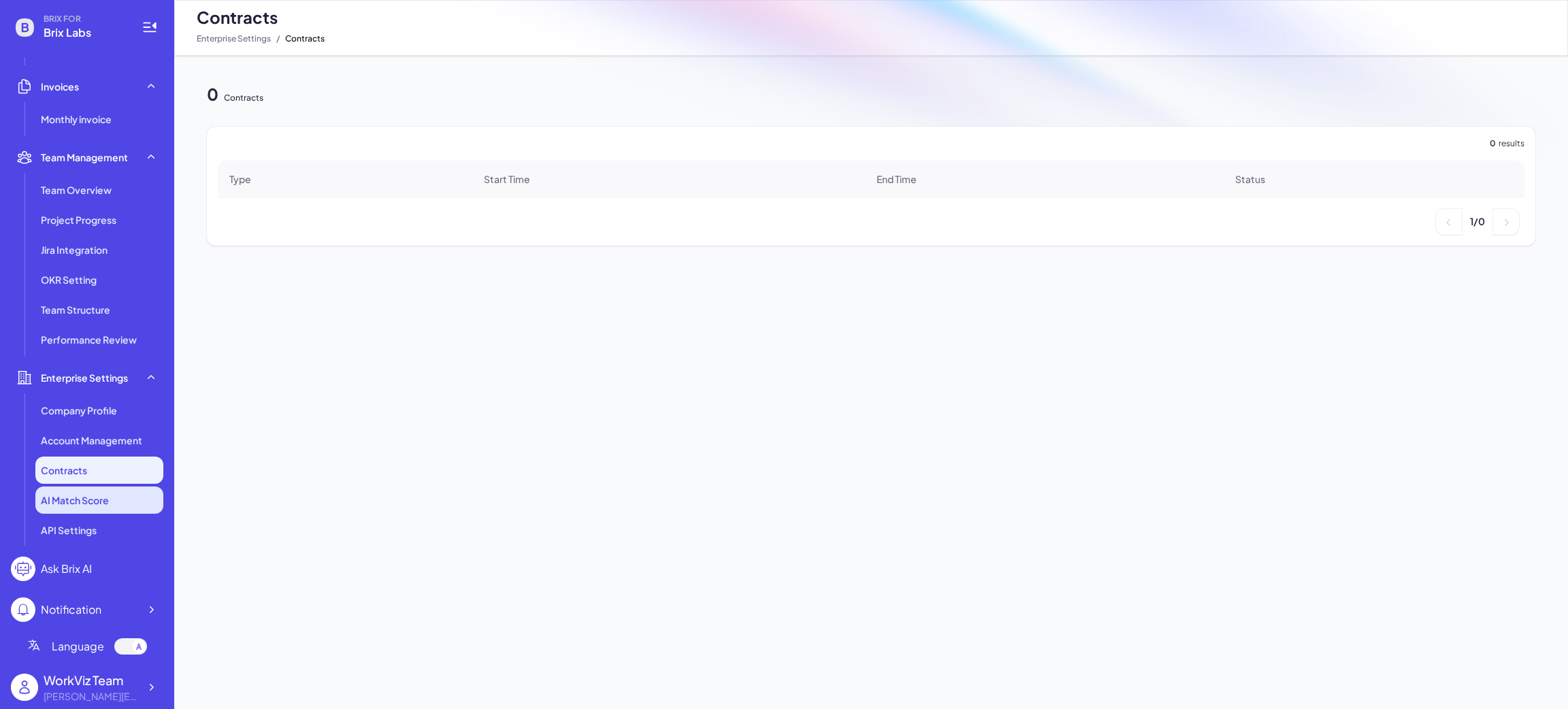
click at [74, 496] on span "AI Match Score" at bounding box center [75, 499] width 68 height 14
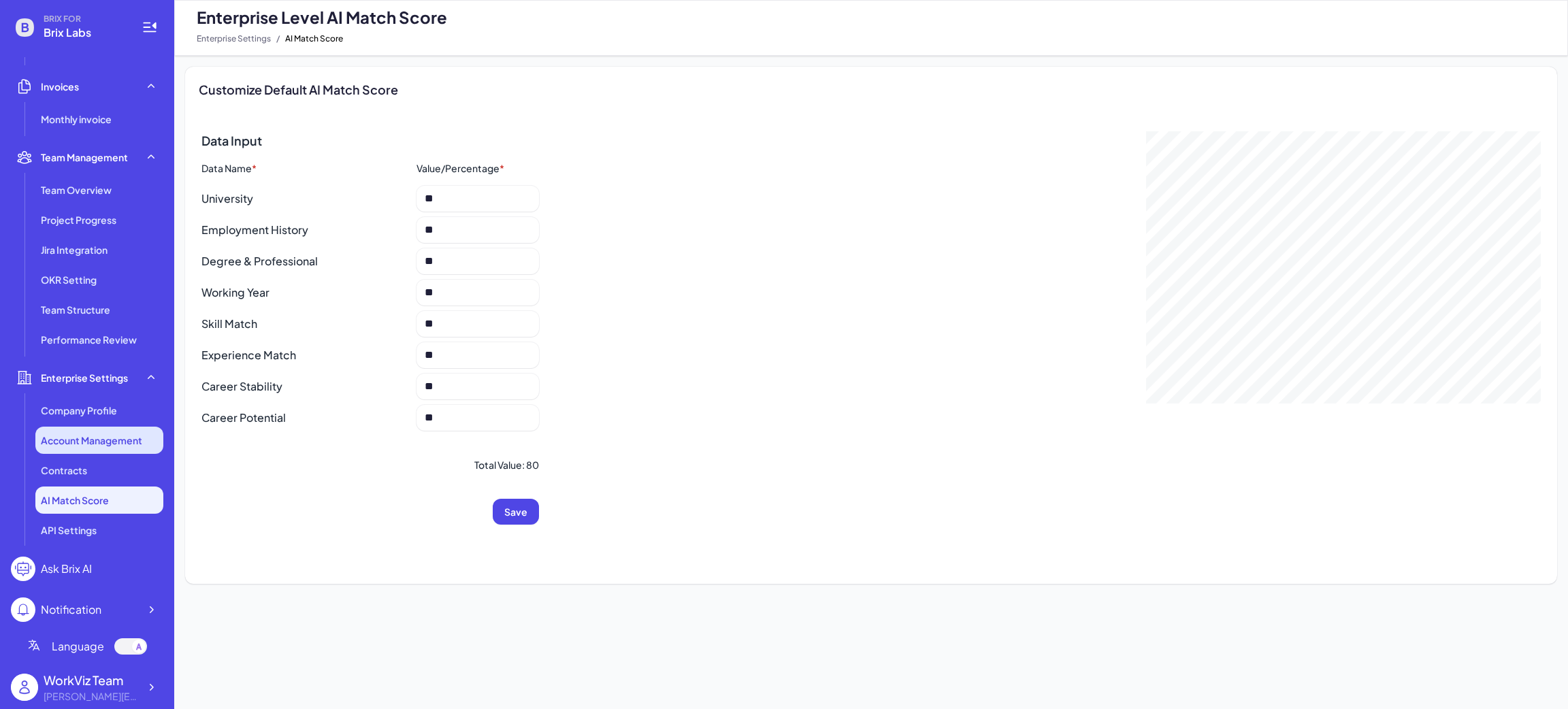
click at [97, 436] on span "Account Management" at bounding box center [91, 440] width 102 height 14
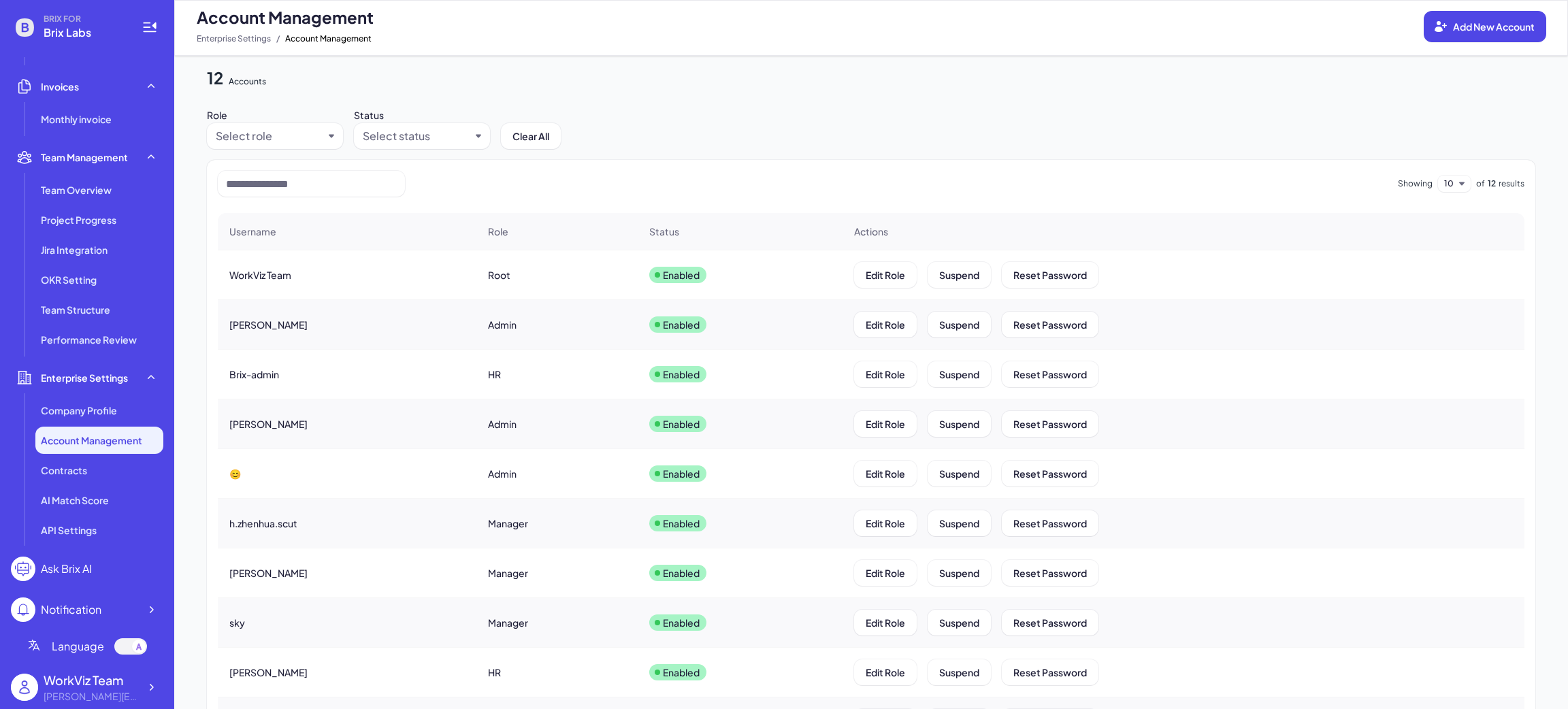
click at [284, 276] on span "WorkViz Team" at bounding box center [260, 275] width 62 height 14
click at [50, 479] on div "Contracts" at bounding box center [99, 470] width 128 height 28
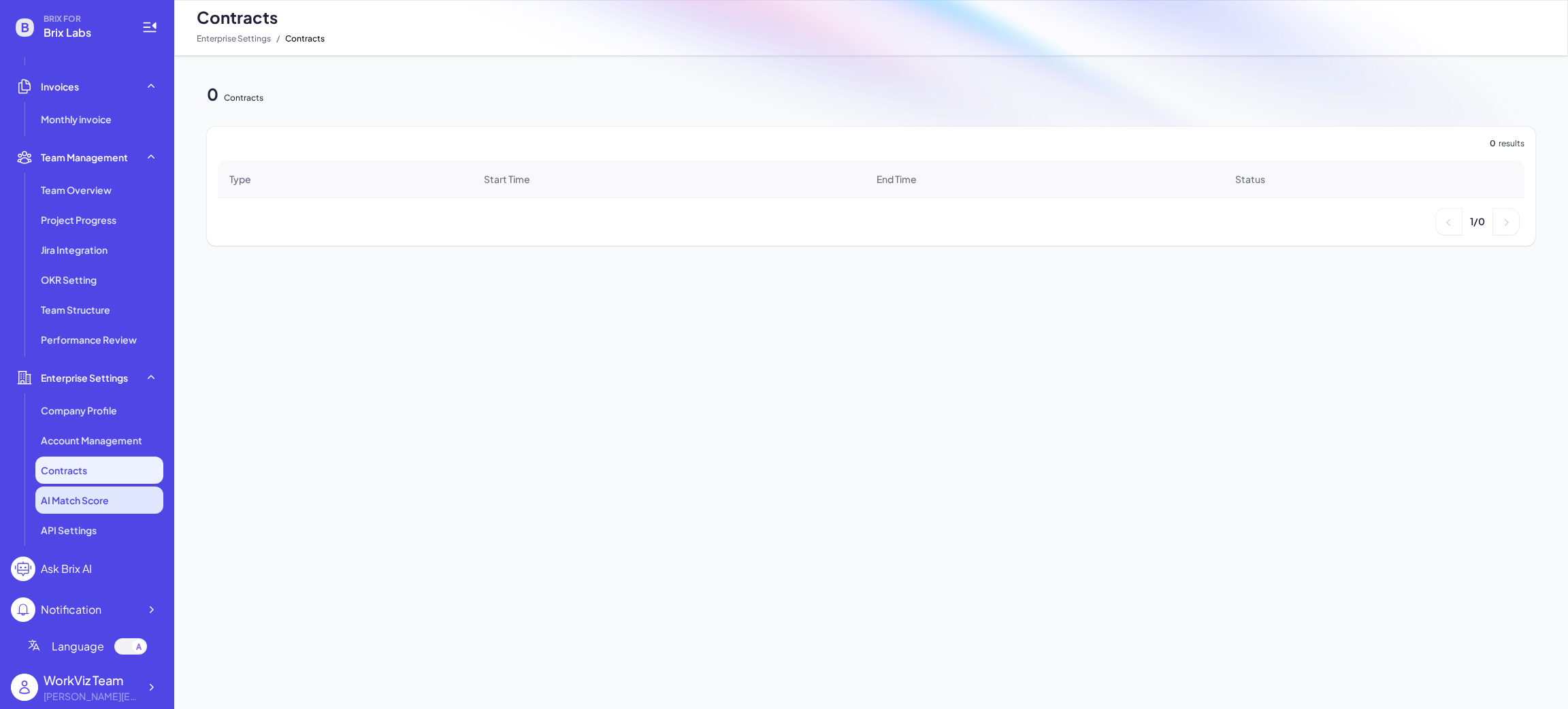
click at [79, 509] on li "AI Match Score" at bounding box center [99, 500] width 128 height 28
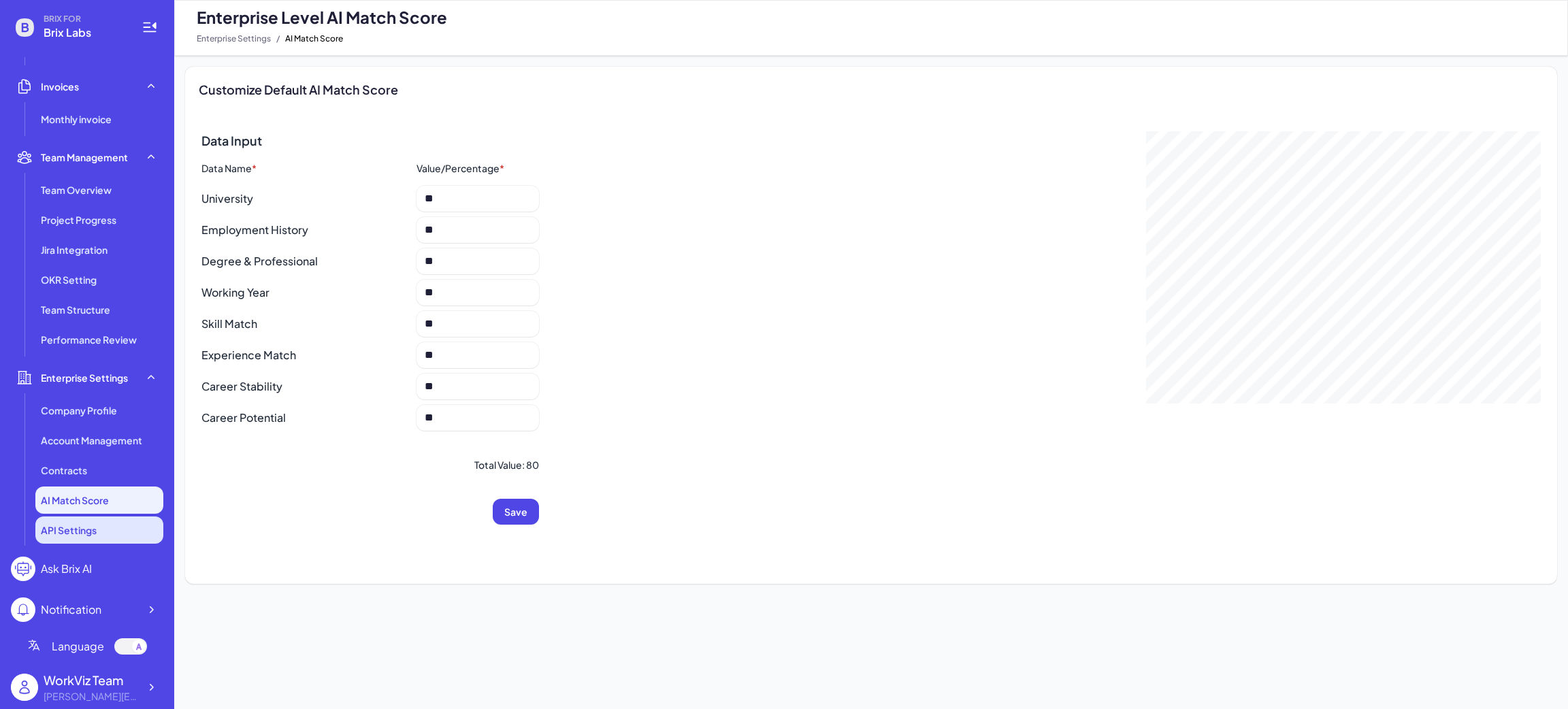
click at [75, 536] on li "API Settings" at bounding box center [99, 530] width 128 height 28
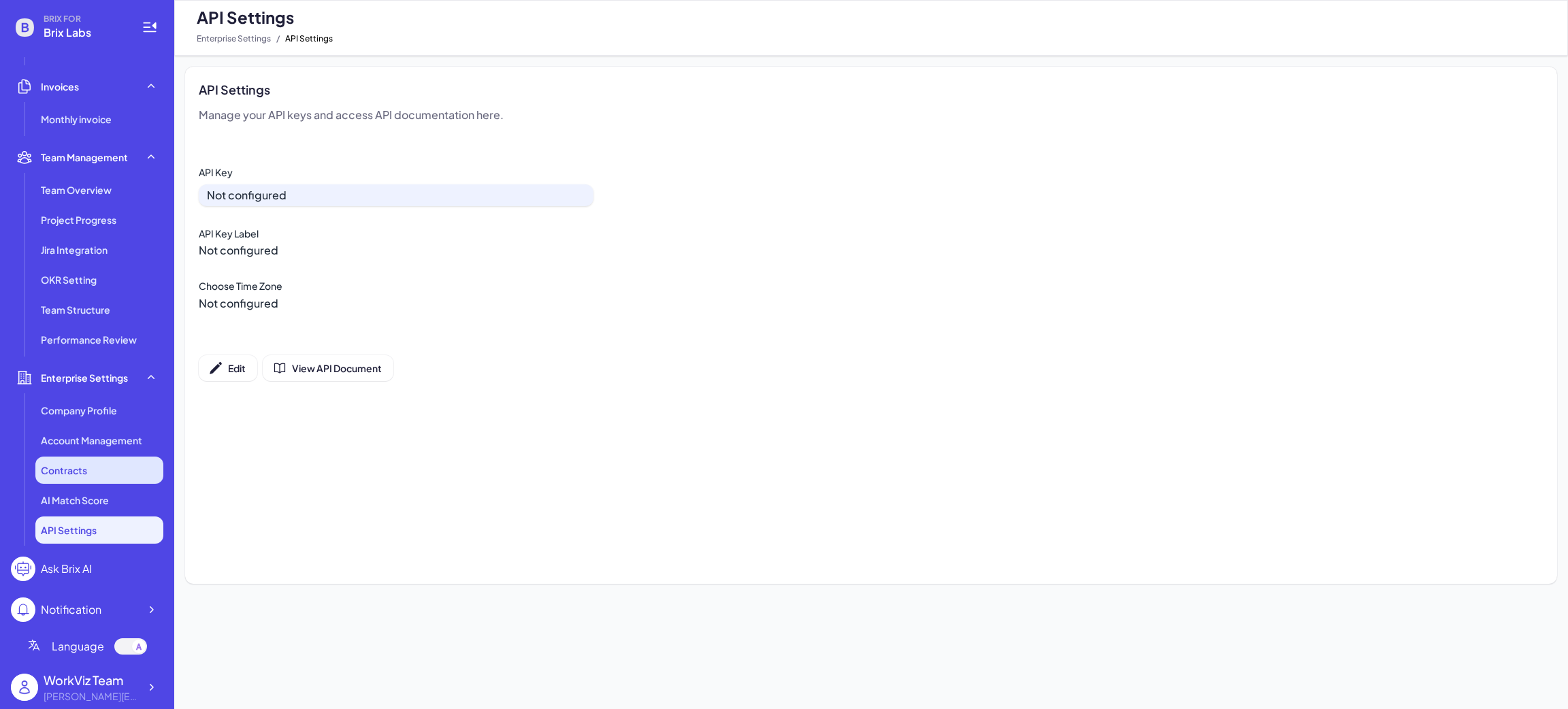
click at [76, 478] on div "Contracts" at bounding box center [99, 470] width 128 height 28
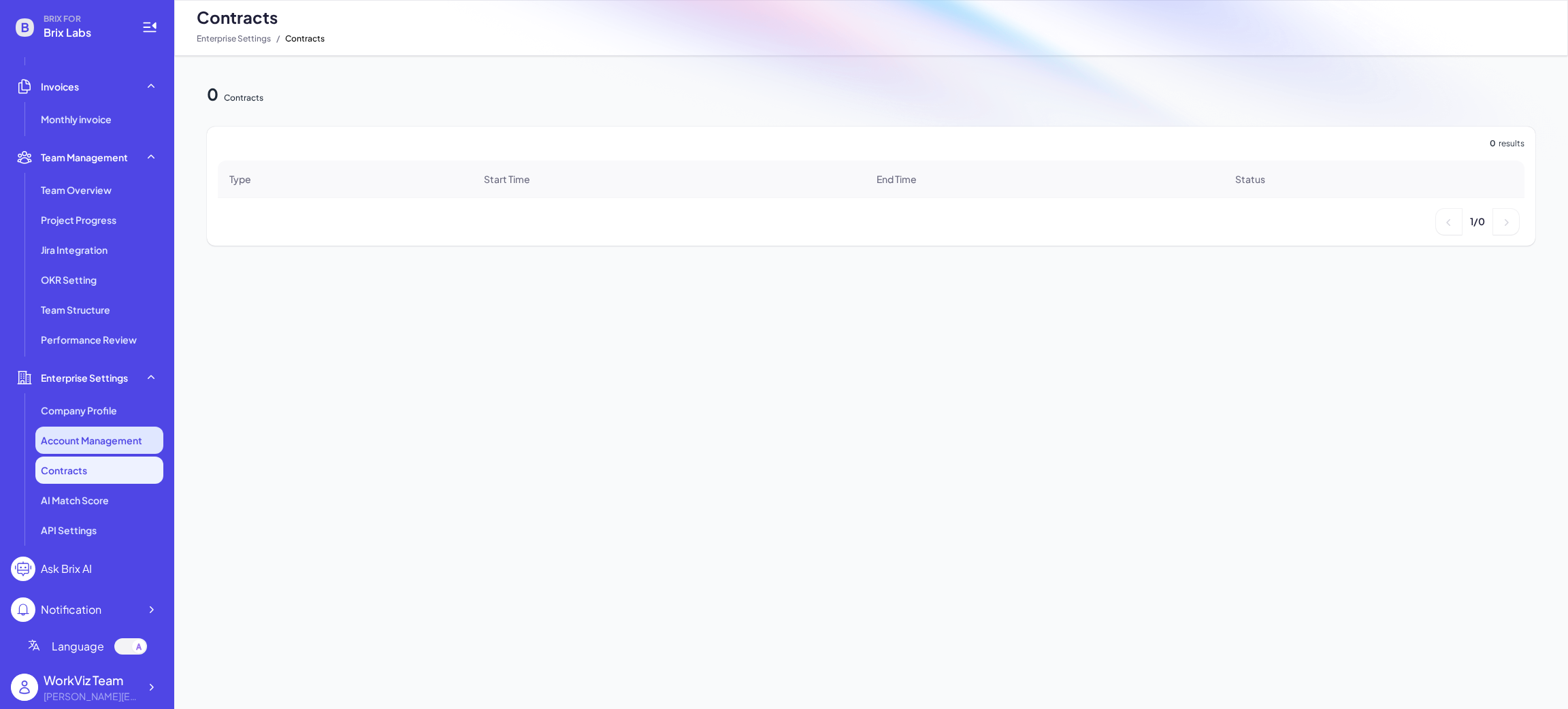
click at [90, 447] on li "Account Management" at bounding box center [99, 440] width 128 height 28
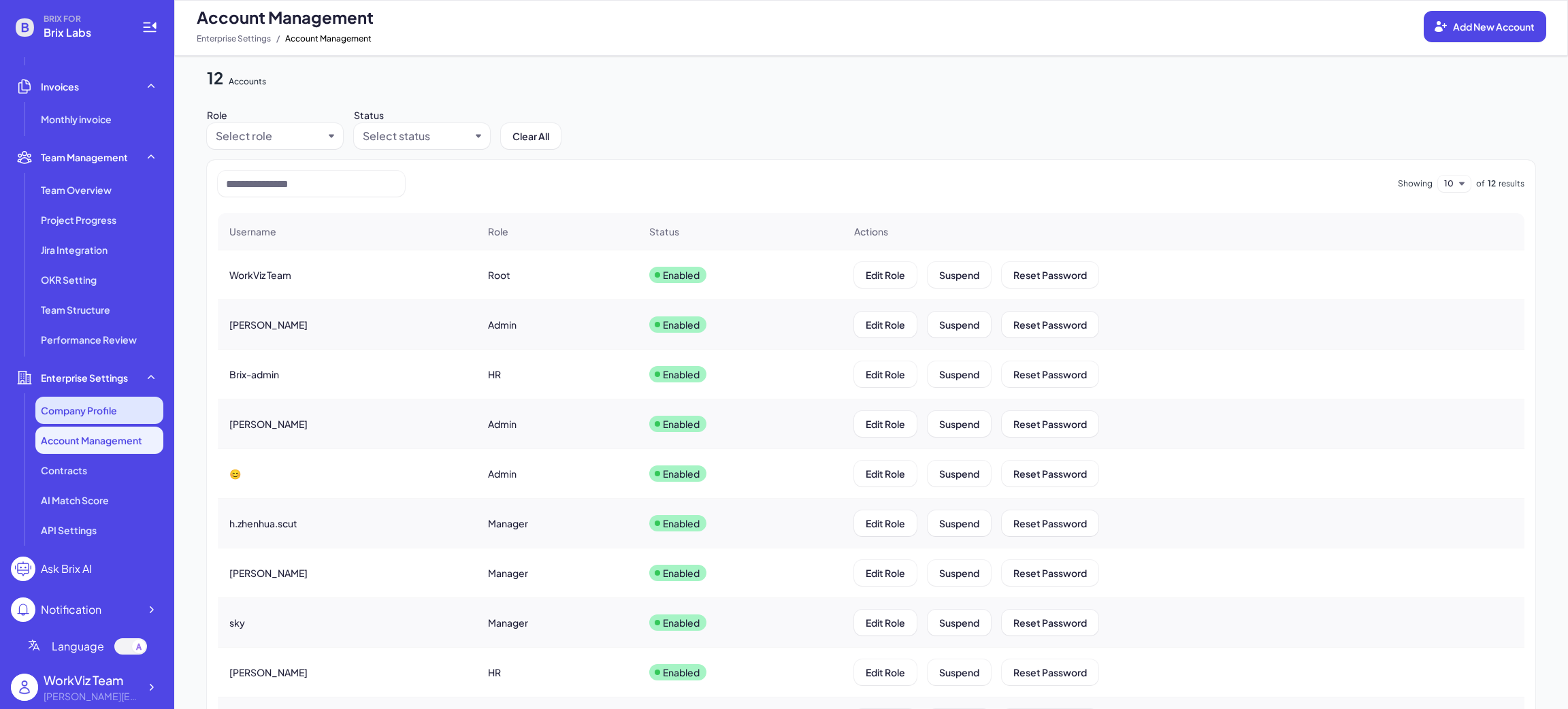
click at [97, 408] on span "Company Profile" at bounding box center [79, 410] width 76 height 14
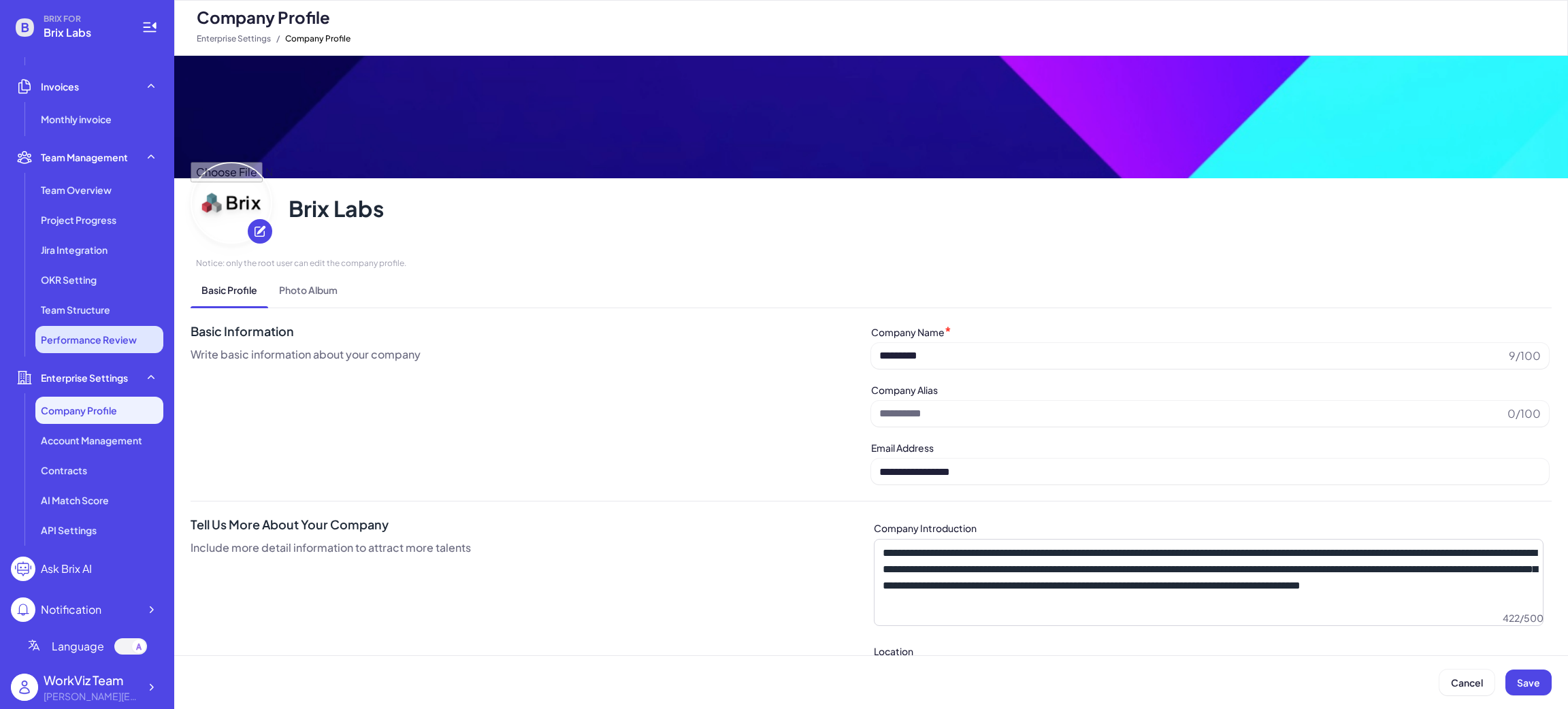
click at [84, 326] on li "Performance Review" at bounding box center [99, 339] width 128 height 28
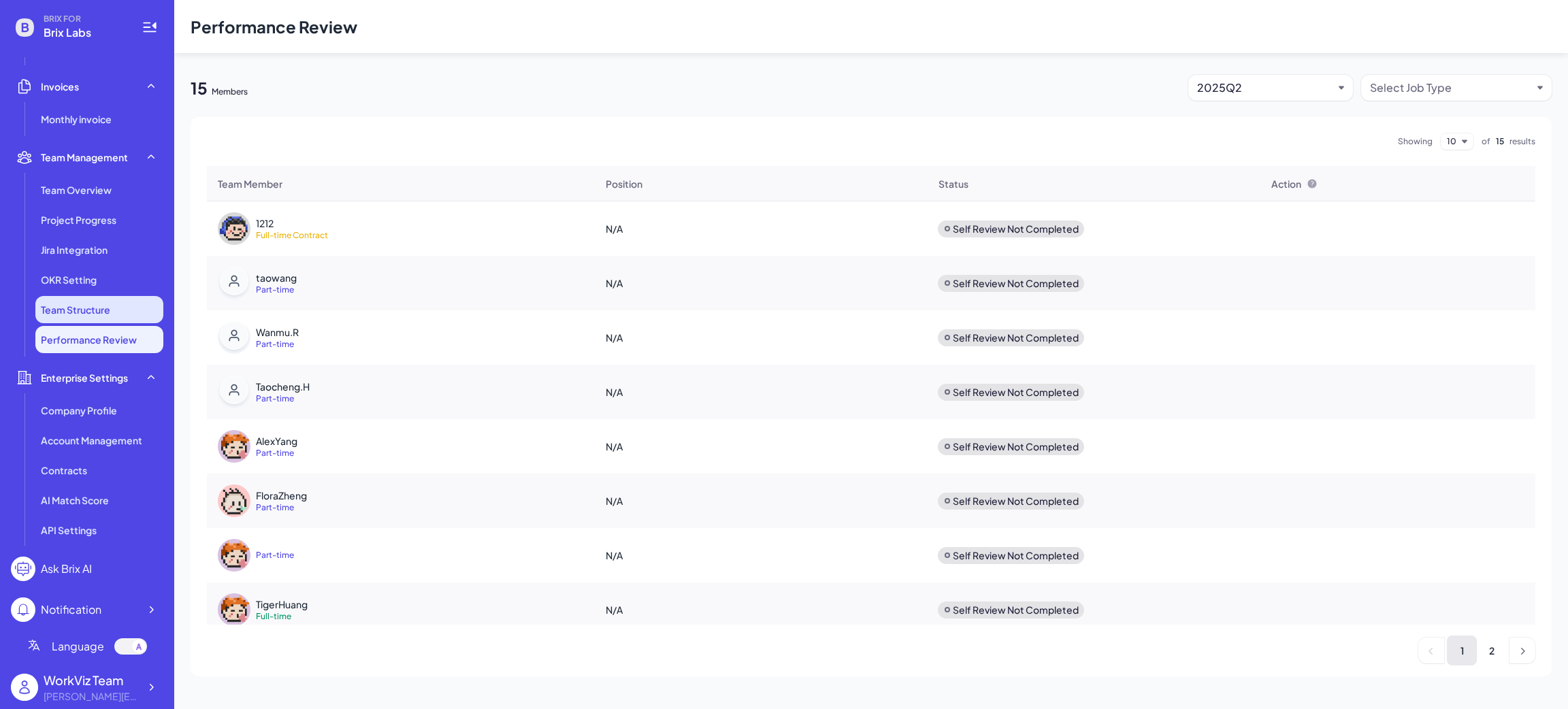
click at [89, 312] on span "Team Structure" at bounding box center [75, 309] width 69 height 14
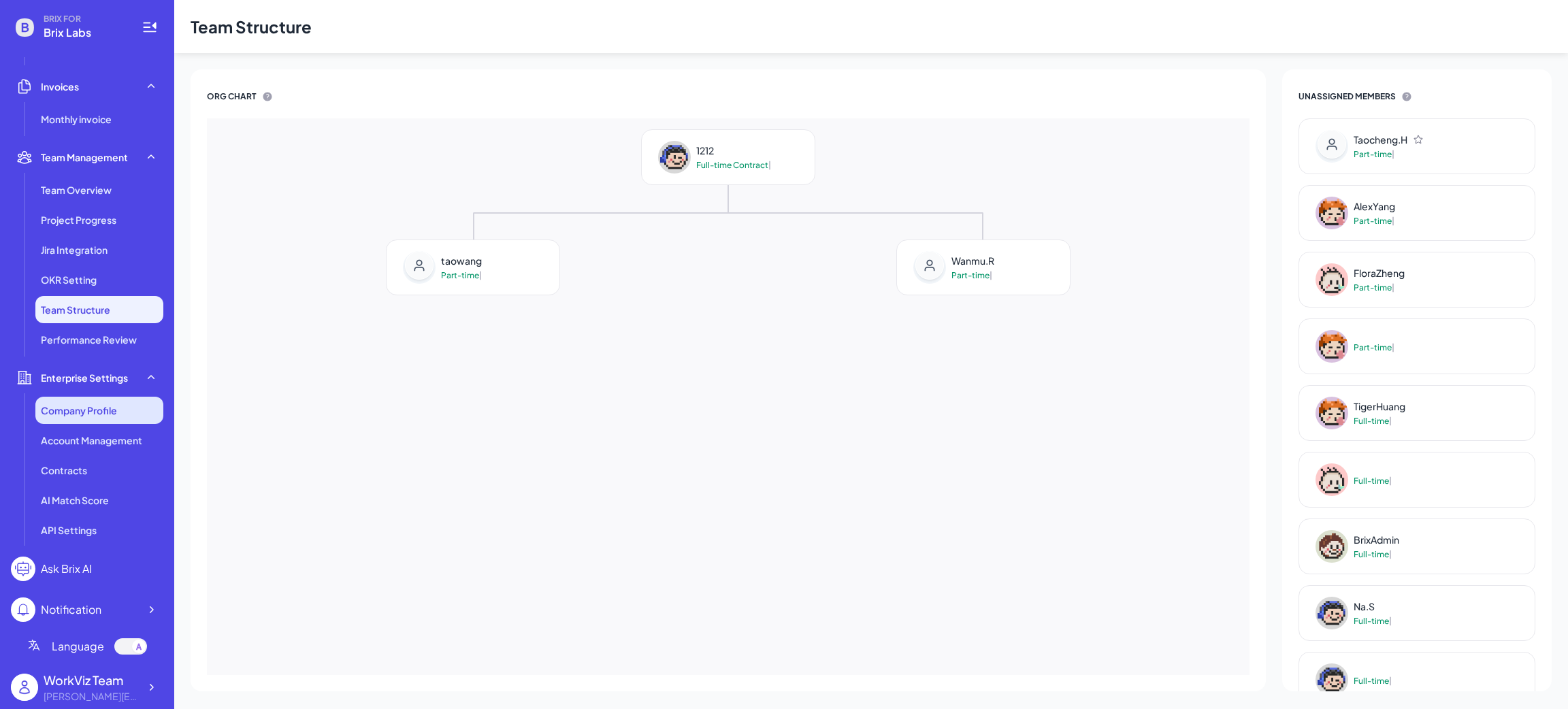
click at [68, 410] on span "Company Profile" at bounding box center [79, 410] width 76 height 14
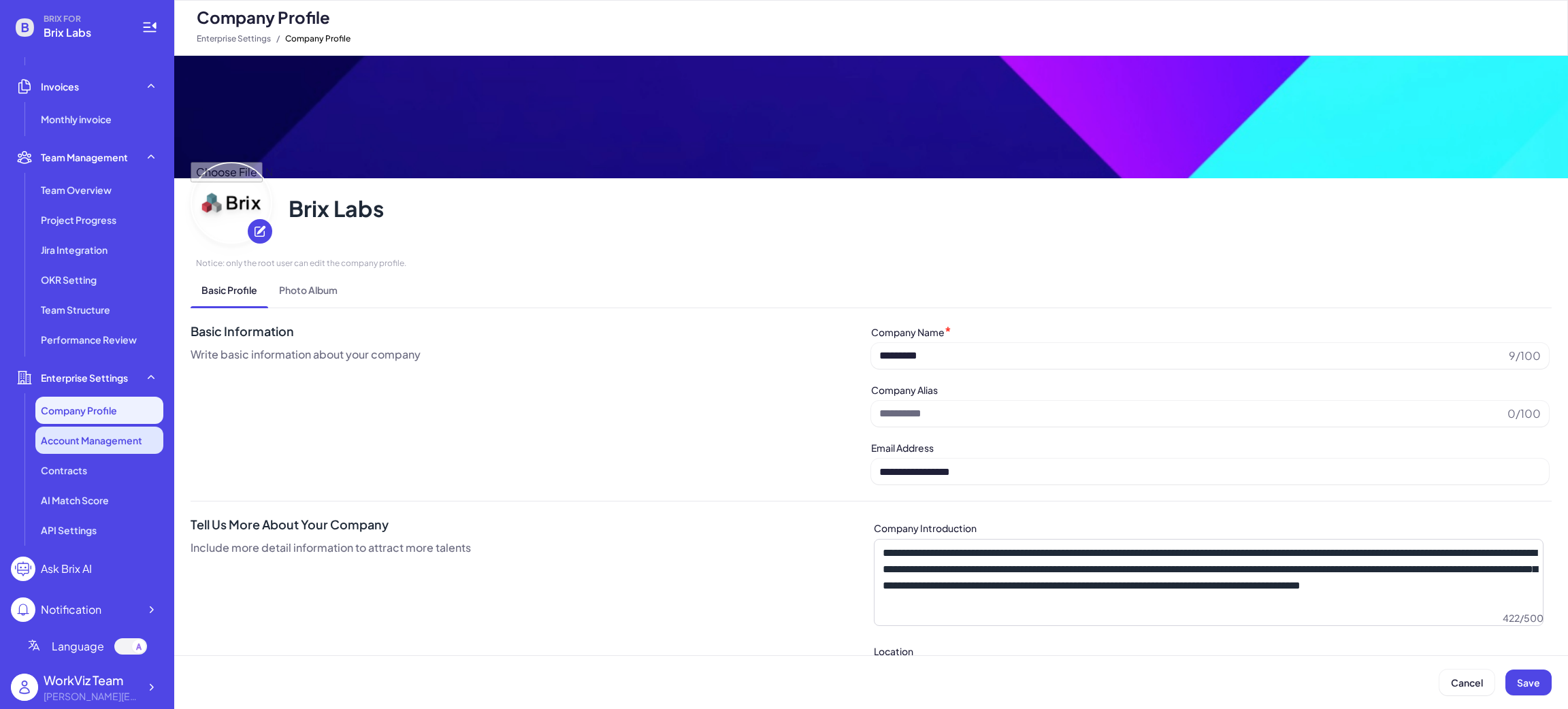
click at [57, 439] on span "Account Management" at bounding box center [91, 440] width 102 height 14
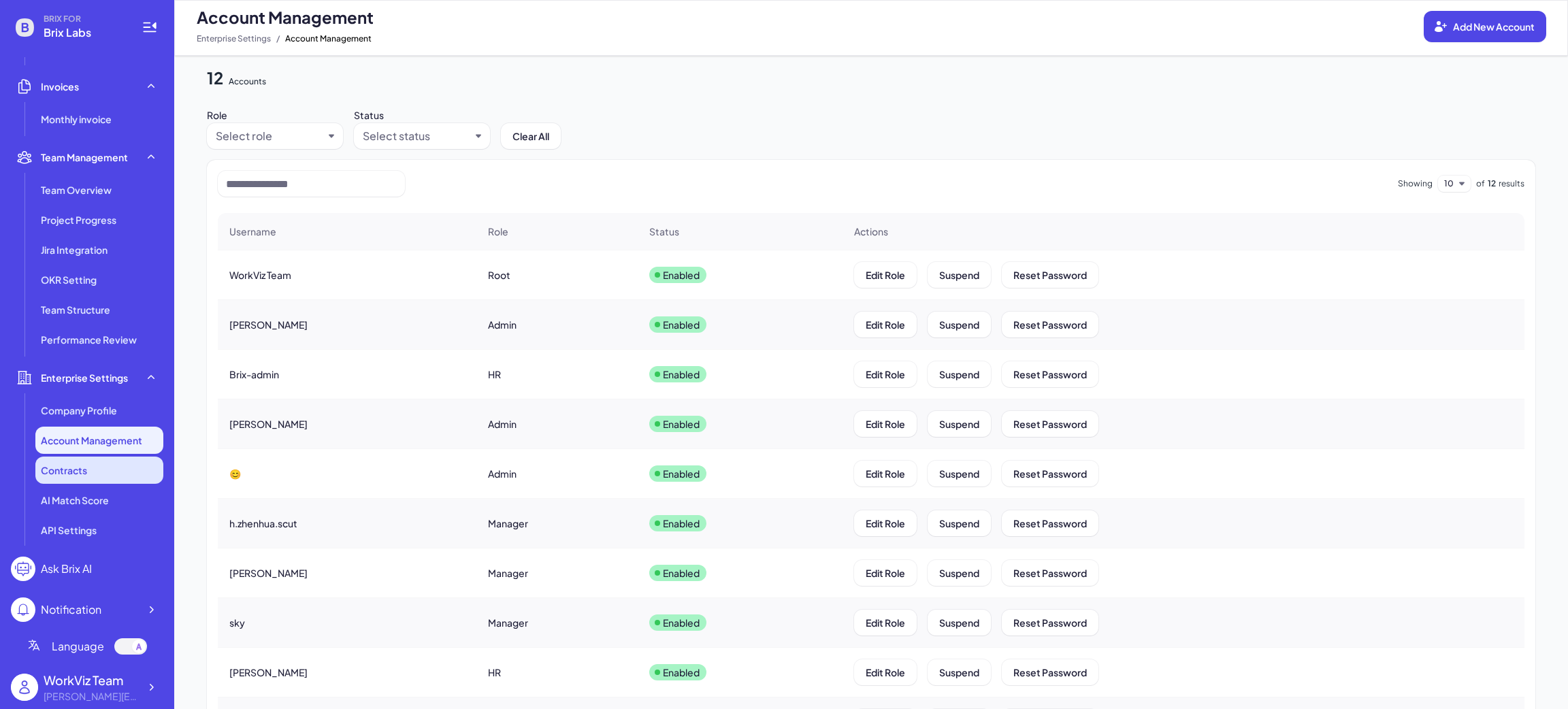
click at [71, 472] on span "Contracts" at bounding box center [63, 469] width 46 height 14
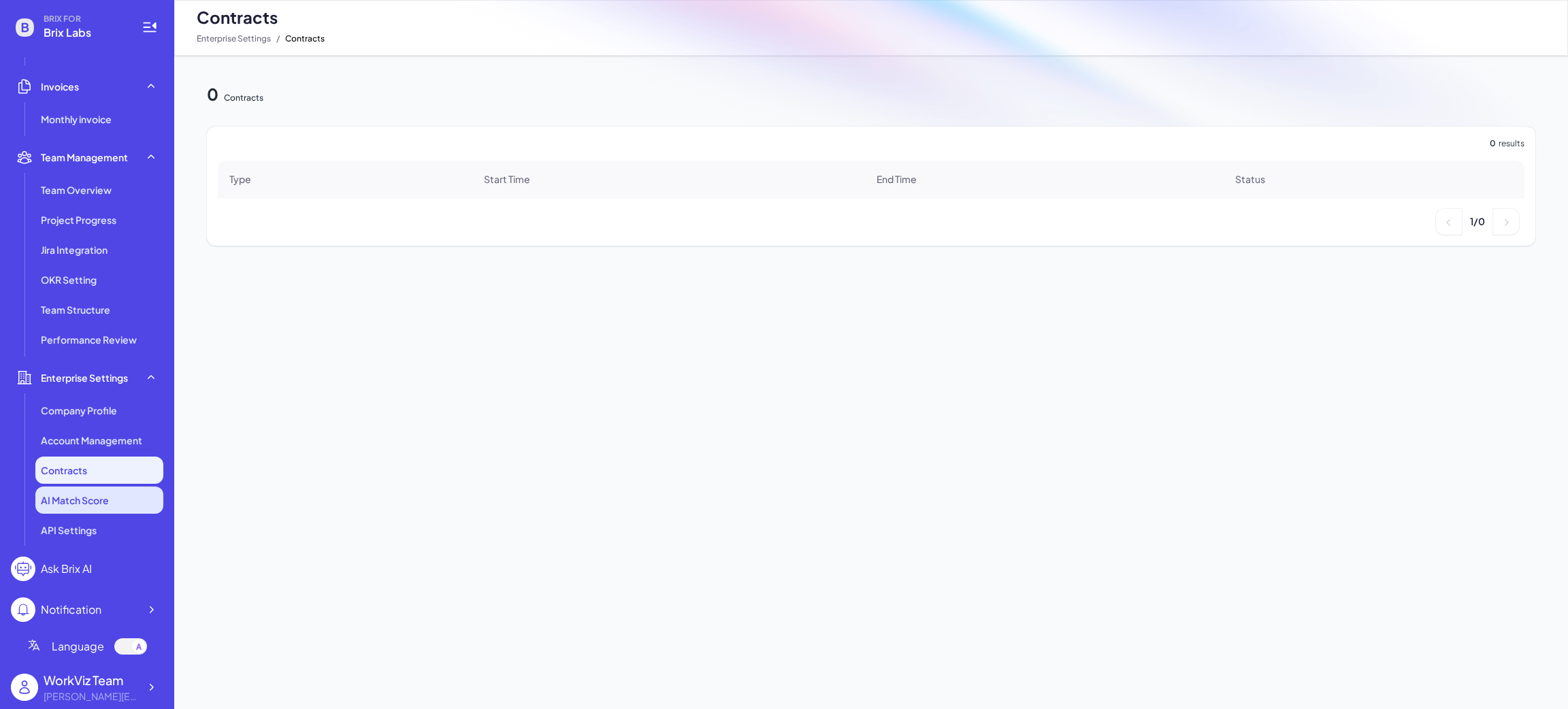
click at [100, 496] on span "AI Match Score" at bounding box center [75, 499] width 68 height 14
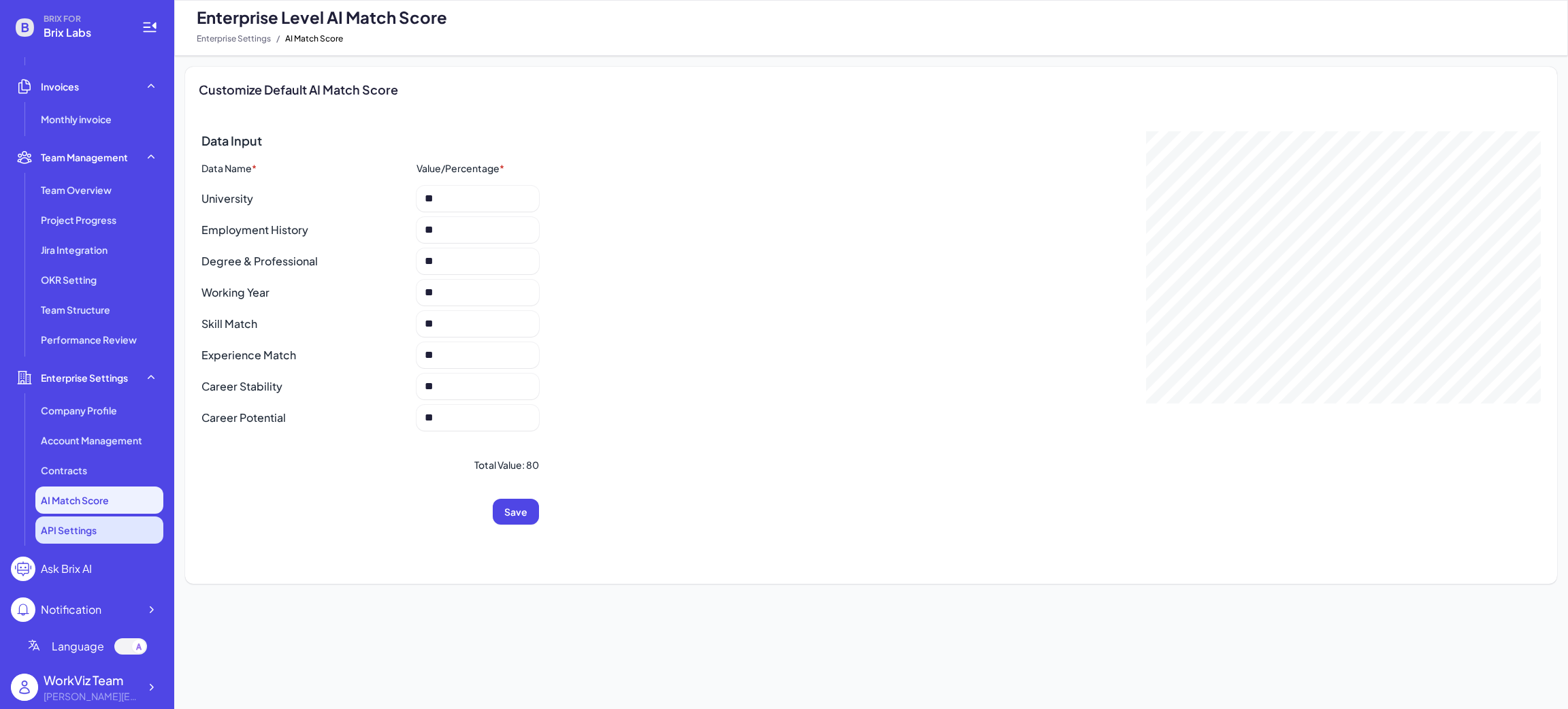
click at [95, 517] on li "API Settings" at bounding box center [99, 530] width 128 height 28
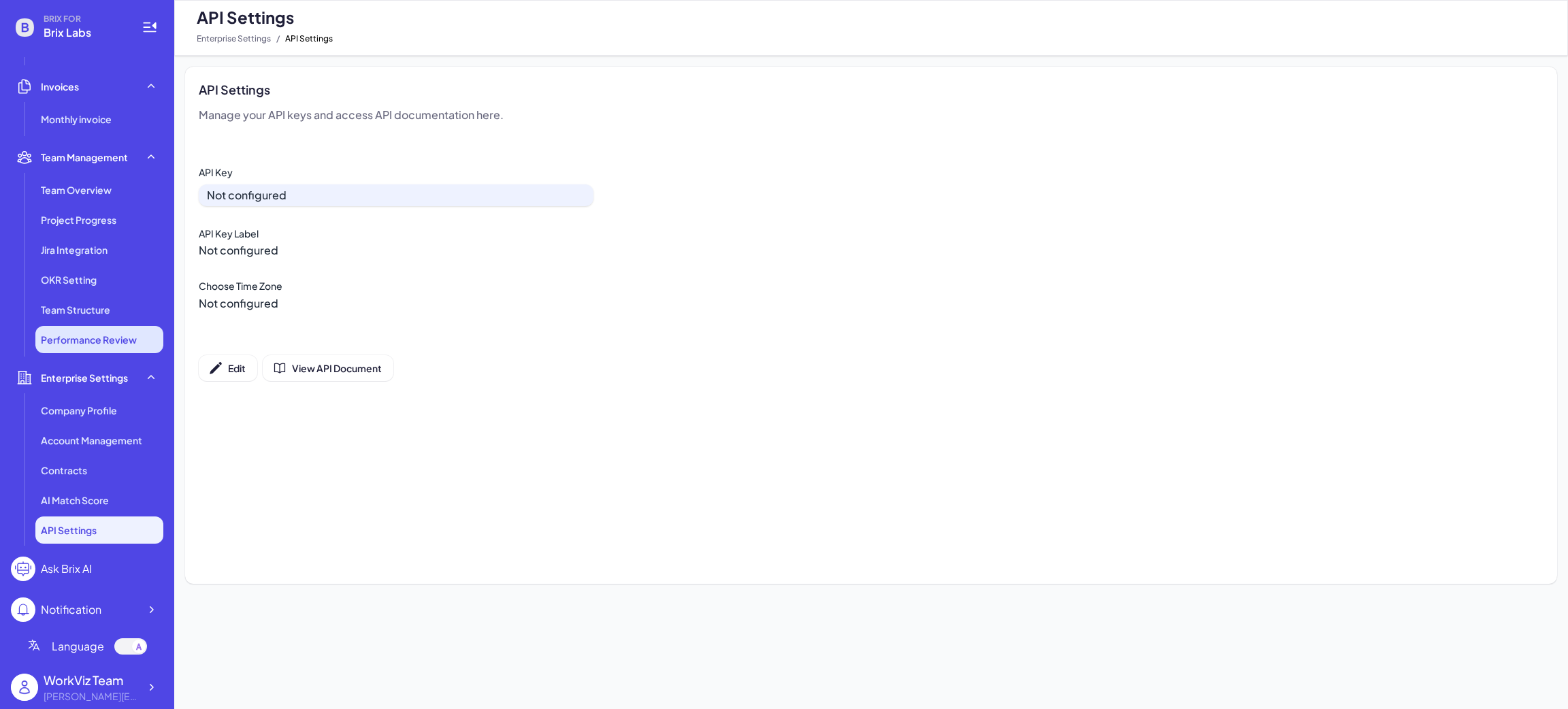
click at [103, 337] on span "Performance Review" at bounding box center [89, 339] width 96 height 14
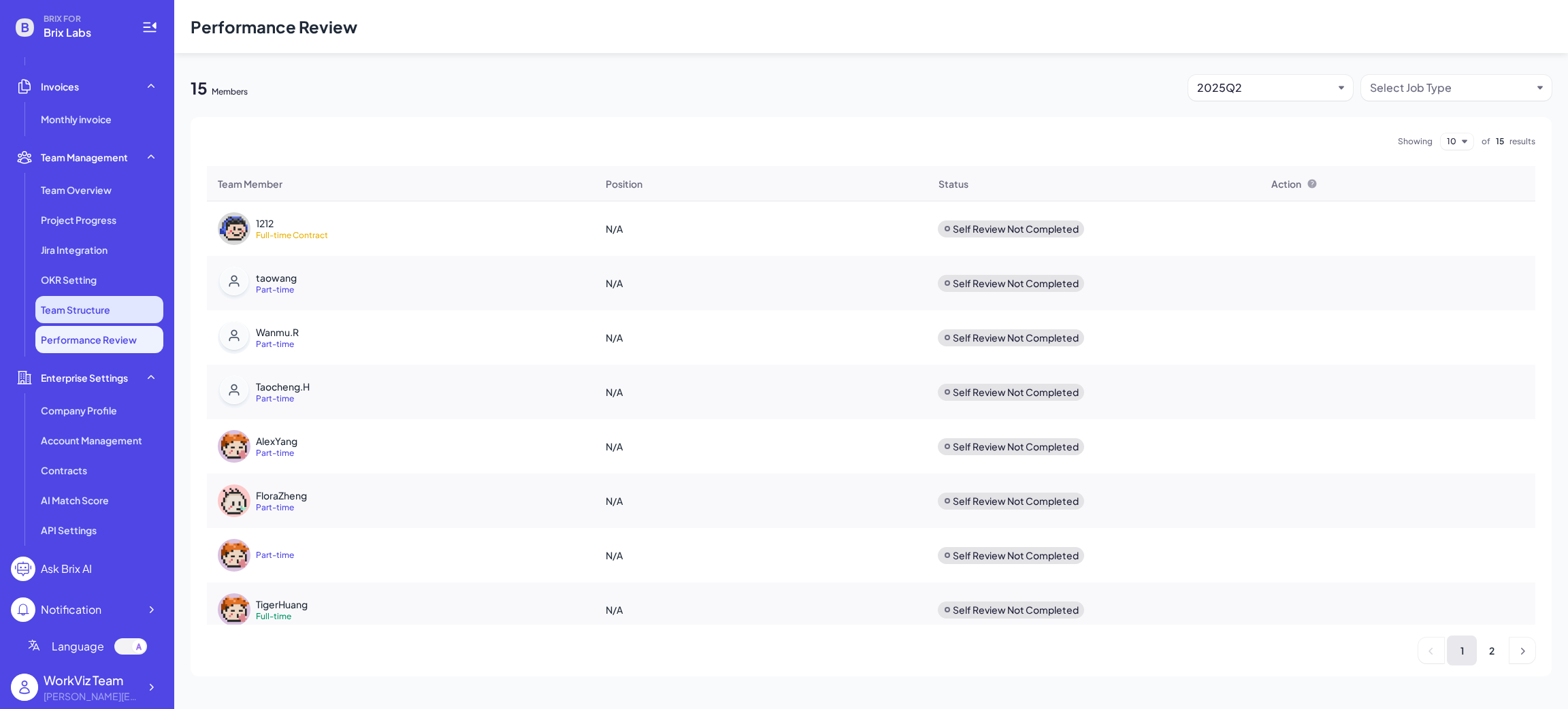
click at [88, 300] on li "Team Structure" at bounding box center [99, 309] width 128 height 28
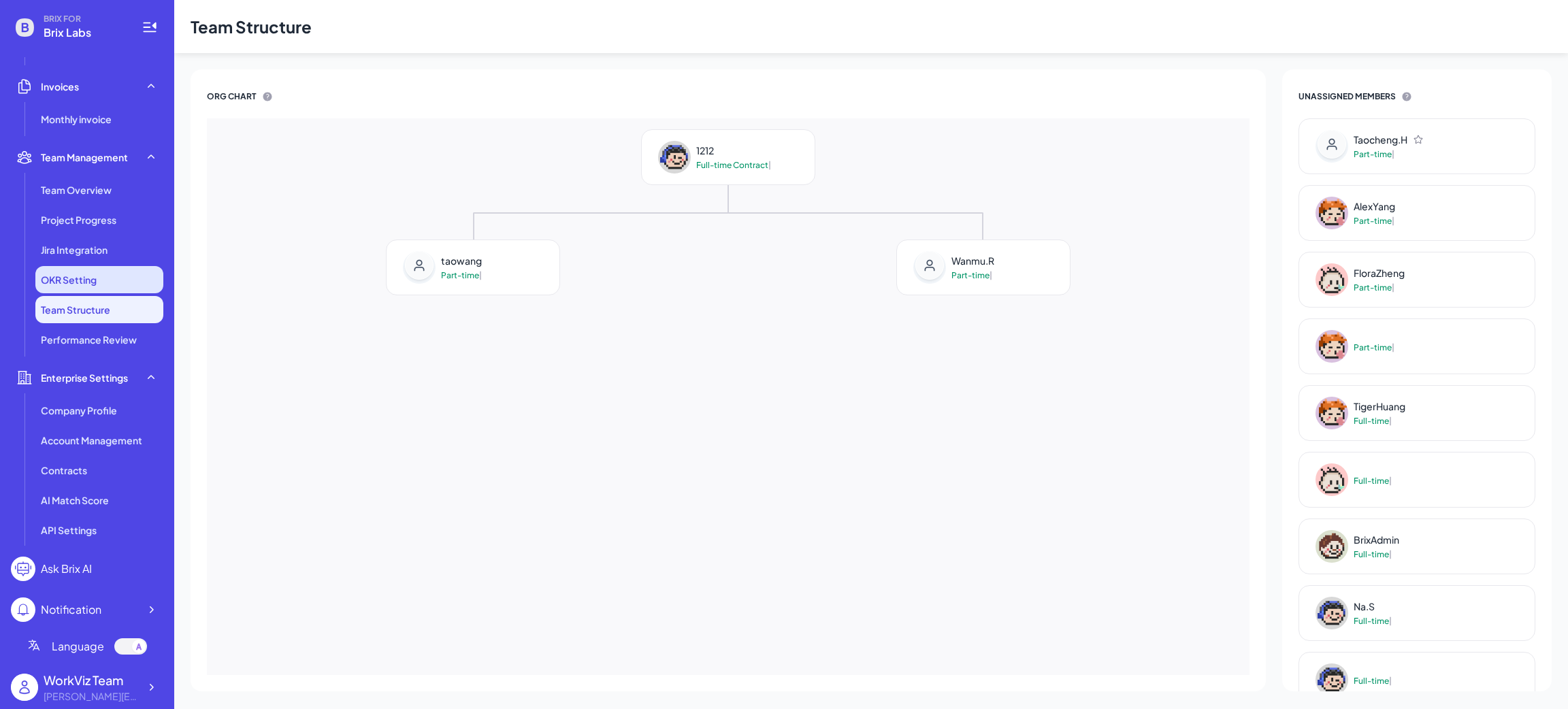
click at [88, 281] on span "OKR Setting" at bounding box center [68, 279] width 56 height 14
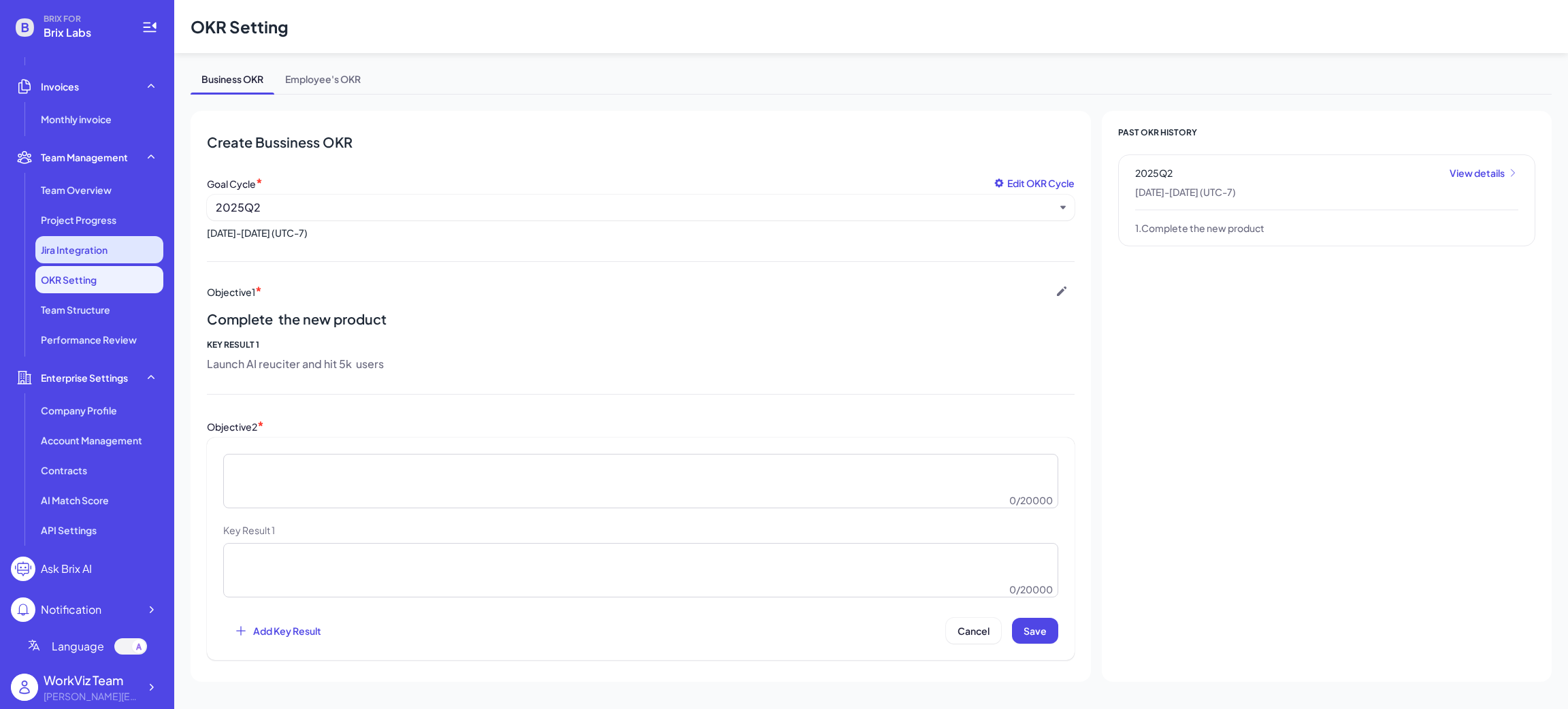
click at [96, 262] on li "Jira Integration" at bounding box center [99, 250] width 128 height 28
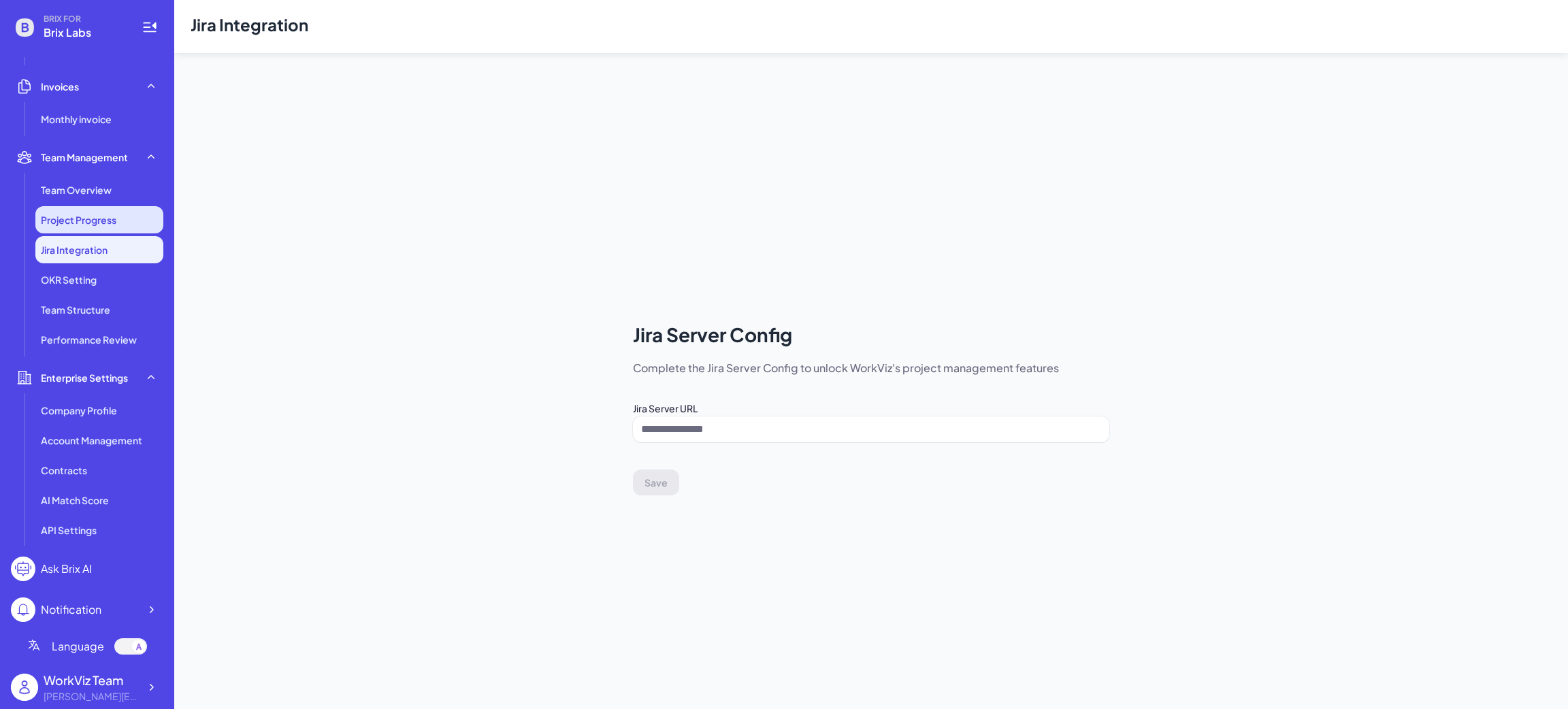
click at [115, 223] on span "Project Progress" at bounding box center [78, 219] width 76 height 14
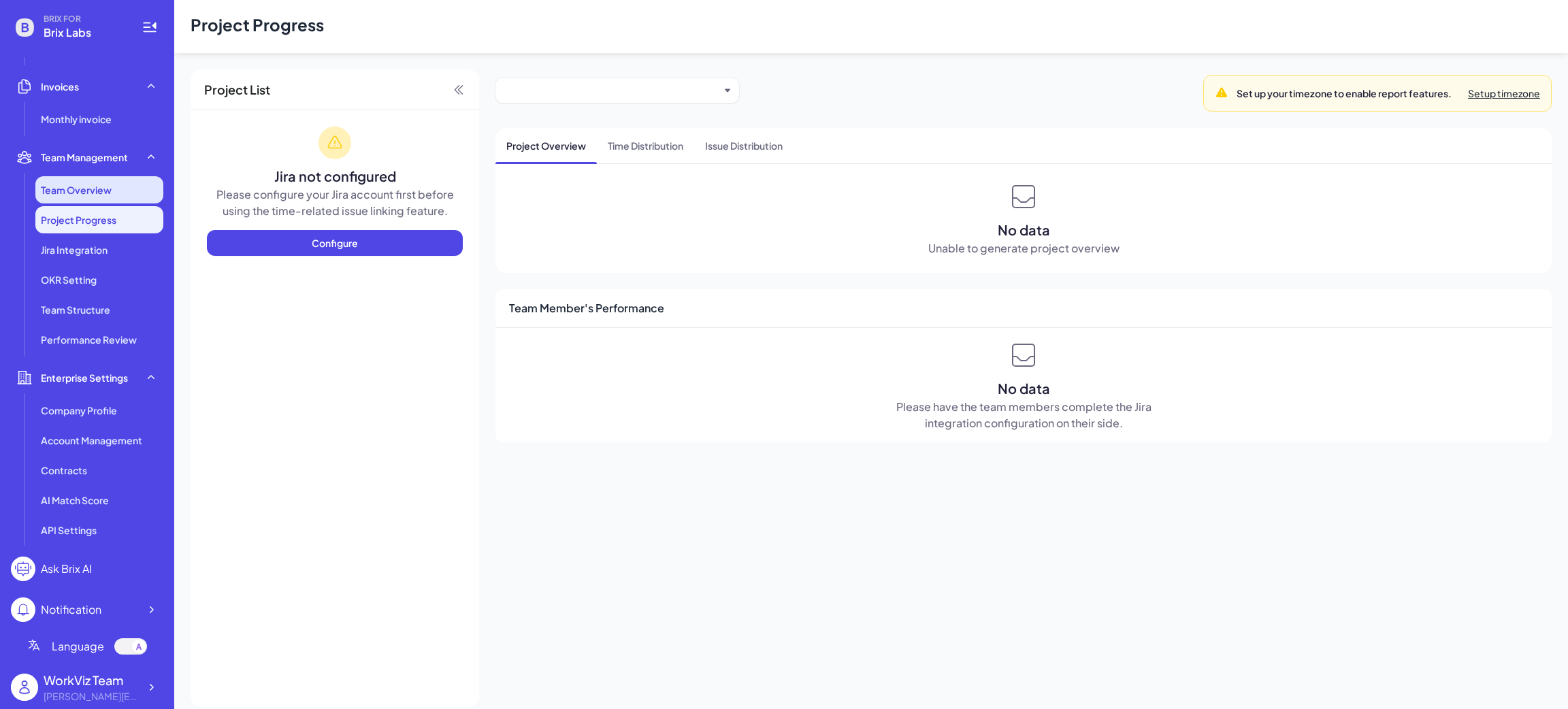
click at [80, 187] on span "Team Overview" at bounding box center [76, 189] width 71 height 14
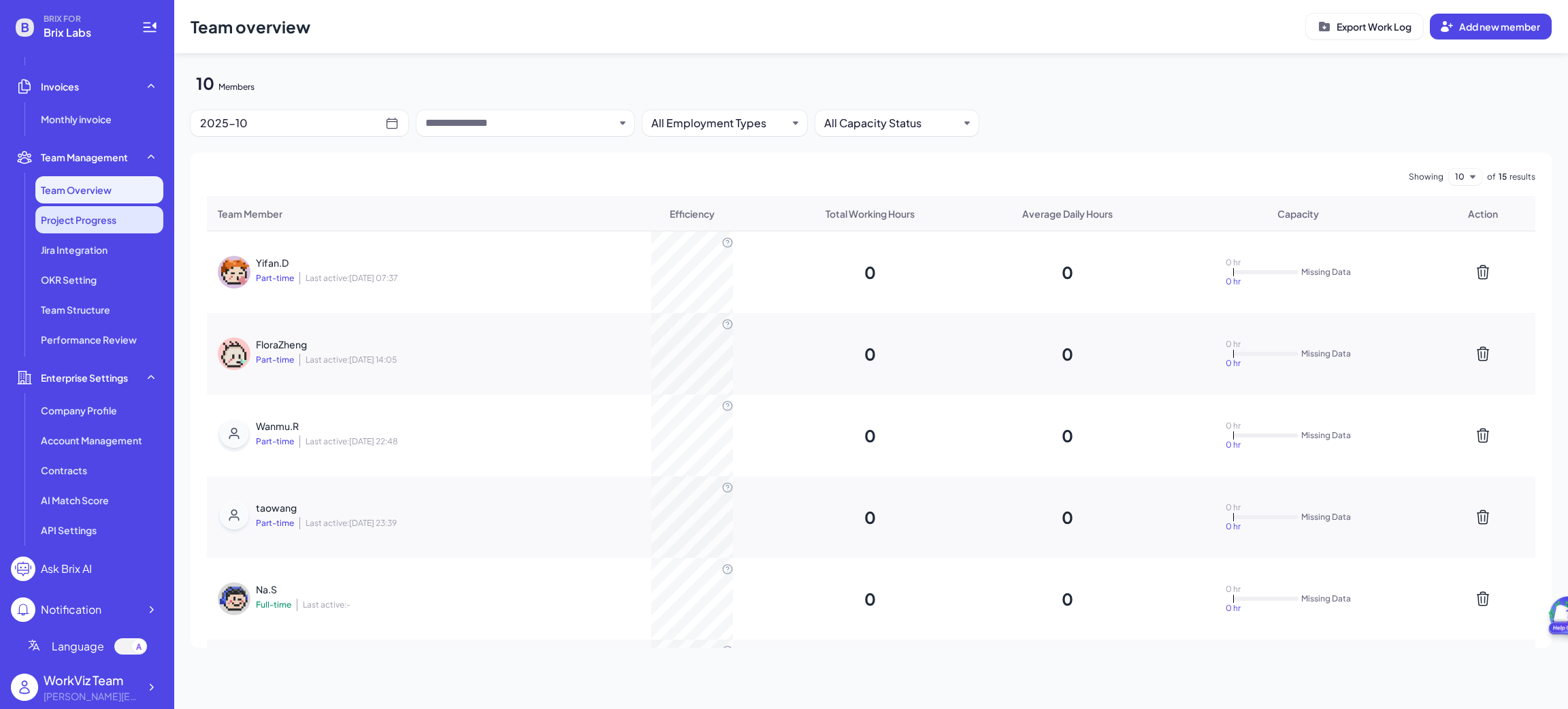
click at [91, 218] on span "Project Progress" at bounding box center [78, 219] width 76 height 14
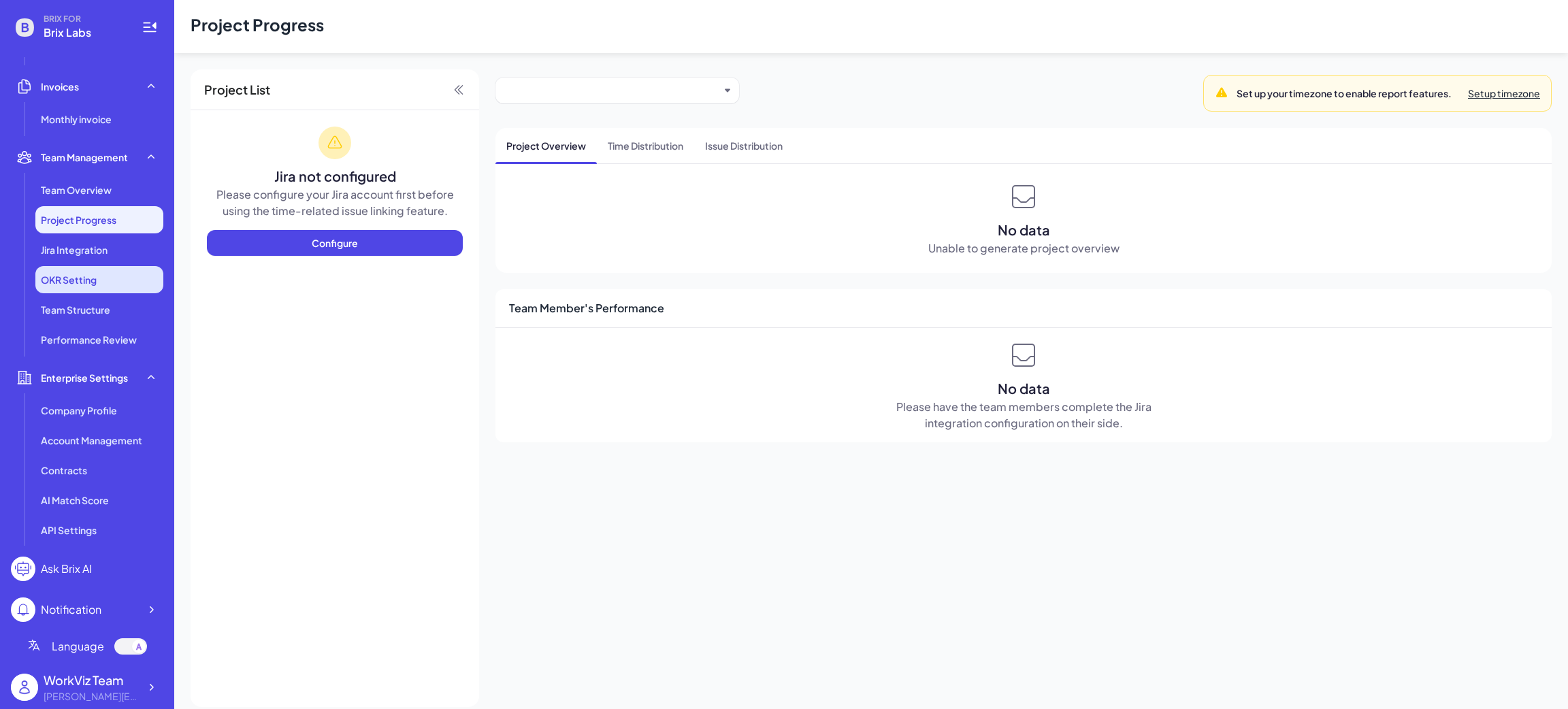
click at [80, 279] on span "OKR Setting" at bounding box center [68, 279] width 56 height 14
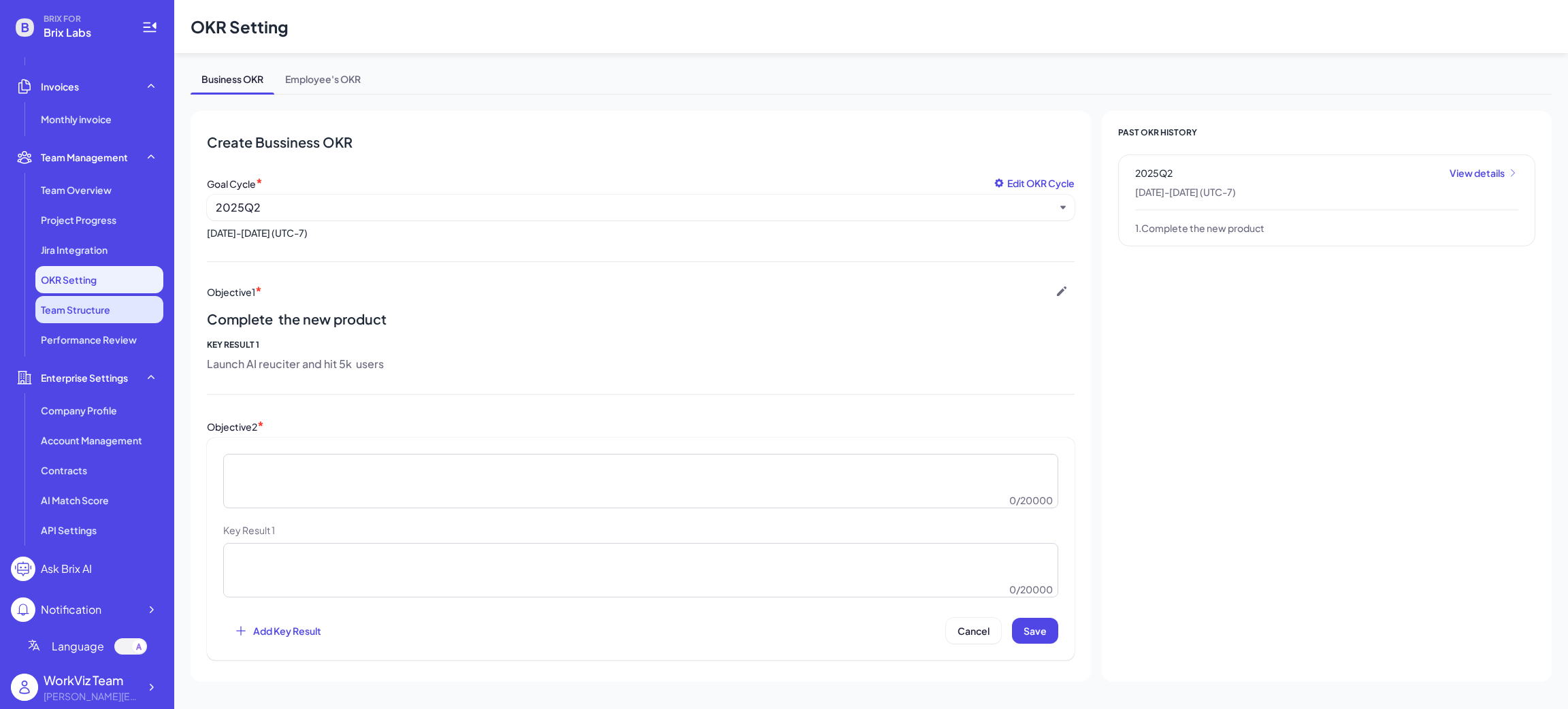
click at [89, 318] on li "Team Structure" at bounding box center [99, 309] width 128 height 28
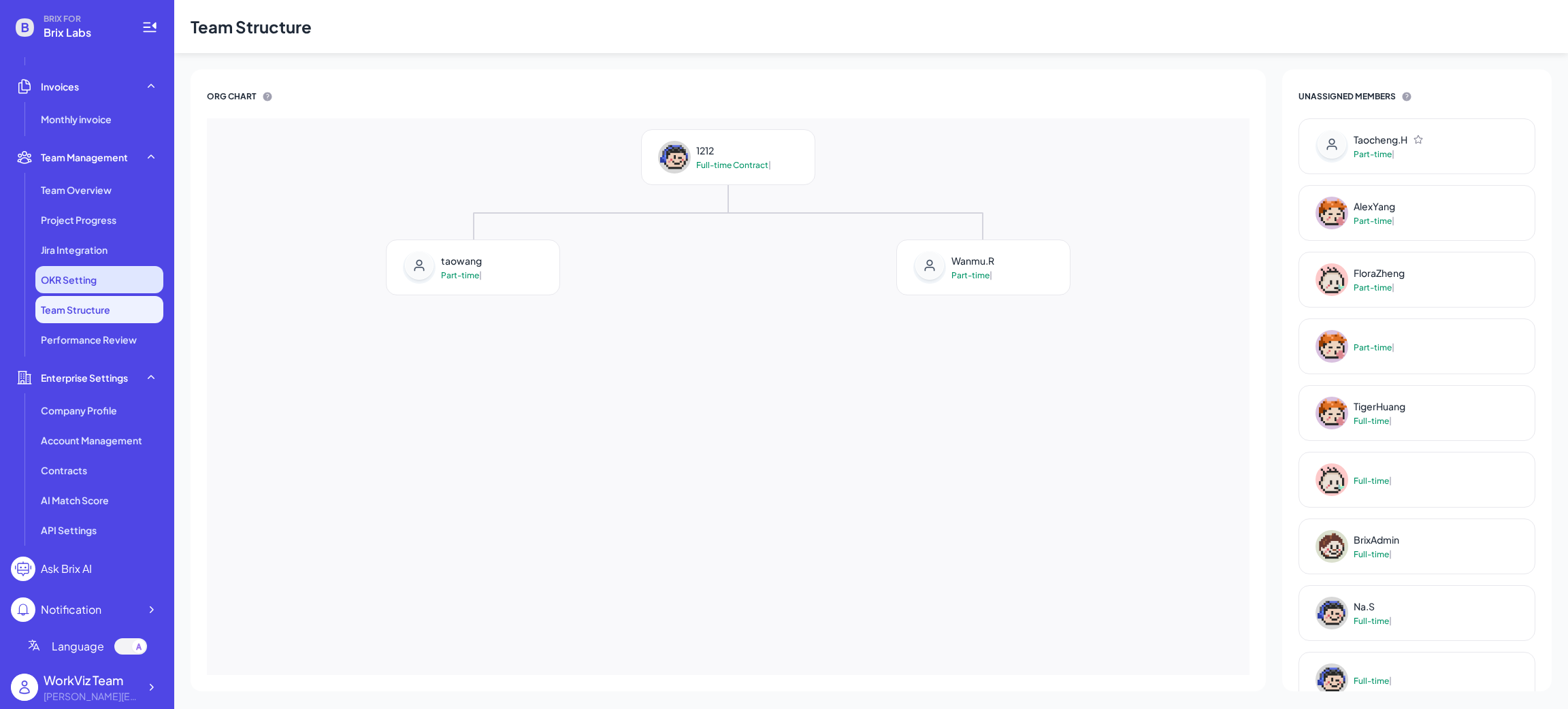
click at [90, 287] on li "OKR Setting" at bounding box center [99, 280] width 128 height 28
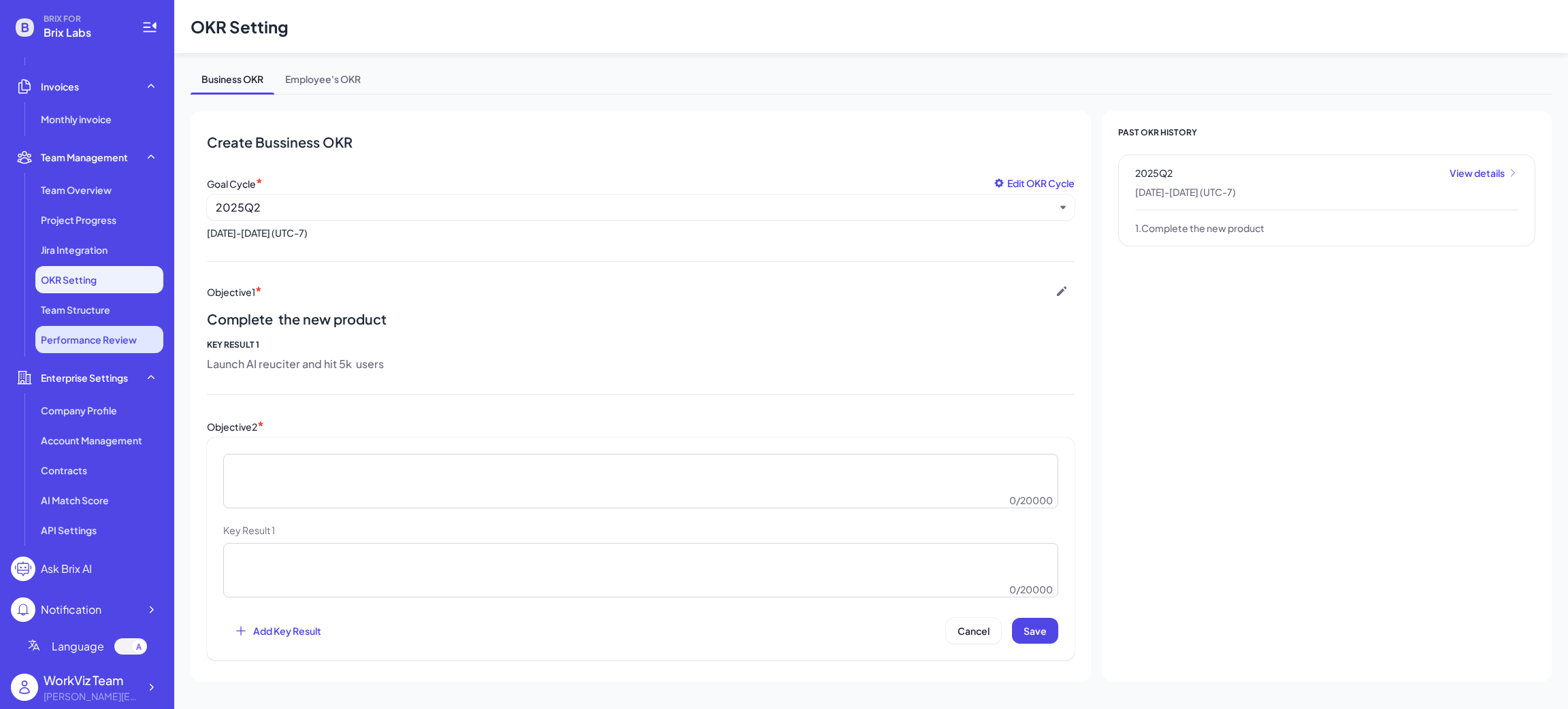
click at [89, 333] on span "Performance Review" at bounding box center [89, 339] width 96 height 14
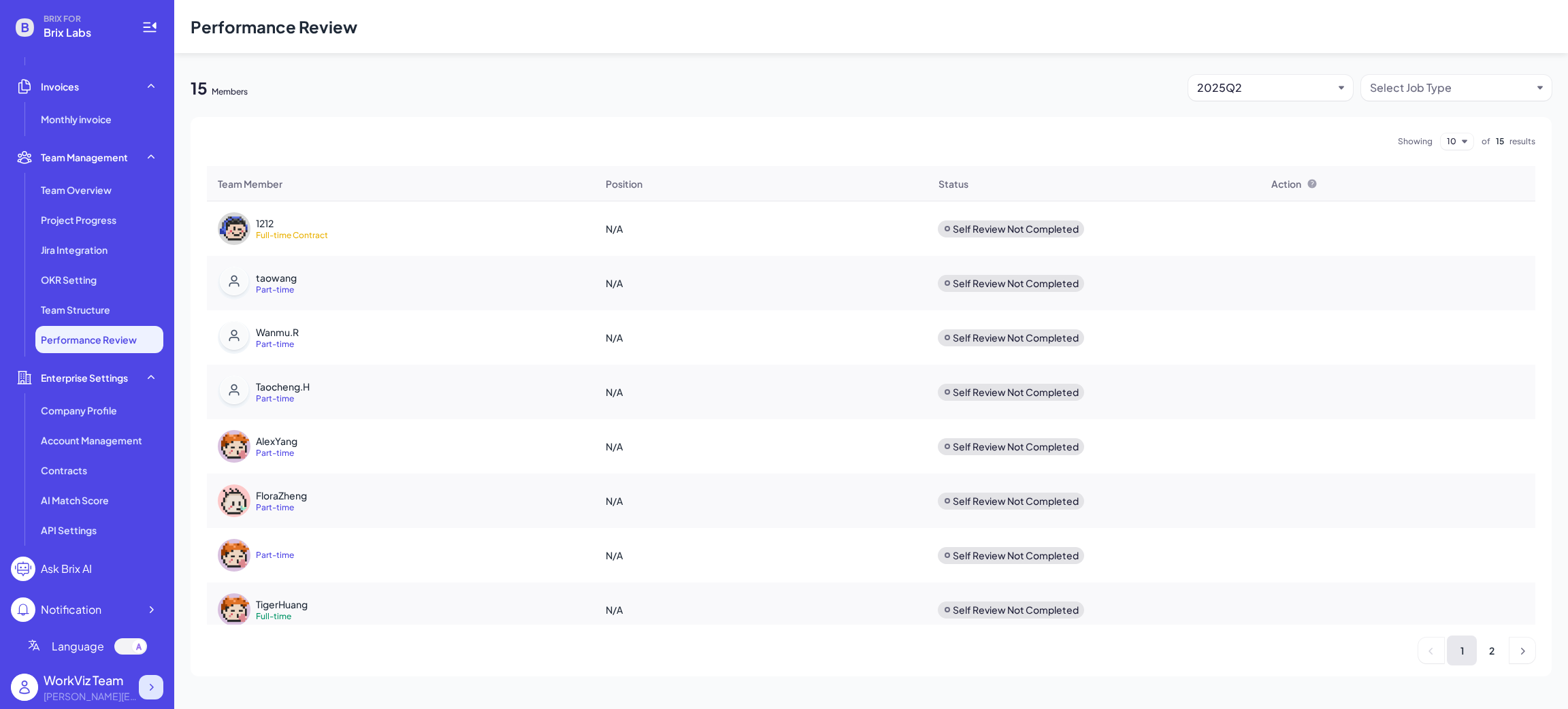
click at [146, 690] on icon at bounding box center [151, 687] width 14 height 14
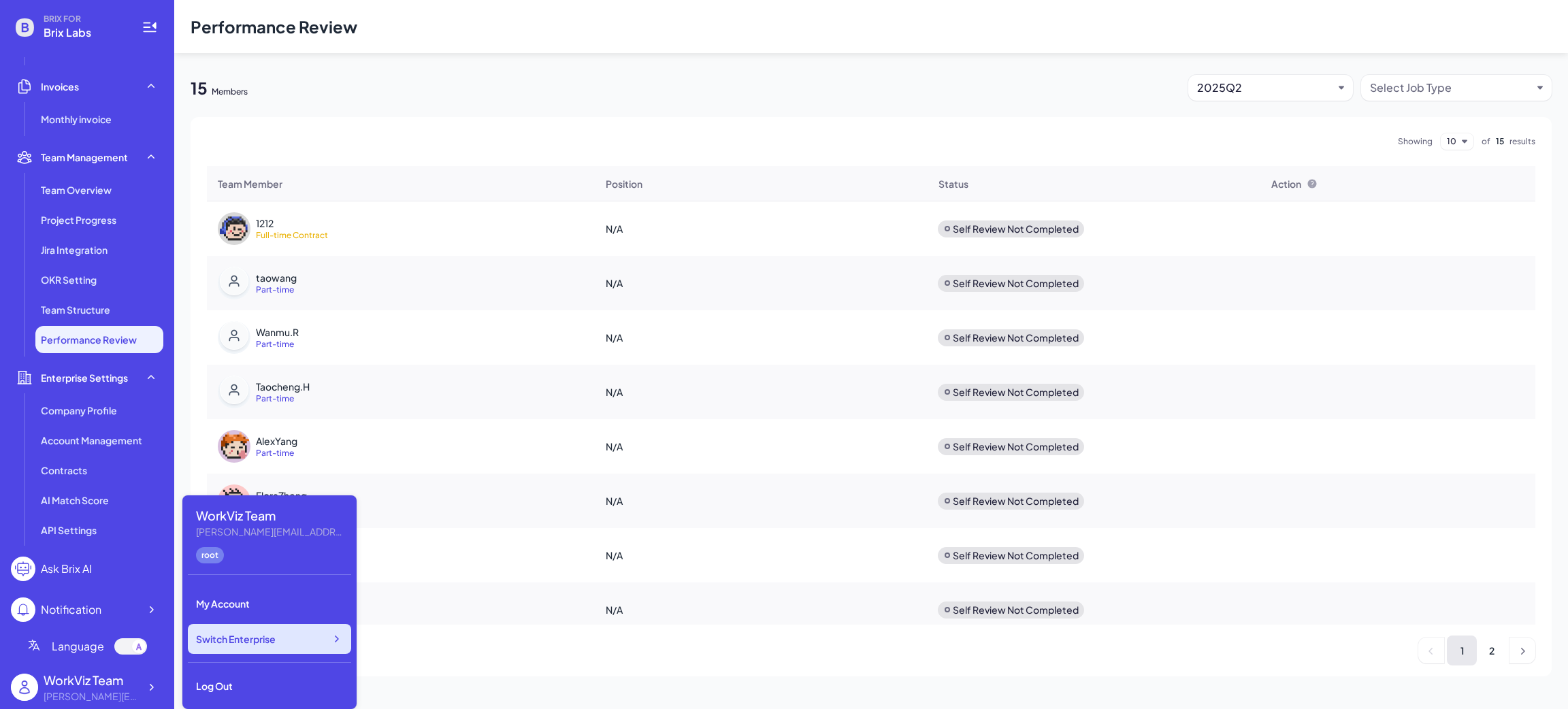
click at [258, 643] on span "Switch Enterprise" at bounding box center [236, 638] width 80 height 14
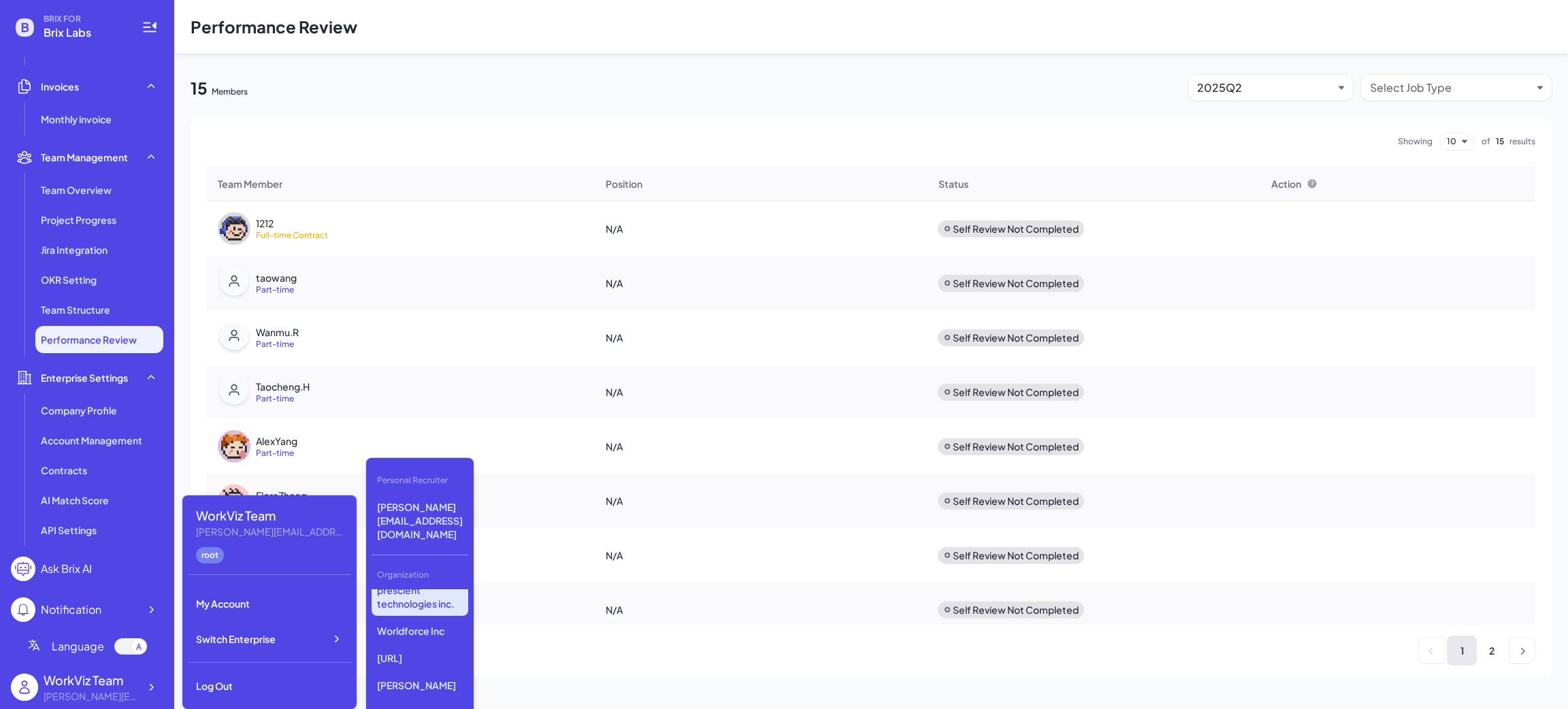
scroll to position [102, 0]
click at [426, 582] on p "Worldforce Inc" at bounding box center [419, 594] width 97 height 24
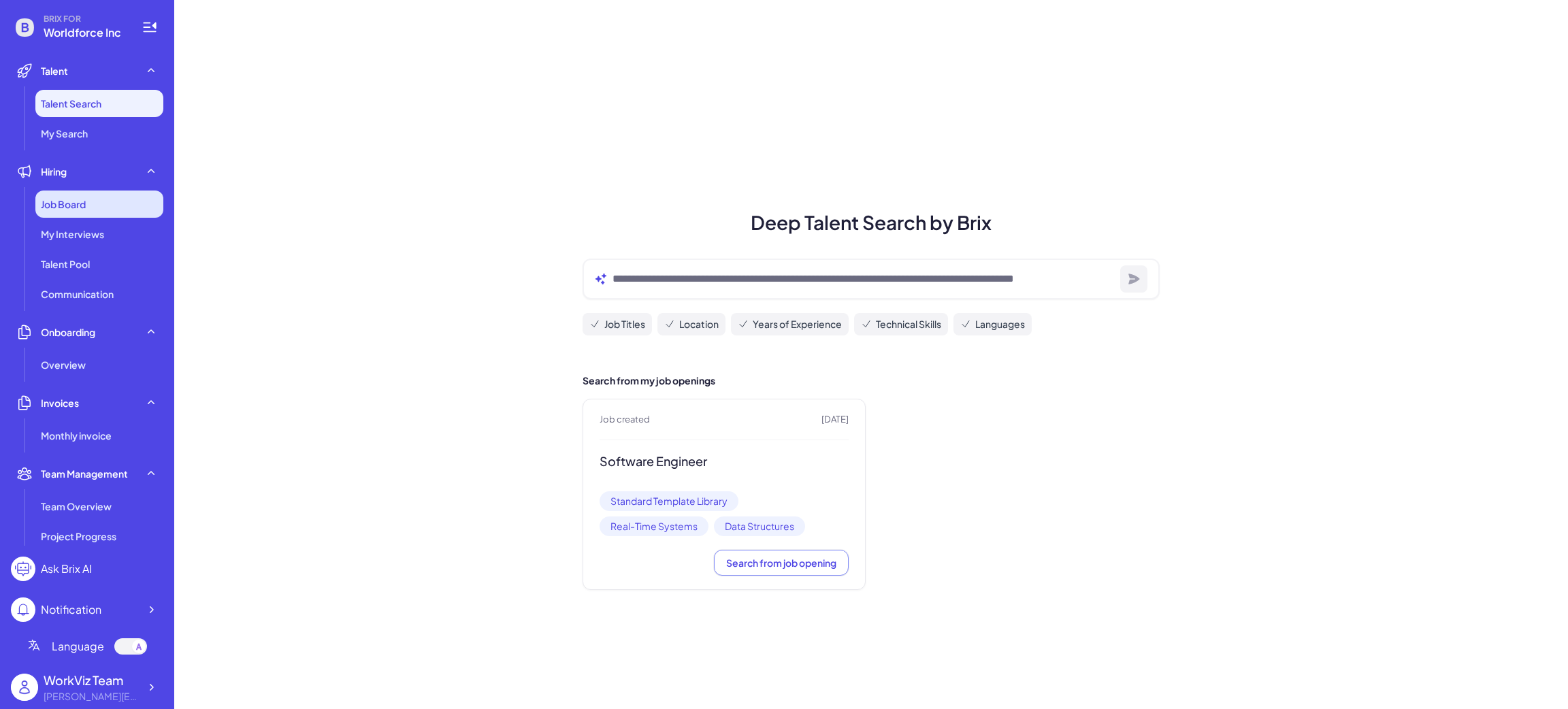
click at [86, 201] on span "Job Board" at bounding box center [63, 204] width 45 height 14
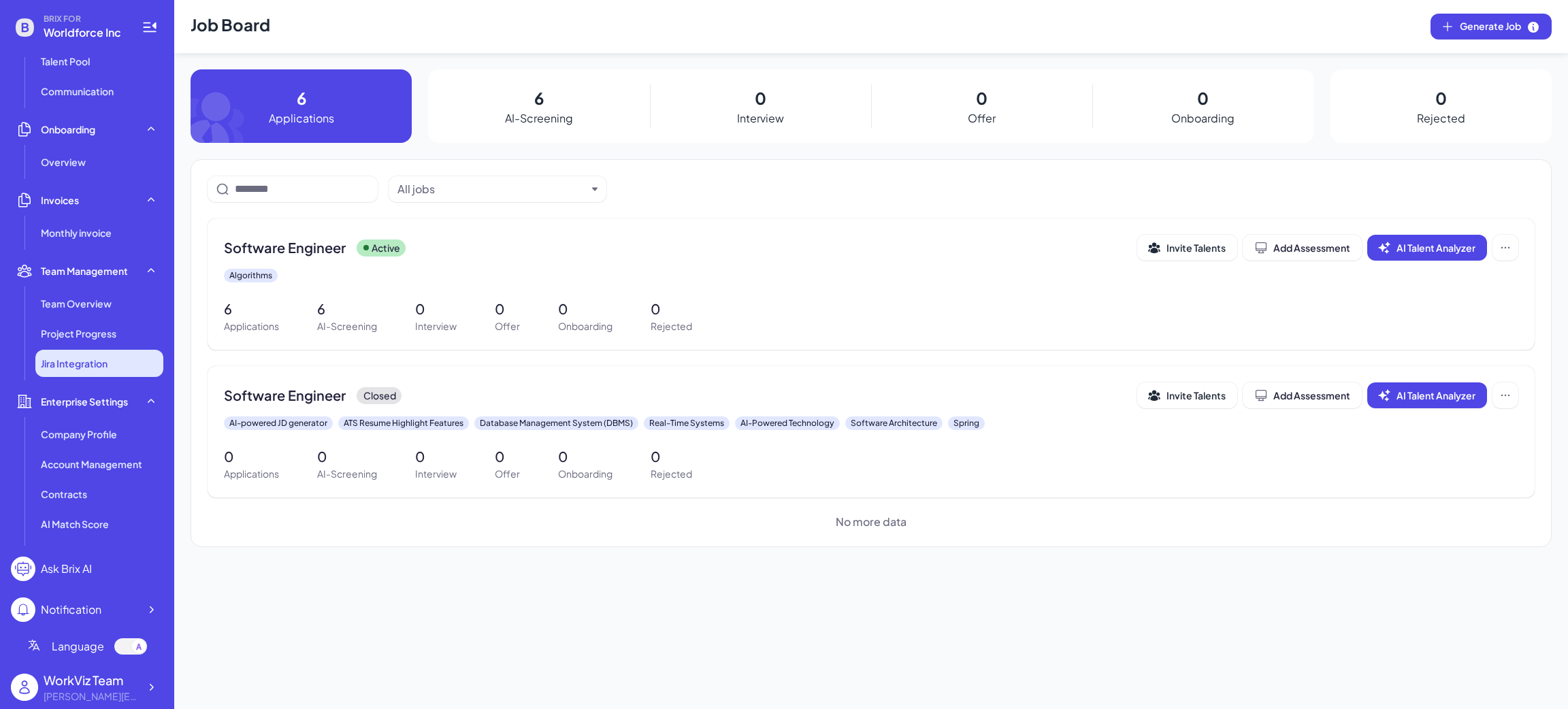
scroll to position [204, 0]
click at [78, 320] on li "Project Progress" at bounding box center [99, 332] width 128 height 28
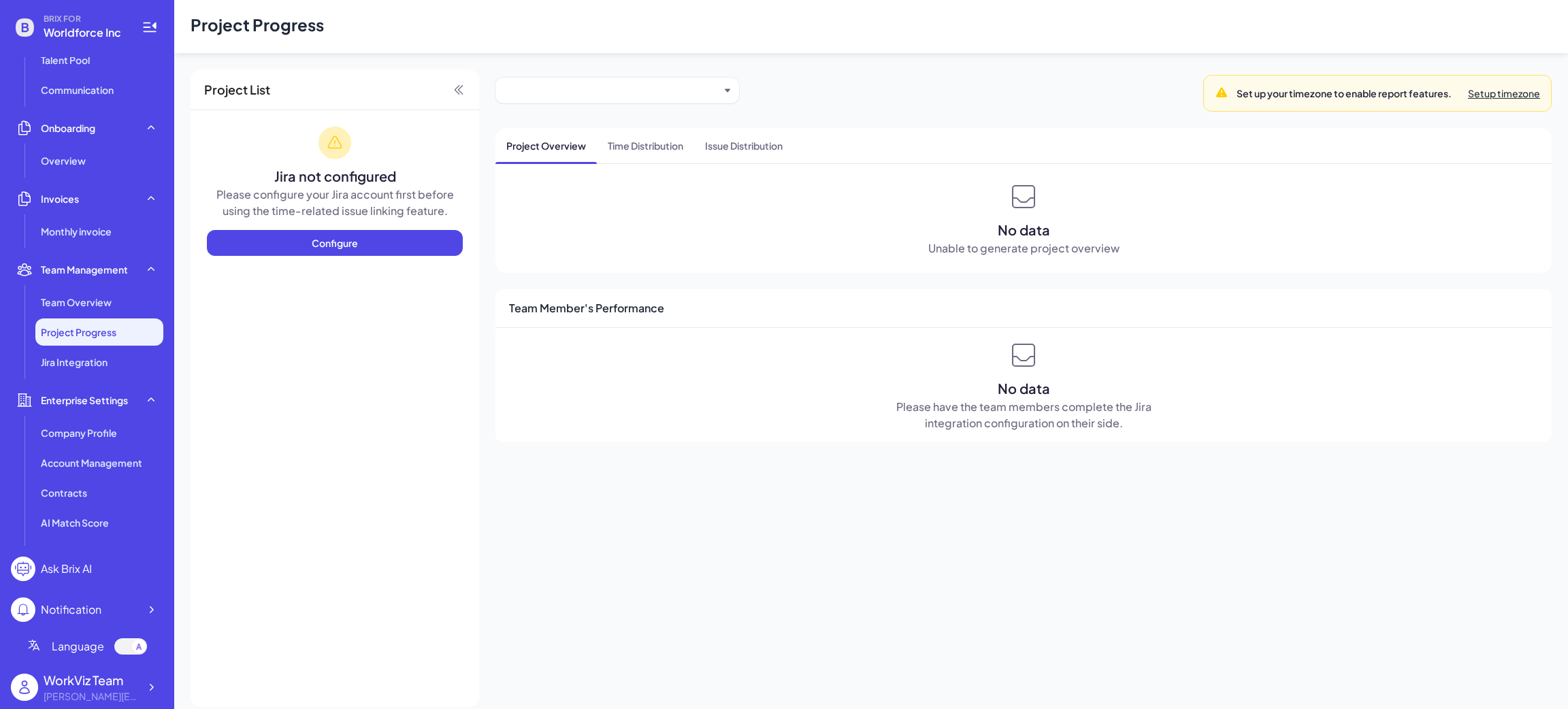
click at [78, 344] on li "Project Progress" at bounding box center [99, 332] width 128 height 28
click at [84, 361] on span "Jira Integration" at bounding box center [74, 361] width 67 height 14
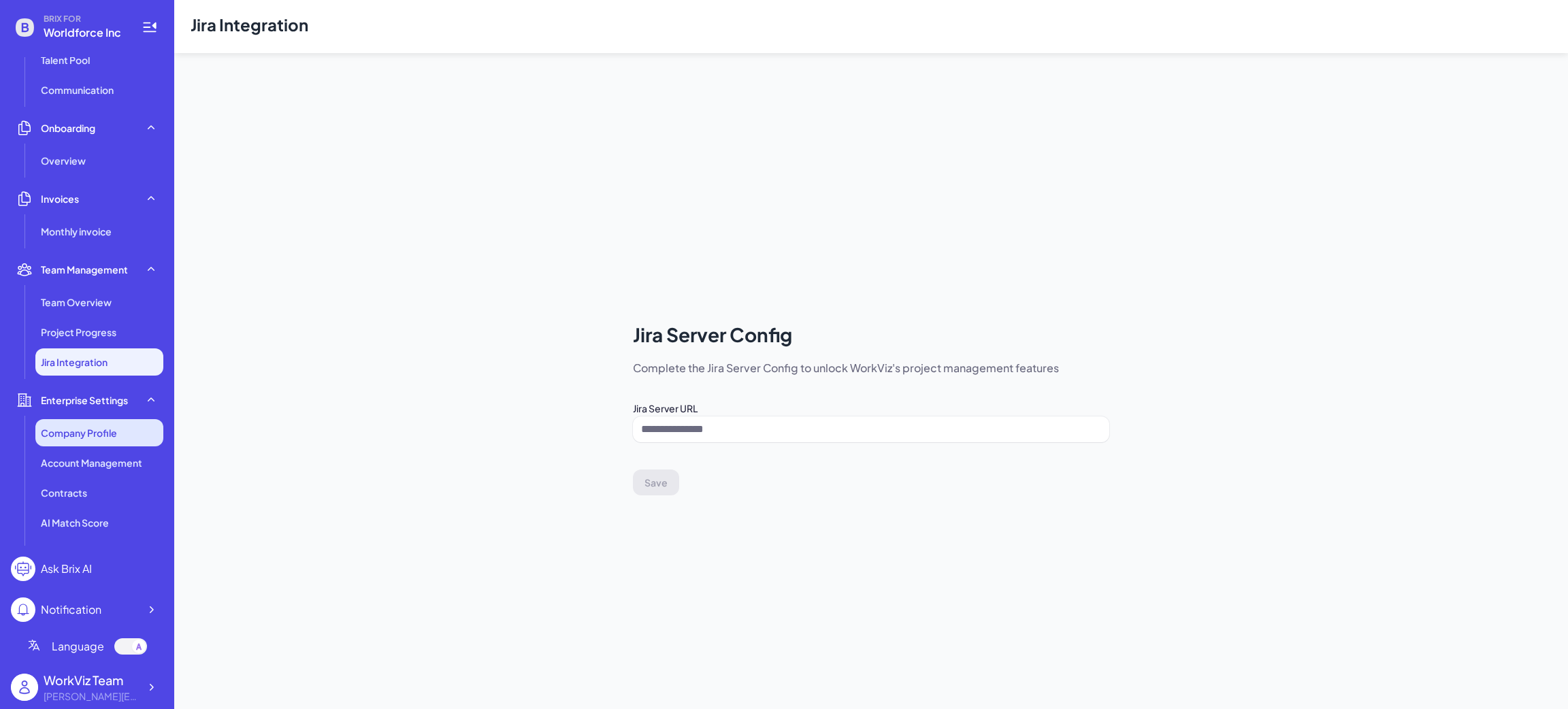
click at [84, 430] on span "Company Profile" at bounding box center [79, 432] width 76 height 14
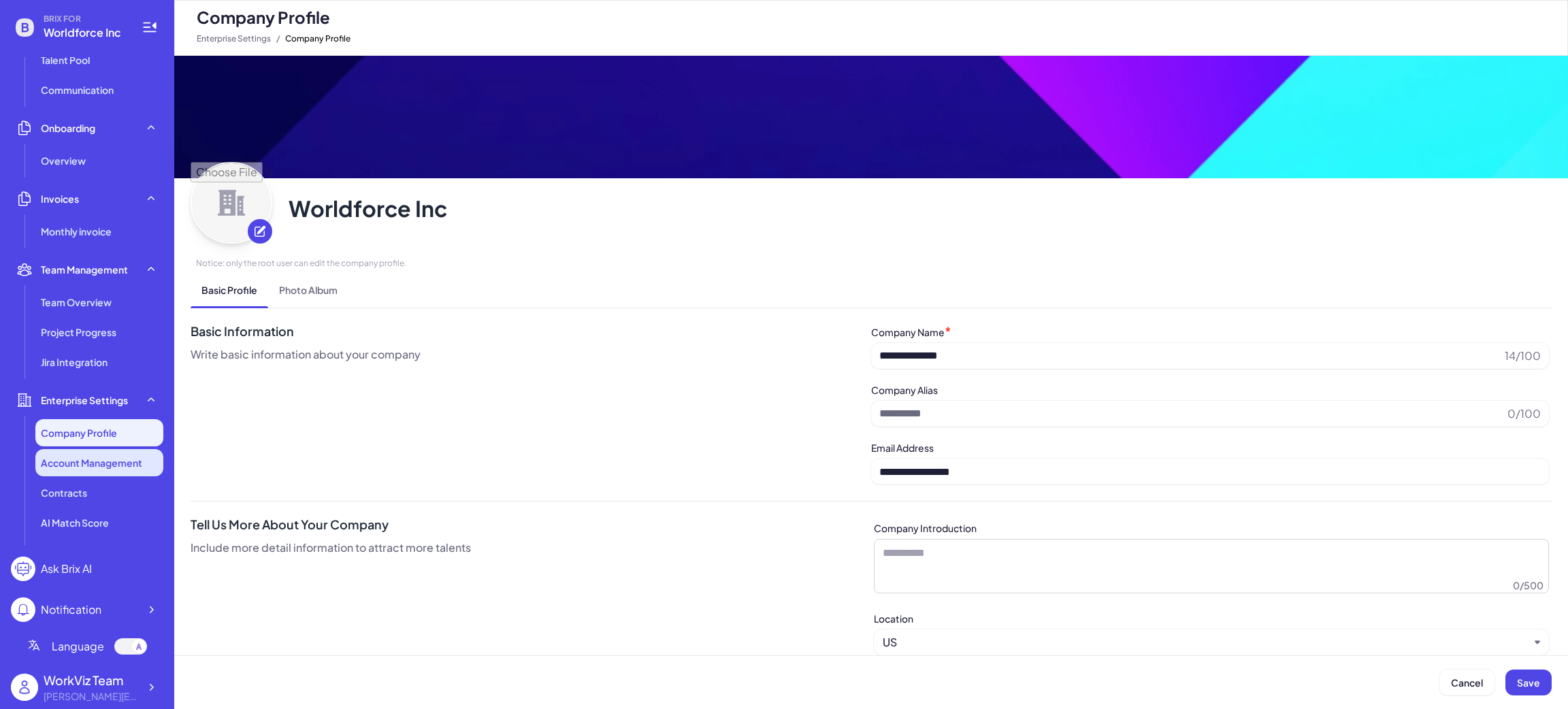
click at [82, 469] on span "Account Management" at bounding box center [91, 462] width 102 height 14
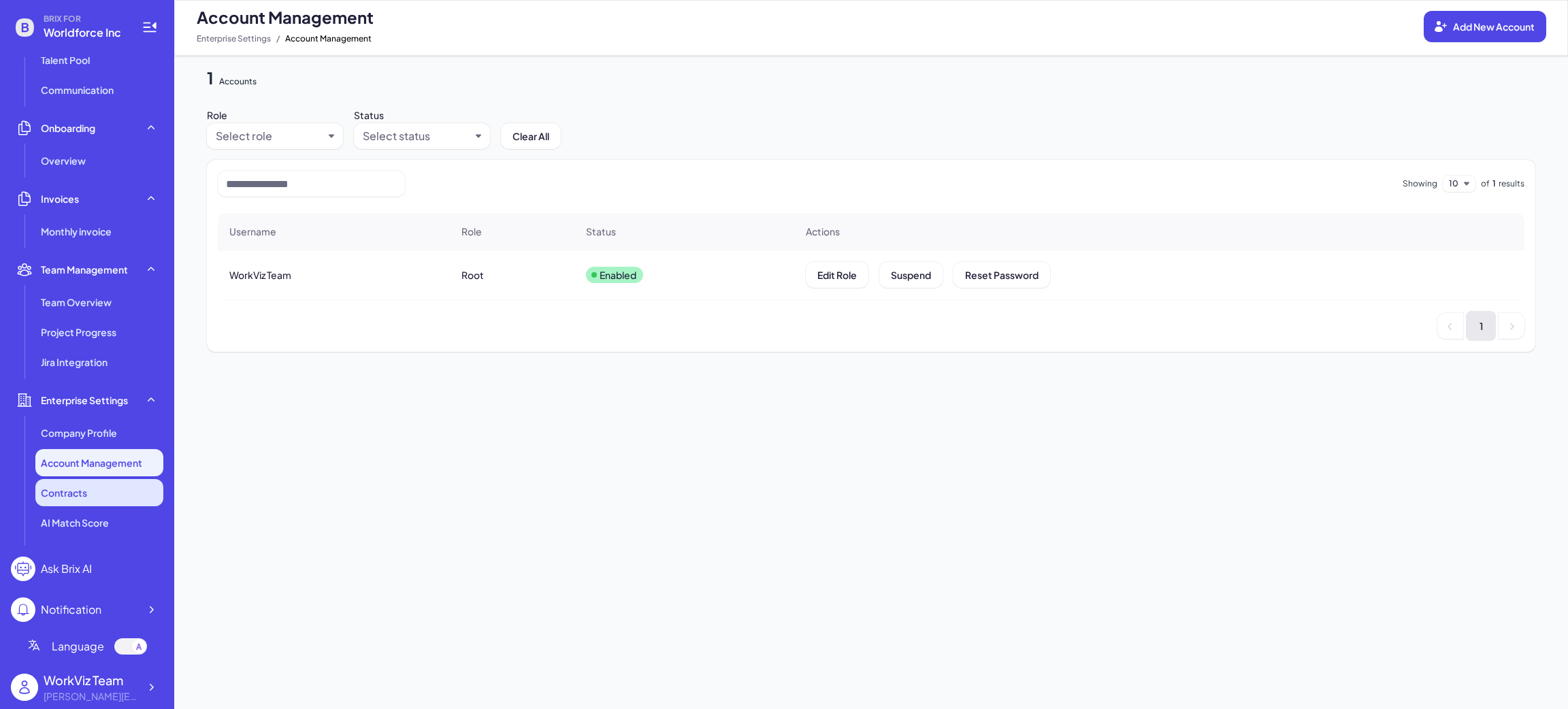
click at [76, 505] on div "Contracts" at bounding box center [99, 493] width 128 height 28
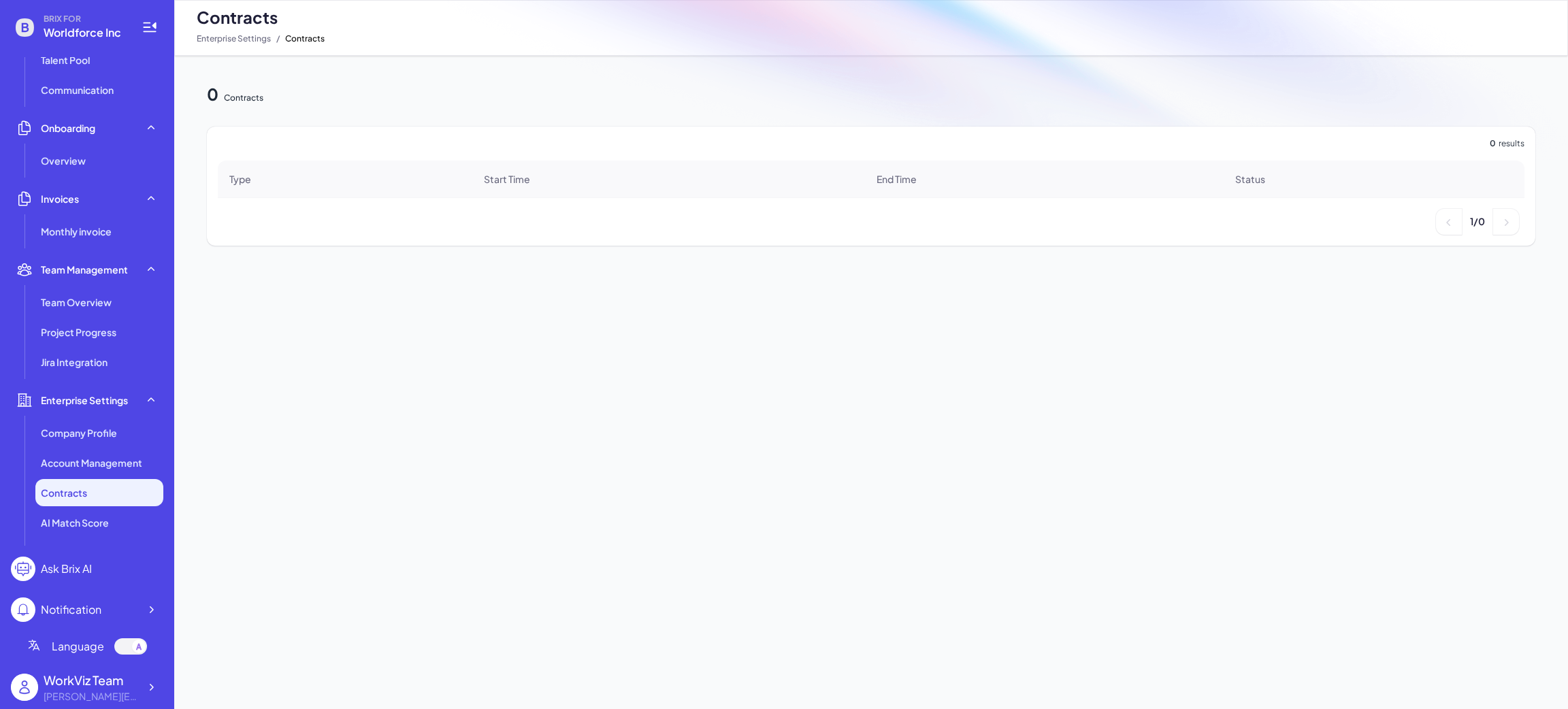
scroll to position [227, 0]
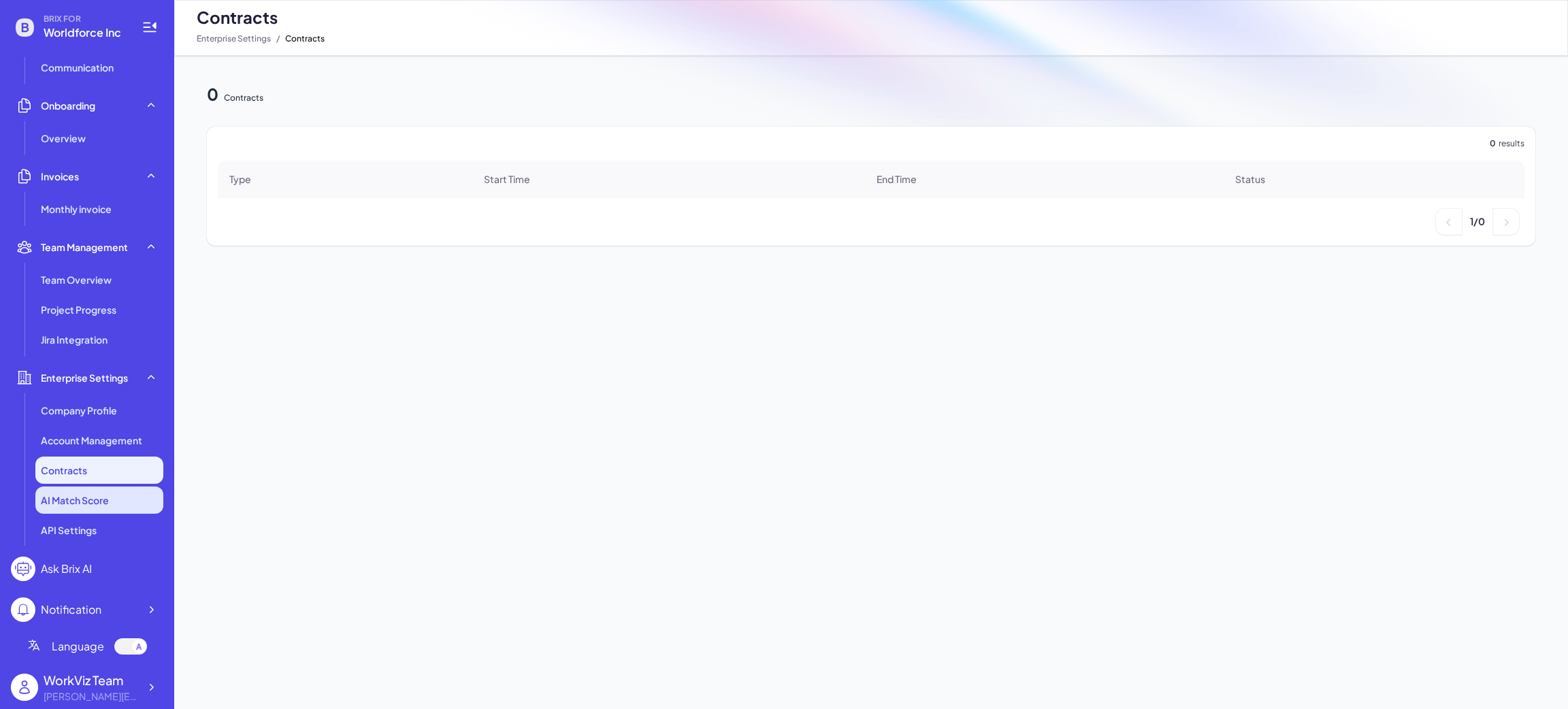
click at [84, 505] on span "AI Match Score" at bounding box center [75, 499] width 68 height 14
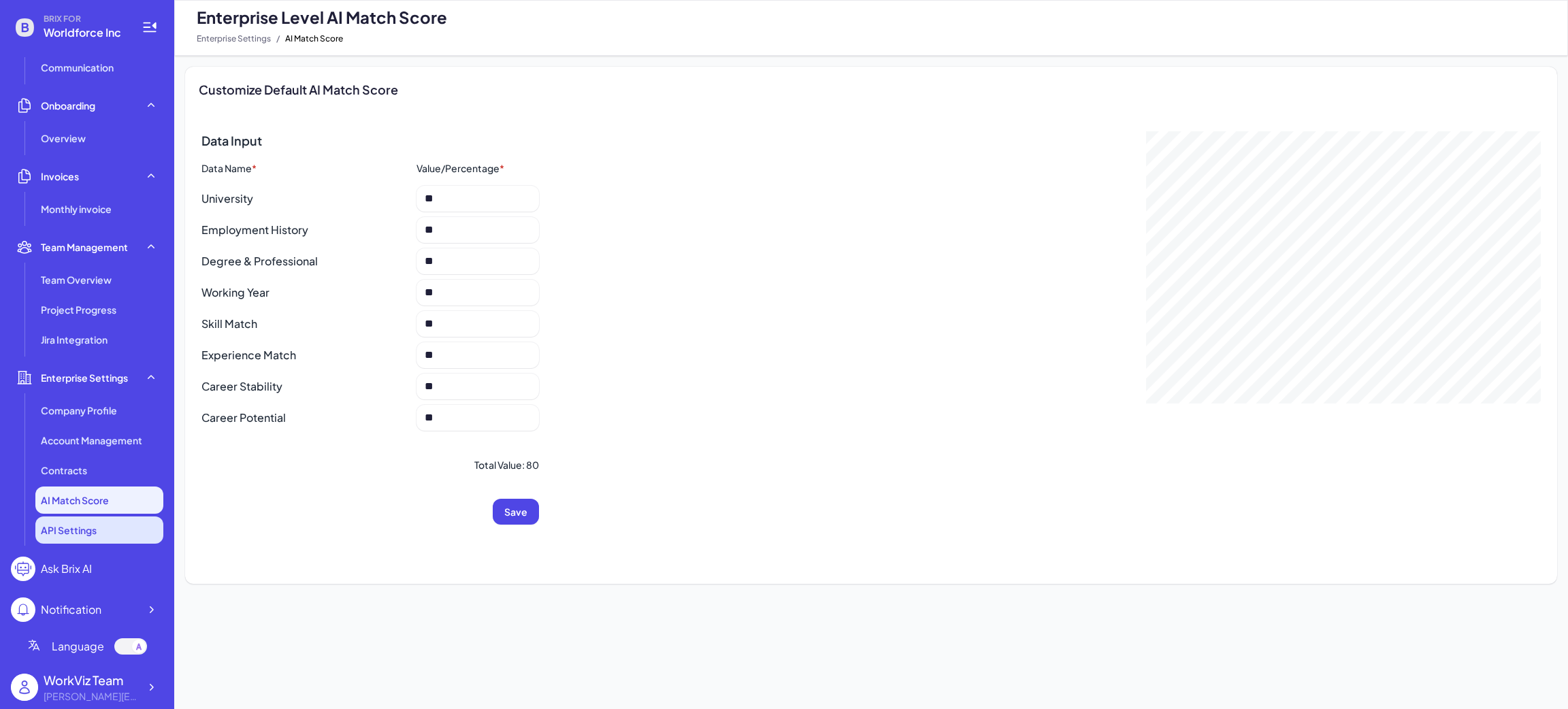
click at [86, 532] on span "API Settings" at bounding box center [68, 530] width 56 height 14
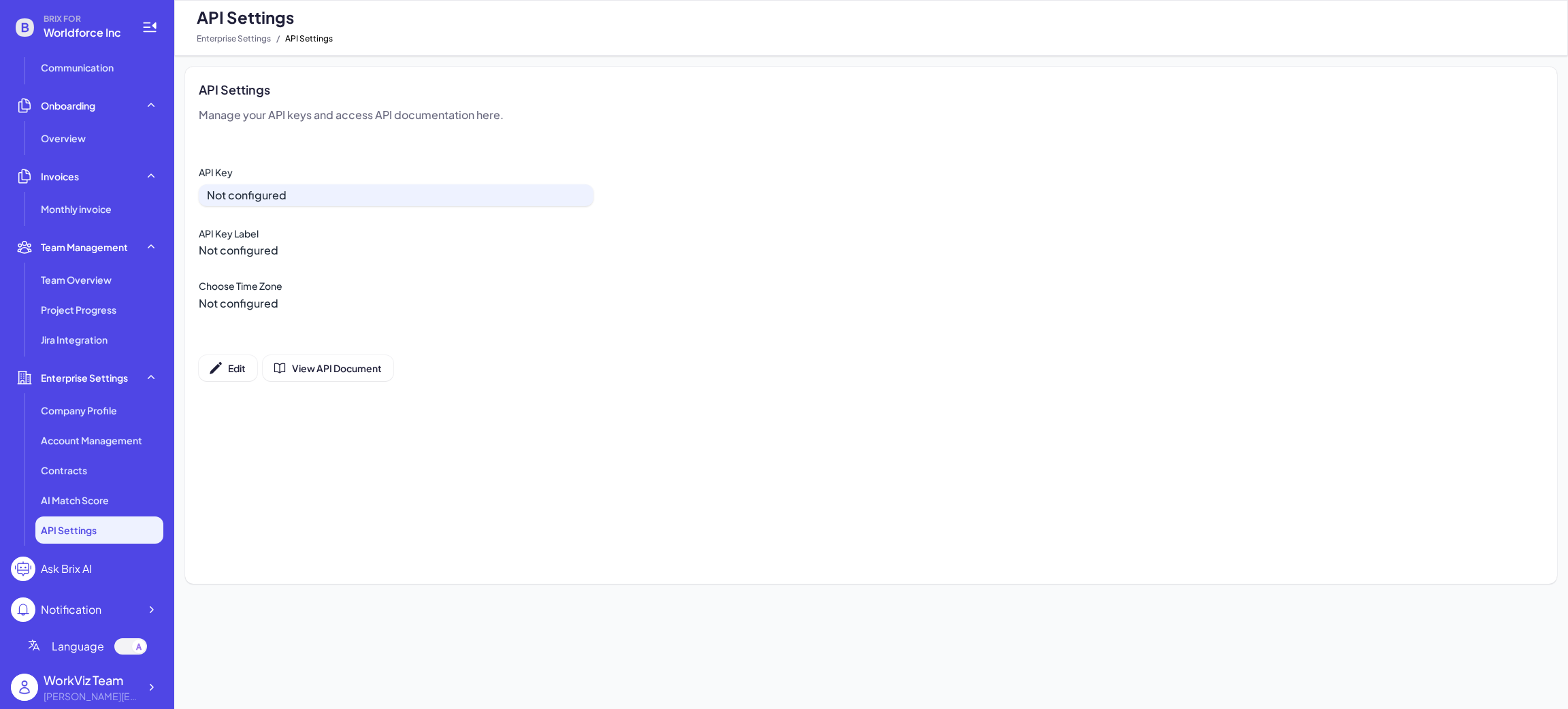
click at [92, 394] on li "Enterprise Settings Company Profile Account Management Contracts AI Match Score…" at bounding box center [87, 453] width 153 height 179
click at [89, 334] on span "Jira Integration" at bounding box center [74, 339] width 67 height 14
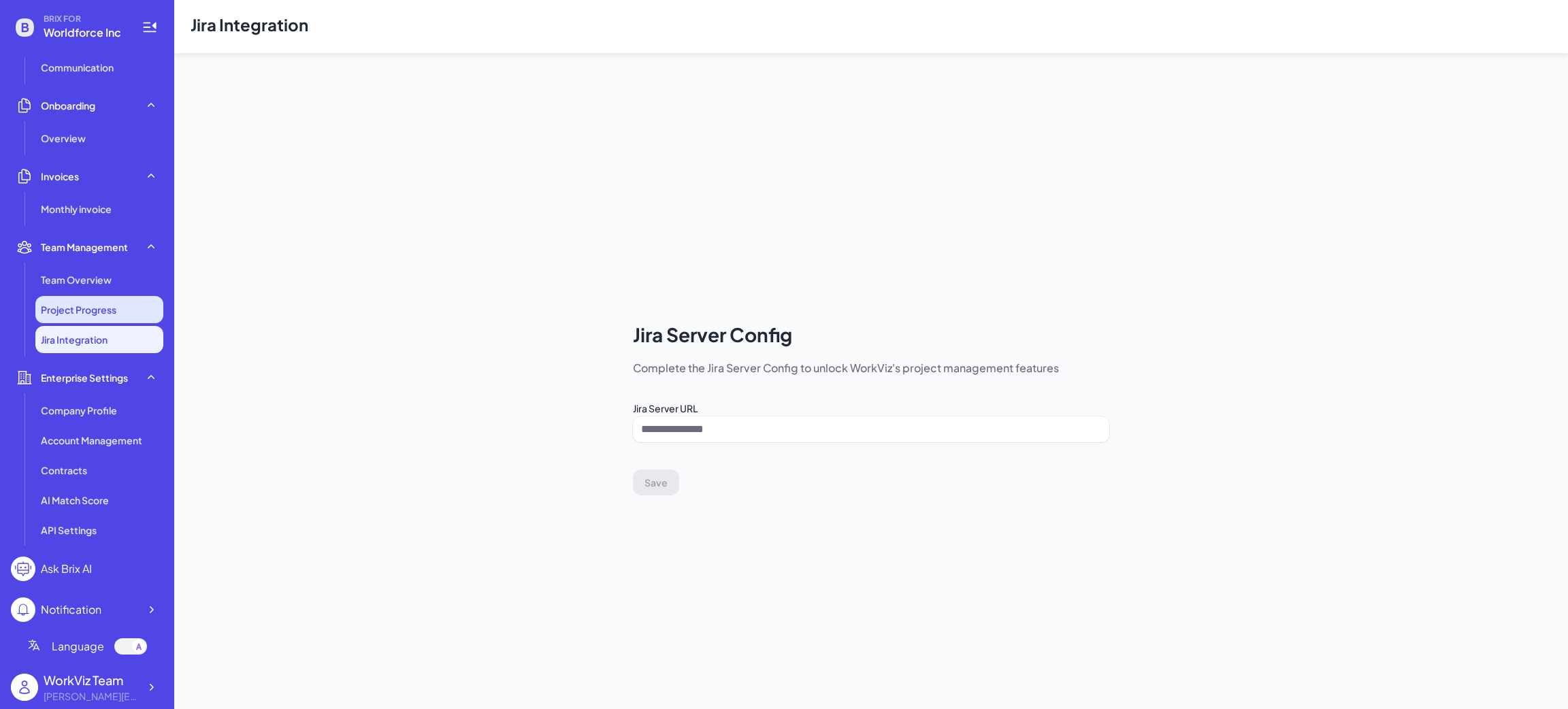
click at [89, 313] on span "Project Progress" at bounding box center [78, 309] width 76 height 14
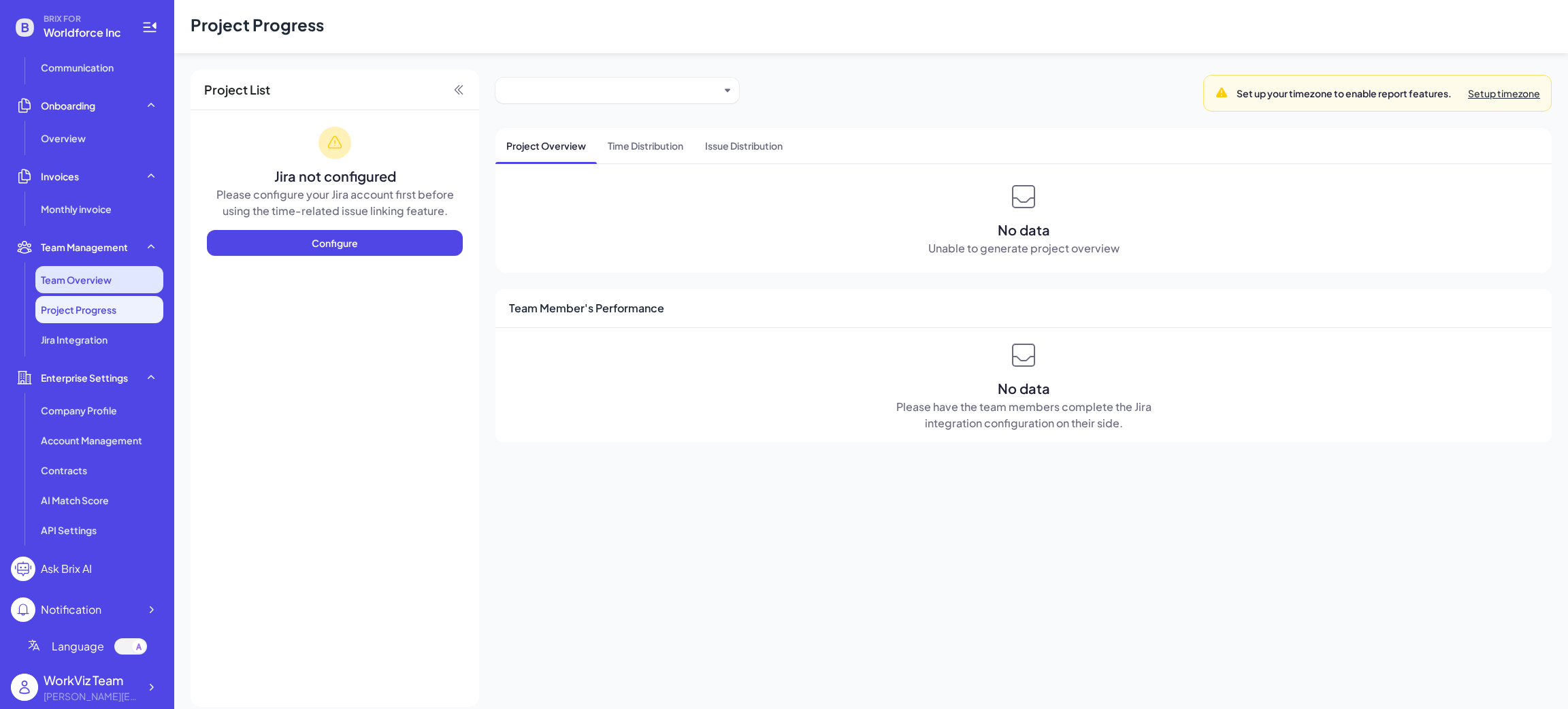
click at [92, 287] on li "Team Overview" at bounding box center [99, 280] width 128 height 28
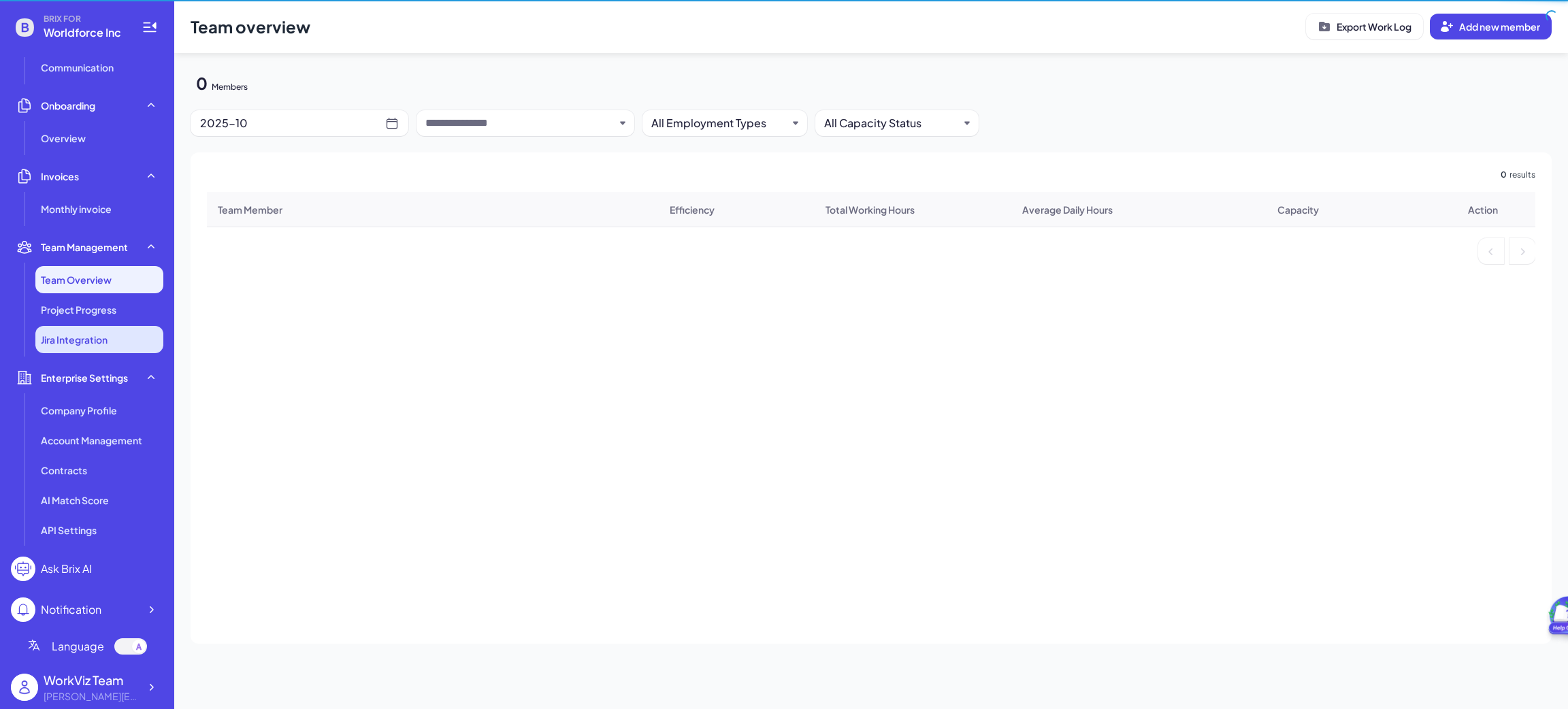
click at [92, 339] on span "Jira Integration" at bounding box center [74, 339] width 67 height 14
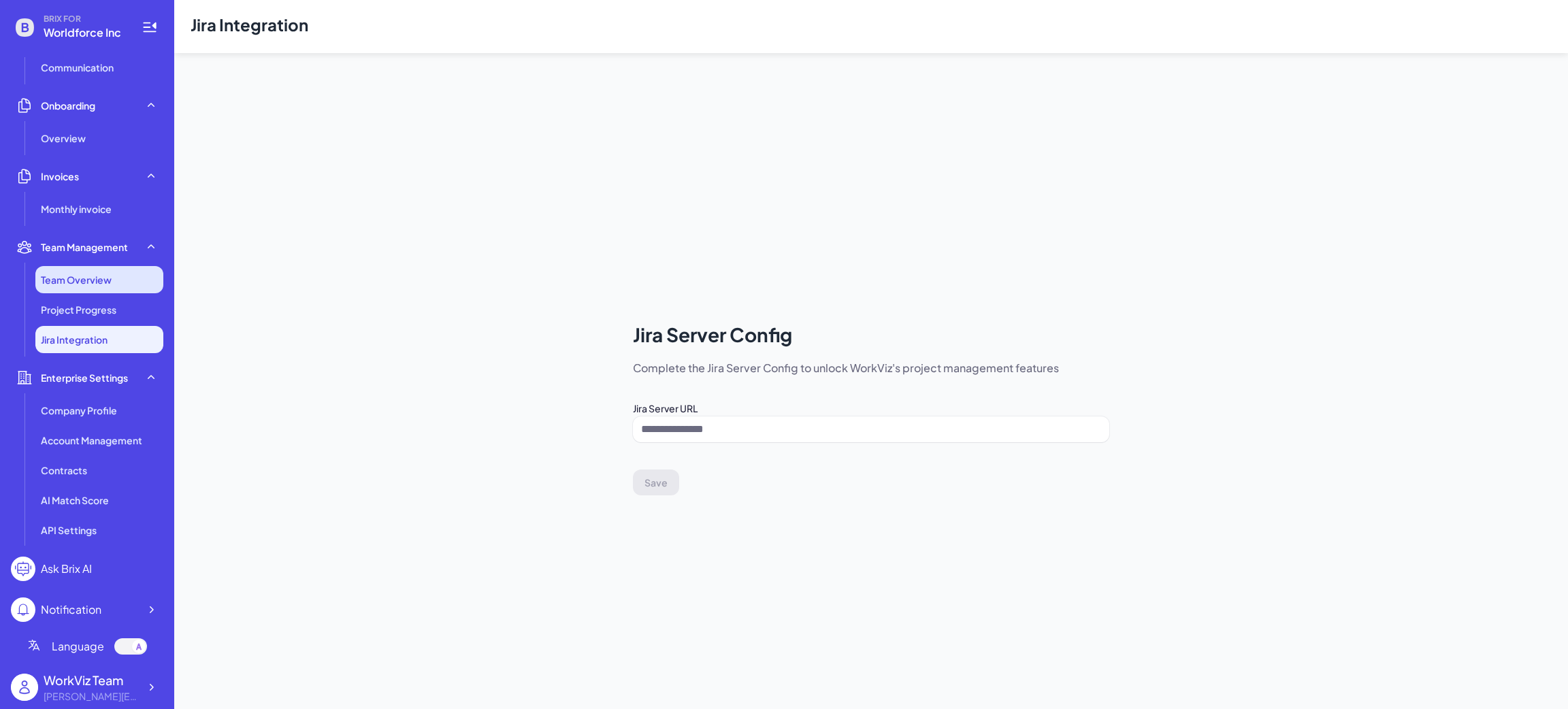
click at [68, 281] on span "Team Overview" at bounding box center [76, 279] width 71 height 14
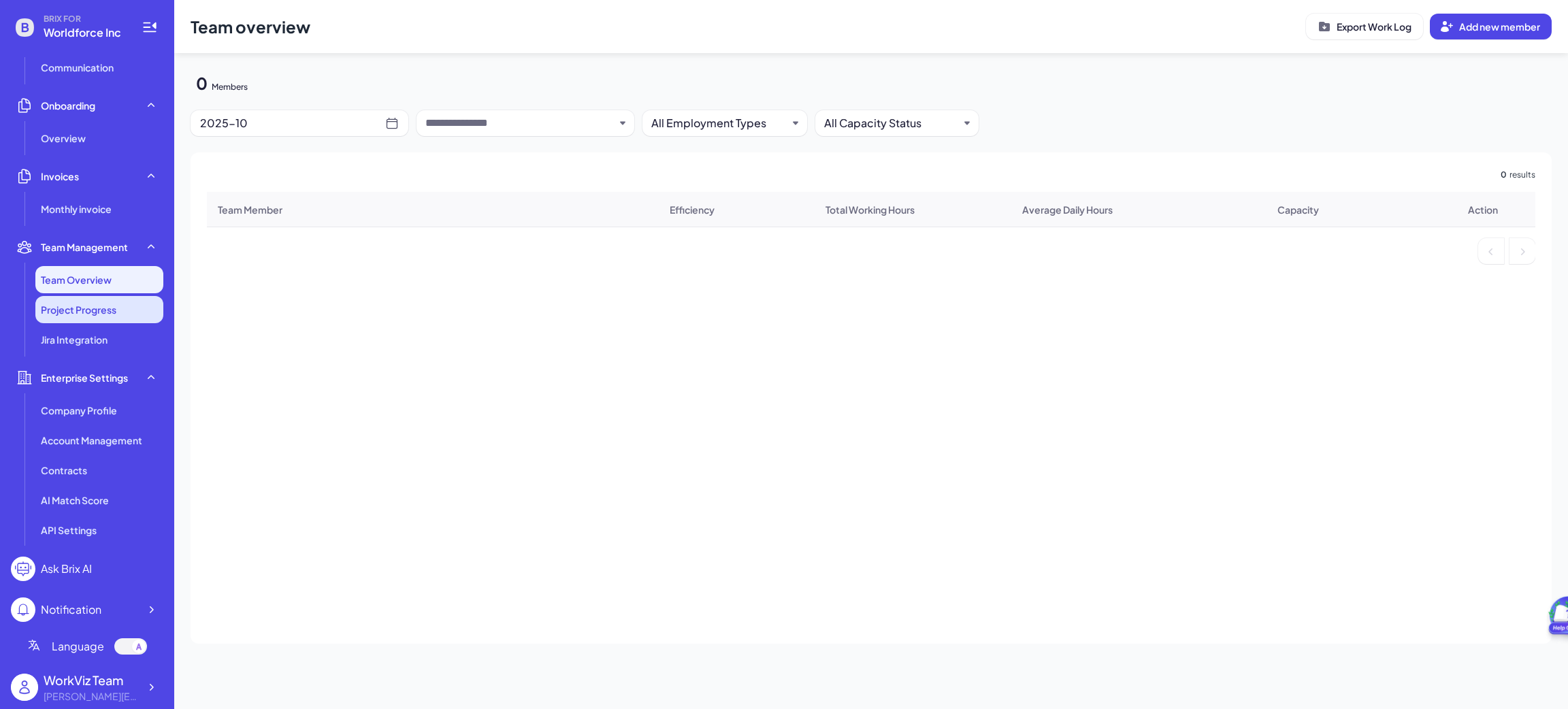
click at [79, 305] on span "Project Progress" at bounding box center [78, 309] width 76 height 14
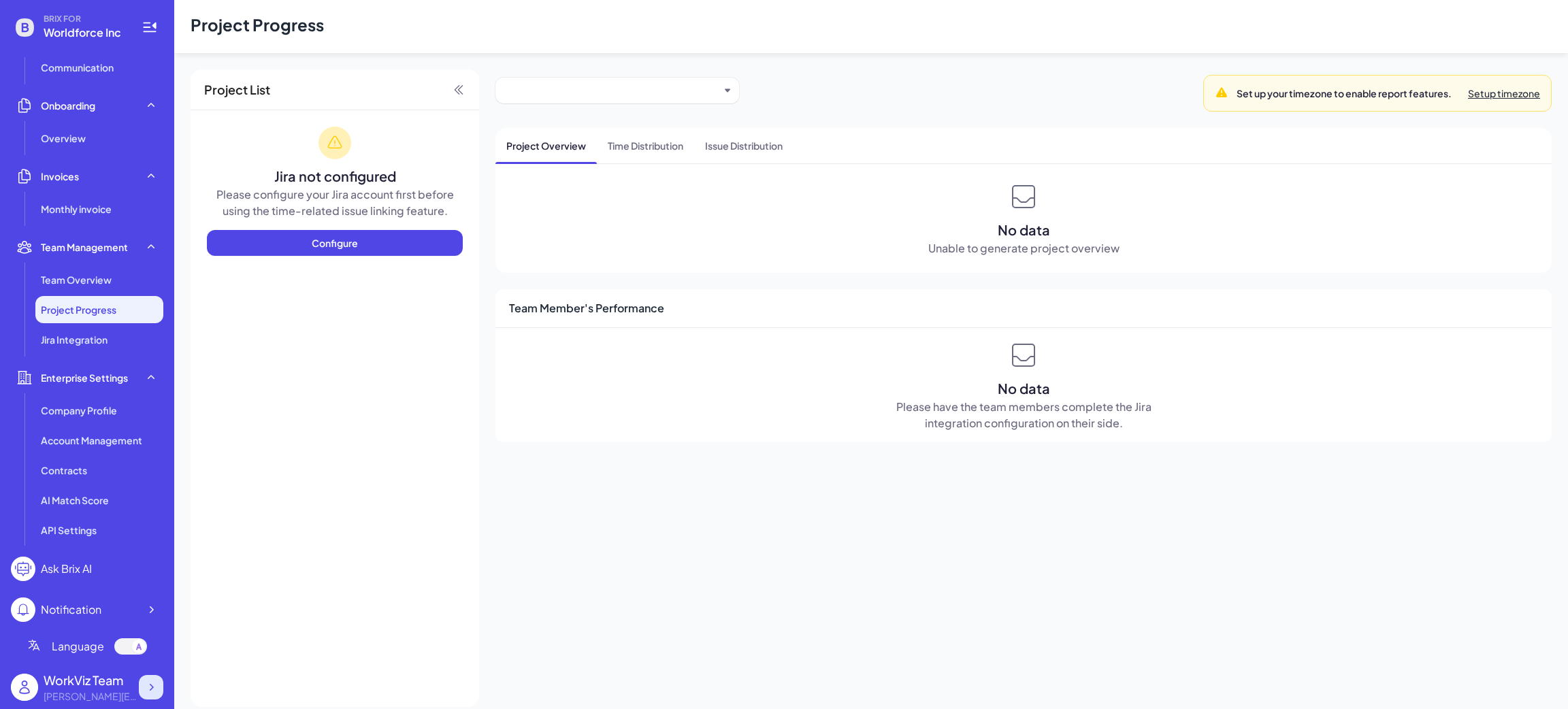
click at [150, 685] on icon at bounding box center [151, 687] width 14 height 14
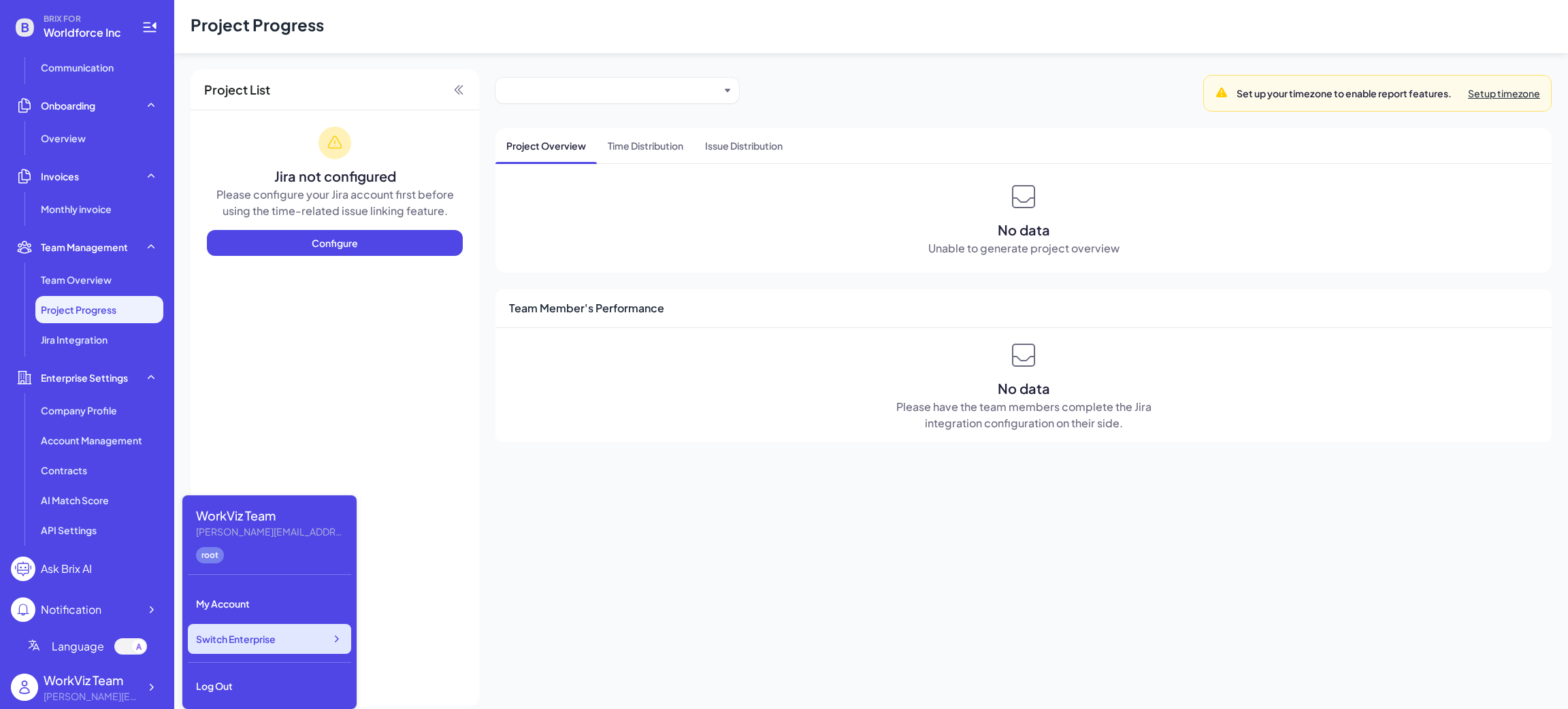
click at [231, 639] on span "Switch Enterprise" at bounding box center [236, 638] width 80 height 14
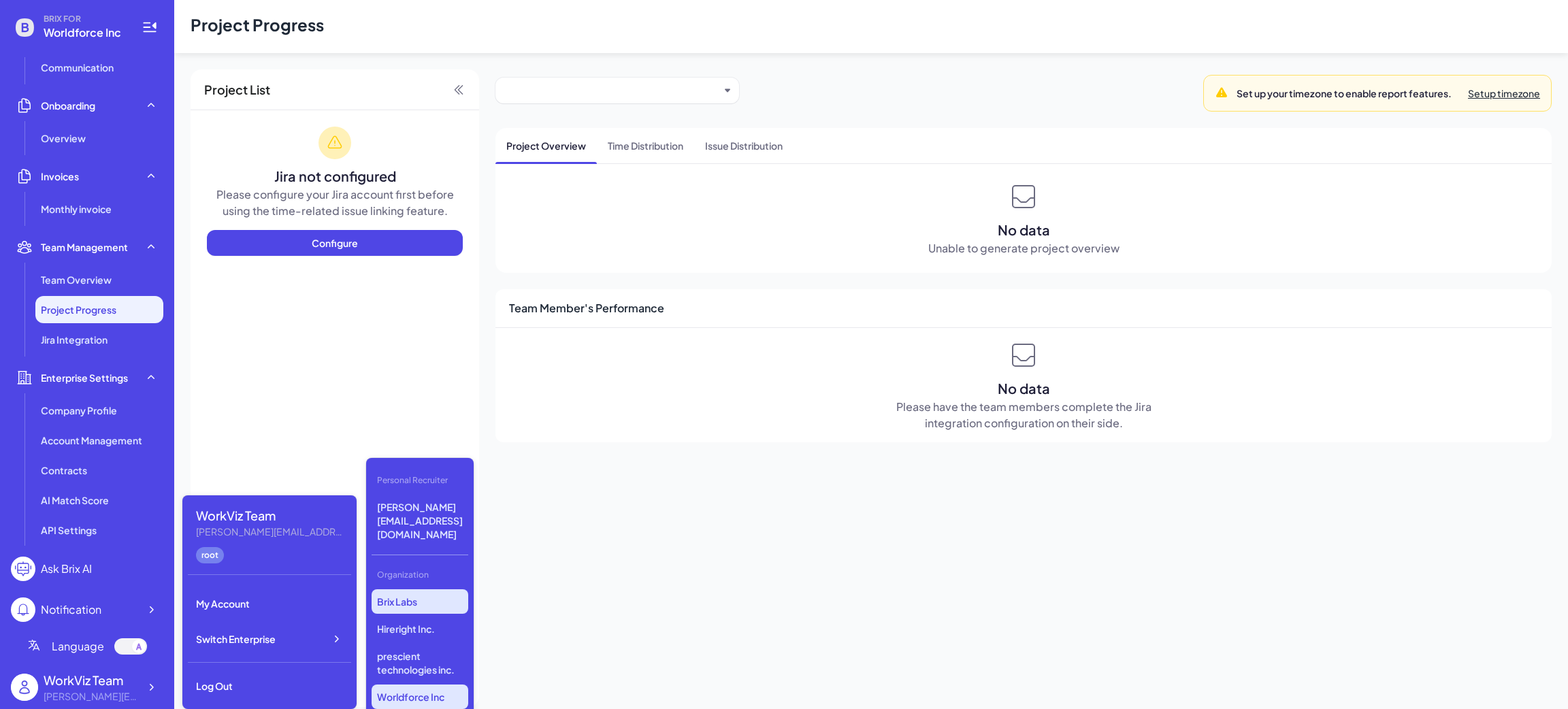
click at [416, 589] on p "Brix Labs" at bounding box center [419, 601] width 97 height 24
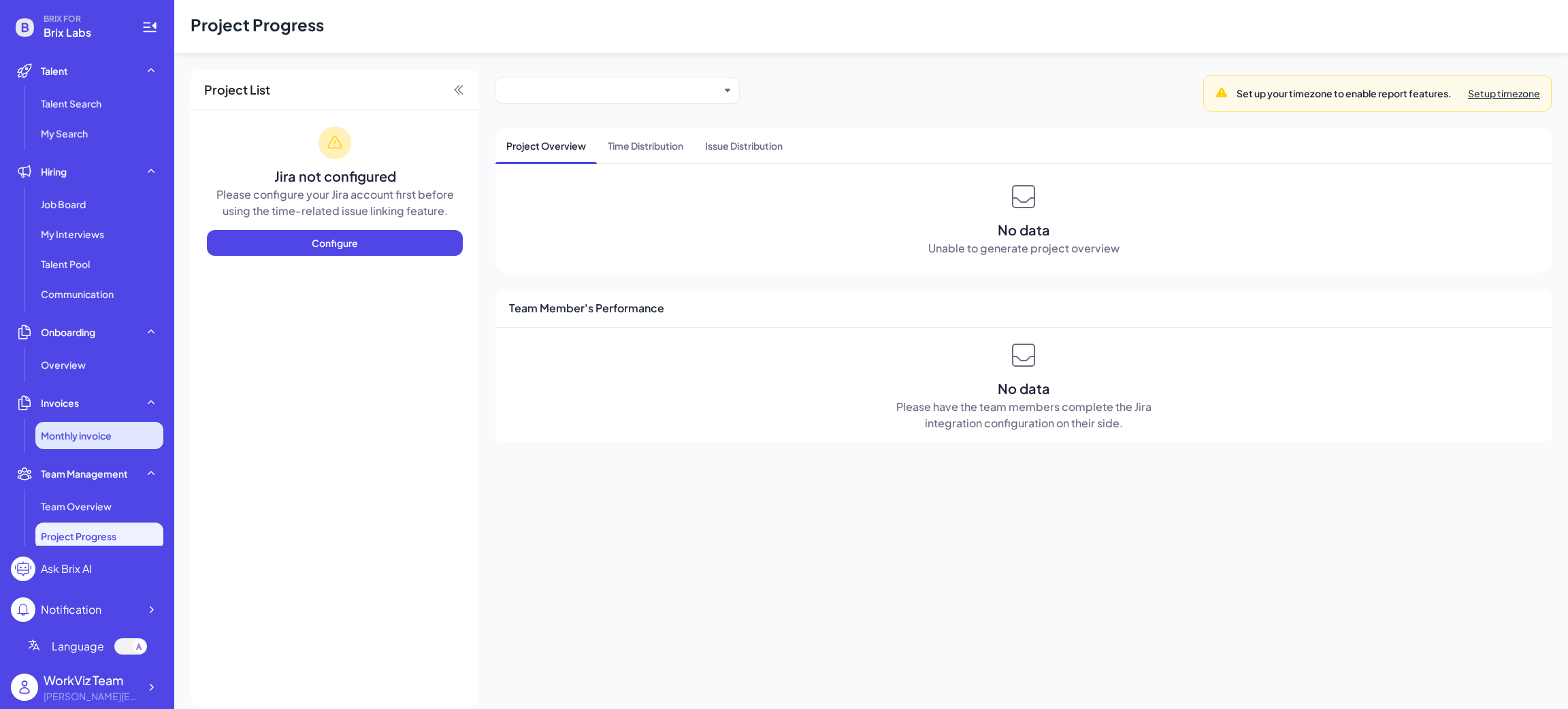
click at [79, 429] on span "Monthly invoice" at bounding box center [76, 435] width 71 height 14
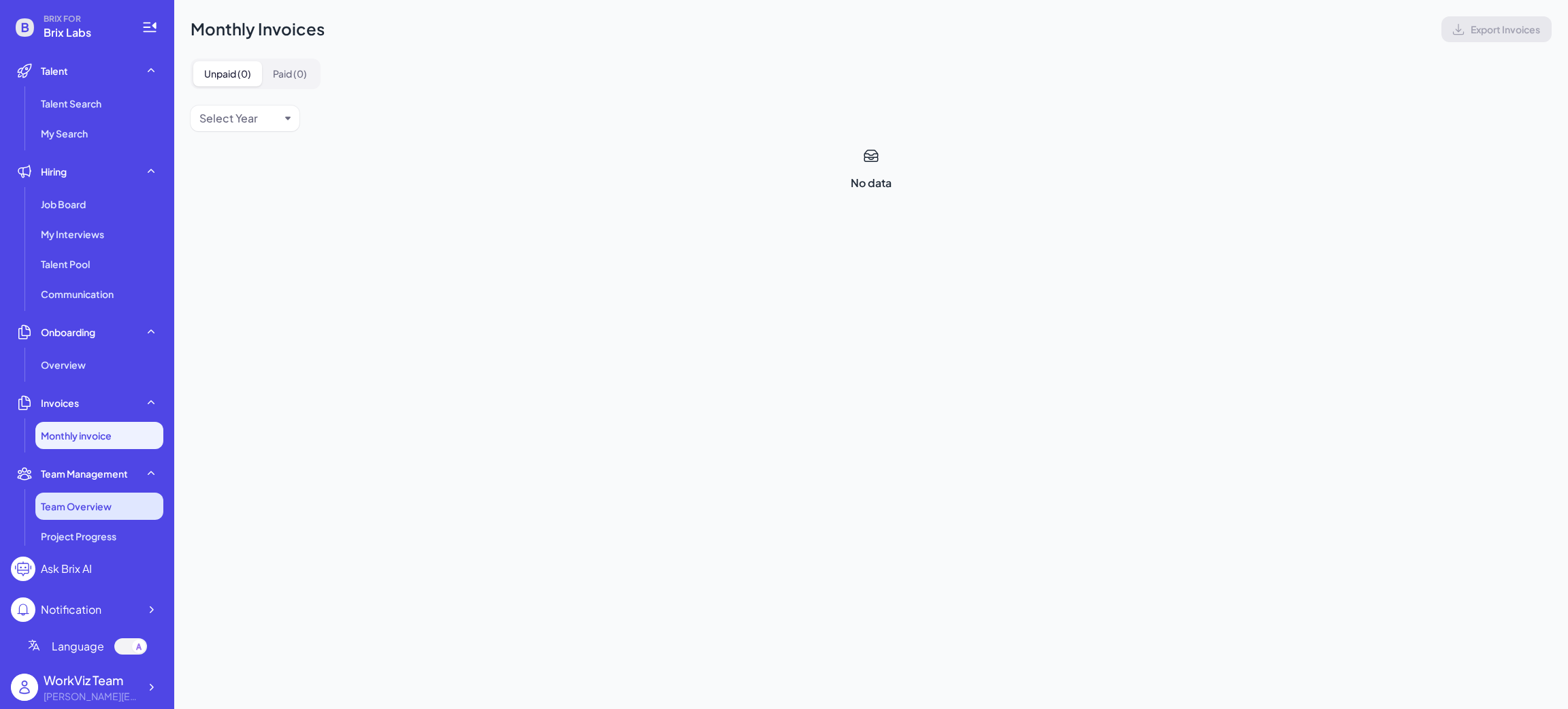
click at [83, 510] on span "Team Overview" at bounding box center [76, 506] width 71 height 14
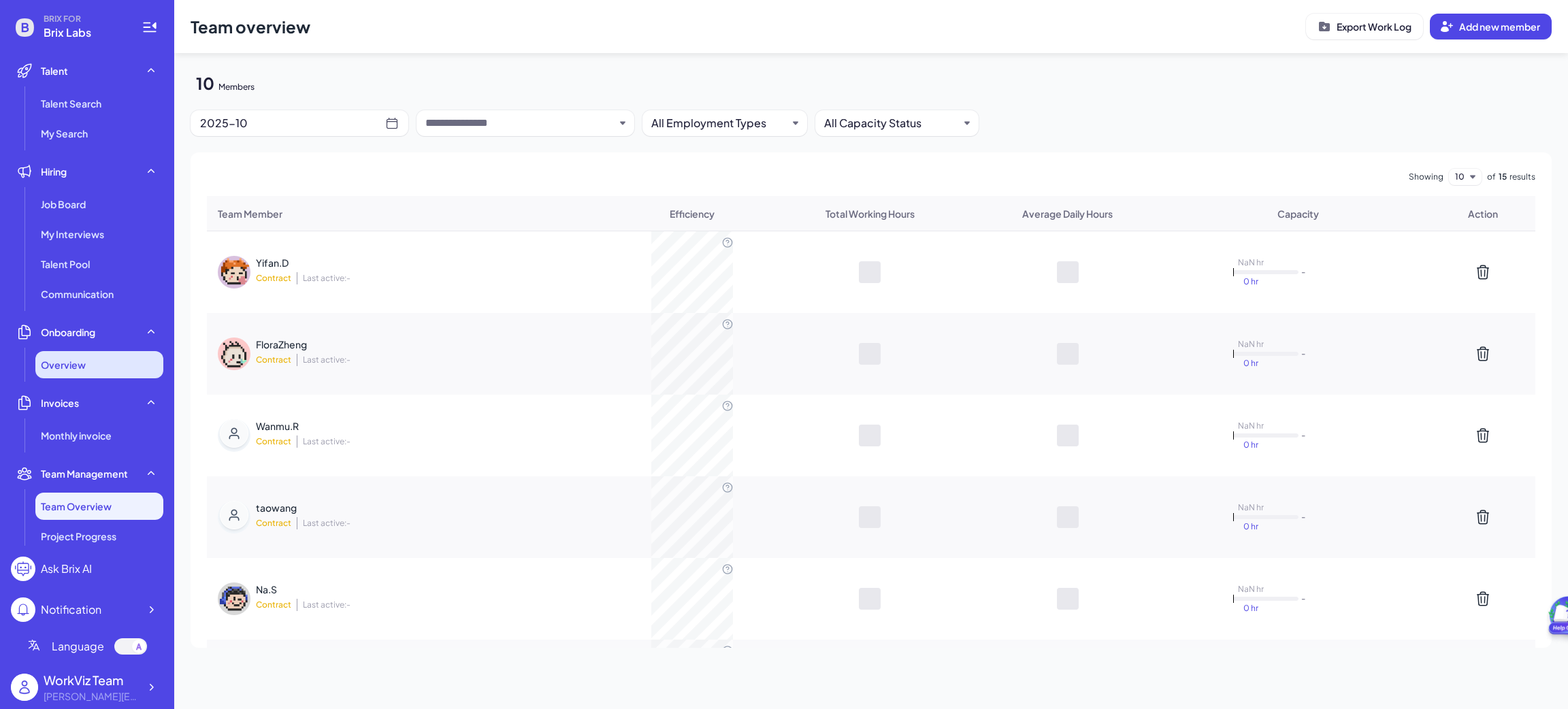
click at [84, 370] on span "Overview" at bounding box center [63, 365] width 45 height 14
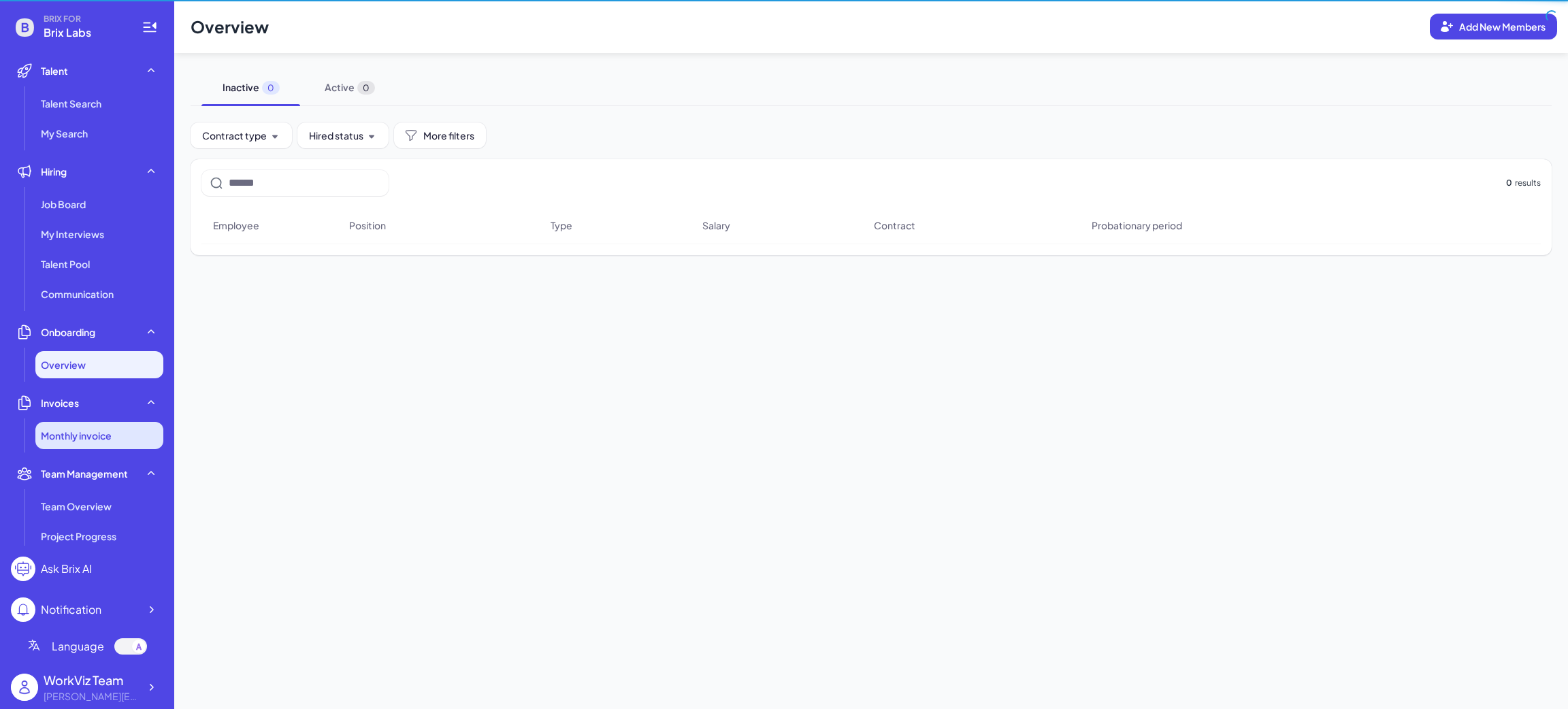
click at [88, 425] on li "Monthly invoice" at bounding box center [99, 435] width 128 height 28
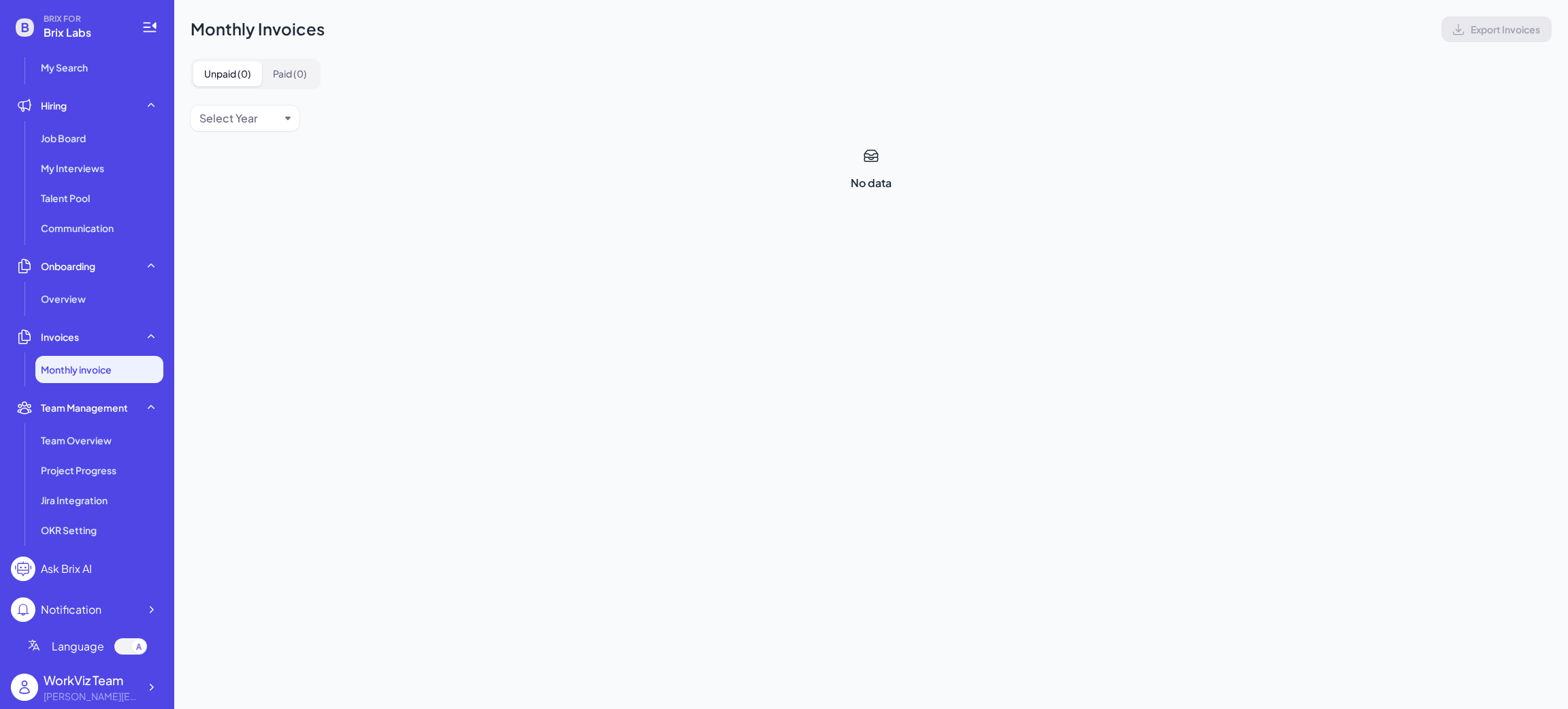
scroll to position [102, 0]
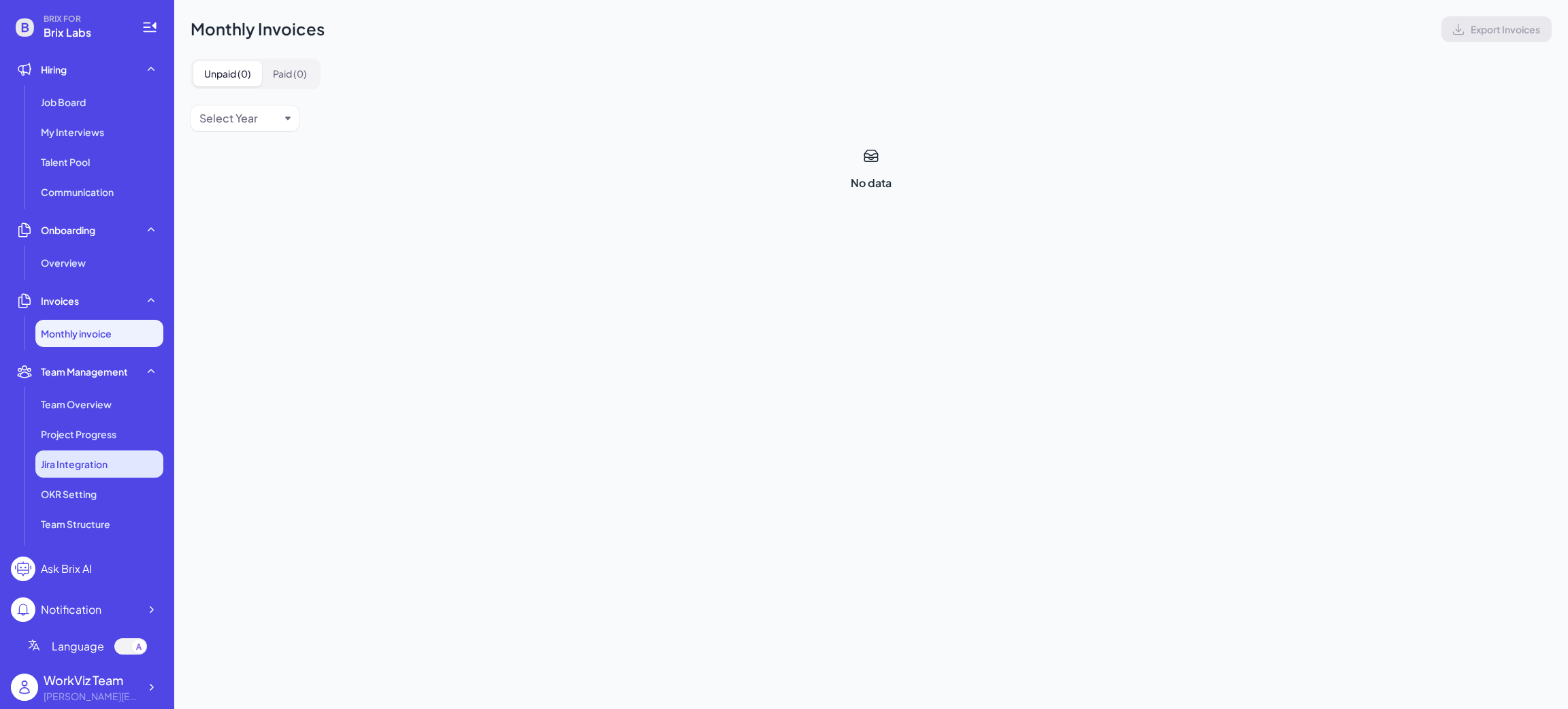
click at [80, 455] on li "Jira Integration" at bounding box center [99, 464] width 128 height 28
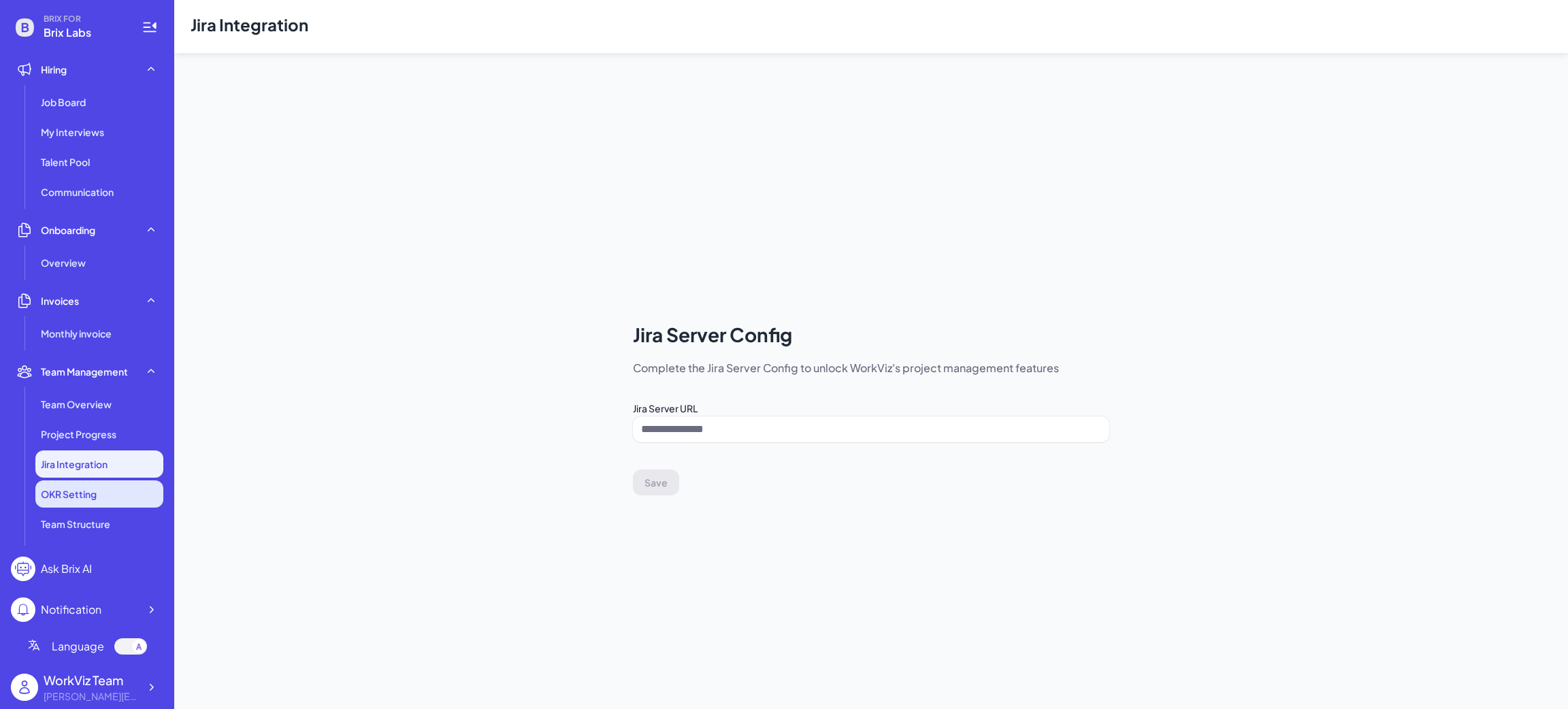
click at [93, 496] on span "OKR Setting" at bounding box center [68, 494] width 56 height 14
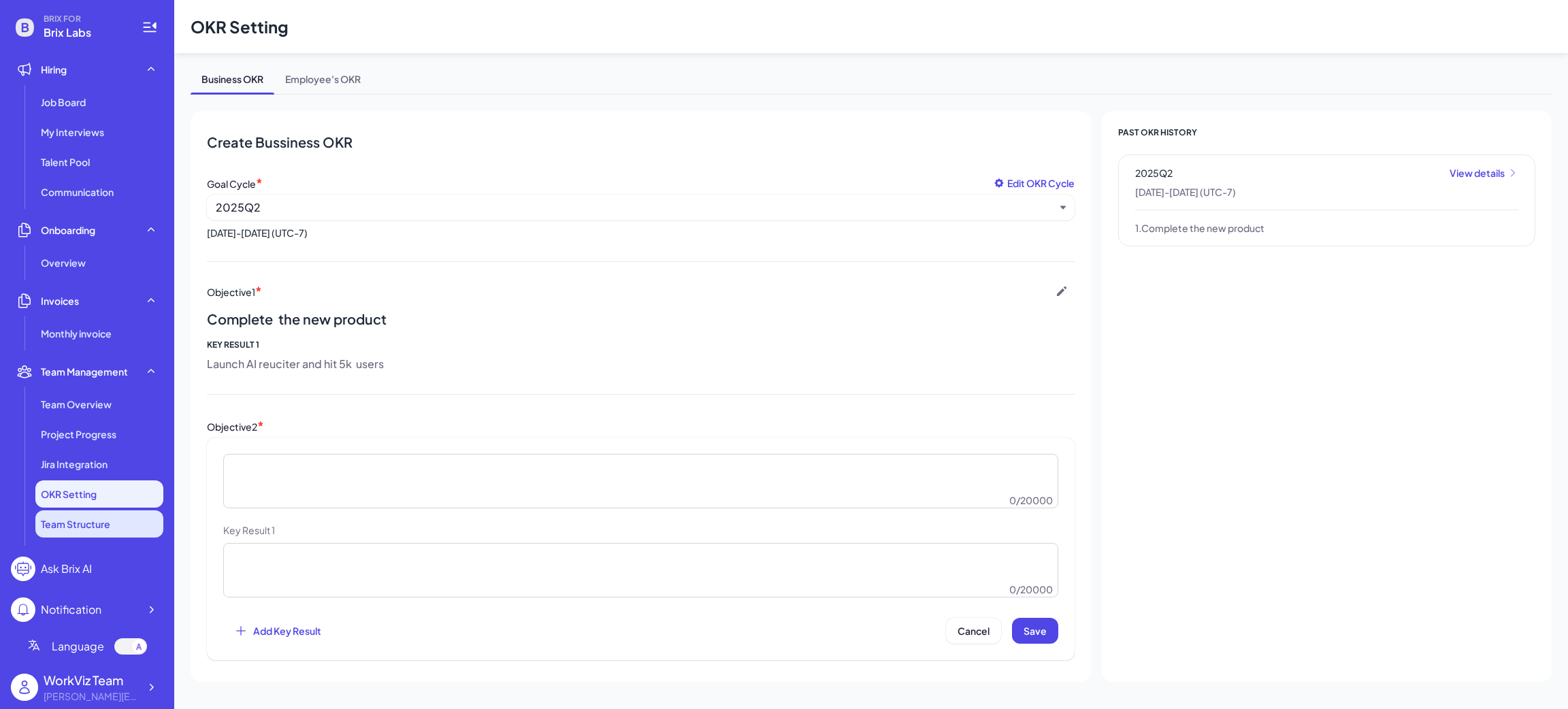
click at [93, 534] on li "Team Structure" at bounding box center [99, 524] width 128 height 28
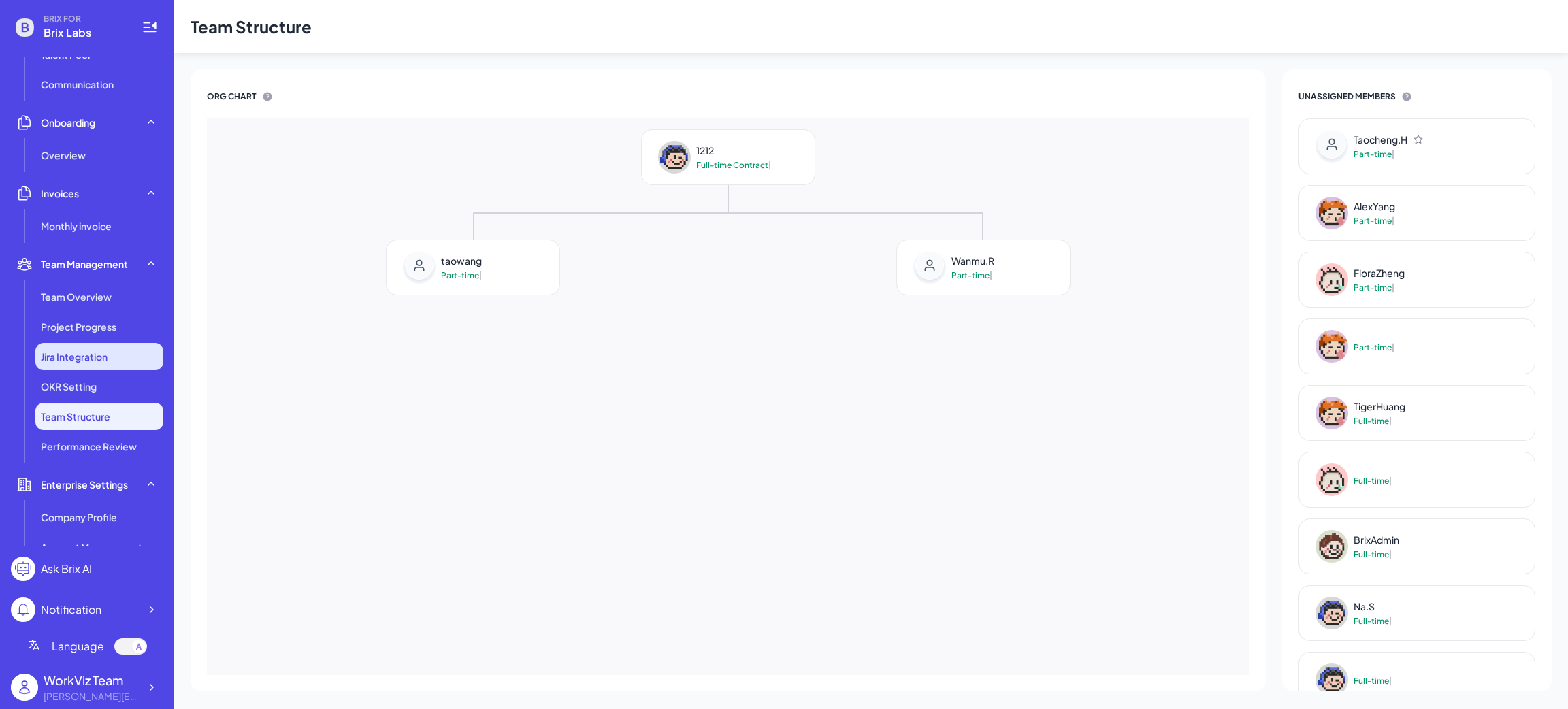
scroll to position [305, 0]
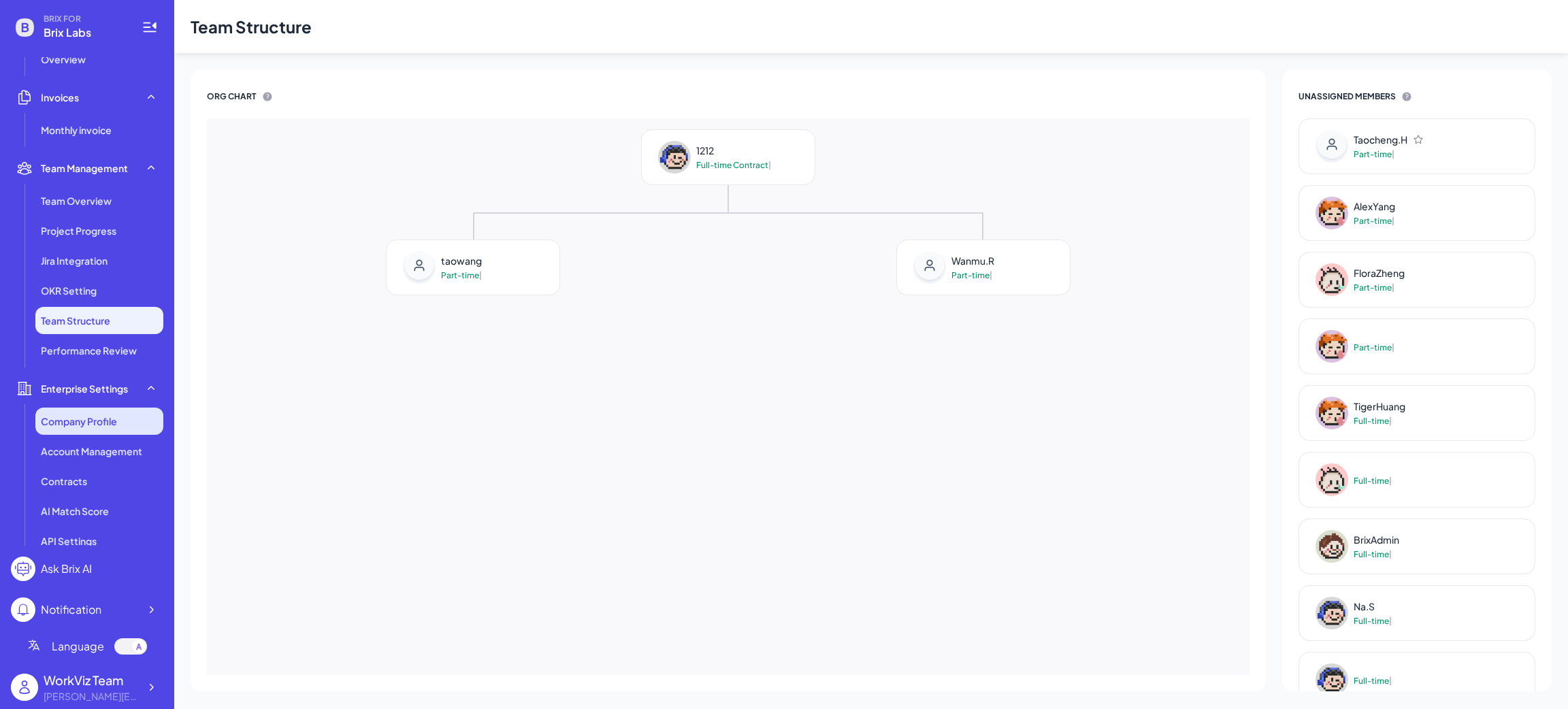
click at [112, 415] on span "Company Profile" at bounding box center [79, 421] width 76 height 14
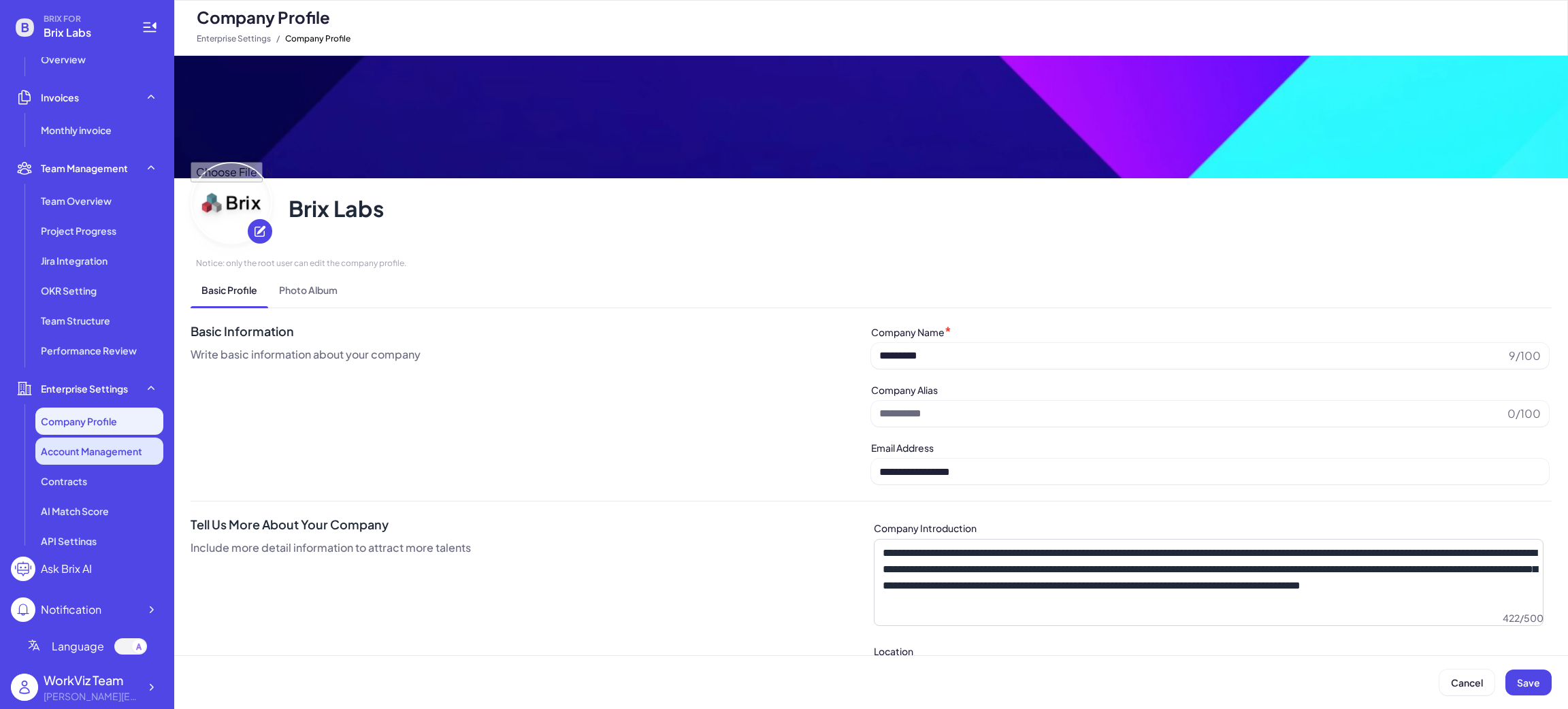
click at [109, 459] on li "Account Management" at bounding box center [99, 452] width 128 height 28
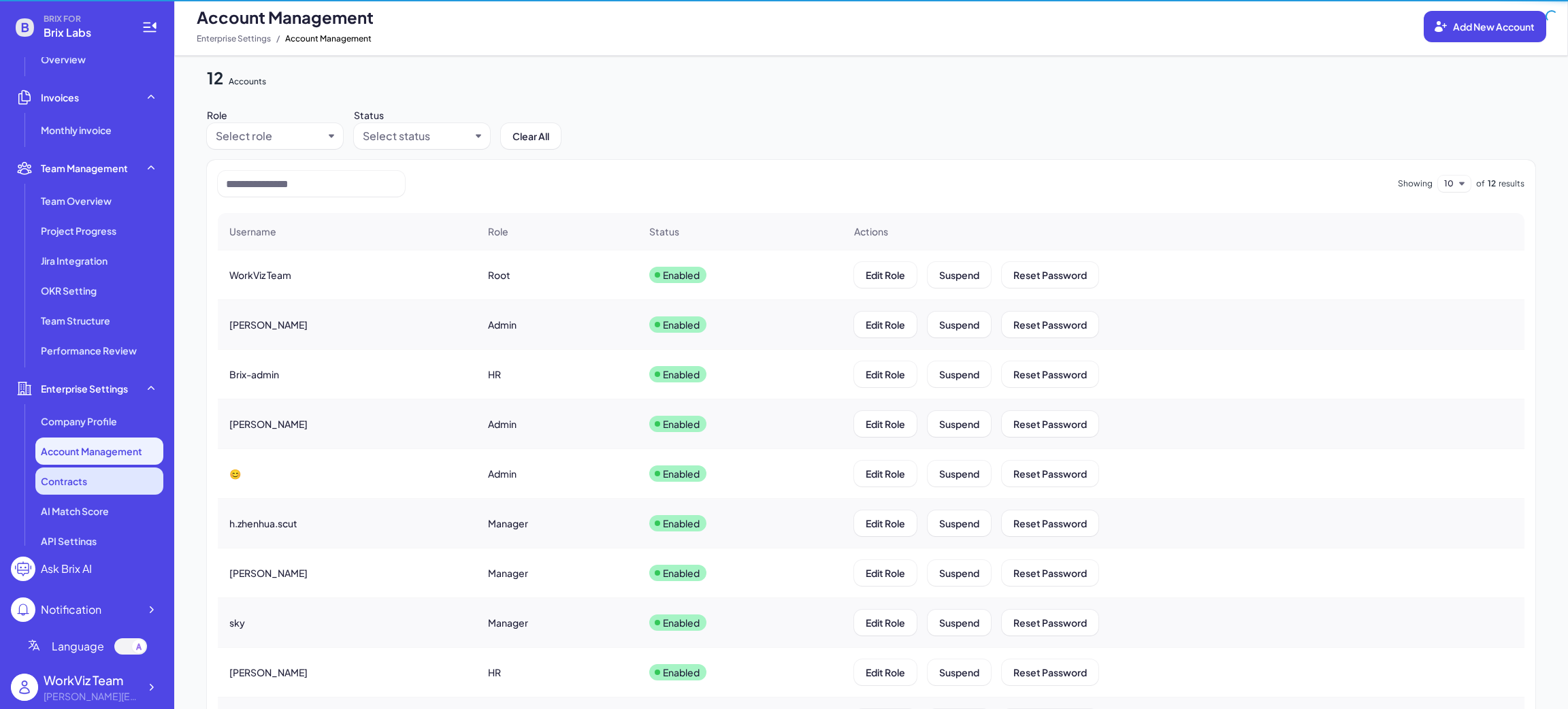
click at [94, 488] on div "Contracts" at bounding box center [99, 481] width 128 height 28
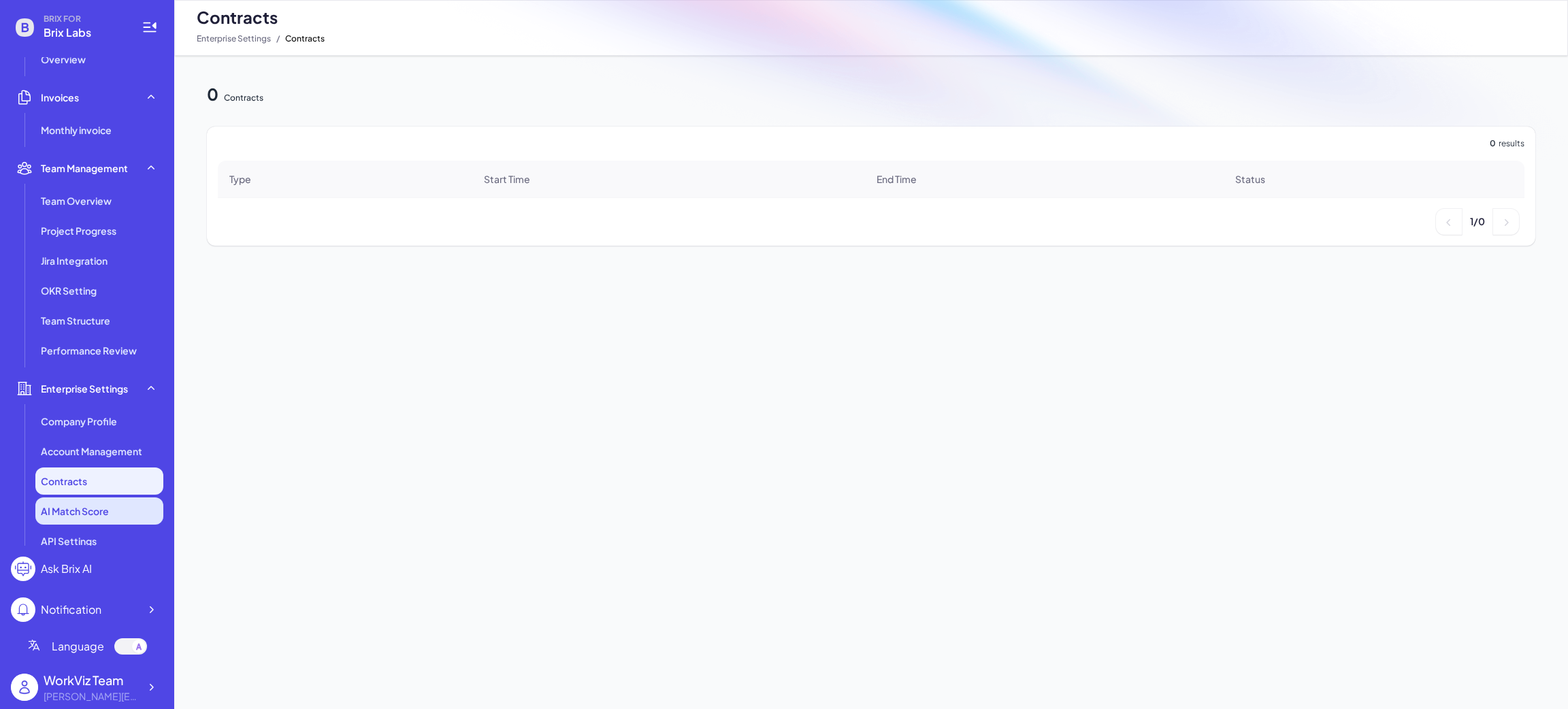
click at [86, 516] on span "AI Match Score" at bounding box center [75, 511] width 68 height 14
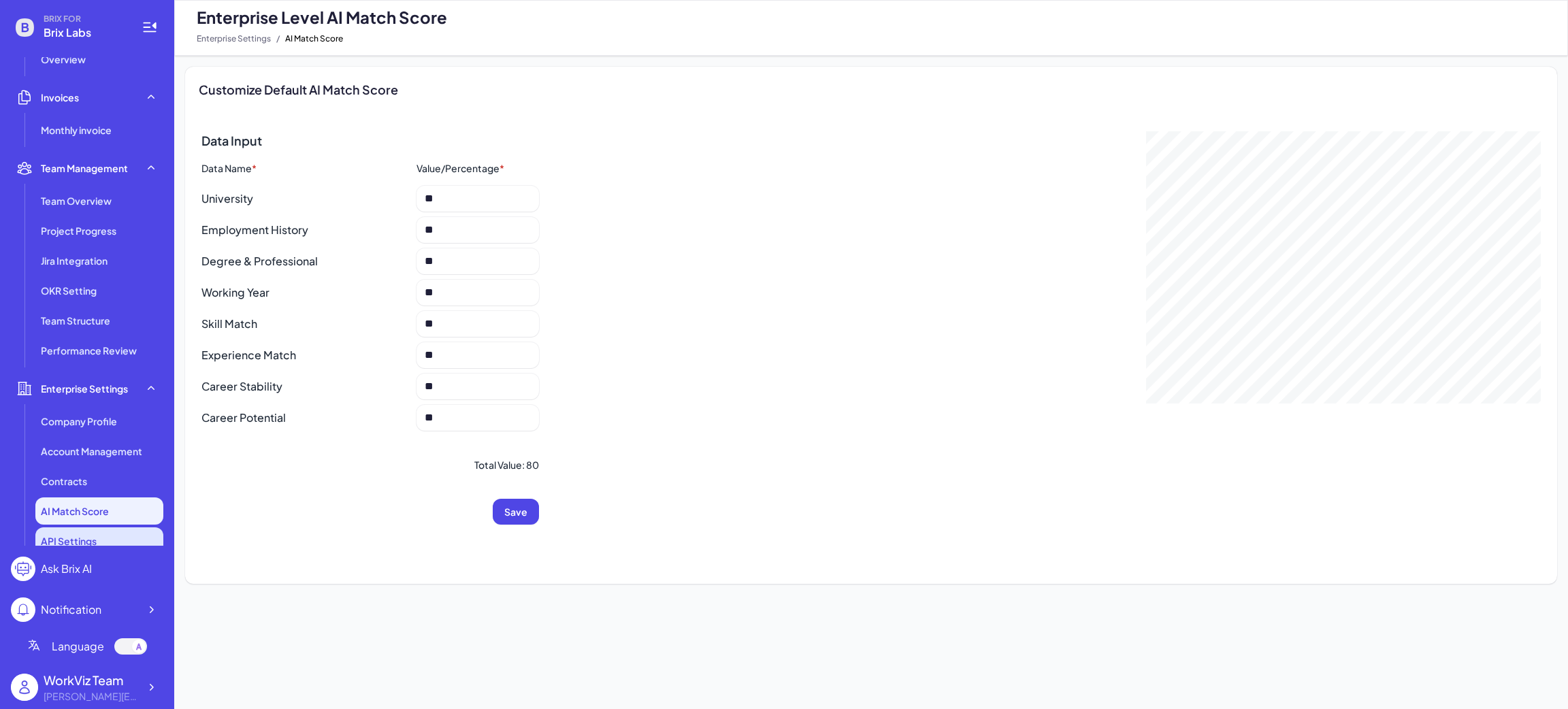
click at [80, 538] on span "API Settings" at bounding box center [68, 541] width 56 height 14
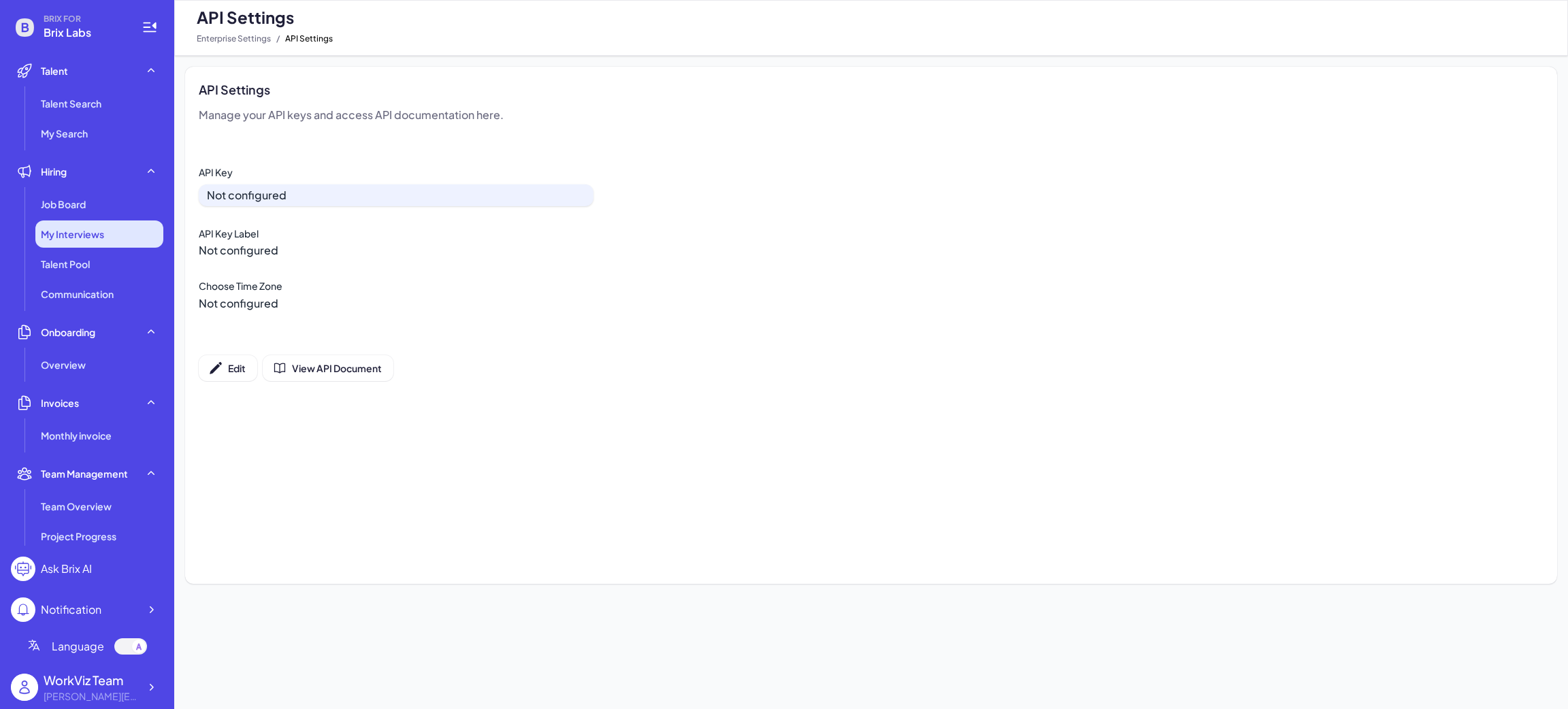
click at [87, 240] on span "My Interviews" at bounding box center [72, 234] width 63 height 14
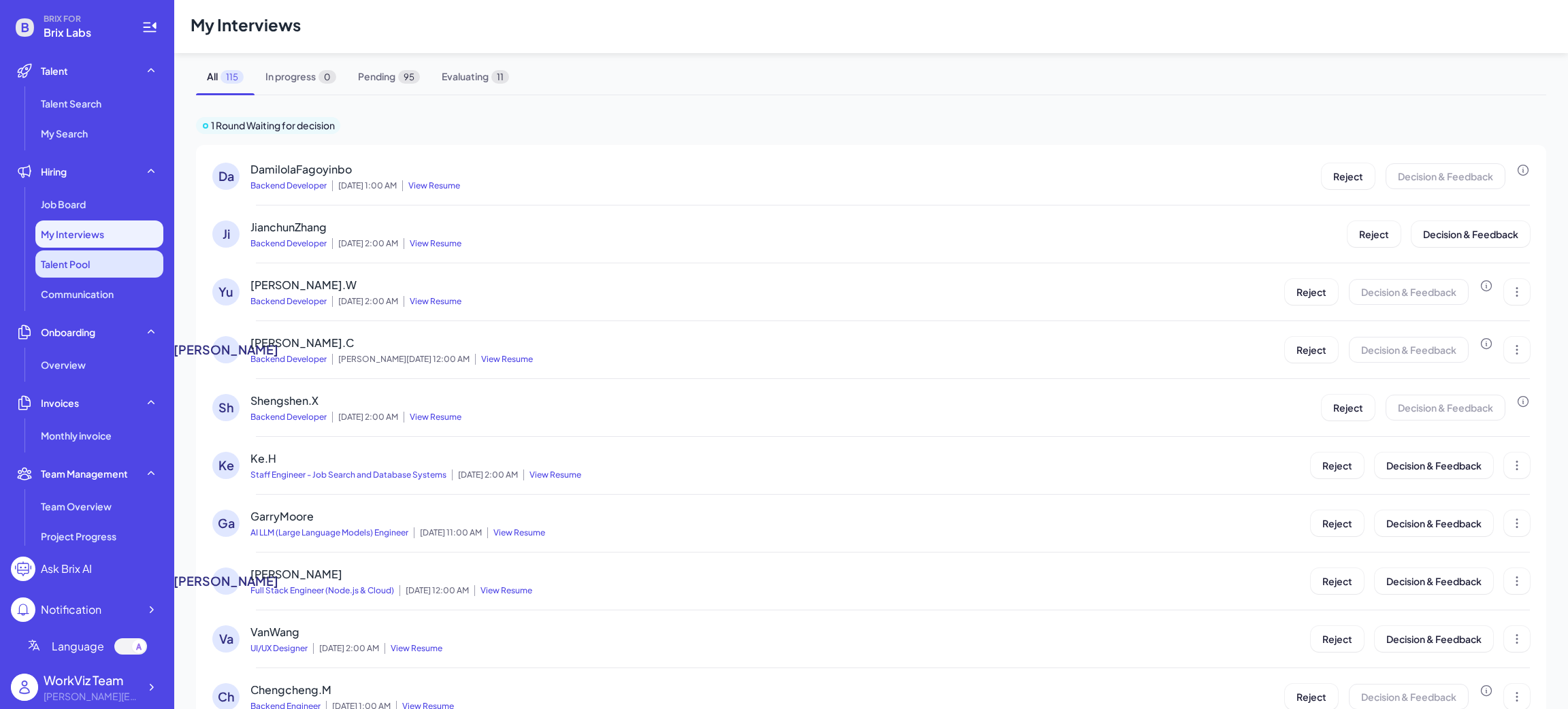
click at [84, 264] on span "Talent Pool" at bounding box center [65, 264] width 49 height 14
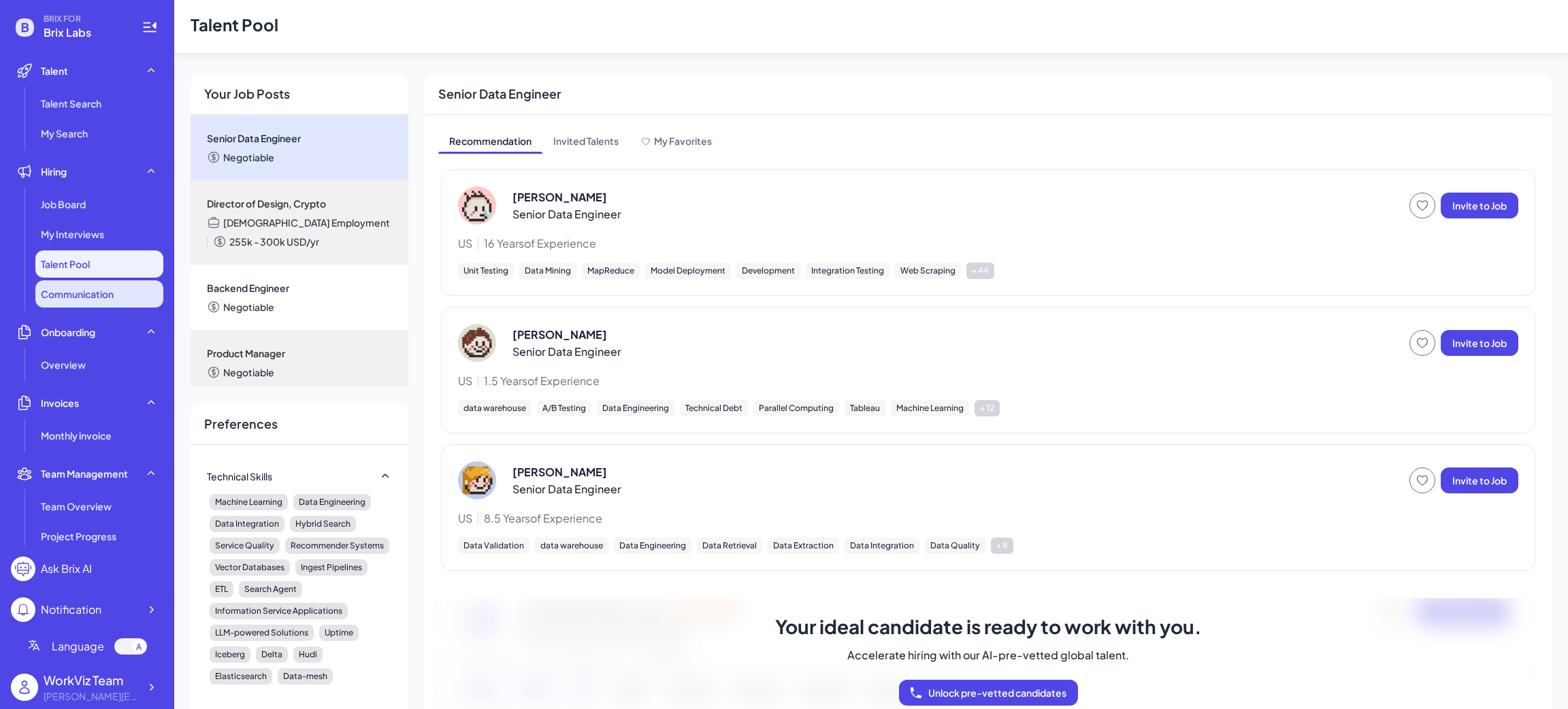
click at [84, 291] on span "Communication" at bounding box center [77, 293] width 73 height 14
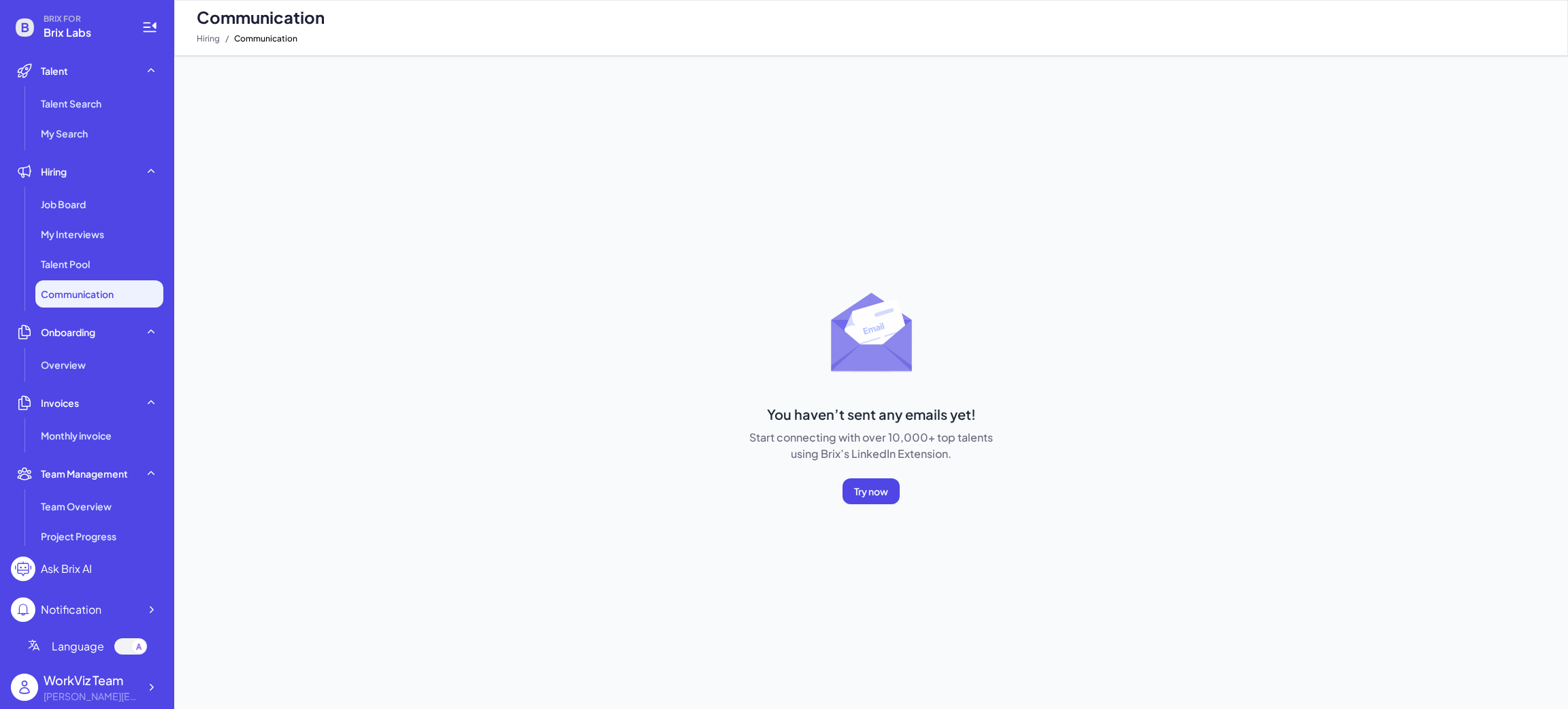
click at [108, 346] on li "Onboarding Overview" at bounding box center [87, 348] width 153 height 60
click at [110, 370] on div "Overview" at bounding box center [99, 365] width 128 height 28
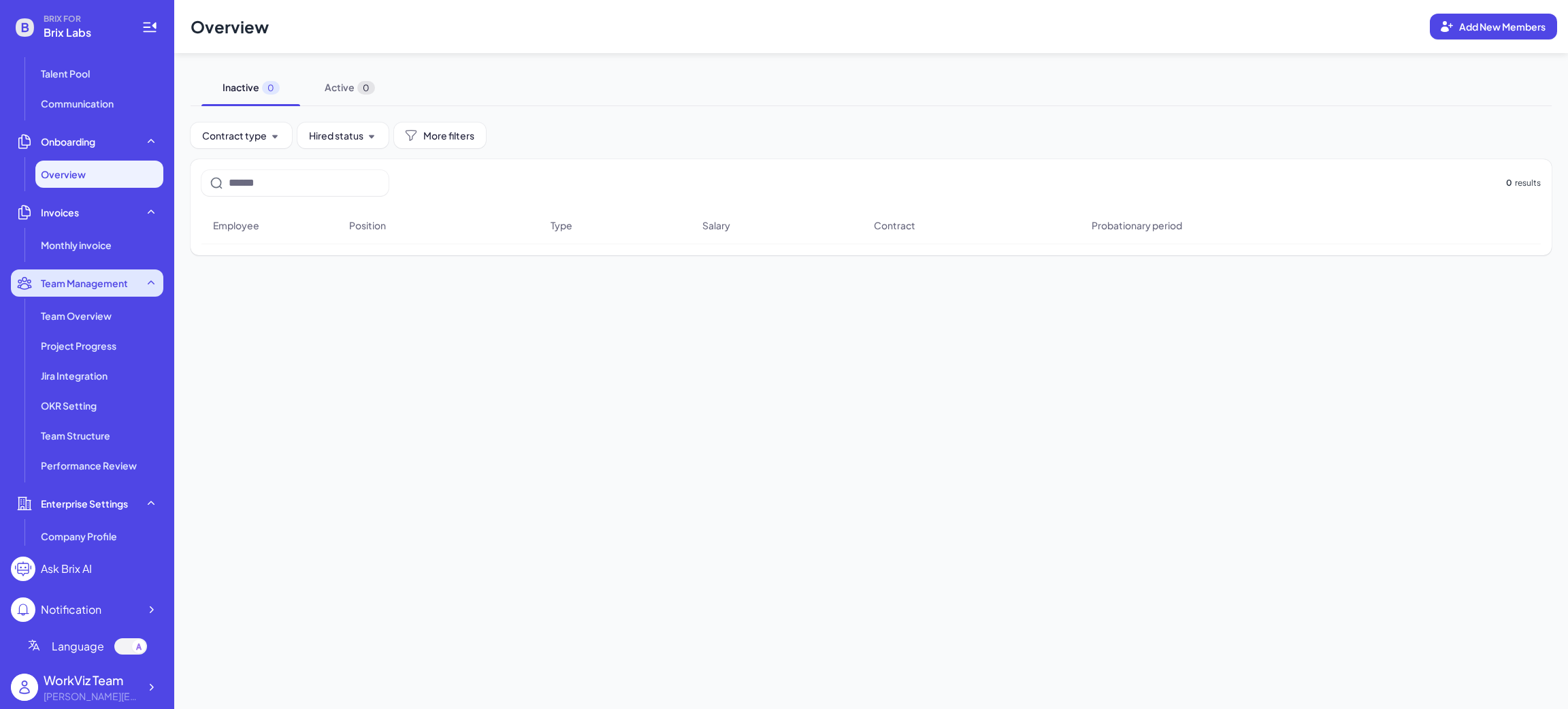
scroll to position [204, 0]
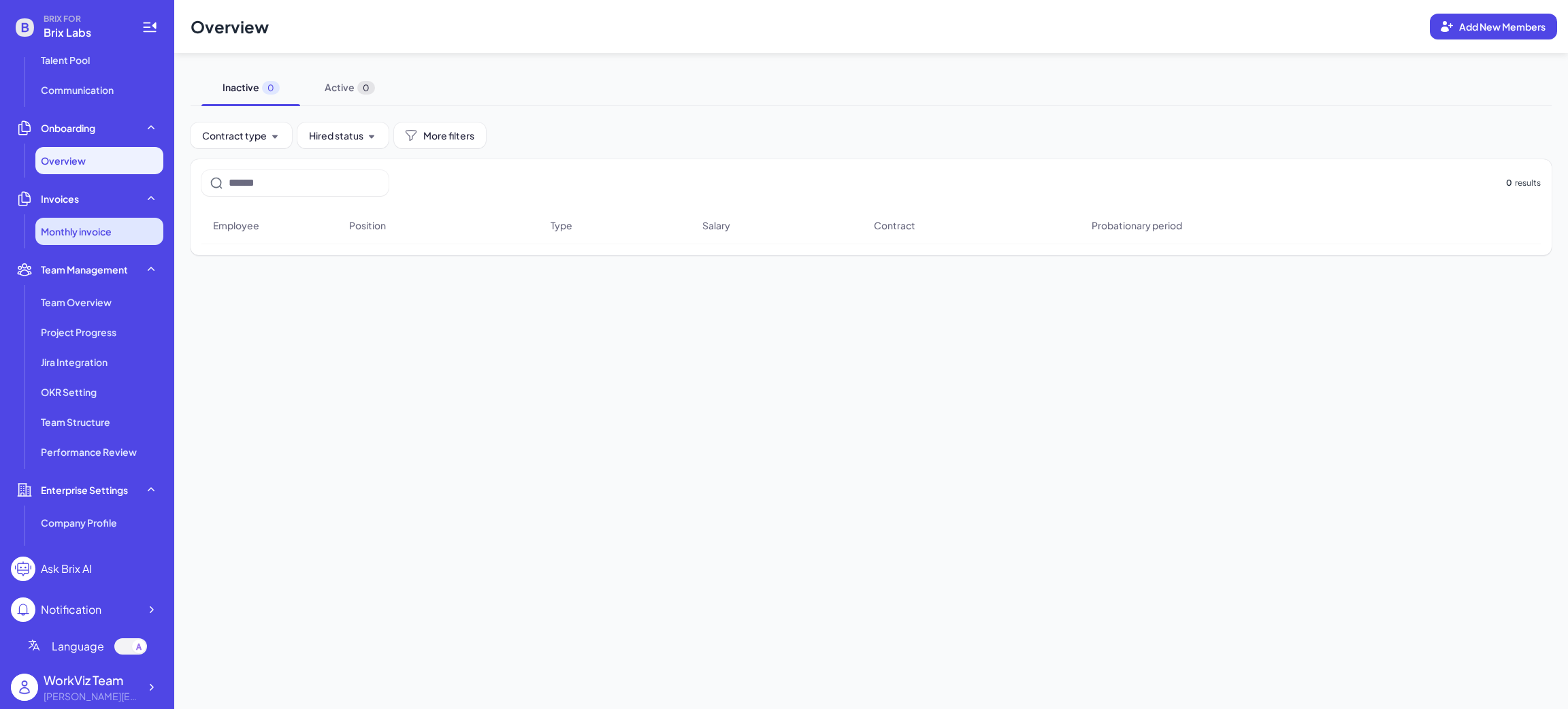
click at [114, 244] on li "Monthly invoice" at bounding box center [99, 231] width 128 height 28
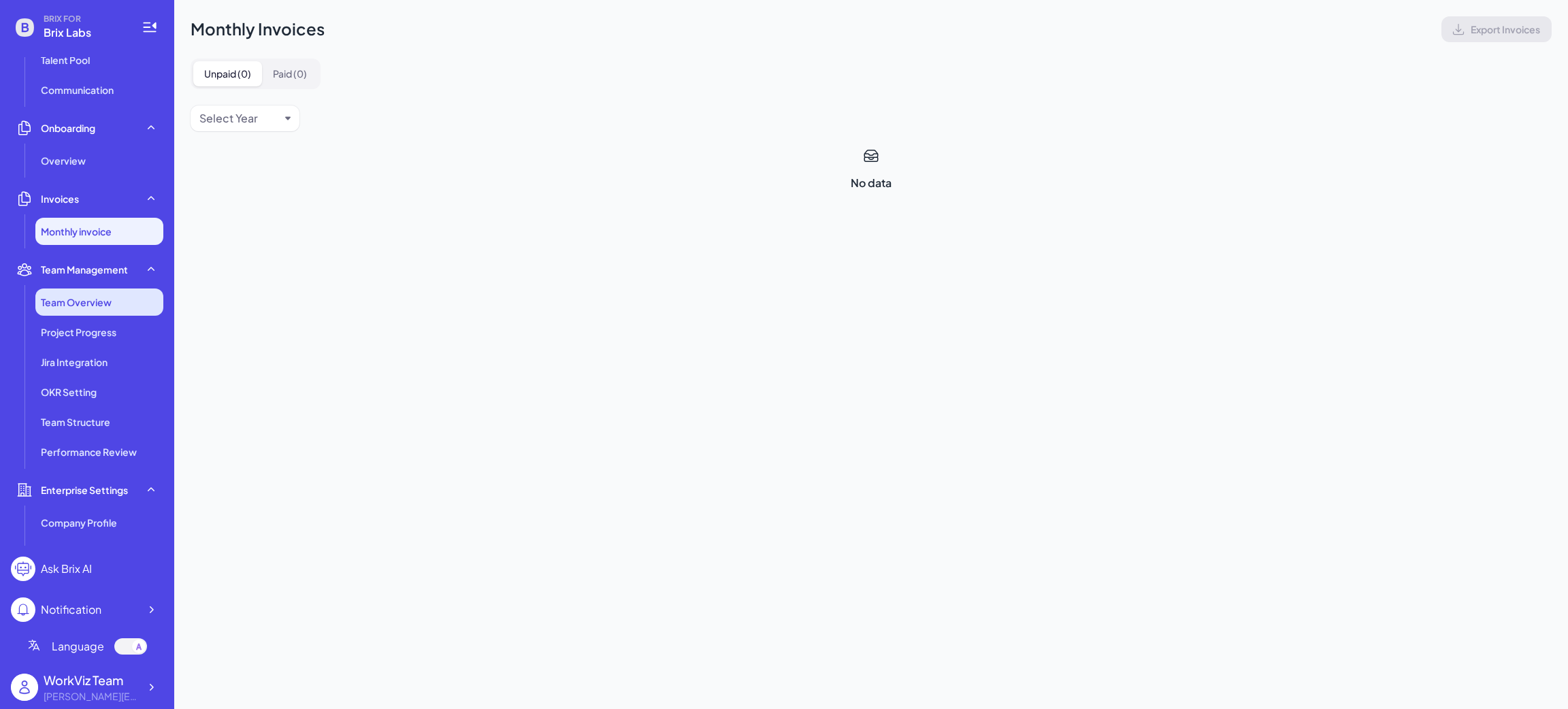
click at [90, 312] on li "Team Overview" at bounding box center [99, 302] width 128 height 28
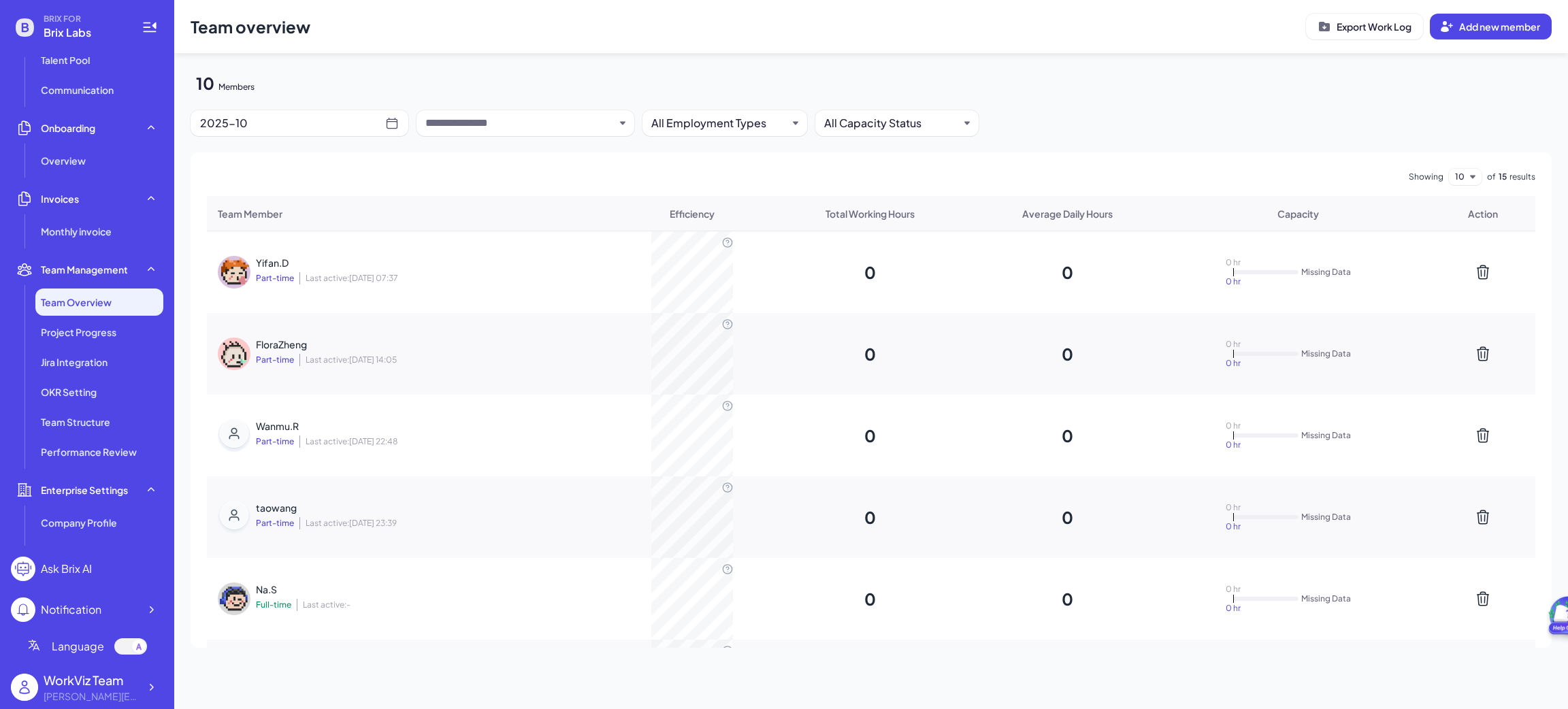
click at [107, 377] on ul "Team Overview Project Progress Jira Integration OKR Setting Team Structure Perf…" at bounding box center [87, 377] width 153 height 177
click at [107, 410] on li "Team Structure" at bounding box center [99, 422] width 128 height 28
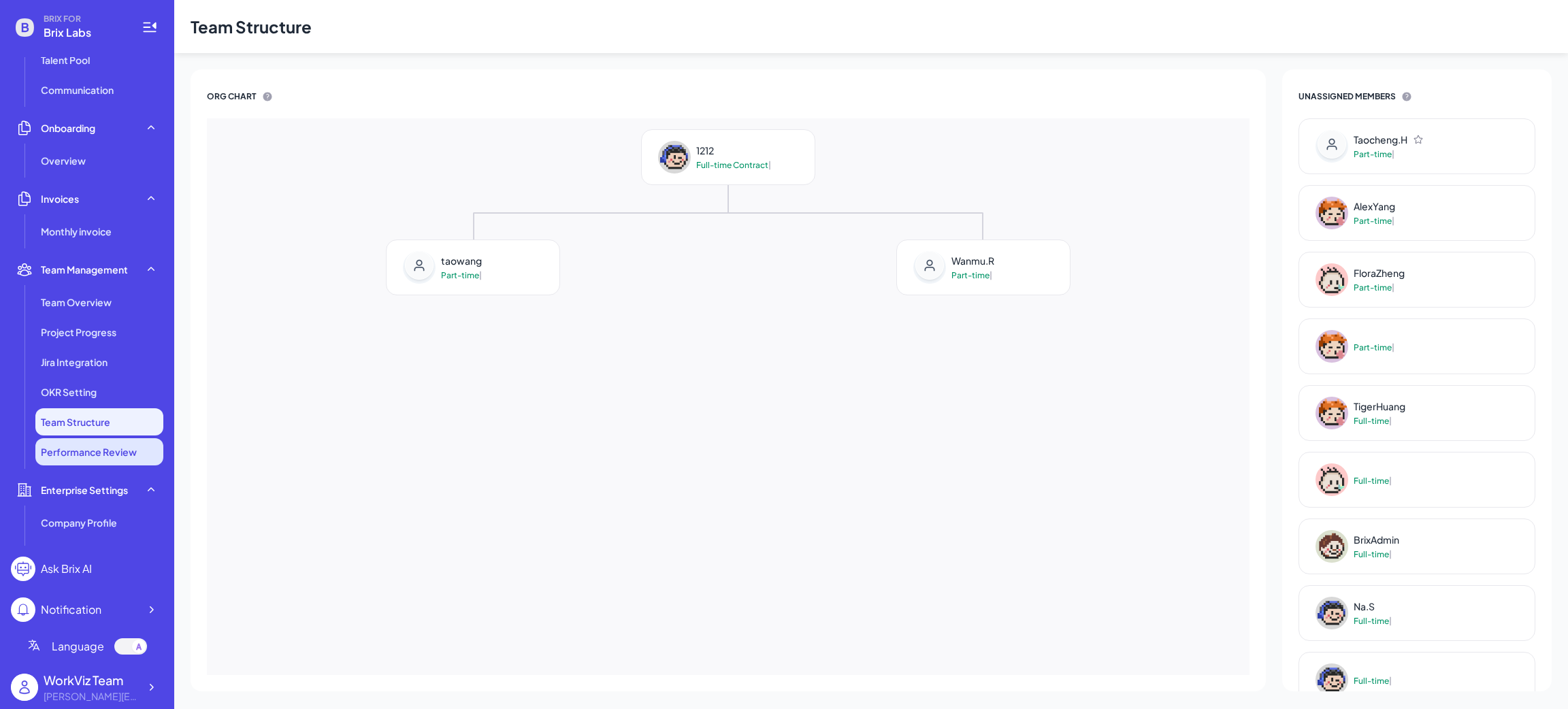
click at [102, 456] on span "Performance Review" at bounding box center [89, 452] width 96 height 14
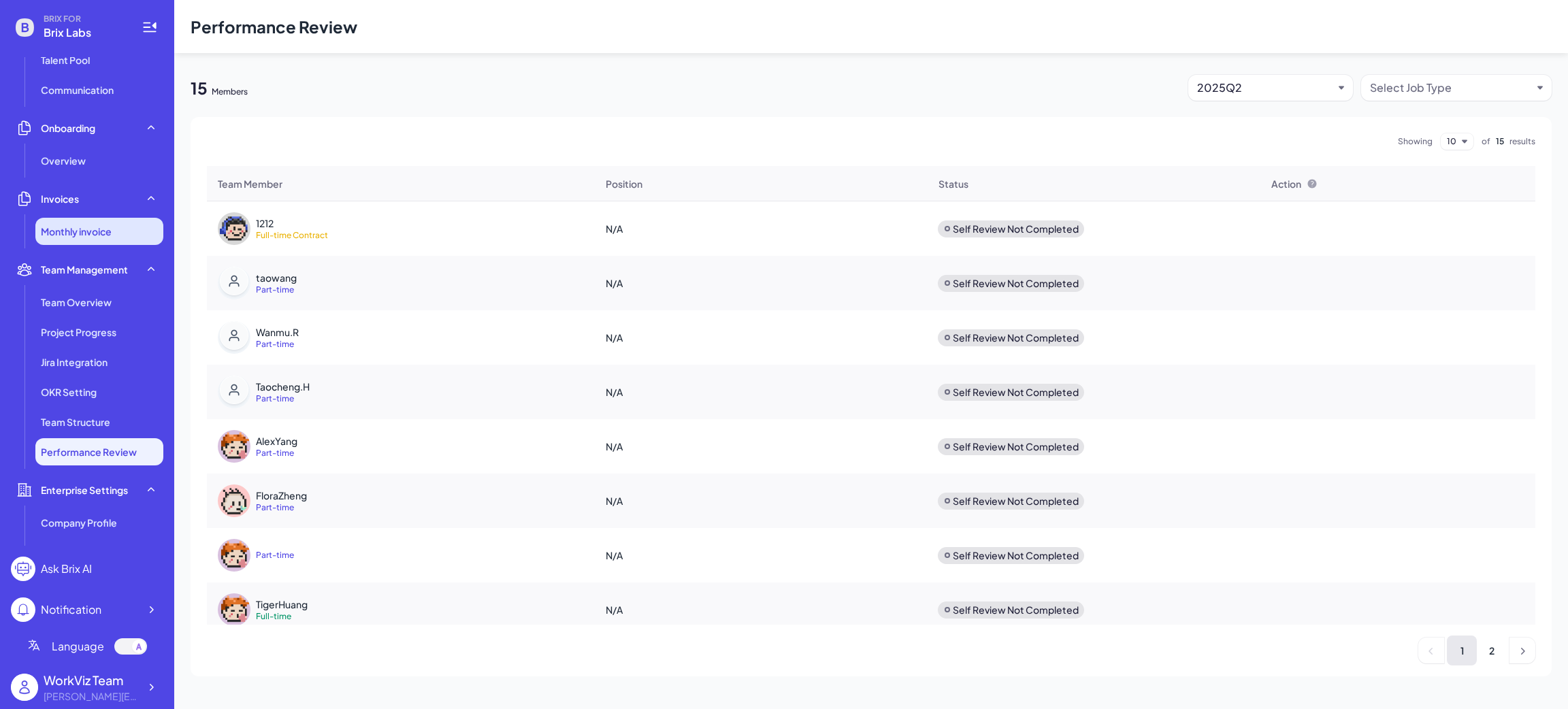
click at [83, 226] on span "Monthly invoice" at bounding box center [76, 231] width 71 height 14
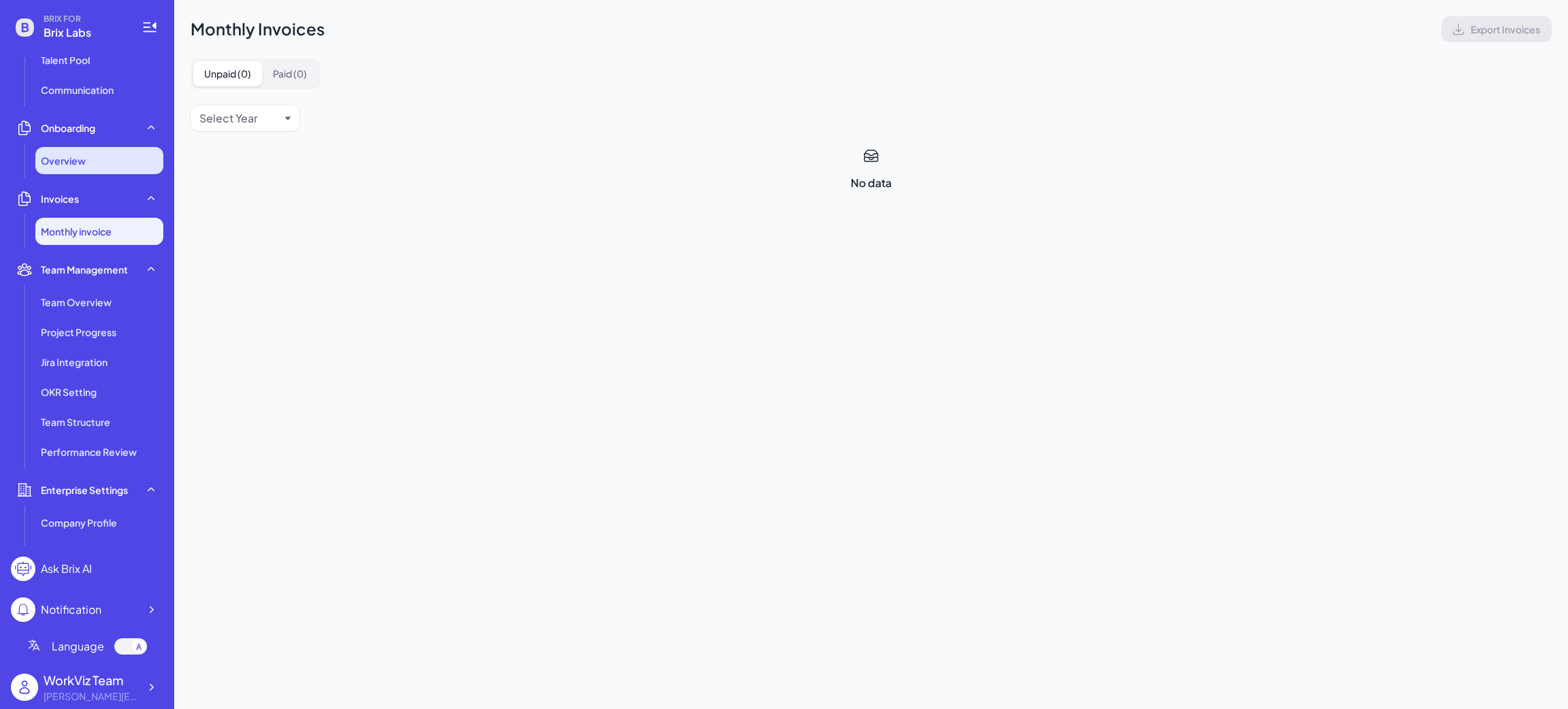
click at [87, 158] on div "Overview" at bounding box center [99, 161] width 128 height 28
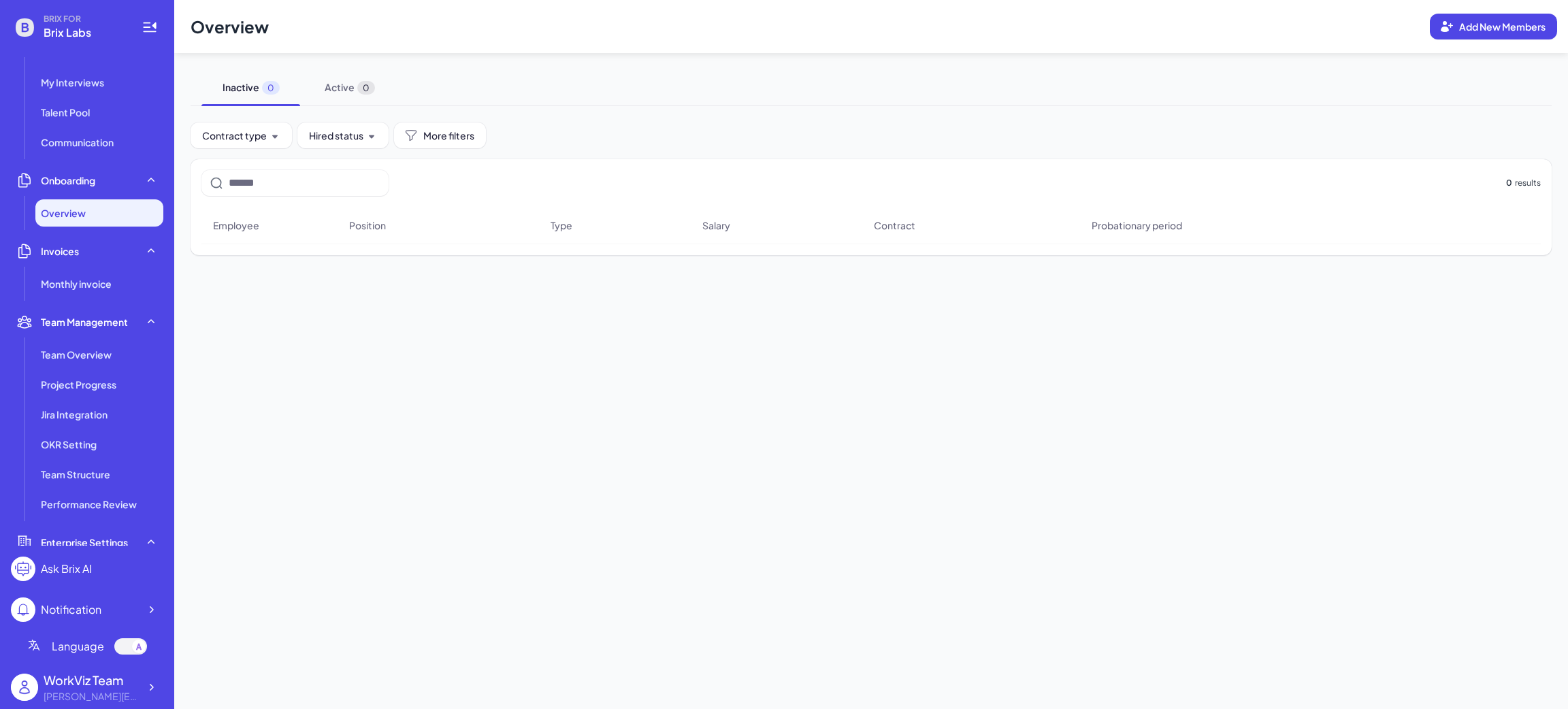
scroll to position [102, 0]
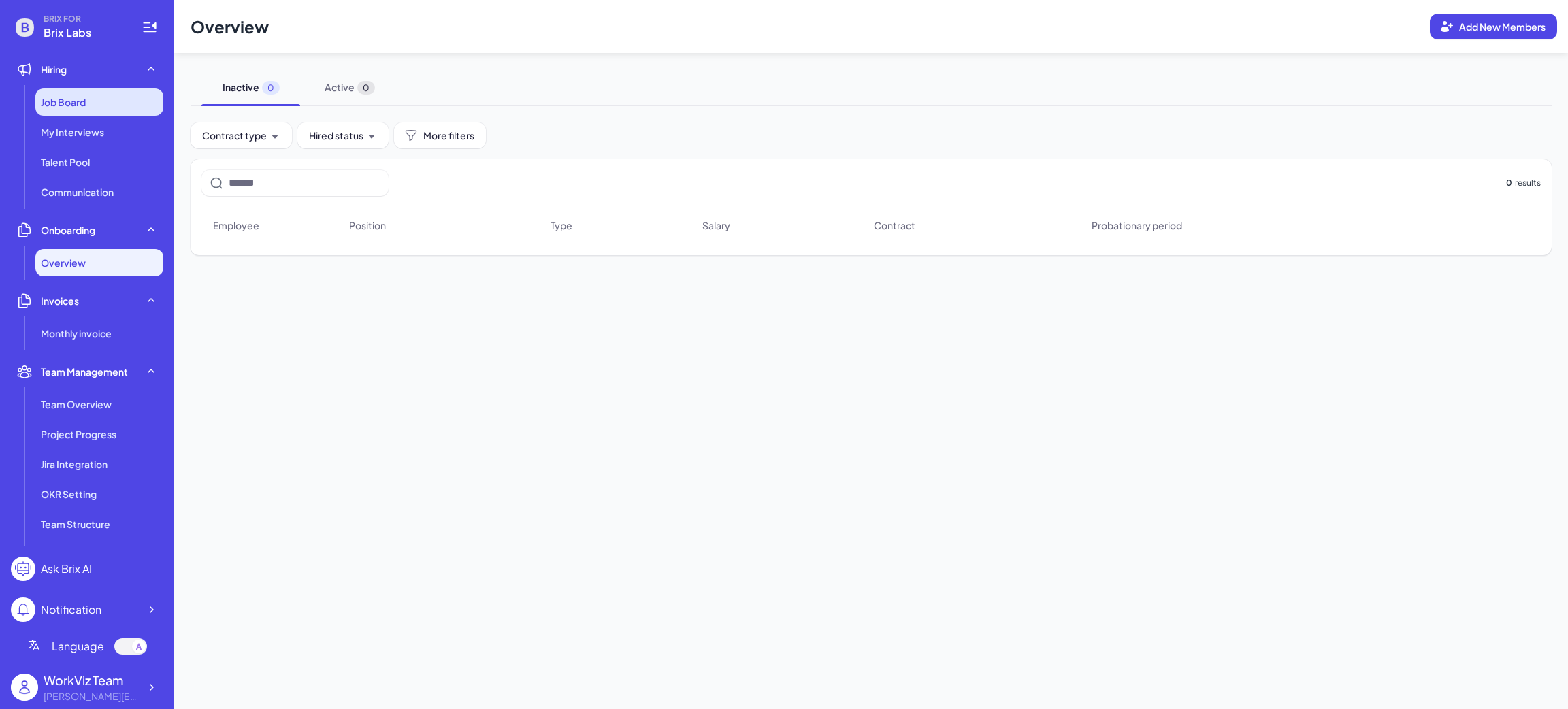
click at [86, 101] on span "Job Board" at bounding box center [63, 102] width 45 height 14
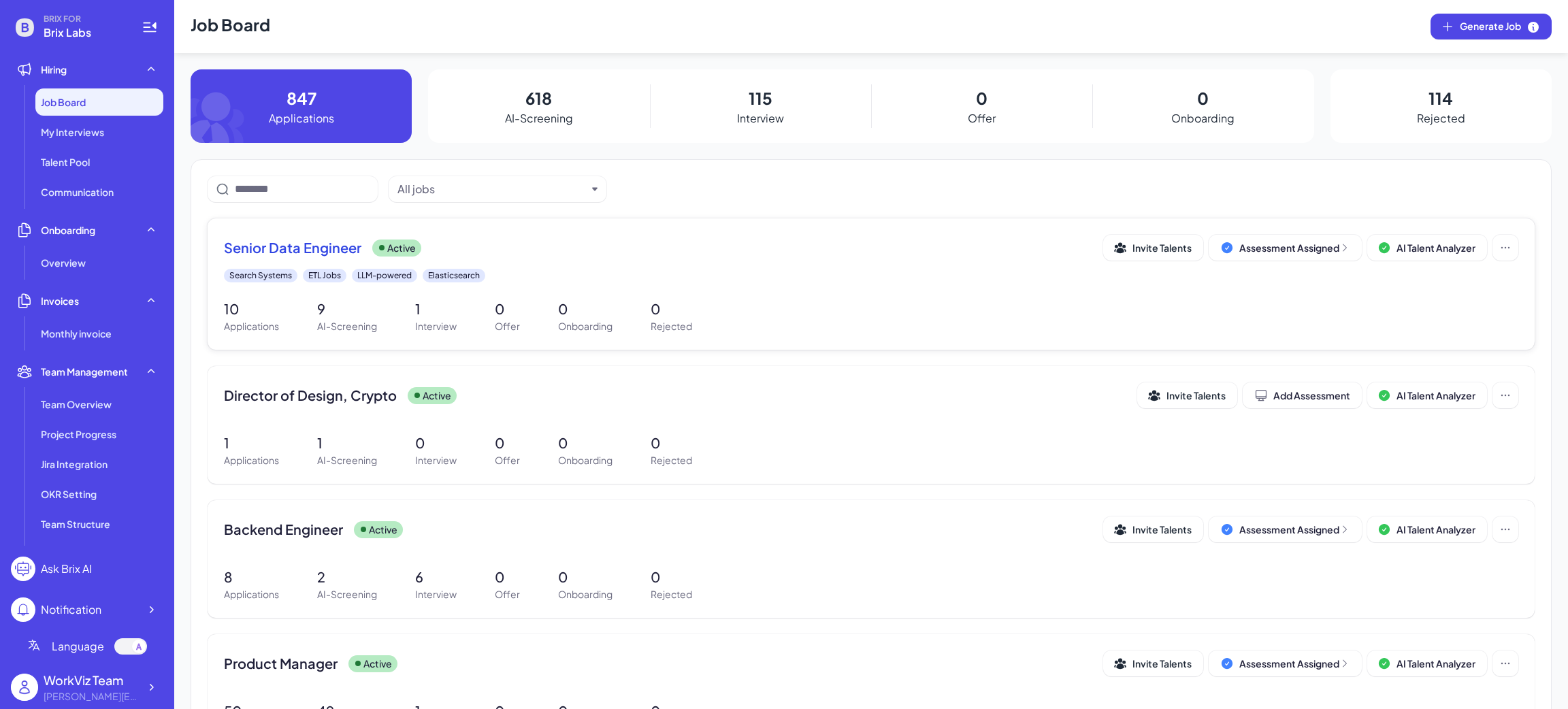
click at [287, 249] on span "Senior Data Engineer" at bounding box center [292, 247] width 137 height 19
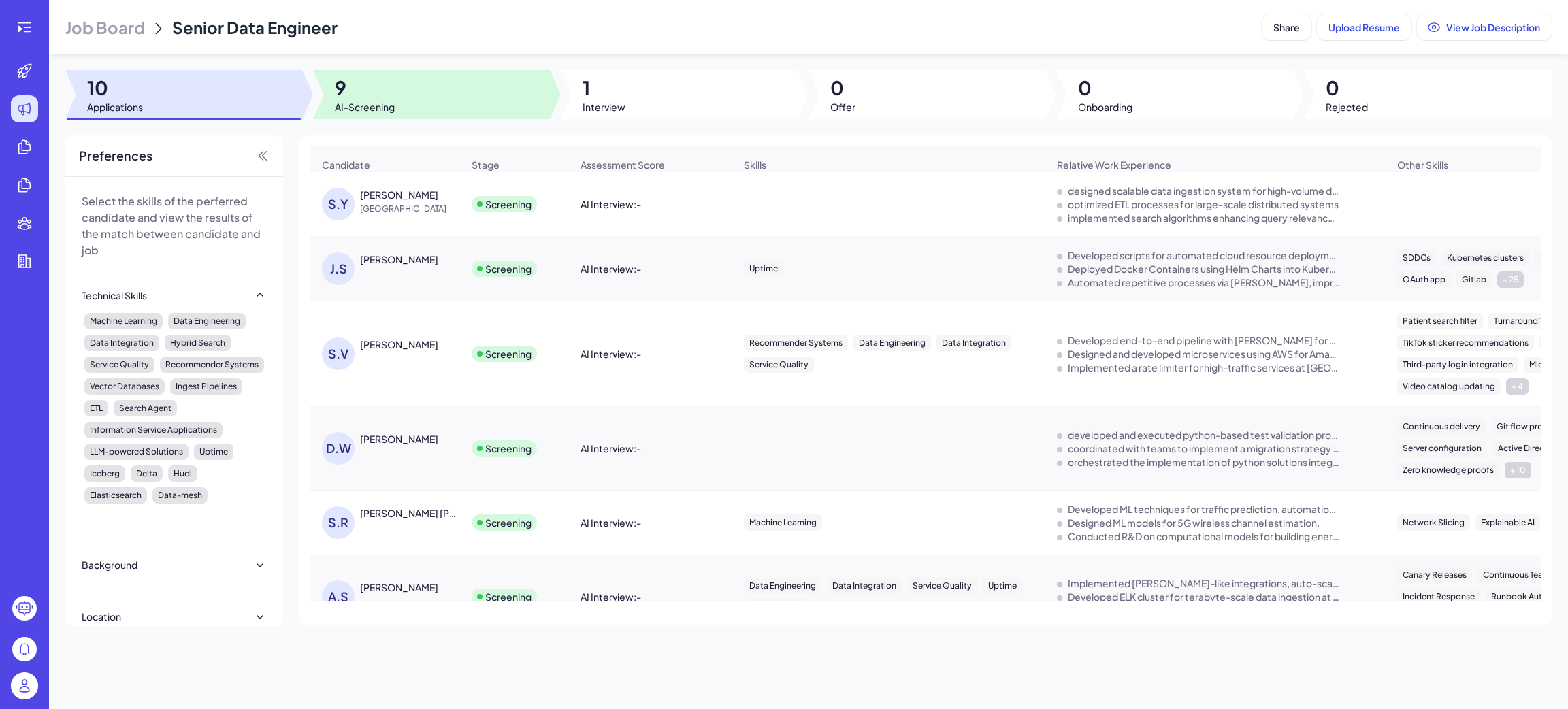
click at [422, 100] on div at bounding box center [431, 94] width 236 height 49
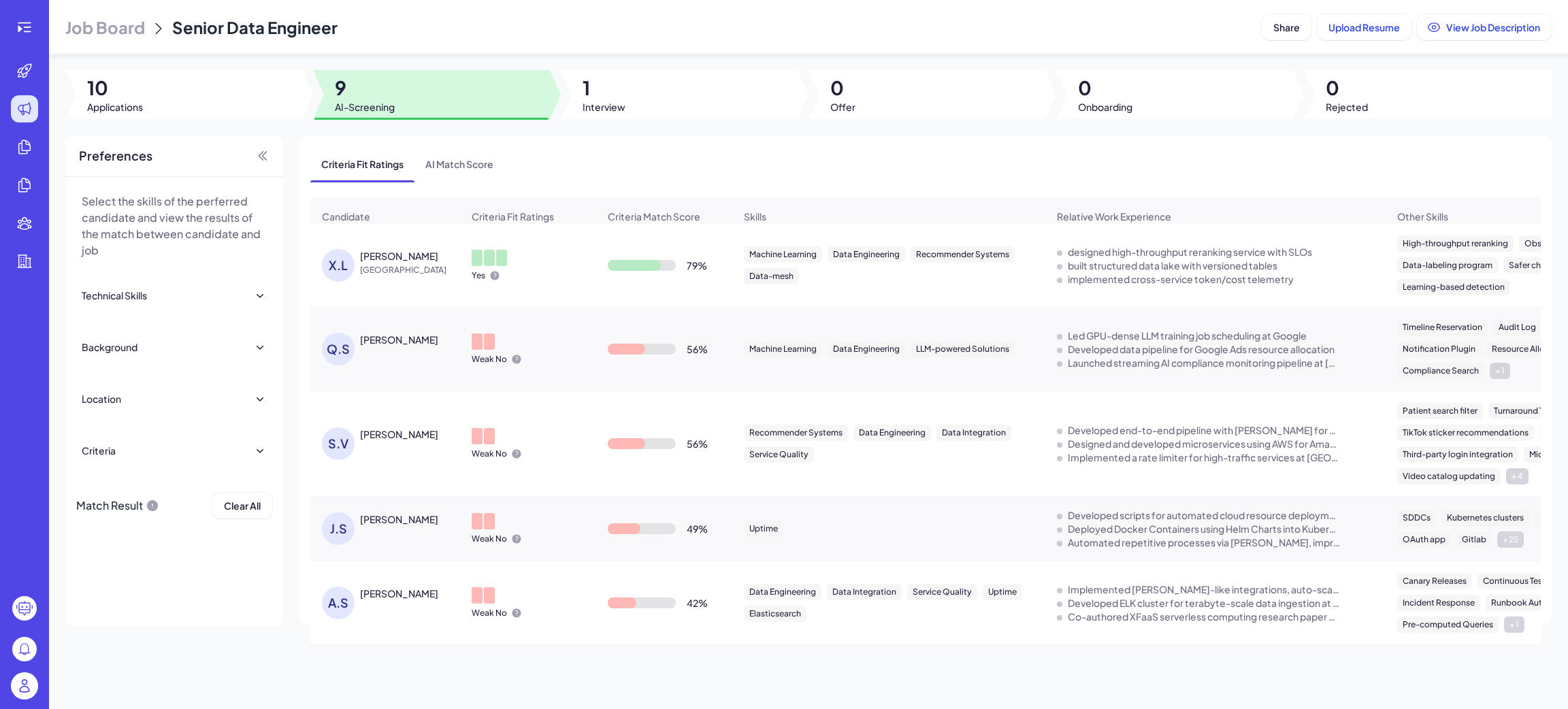
click at [539, 227] on div "Criteria Fit Ratings" at bounding box center [528, 217] width 135 height 36
click at [518, 292] on div "Yes" at bounding box center [528, 265] width 135 height 53
click at [395, 262] on div "[PERSON_NAME]" at bounding box center [399, 256] width 78 height 14
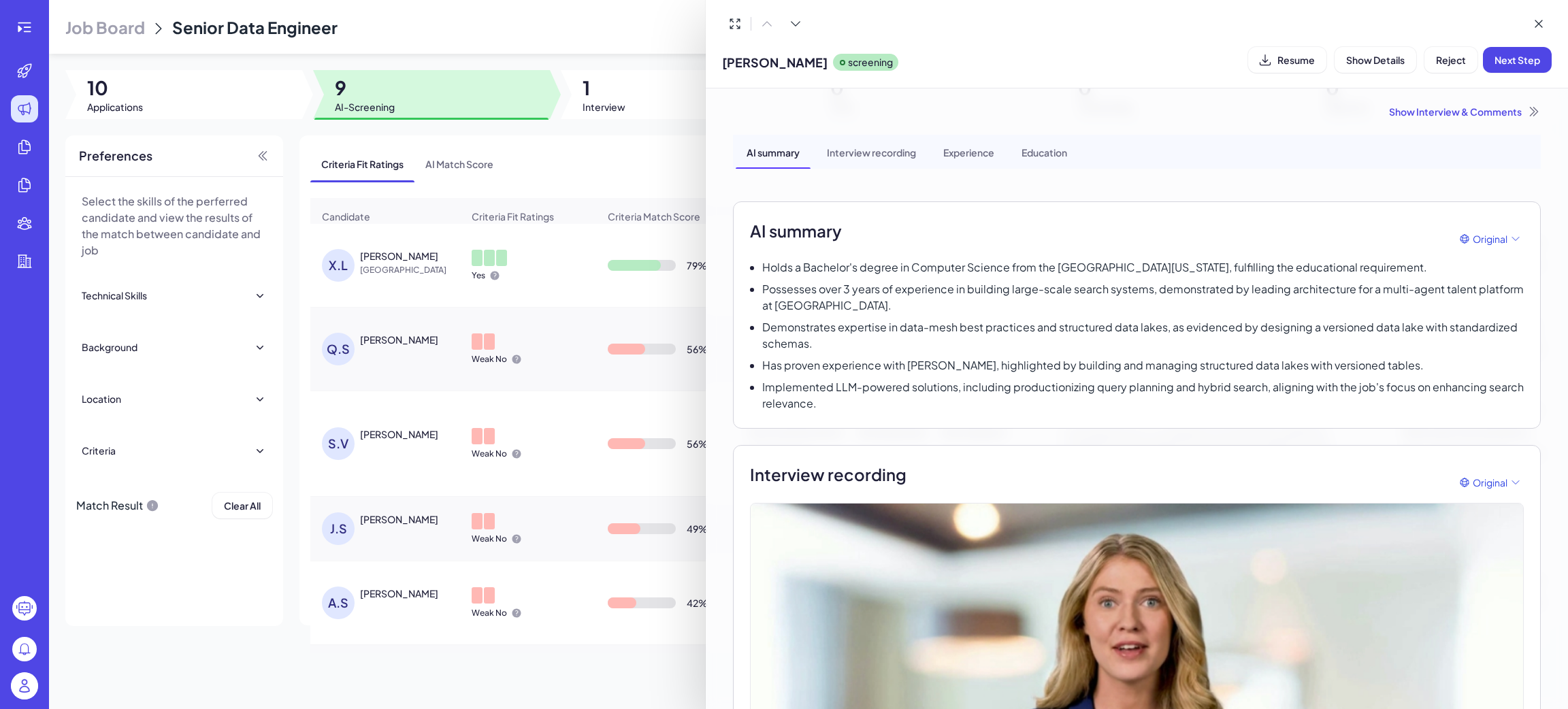
click at [25, 28] on div at bounding box center [784, 354] width 1568 height 709
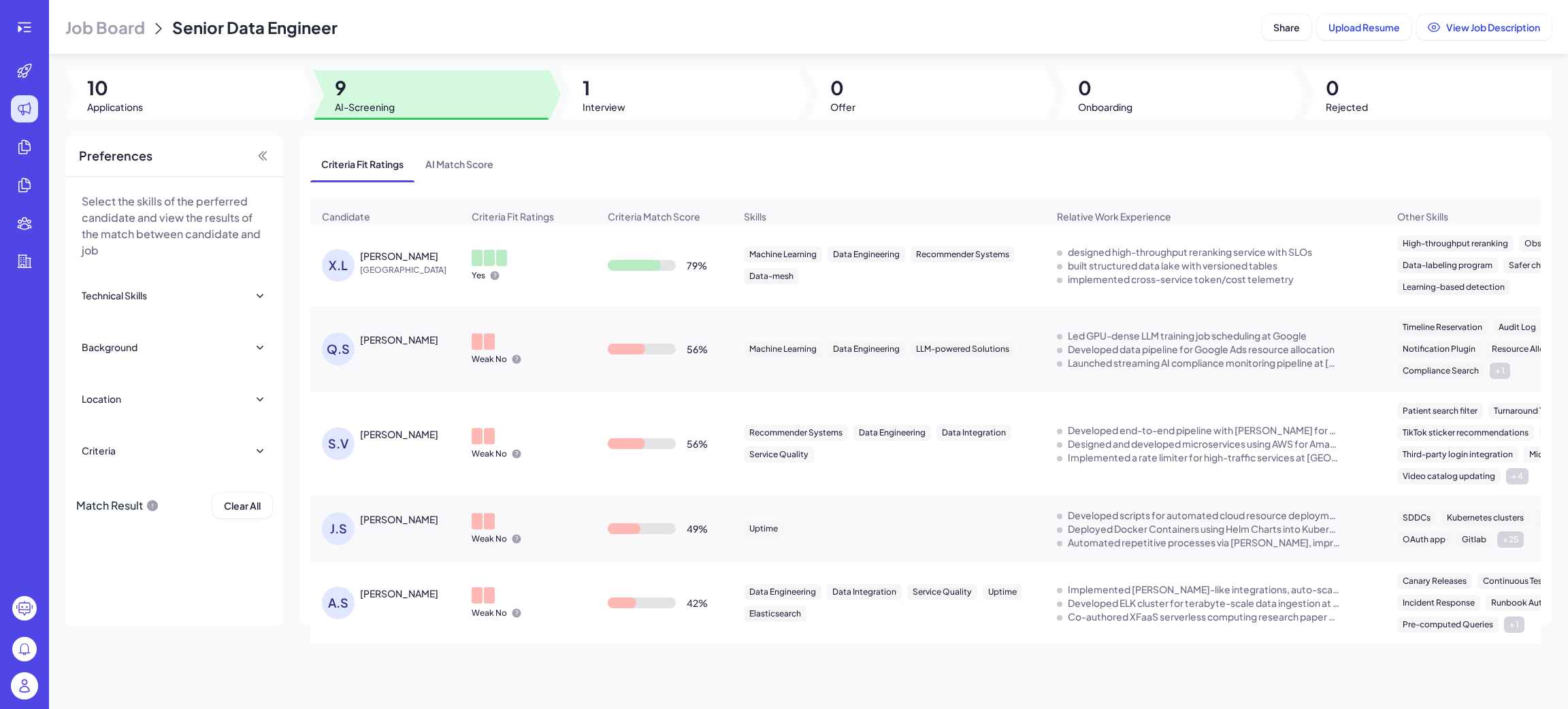
click at [25, 28] on icon at bounding box center [24, 27] width 16 height 16
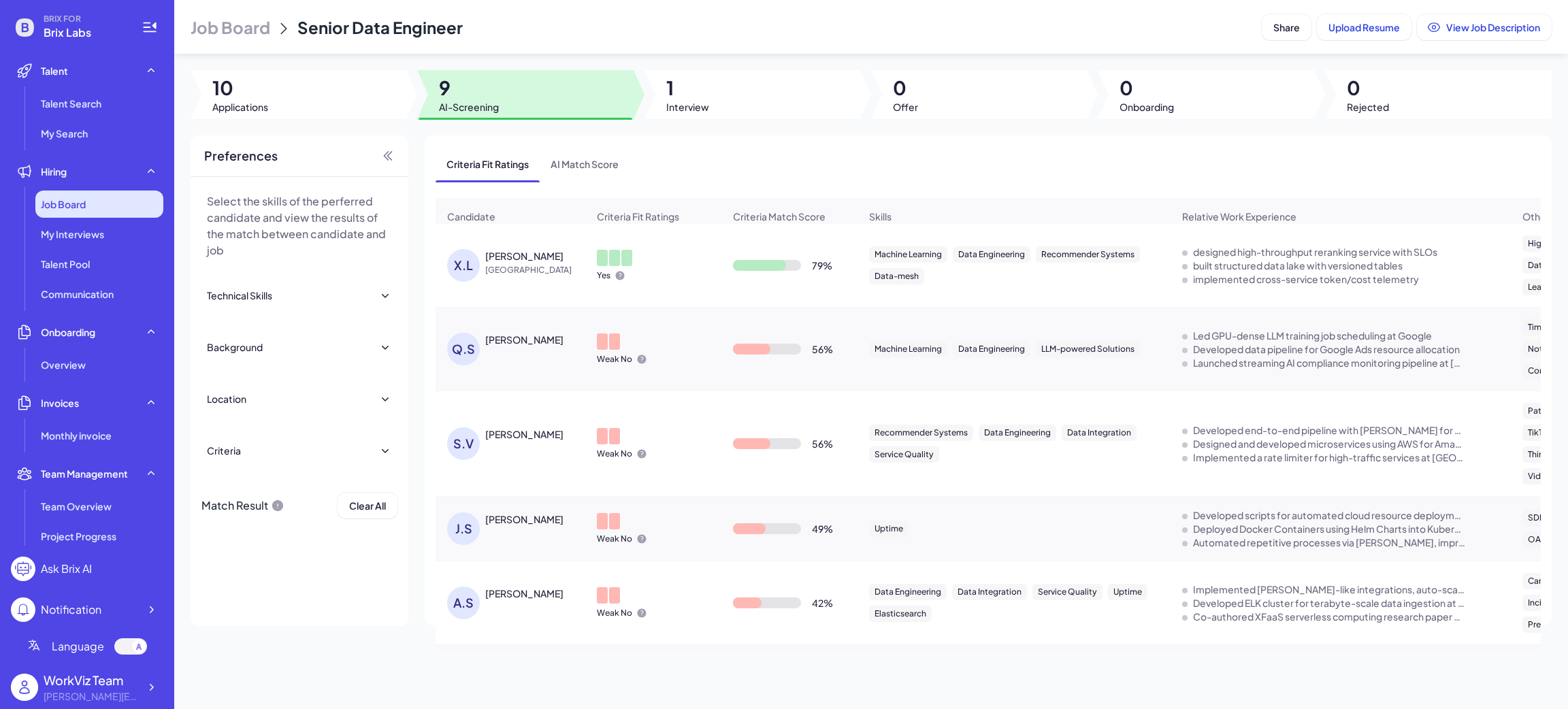
click at [89, 203] on div "Job Board" at bounding box center [99, 205] width 128 height 28
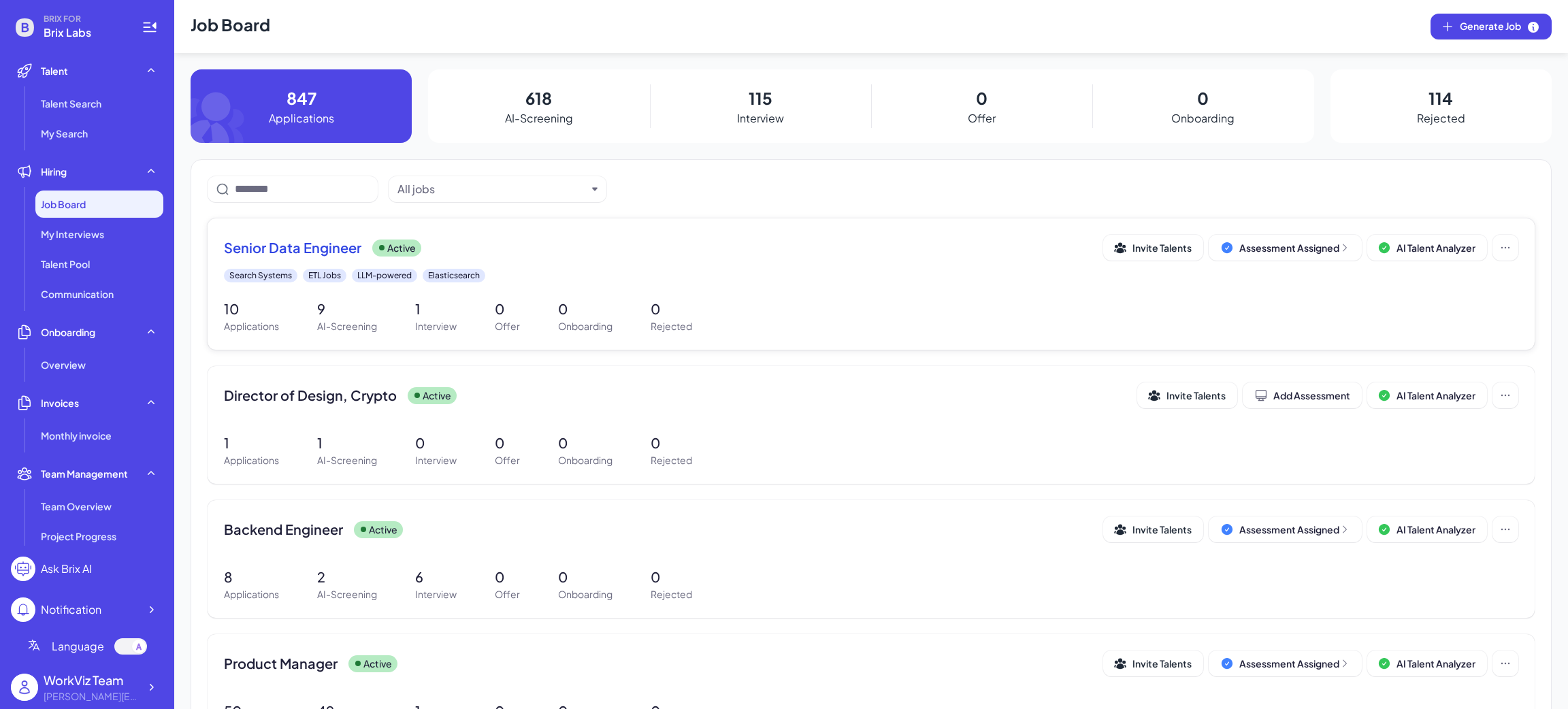
click at [472, 235] on div "Senior Data Engineer Active Invite Talents Assessment Assigned AI Talent Analyz…" at bounding box center [871, 248] width 1294 height 26
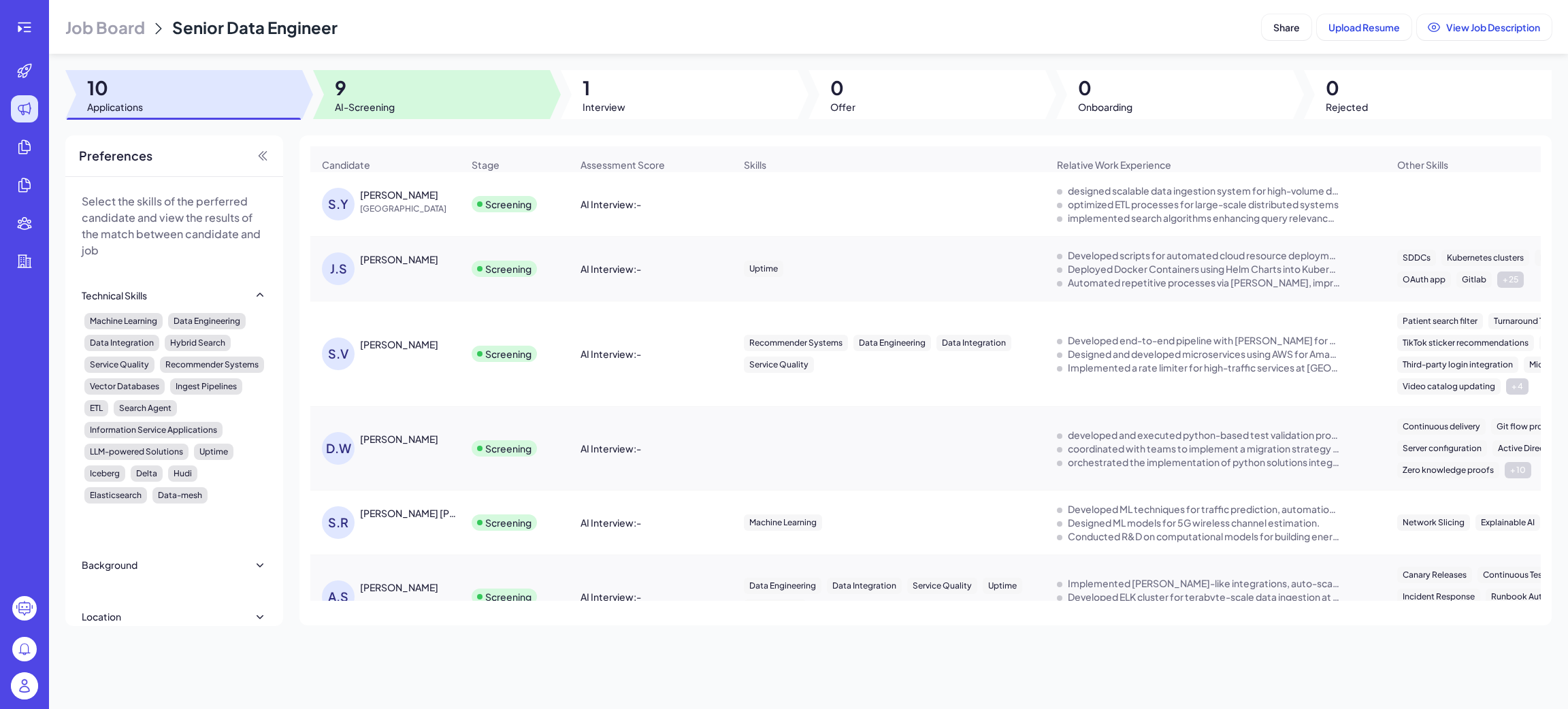
click at [427, 81] on div at bounding box center [431, 94] width 236 height 49
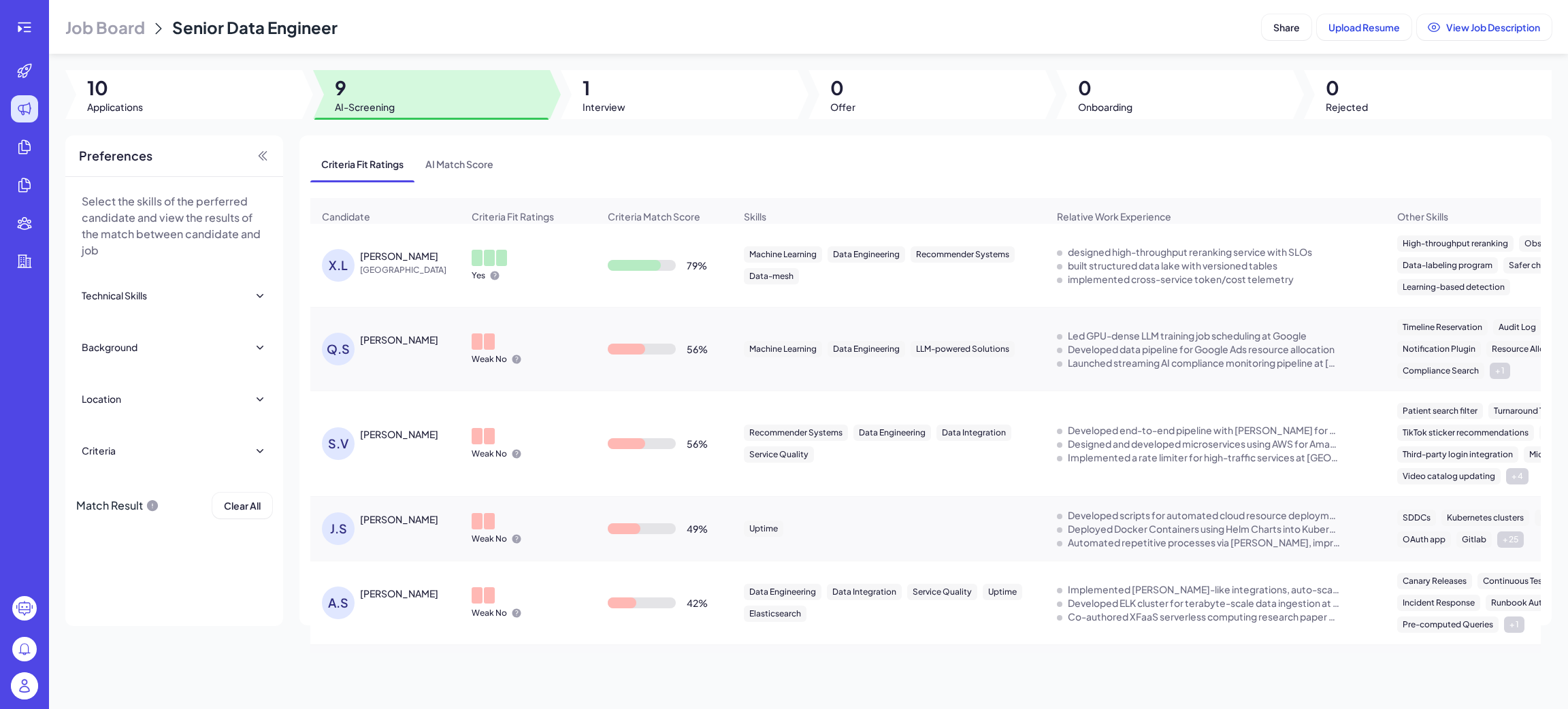
click at [426, 262] on div "[PERSON_NAME]" at bounding box center [411, 256] width 102 height 14
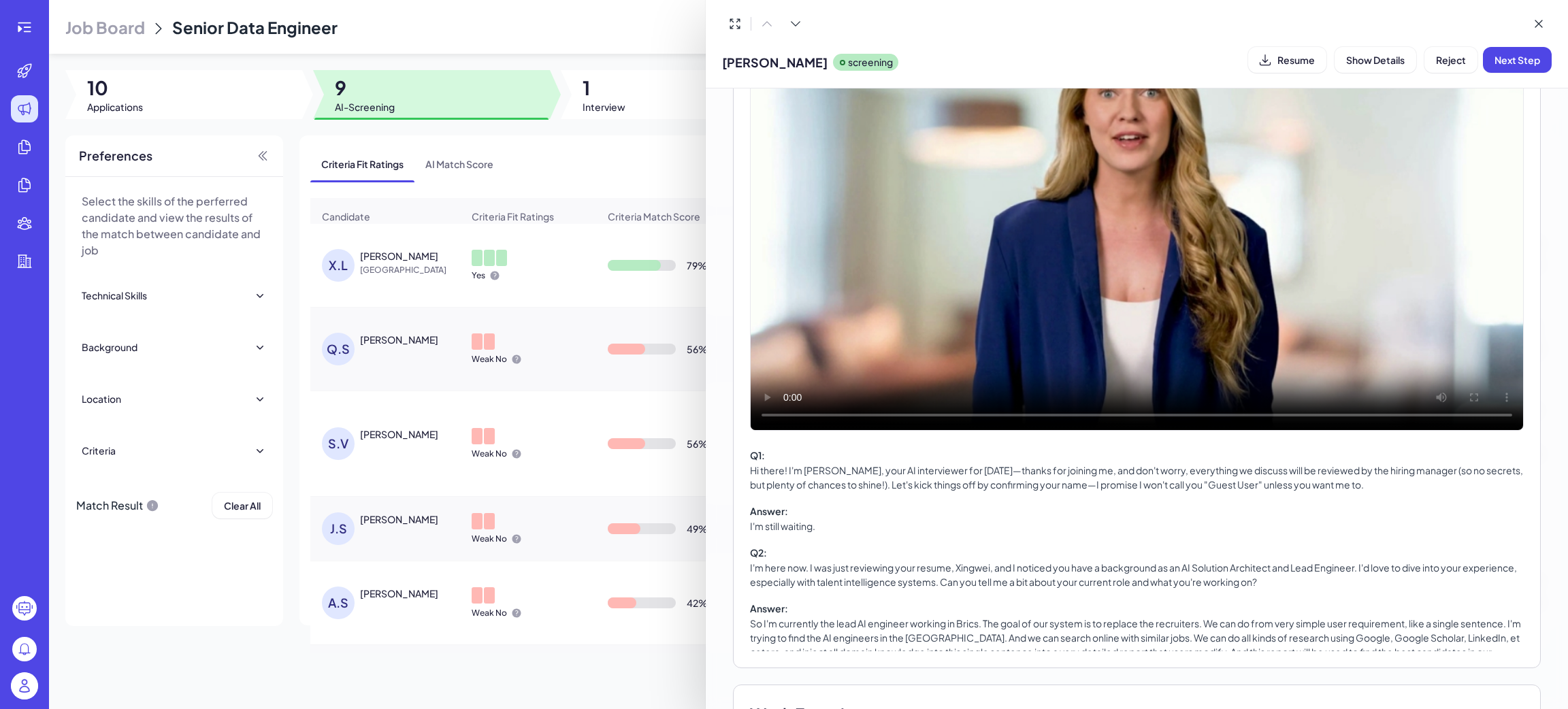
scroll to position [409, 0]
